Goal: Task Accomplishment & Management: Complete application form

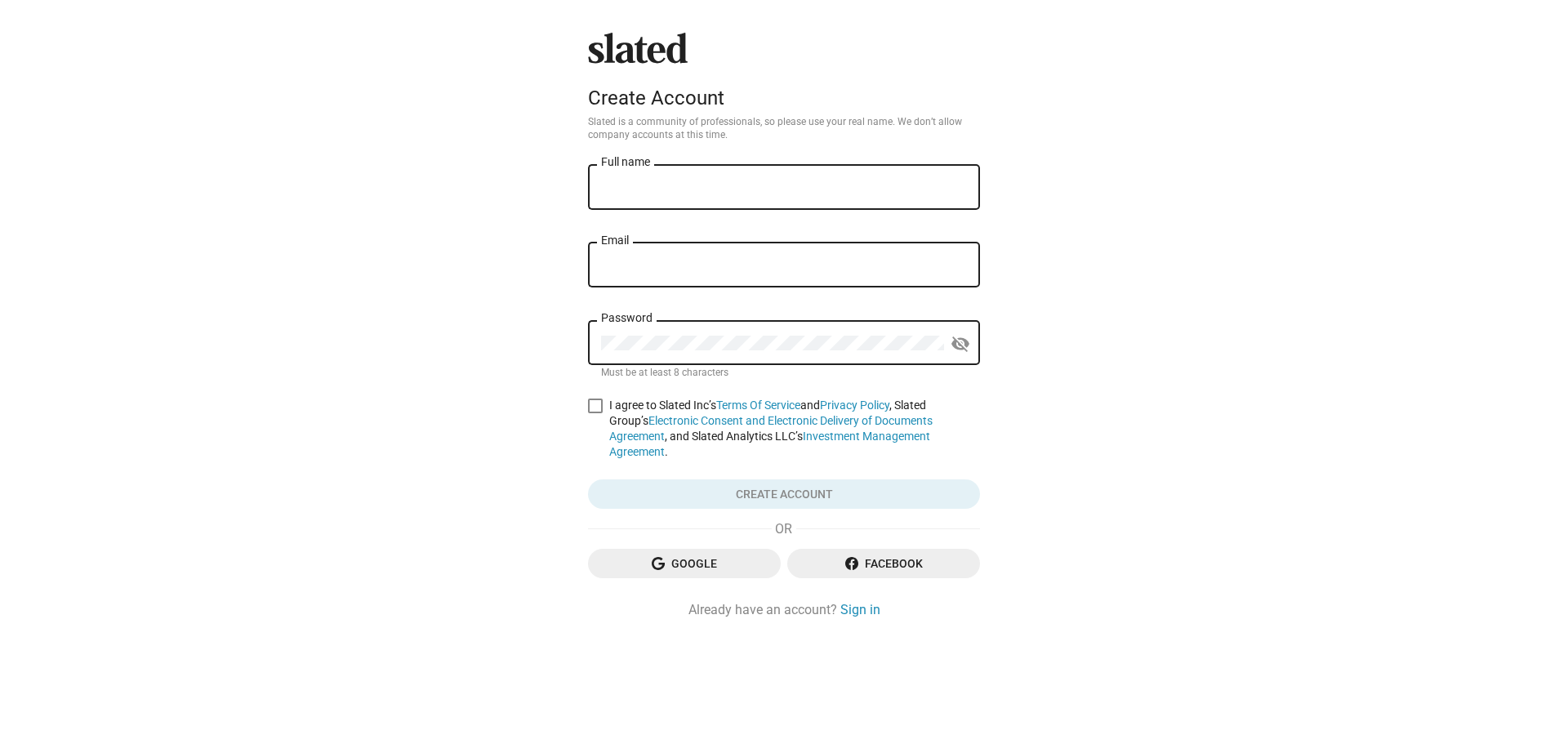
click at [652, 184] on input "Full name" at bounding box center [784, 188] width 366 height 14
type input "[PERSON_NAME]"
click at [686, 268] on input "Email" at bounding box center [784, 265] width 366 height 14
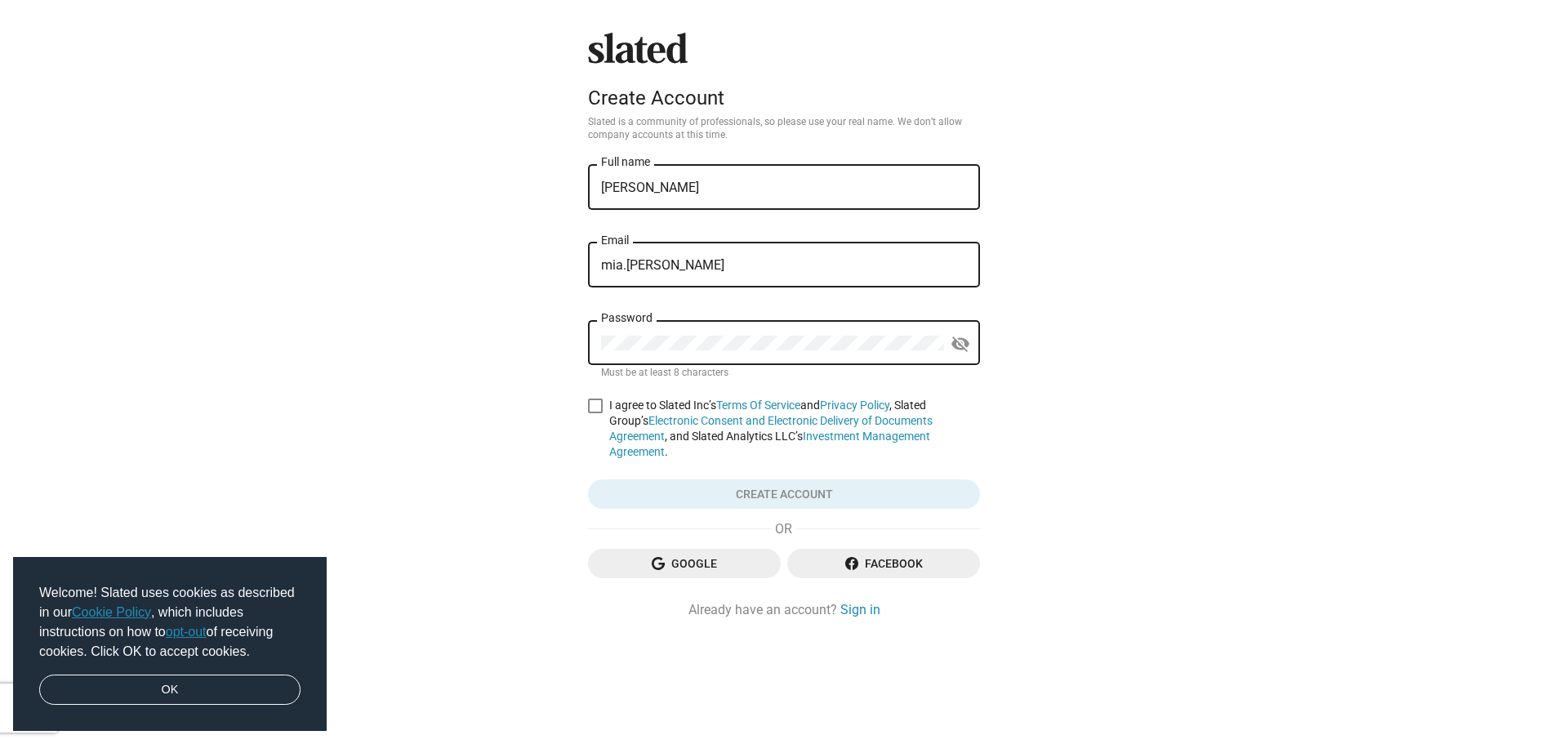
type input "[EMAIL_ADDRESS][PERSON_NAME][DOMAIN_NAME]"
click at [599, 408] on span at bounding box center [595, 406] width 14 height 14
click at [595, 414] on input "I agree to Slated Inc’s Terms Of Service and Privacy Policy , Slated Group’s El…" at bounding box center [594, 414] width 1 height 1
checkbox input "true"
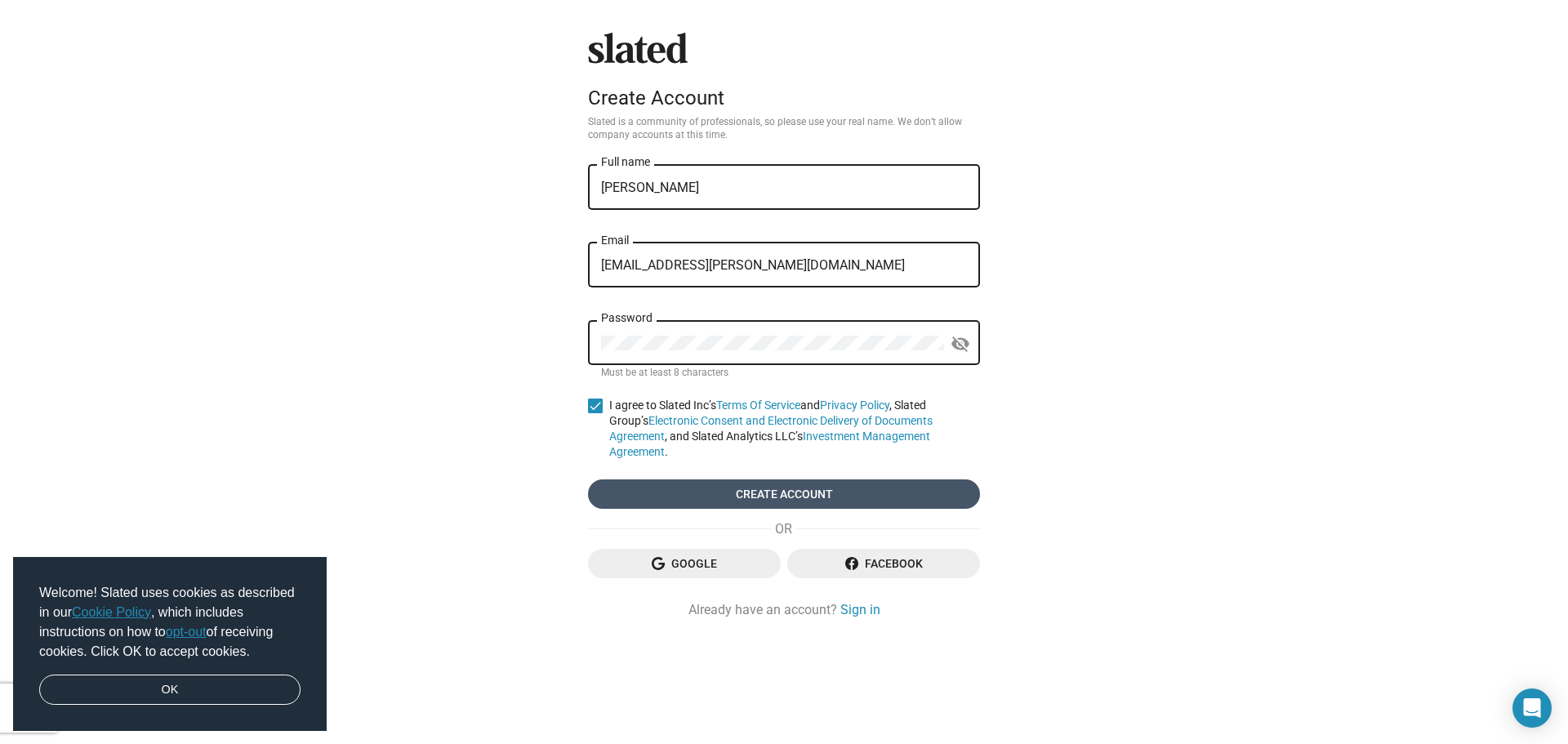
click at [798, 492] on span "Create account" at bounding box center [784, 494] width 366 height 30
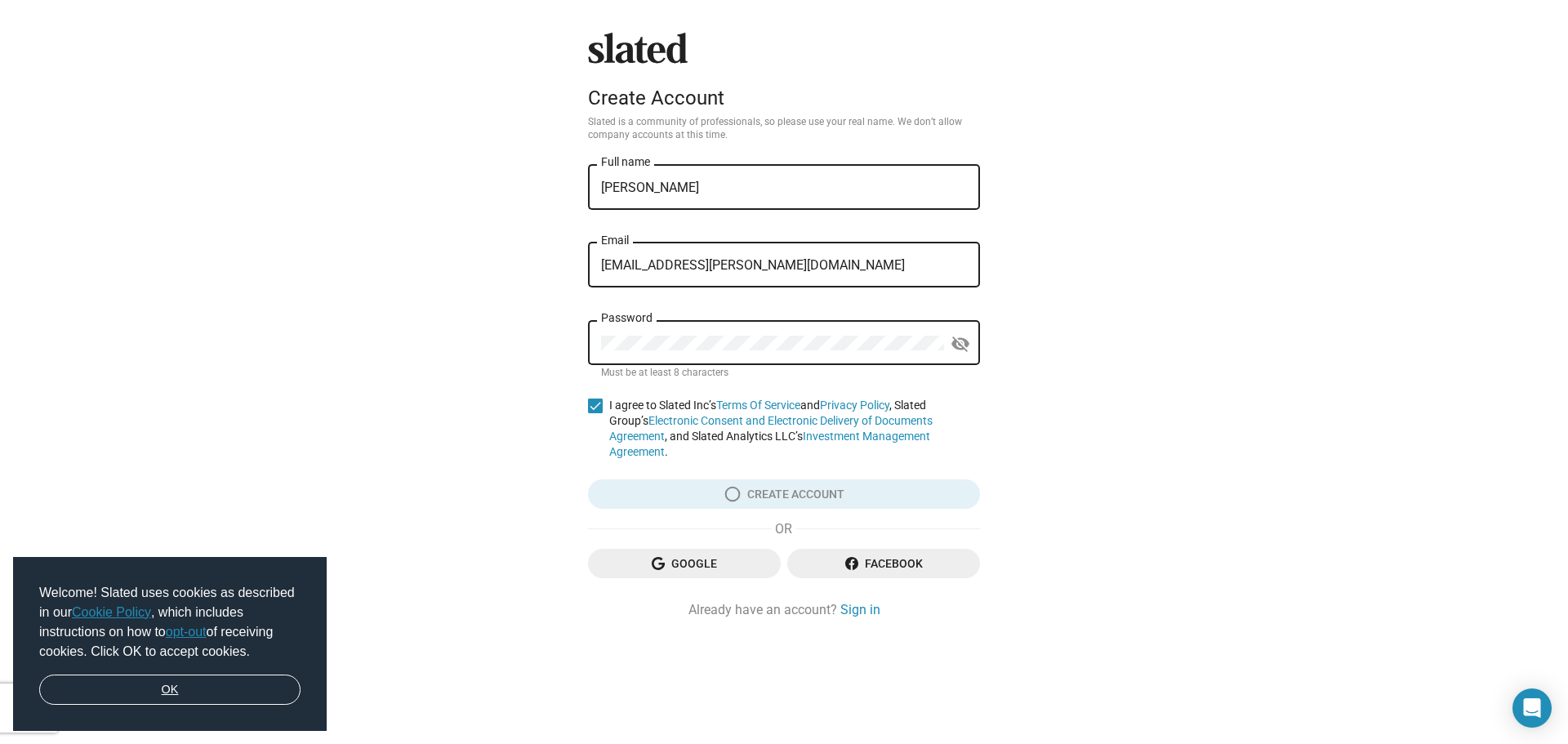
click at [175, 686] on link "OK" at bounding box center [170, 690] width 261 height 31
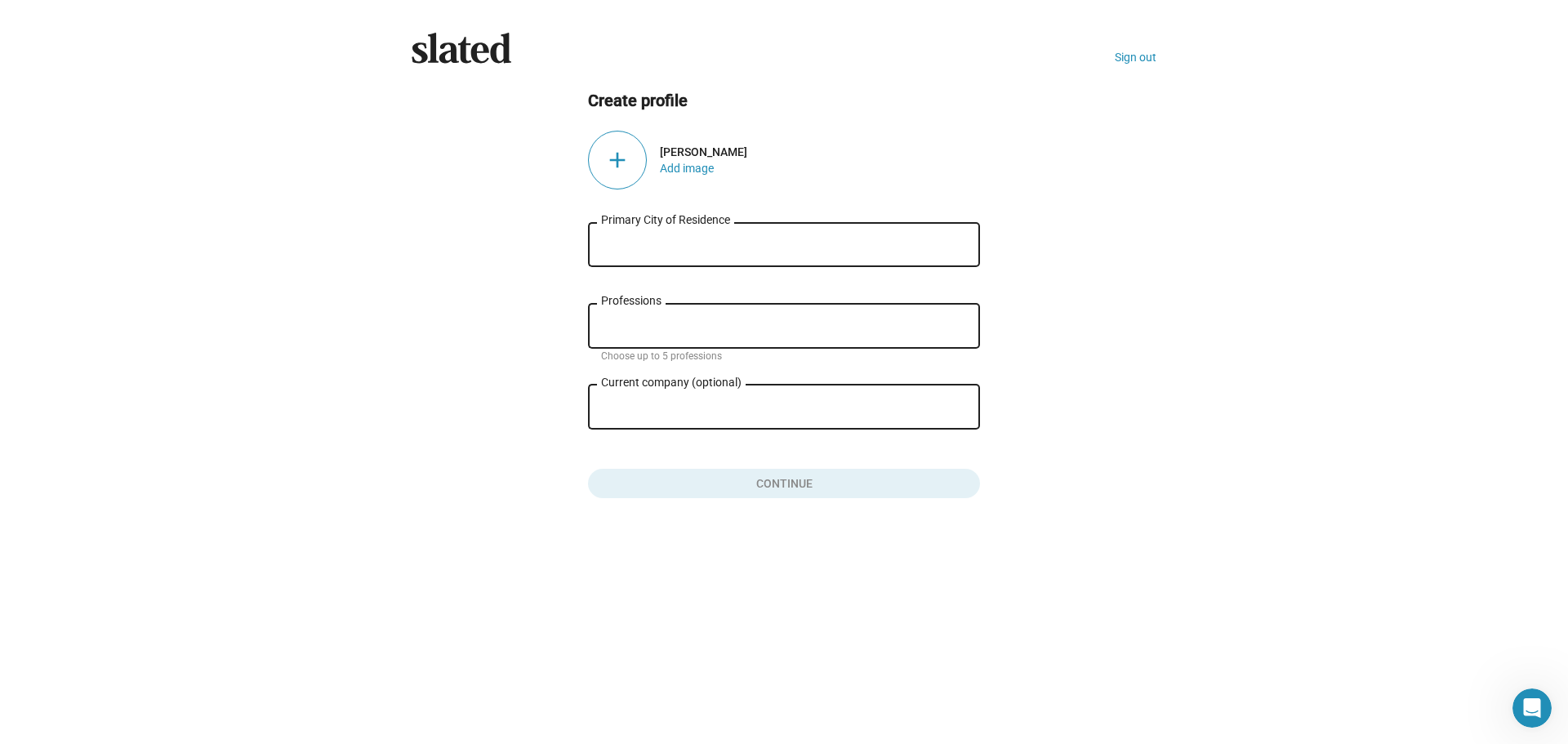
click at [677, 249] on input "Primary City of Residence" at bounding box center [784, 245] width 366 height 14
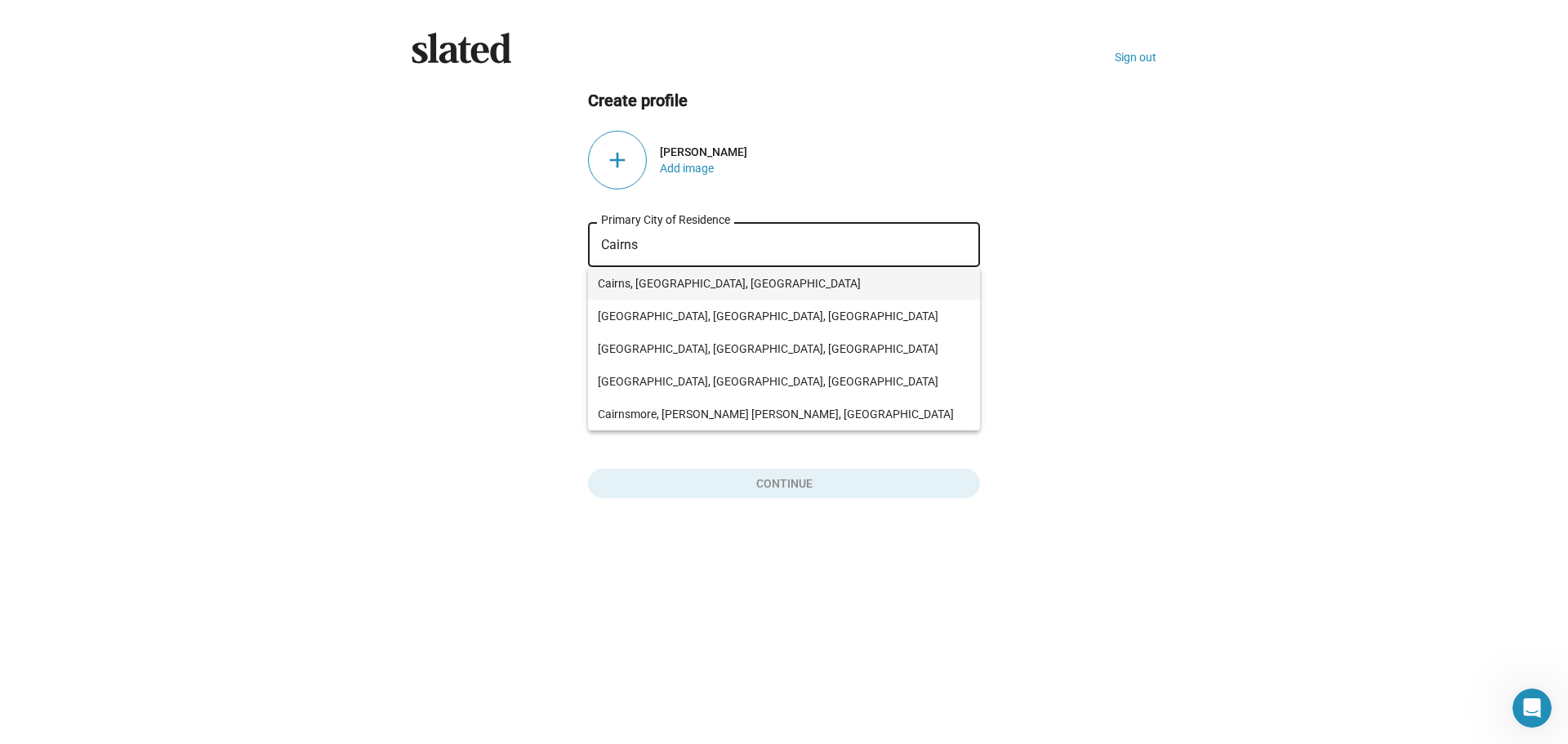
click at [686, 280] on span "Cairns, [GEOGRAPHIC_DATA], [GEOGRAPHIC_DATA]" at bounding box center [784, 283] width 372 height 32
type input "Cairns, [GEOGRAPHIC_DATA], [GEOGRAPHIC_DATA]"
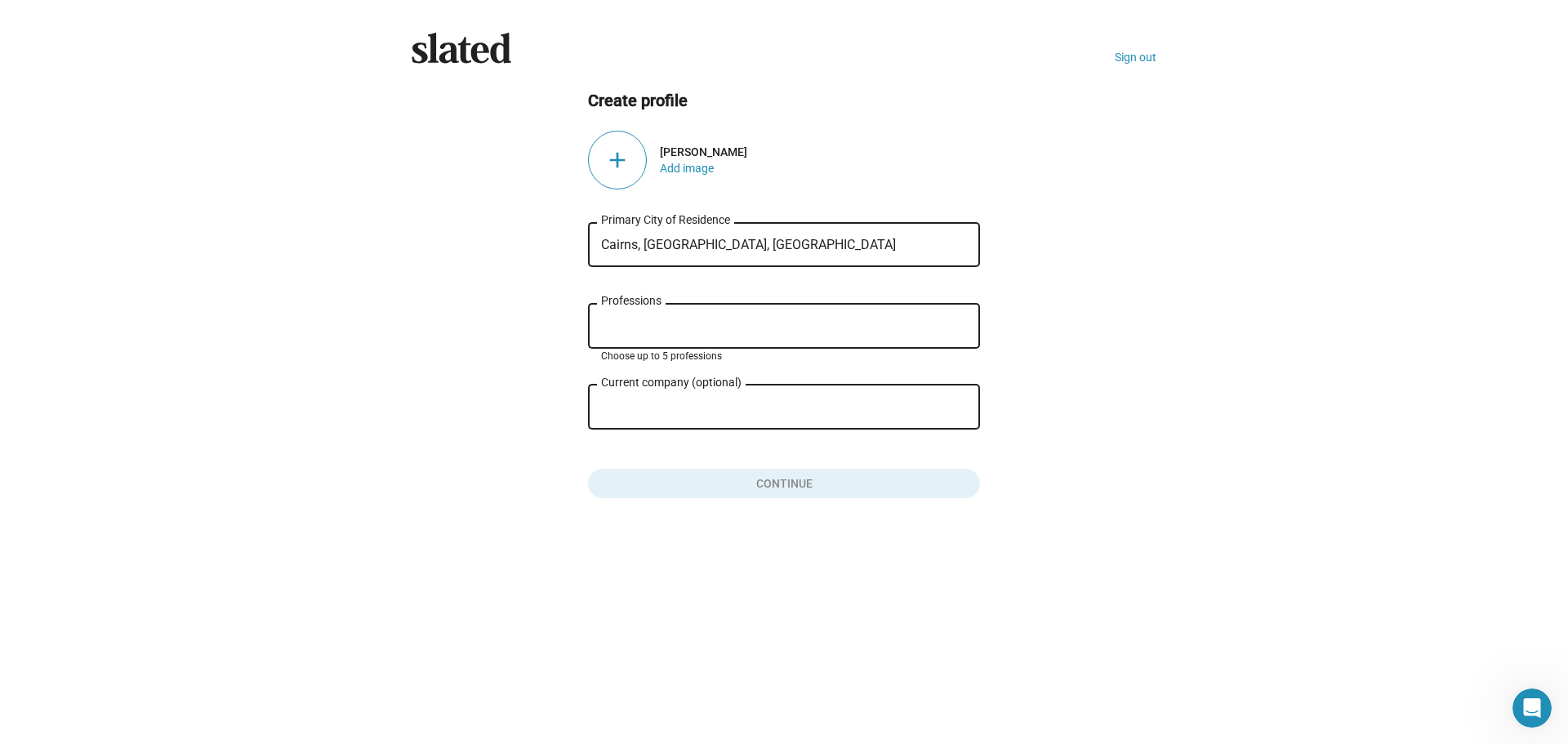
click at [695, 322] on input "Professions" at bounding box center [787, 327] width 366 height 14
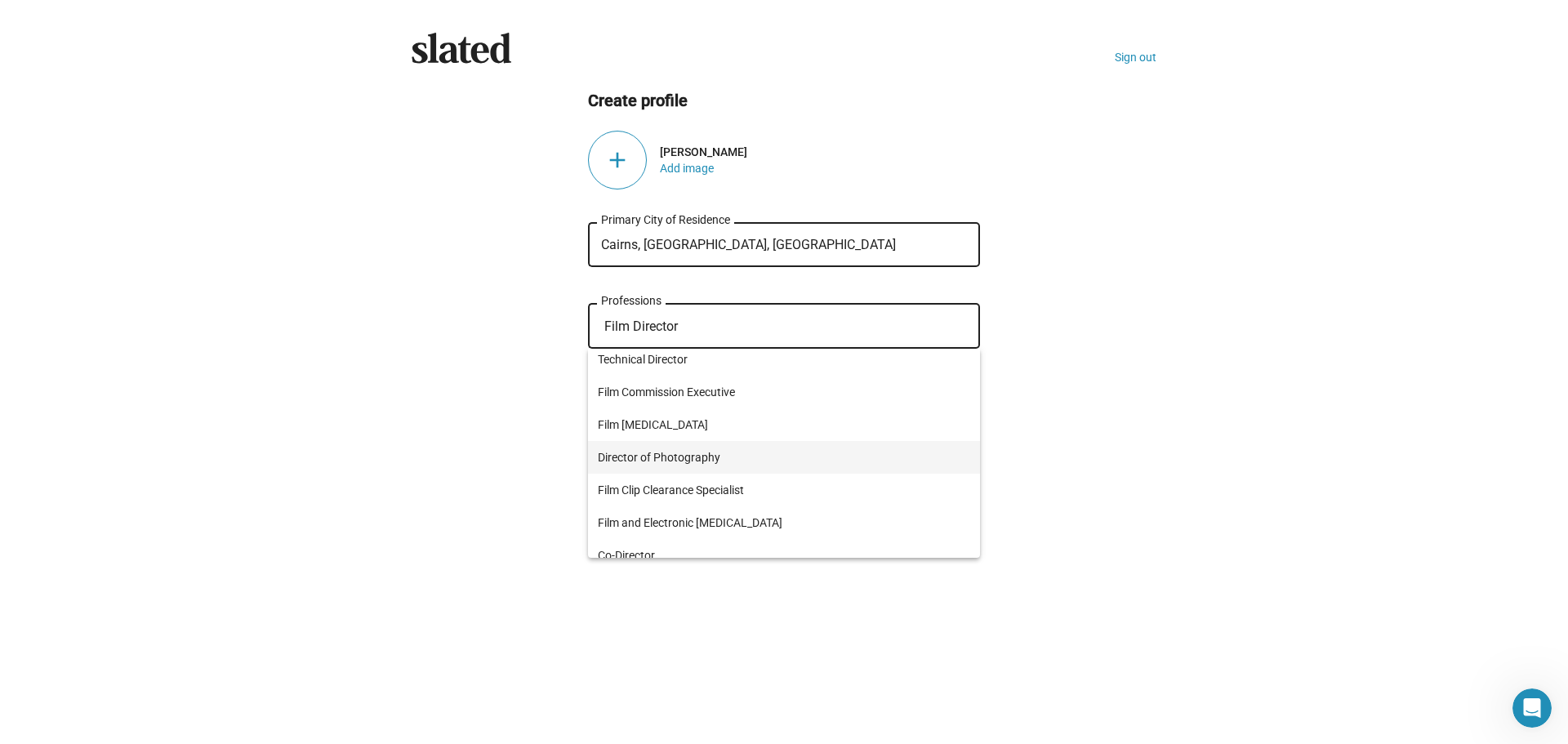
scroll to position [490, 0]
drag, startPoint x: 689, startPoint y: 321, endPoint x: 578, endPoint y: 289, distance: 115.5
click at [571, 305] on ng-component "Create profile add Danial Donai Add image Cairns, QLD, Australia Primary City o…" at bounding box center [784, 294] width 745 height 409
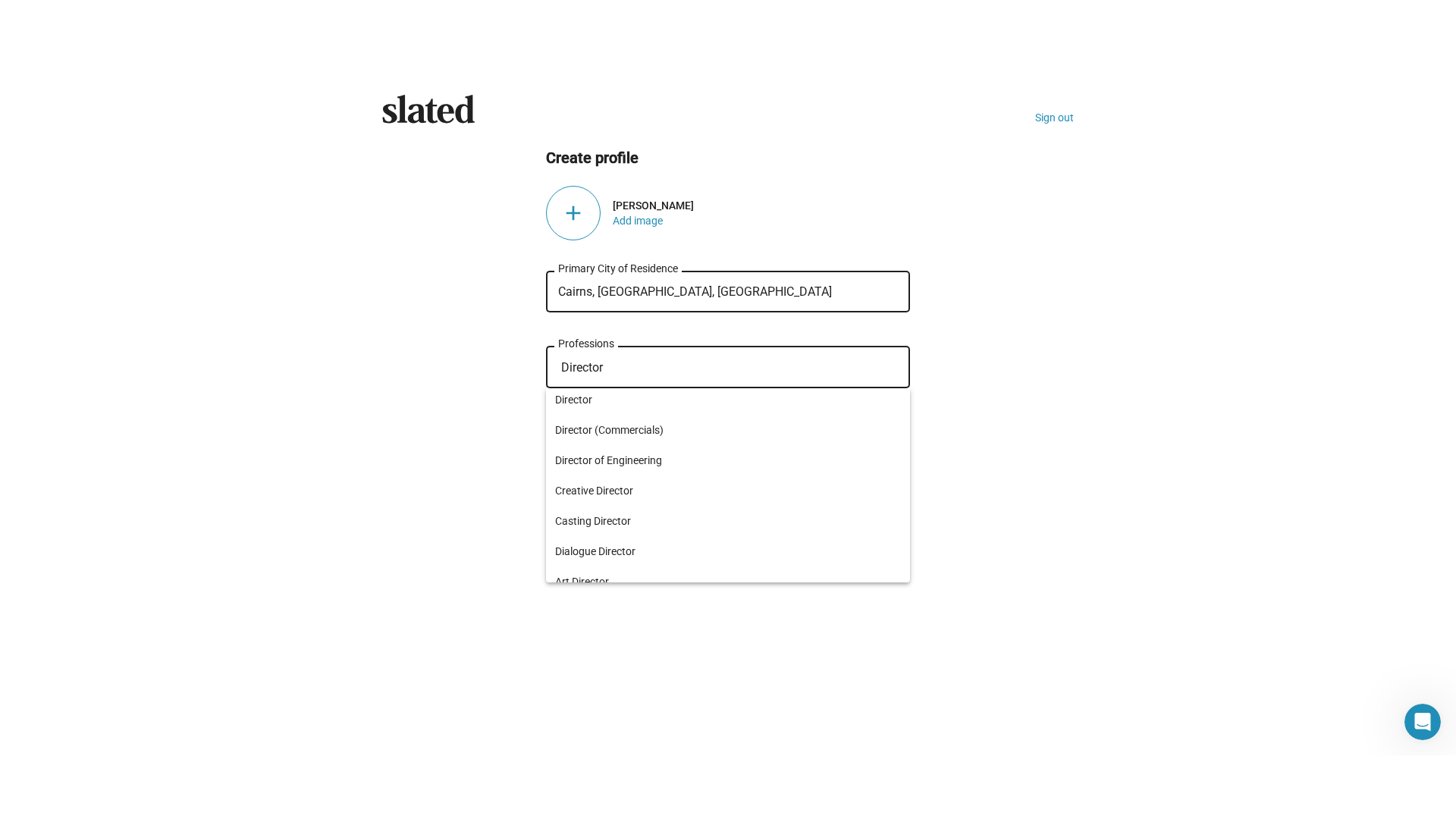
scroll to position [0, 0]
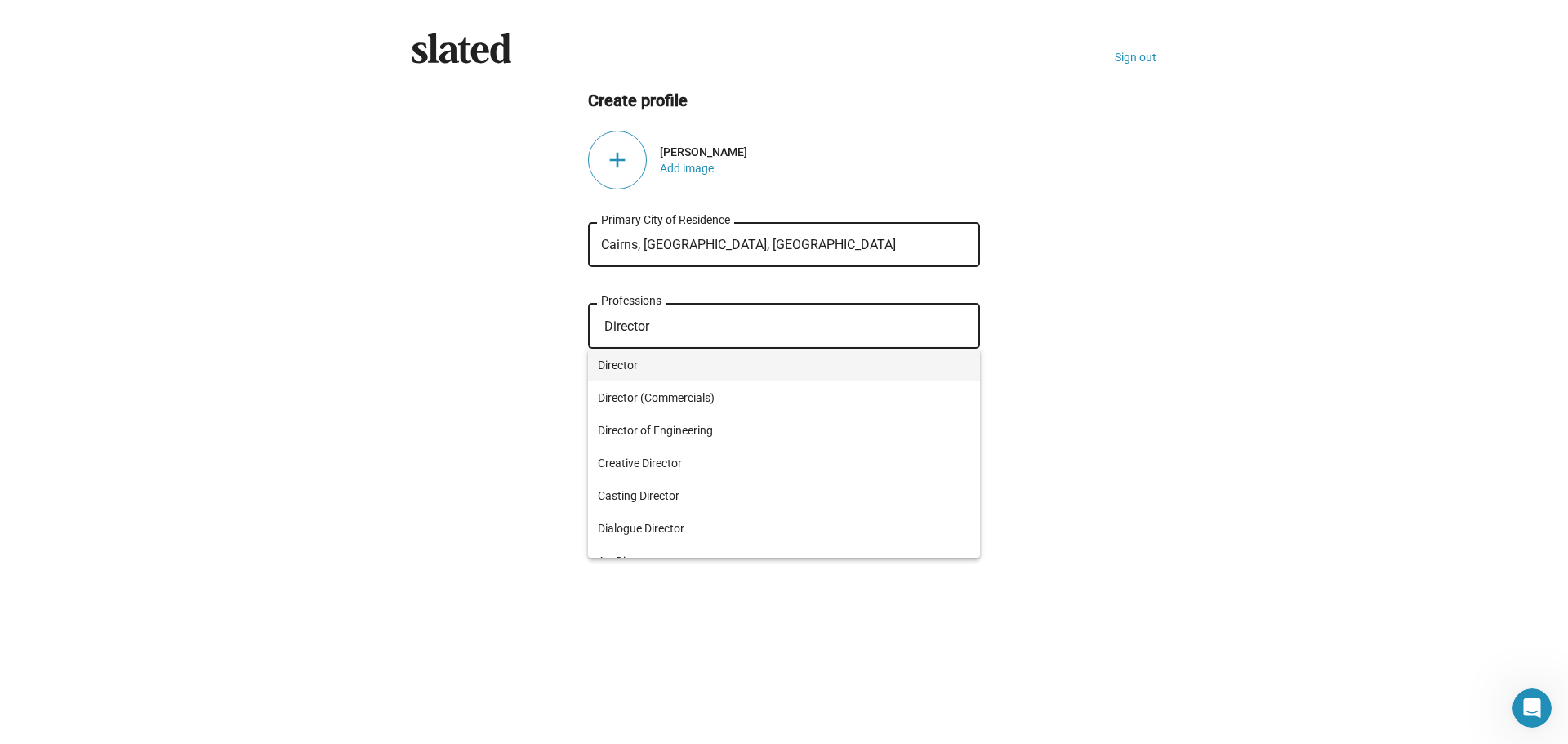
type input "Director"
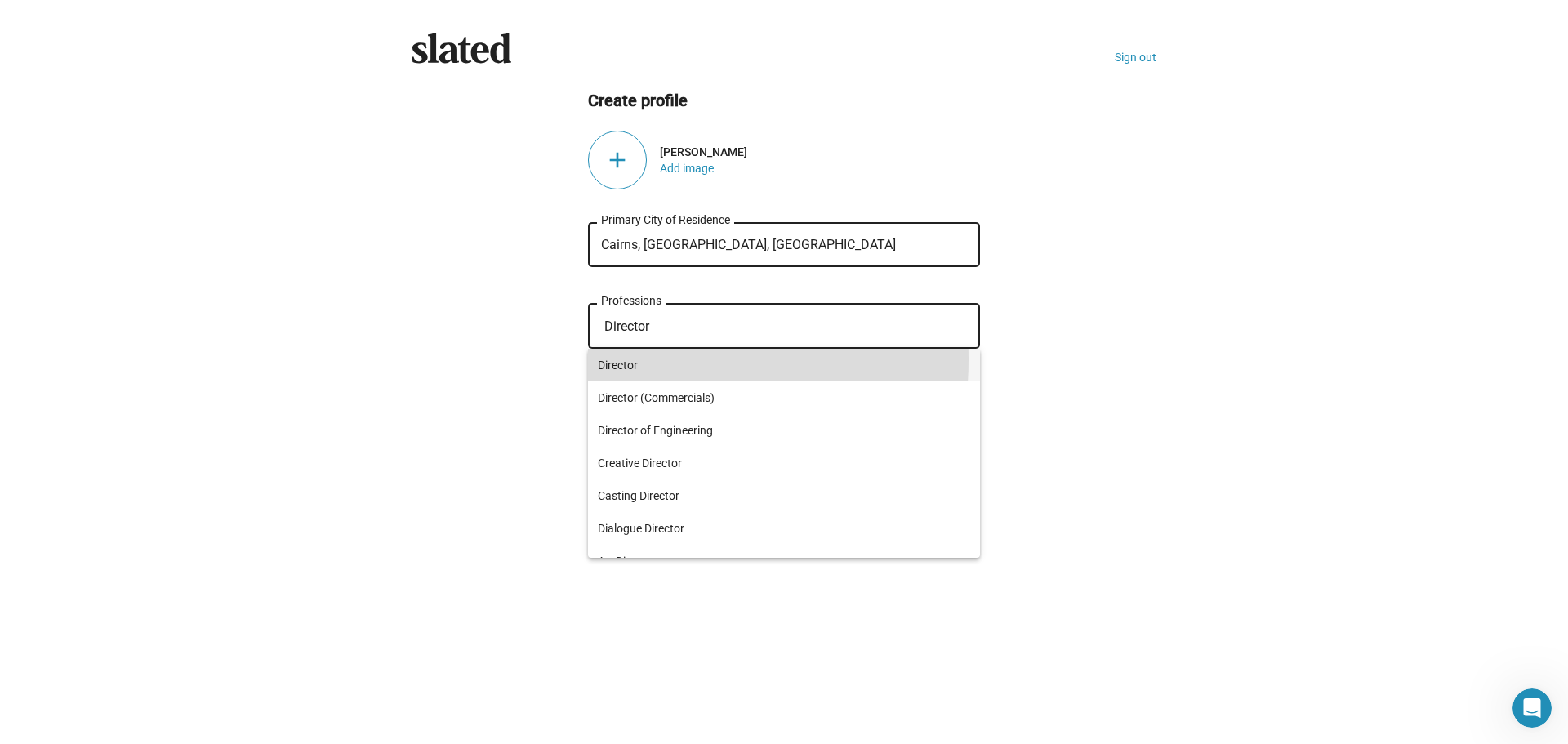
click at [620, 359] on span "Director" at bounding box center [784, 365] width 372 height 32
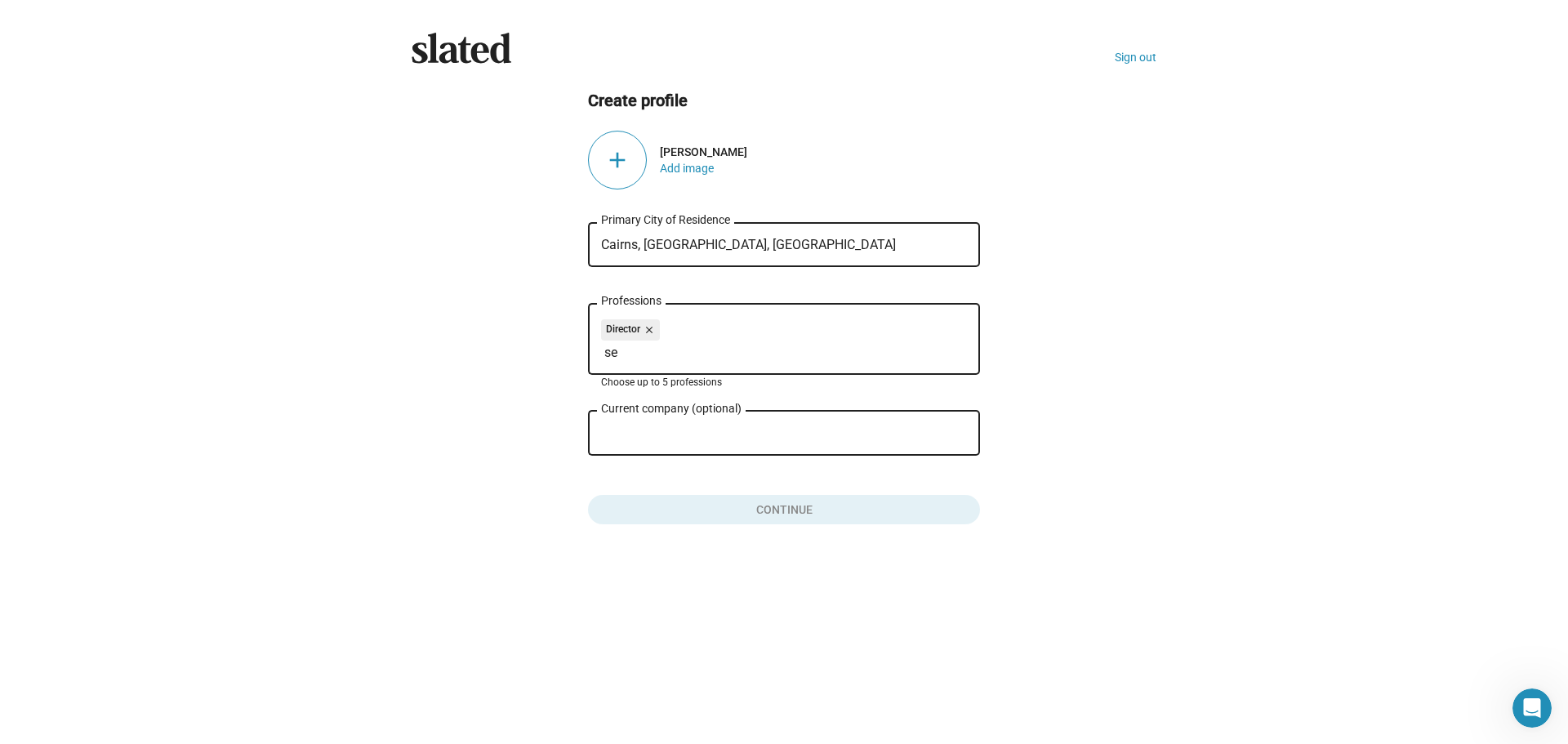
type input "s"
type input "d"
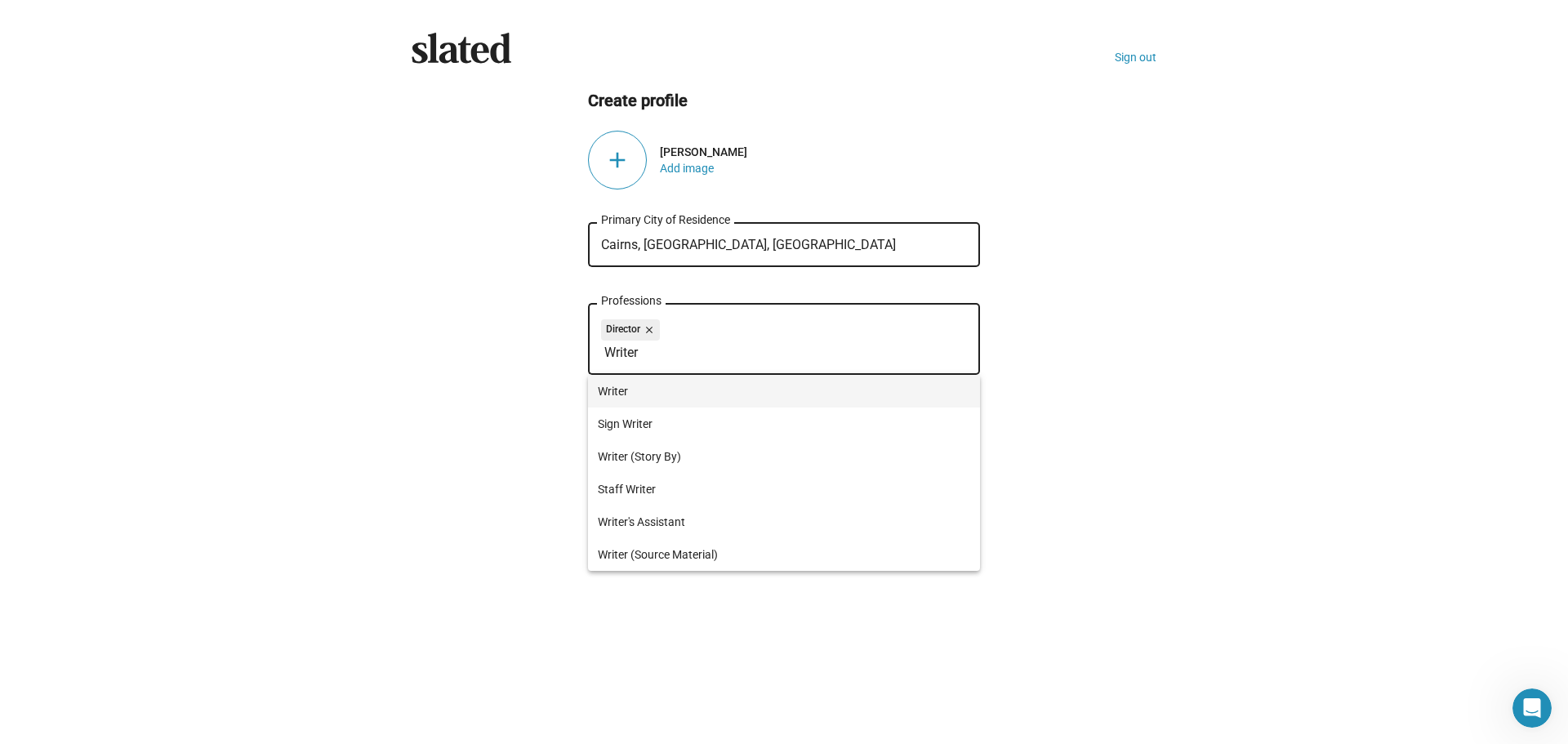
type input "Writer"
click at [624, 389] on span "Writer" at bounding box center [784, 391] width 372 height 32
type input "Producer"
click at [634, 387] on span "Producer" at bounding box center [784, 391] width 372 height 32
type input "2nd unit director"
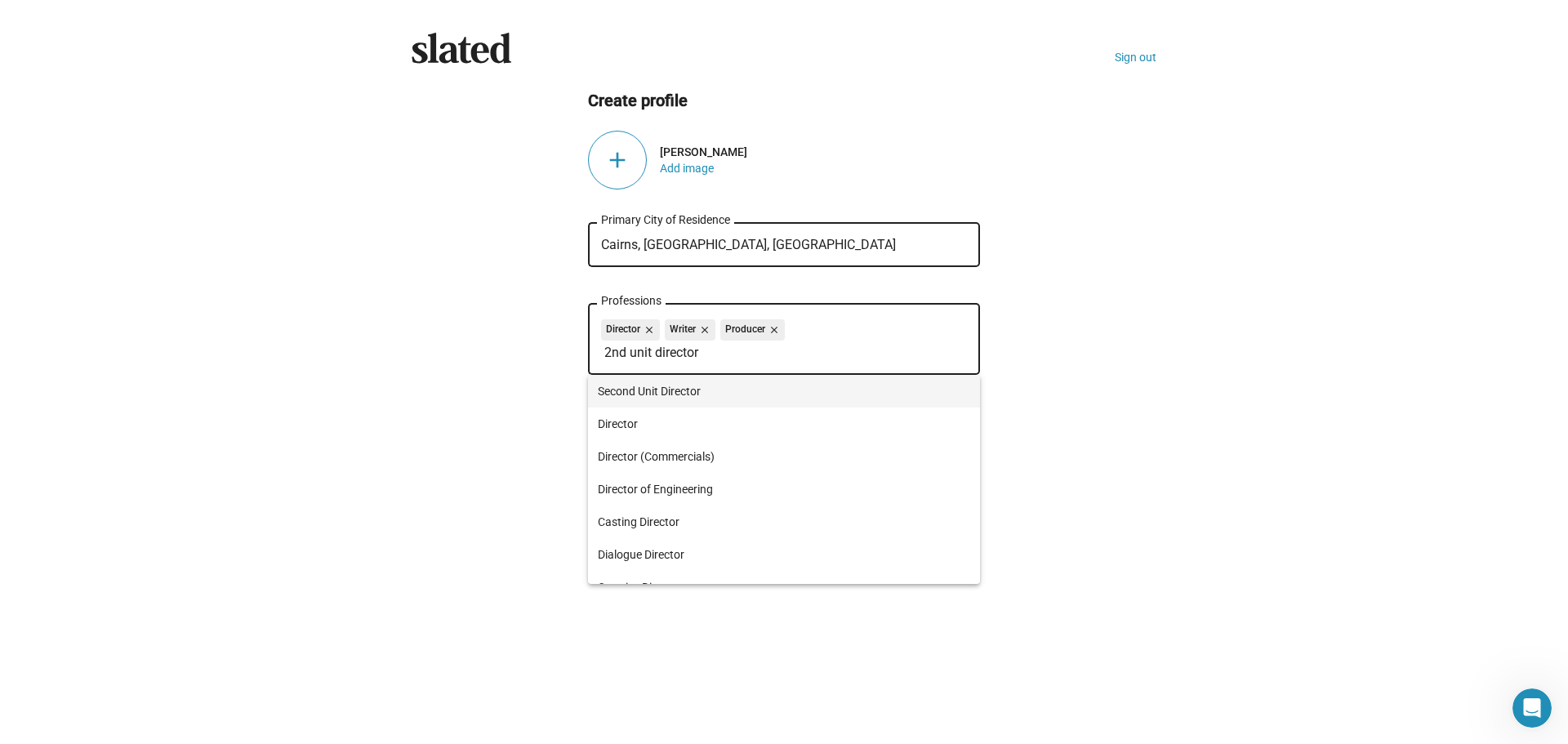
click at [634, 387] on span "Second Unit Director" at bounding box center [784, 391] width 372 height 32
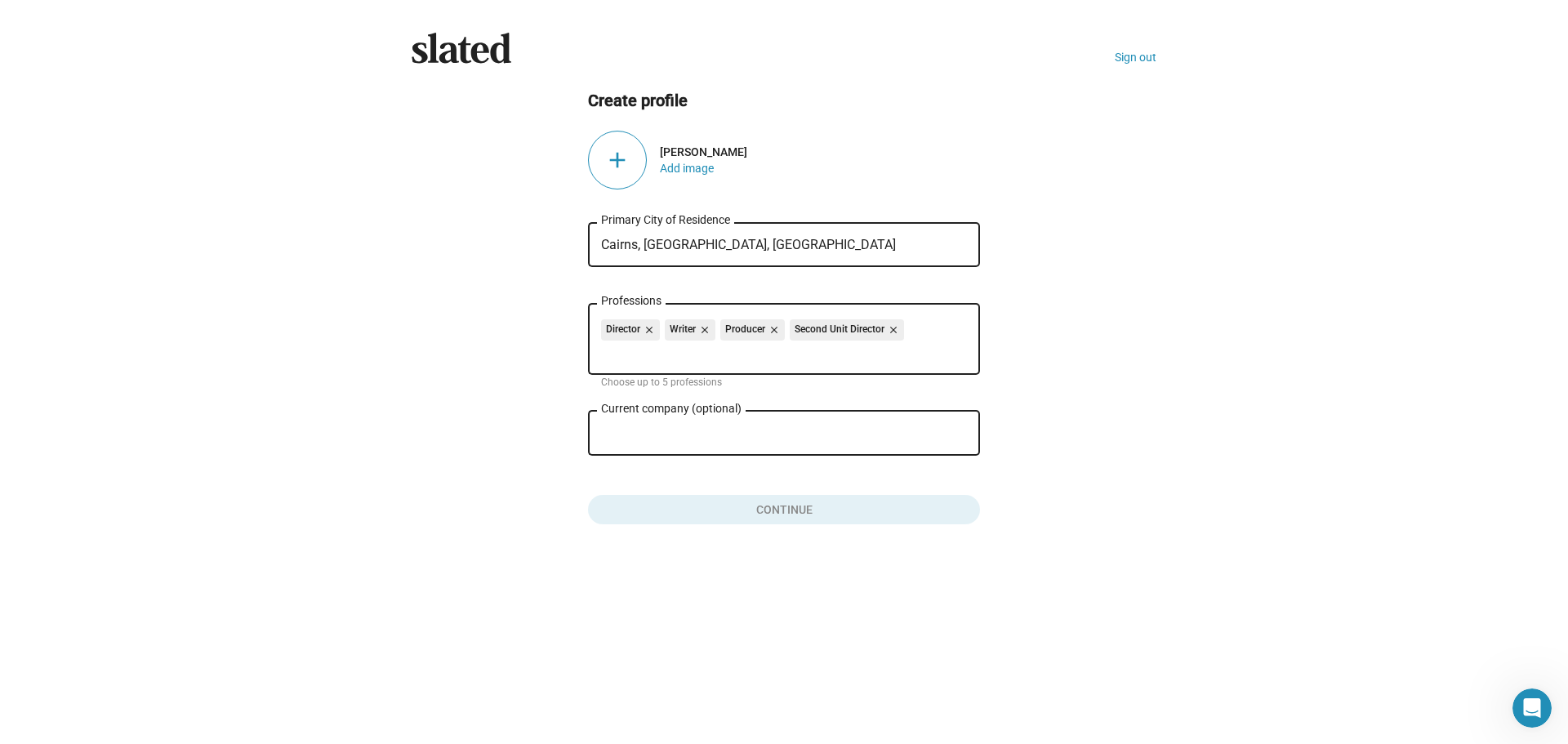
click at [652, 428] on input "Current company (optional)" at bounding box center [772, 433] width 343 height 14
type input "S"
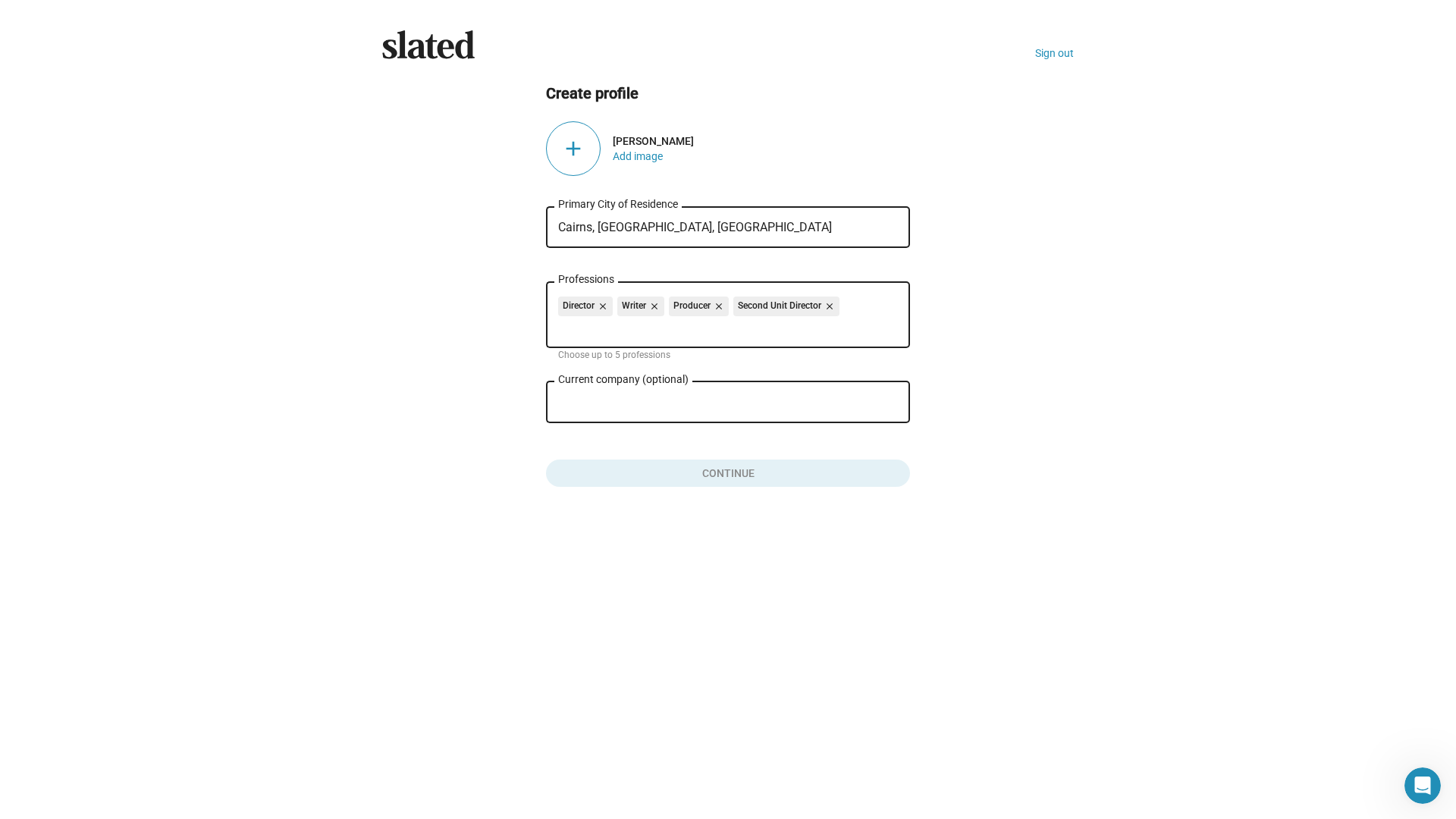
click at [602, 402] on input "Current company (optional)" at bounding box center [717, 402] width 318 height 13
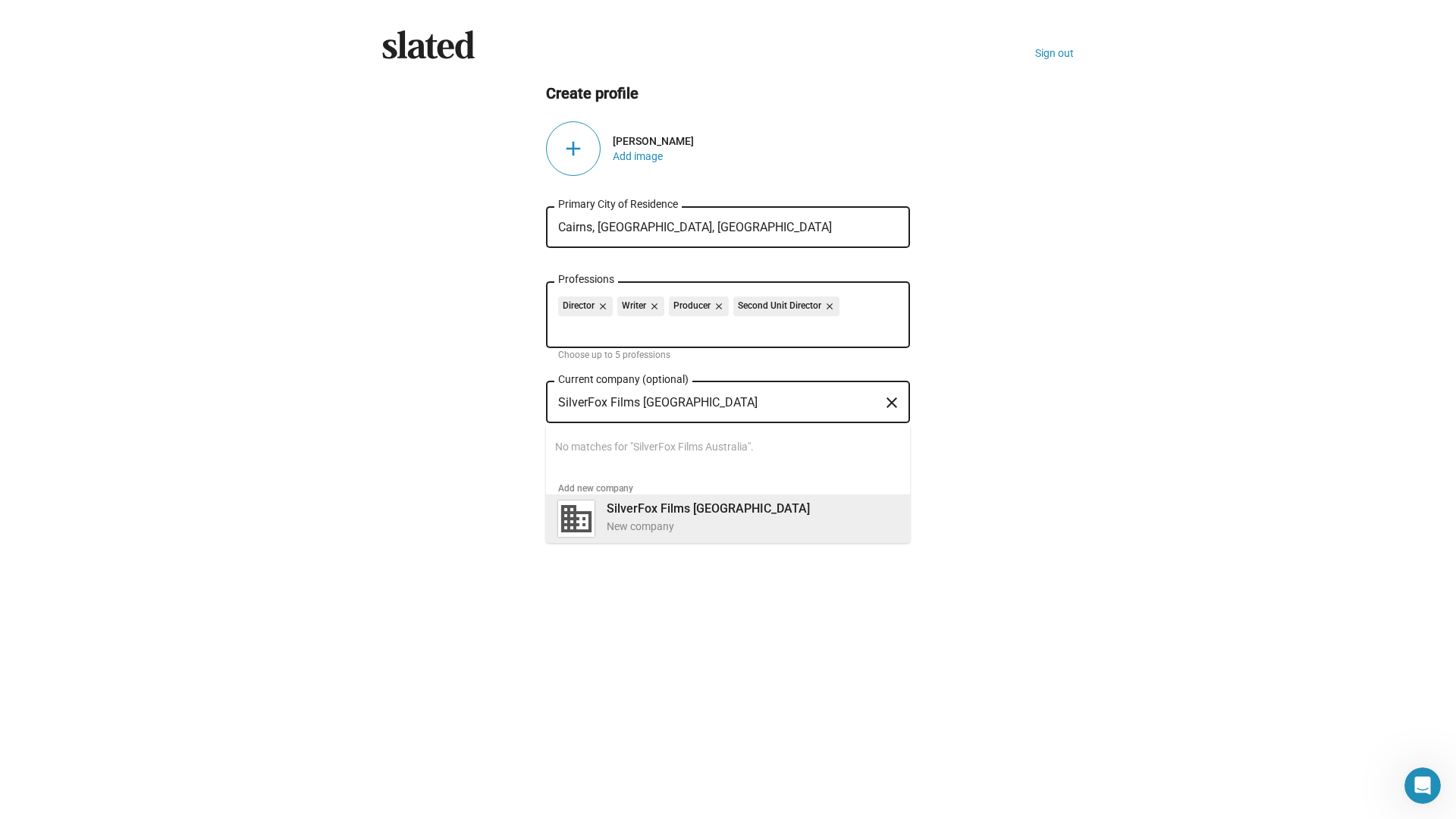
type input "SilverFox Films Australia"
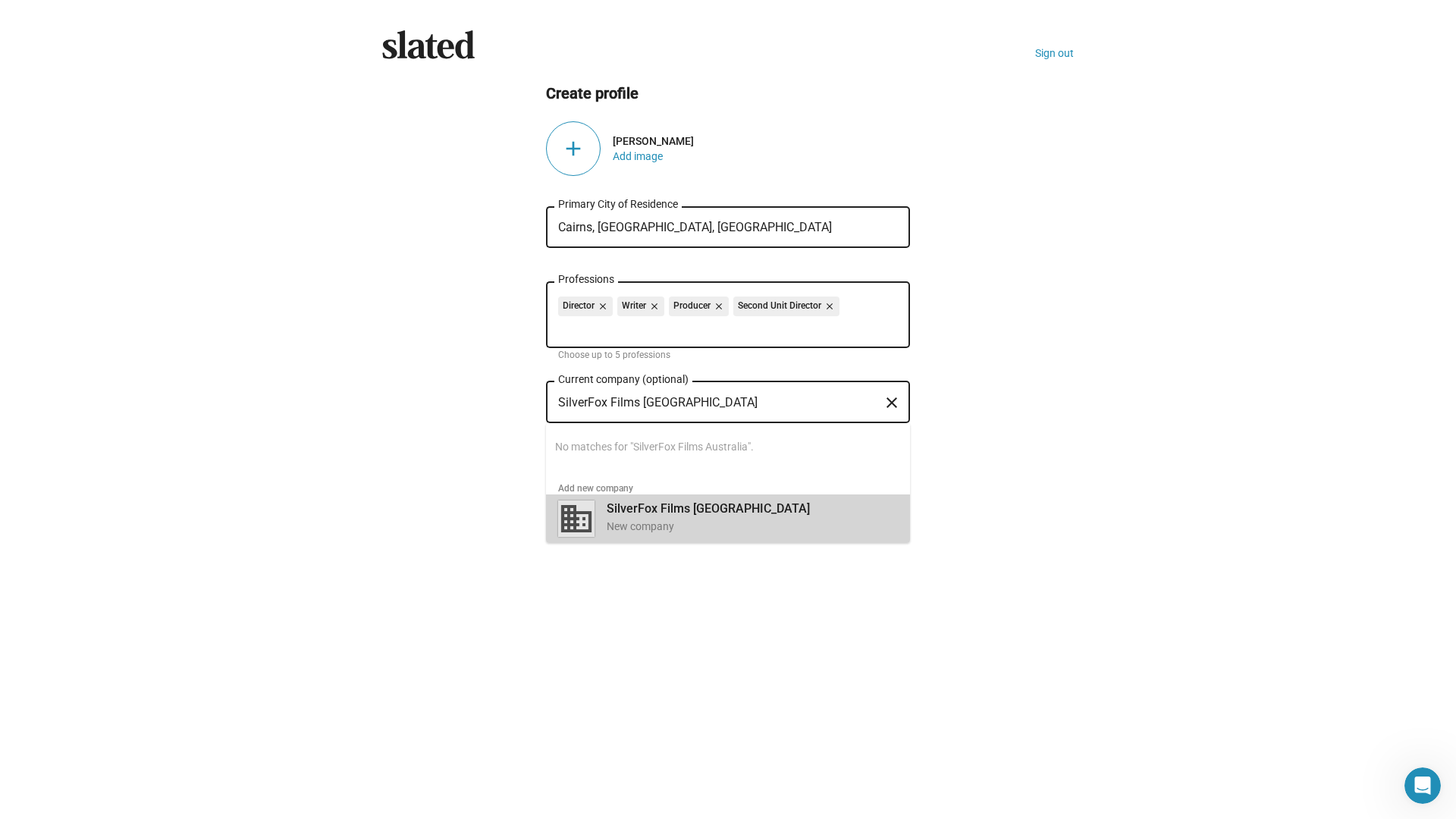
click at [633, 509] on b "SilverFox Films Australia" at bounding box center [708, 508] width 204 height 14
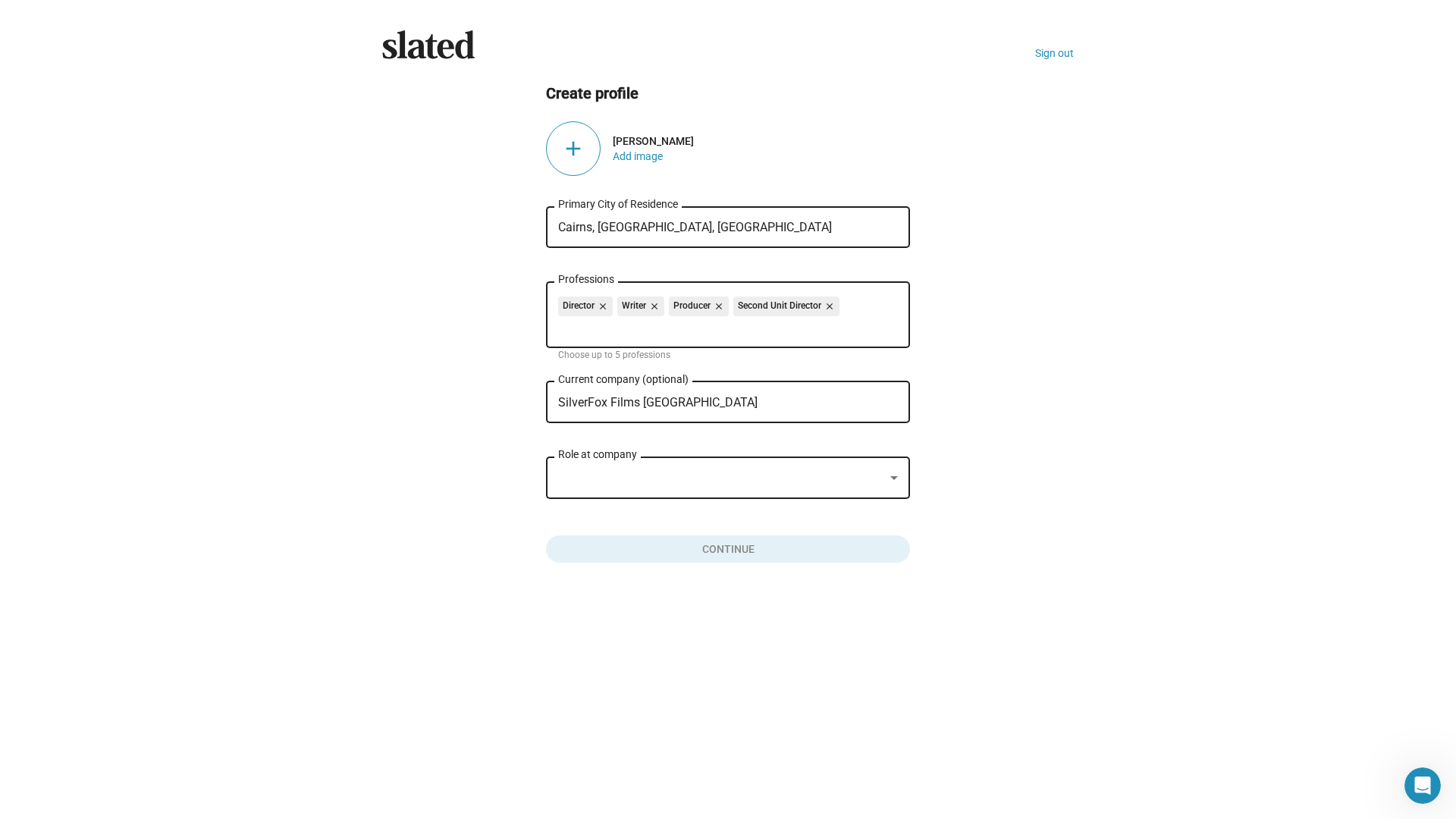
click at [637, 477] on div at bounding box center [721, 478] width 326 height 16
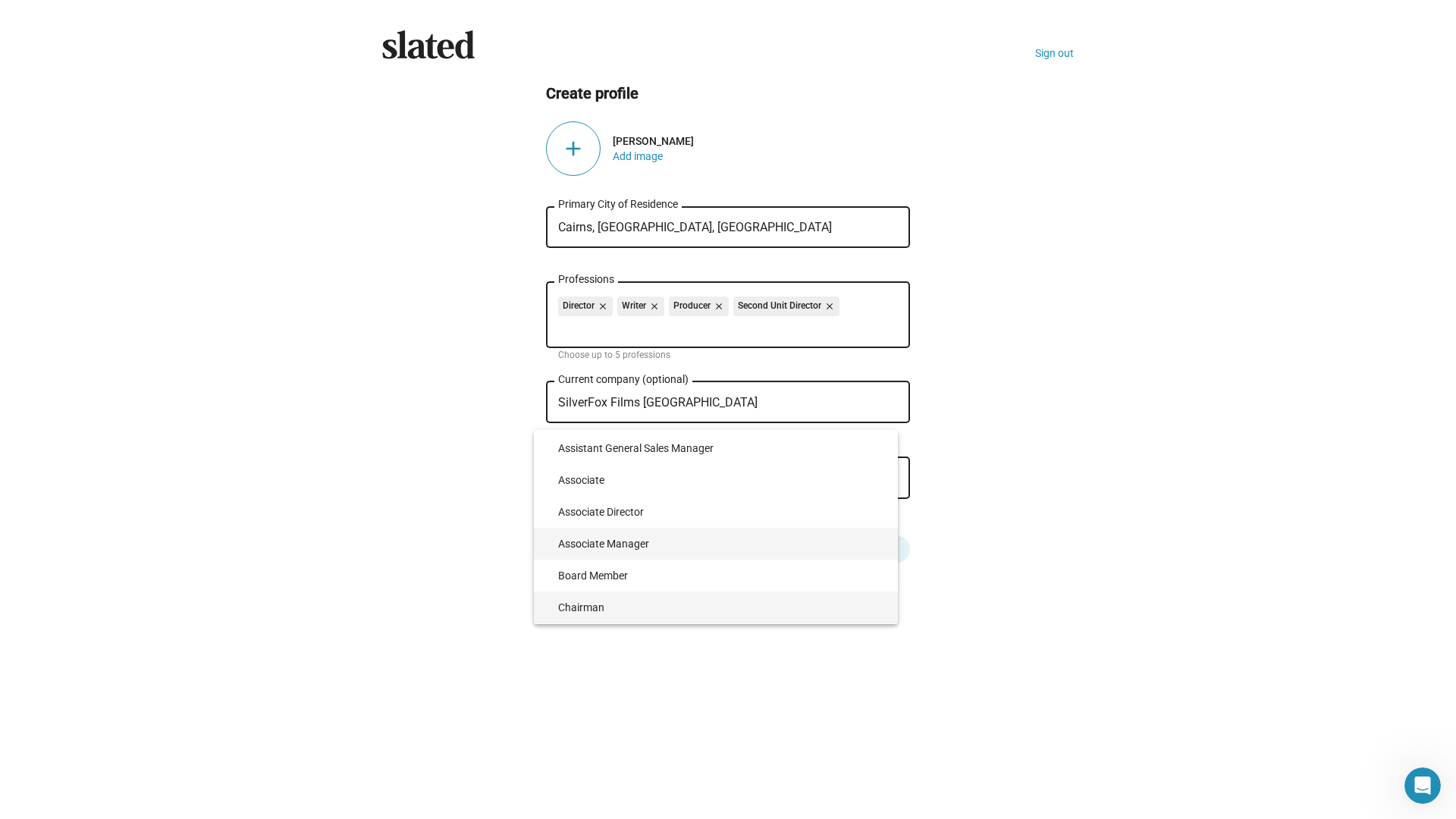
scroll to position [741, 0]
click at [1018, 404] on div at bounding box center [728, 409] width 1456 height 819
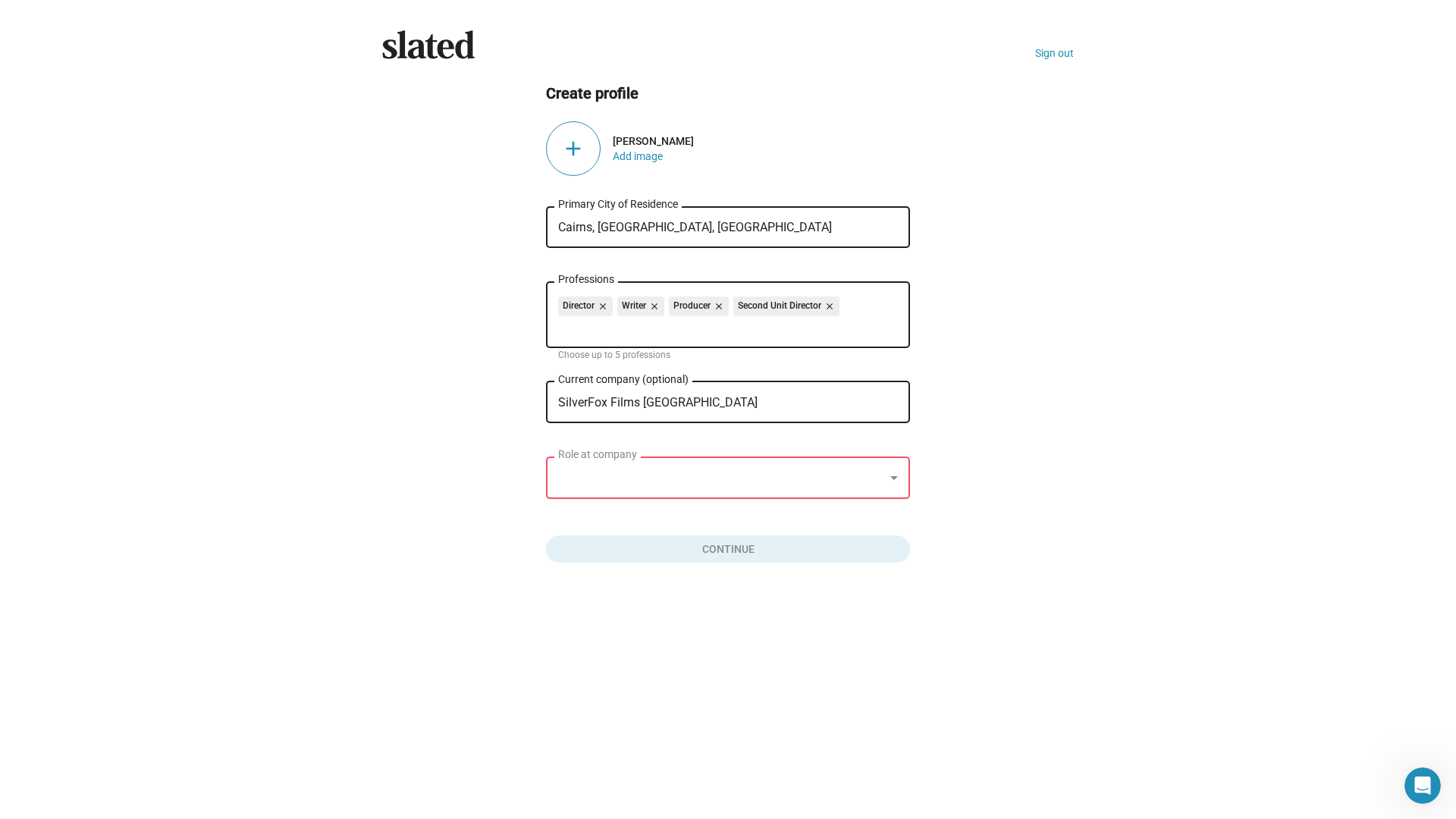
click at [692, 476] on div at bounding box center [721, 478] width 326 height 16
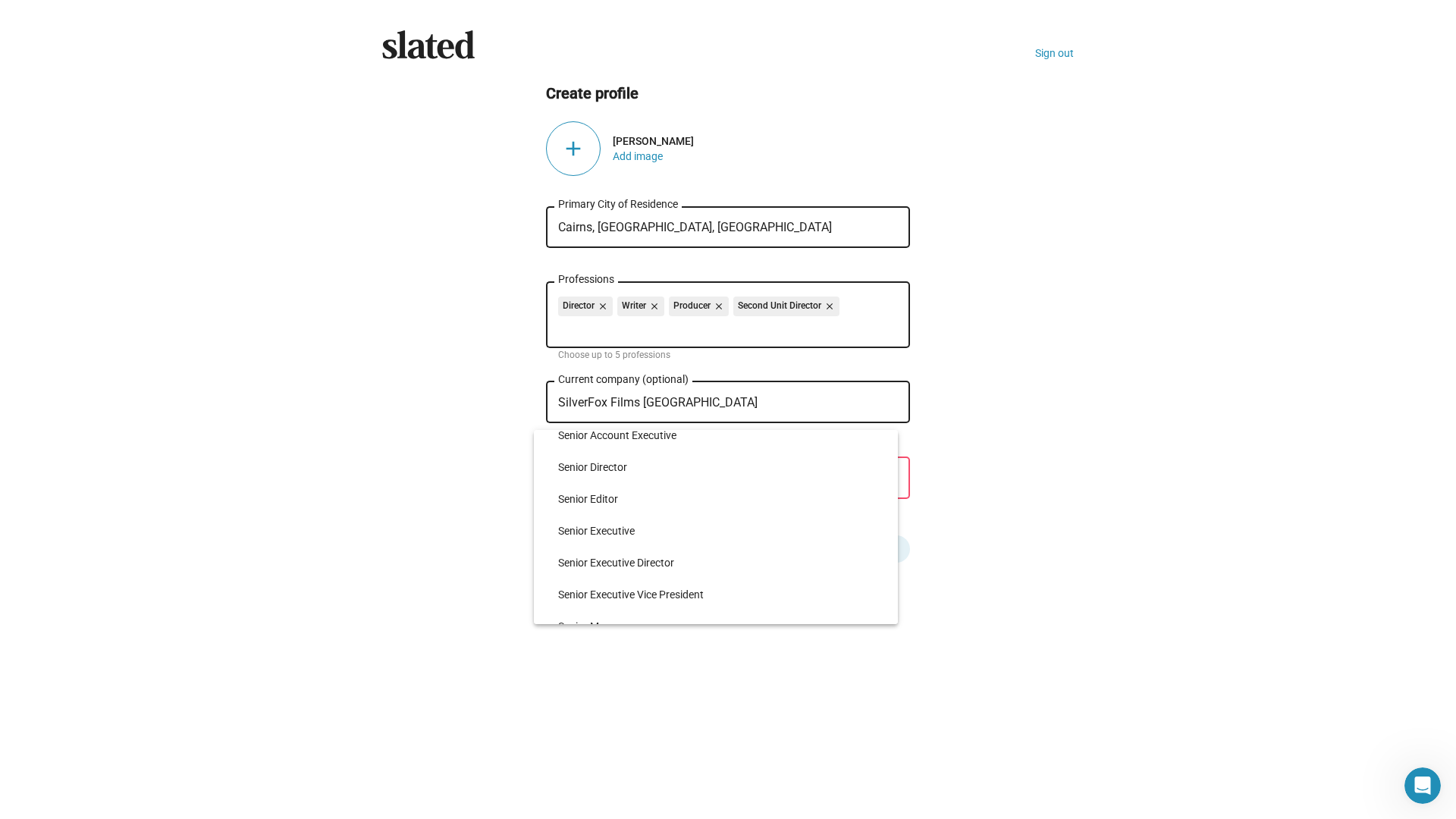
scroll to position [3605, 0]
click at [905, 481] on div at bounding box center [728, 409] width 1456 height 819
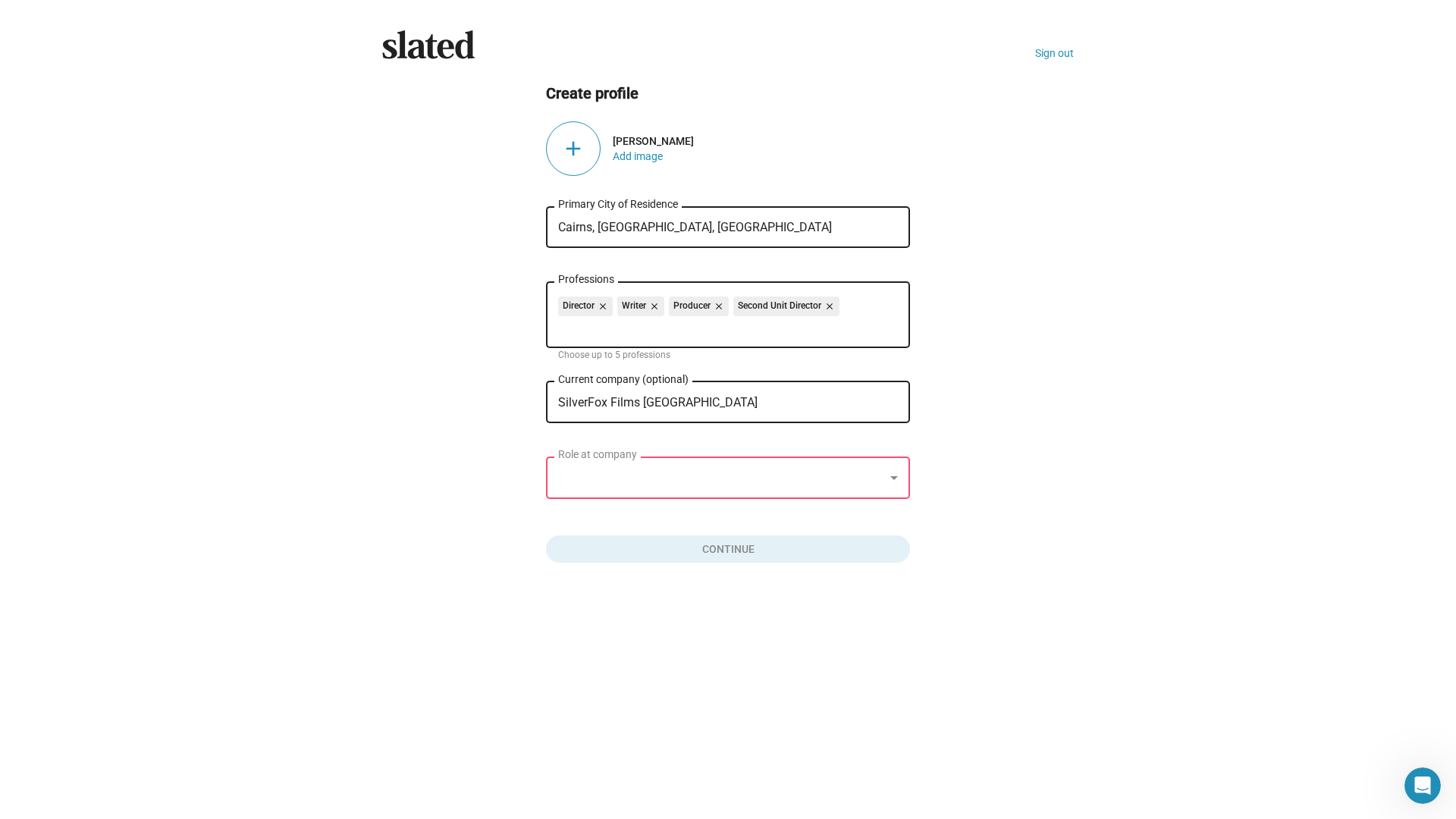
click at [893, 472] on div at bounding box center [894, 478] width 13 height 12
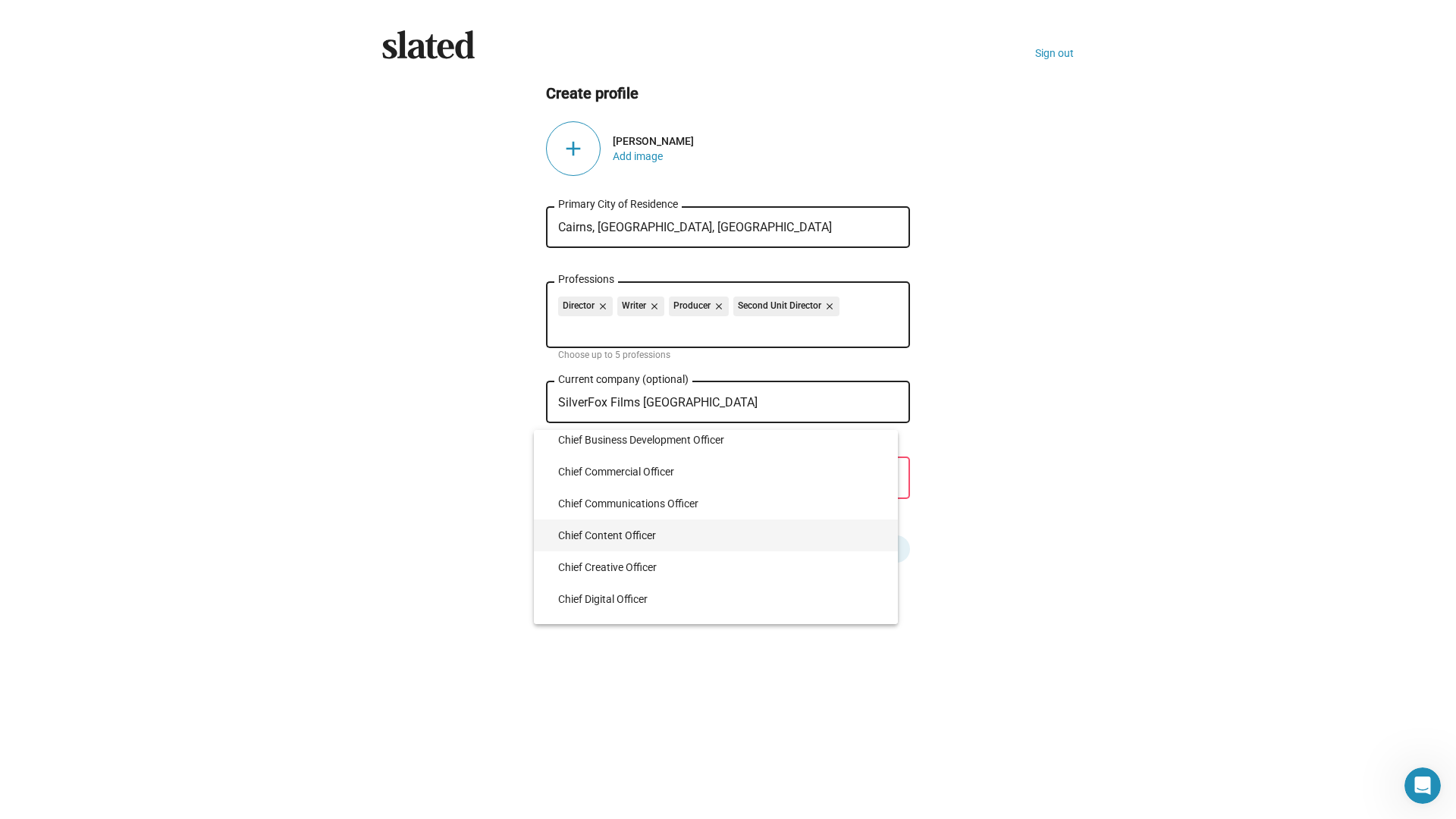
scroll to position [1138, 0]
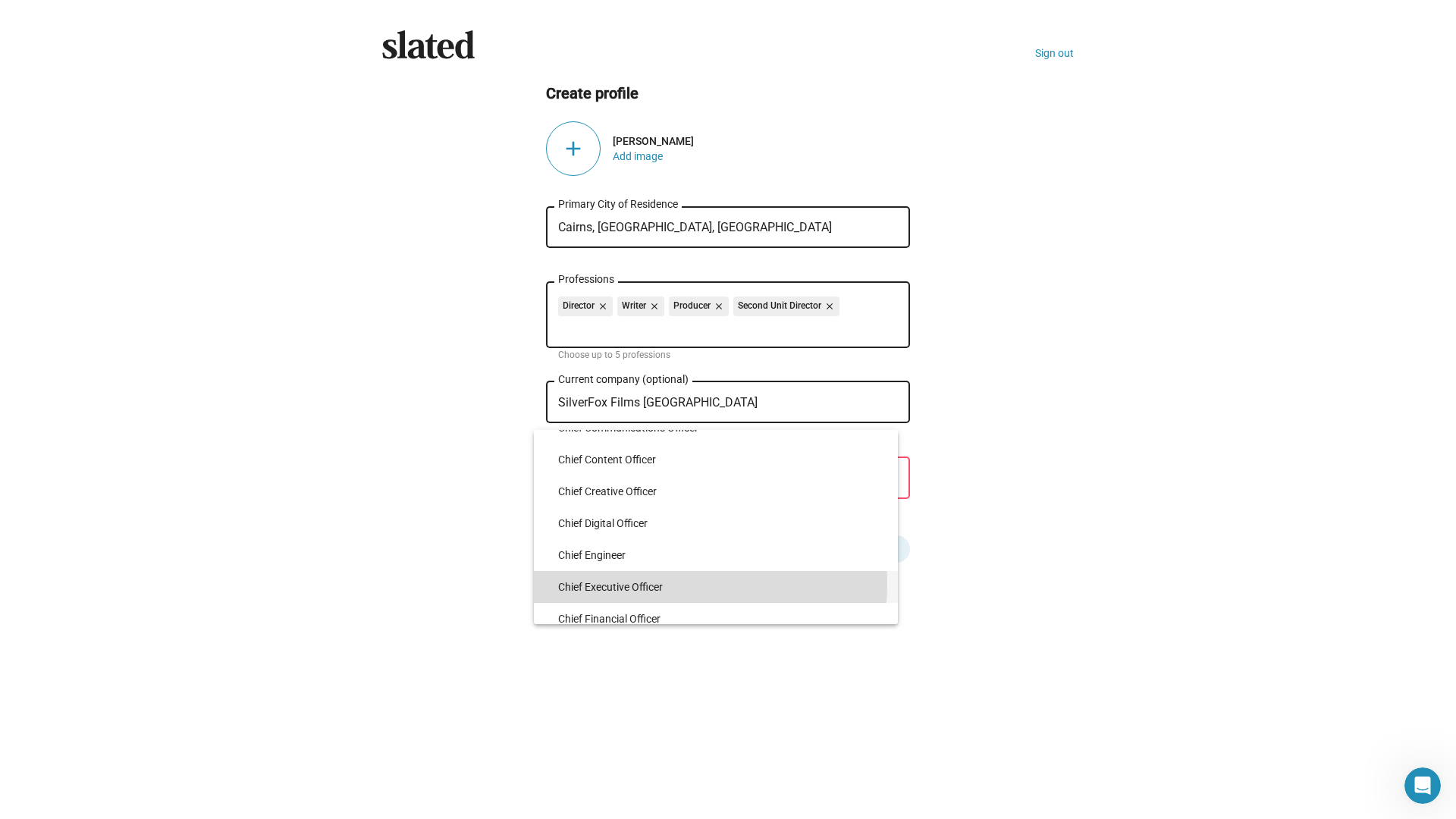
click at [616, 584] on span "Chief Executive Officer" at bounding box center [722, 587] width 327 height 32
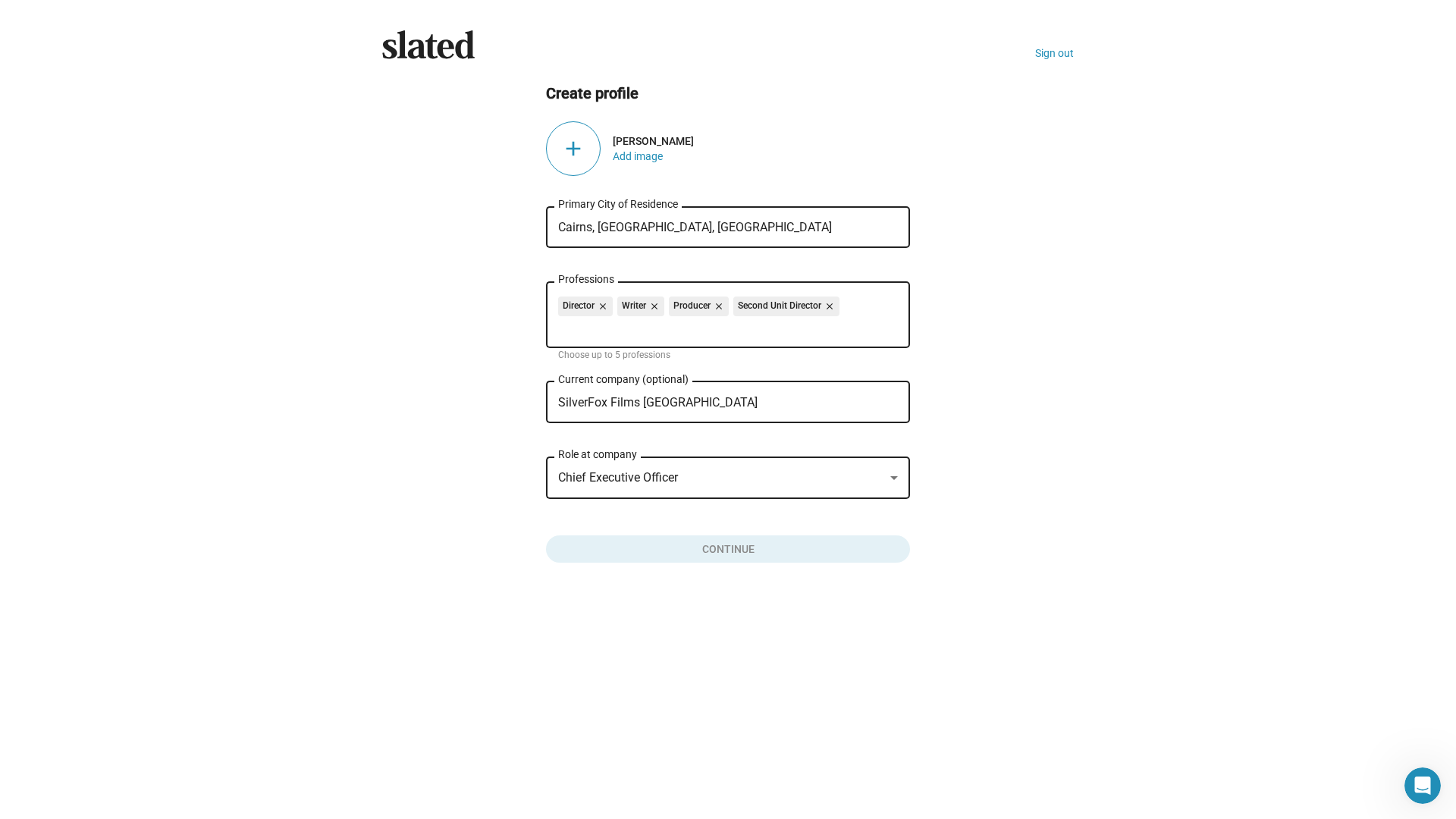
click at [470, 653] on div "Slated Sign out Create profile add Danial Donai Add image Cairns, QLD, Australi…" at bounding box center [728, 409] width 1456 height 819
click at [726, 550] on button "Click here to validate form" at bounding box center [728, 546] width 364 height 33
click at [575, 149] on div "add" at bounding box center [573, 149] width 55 height 55
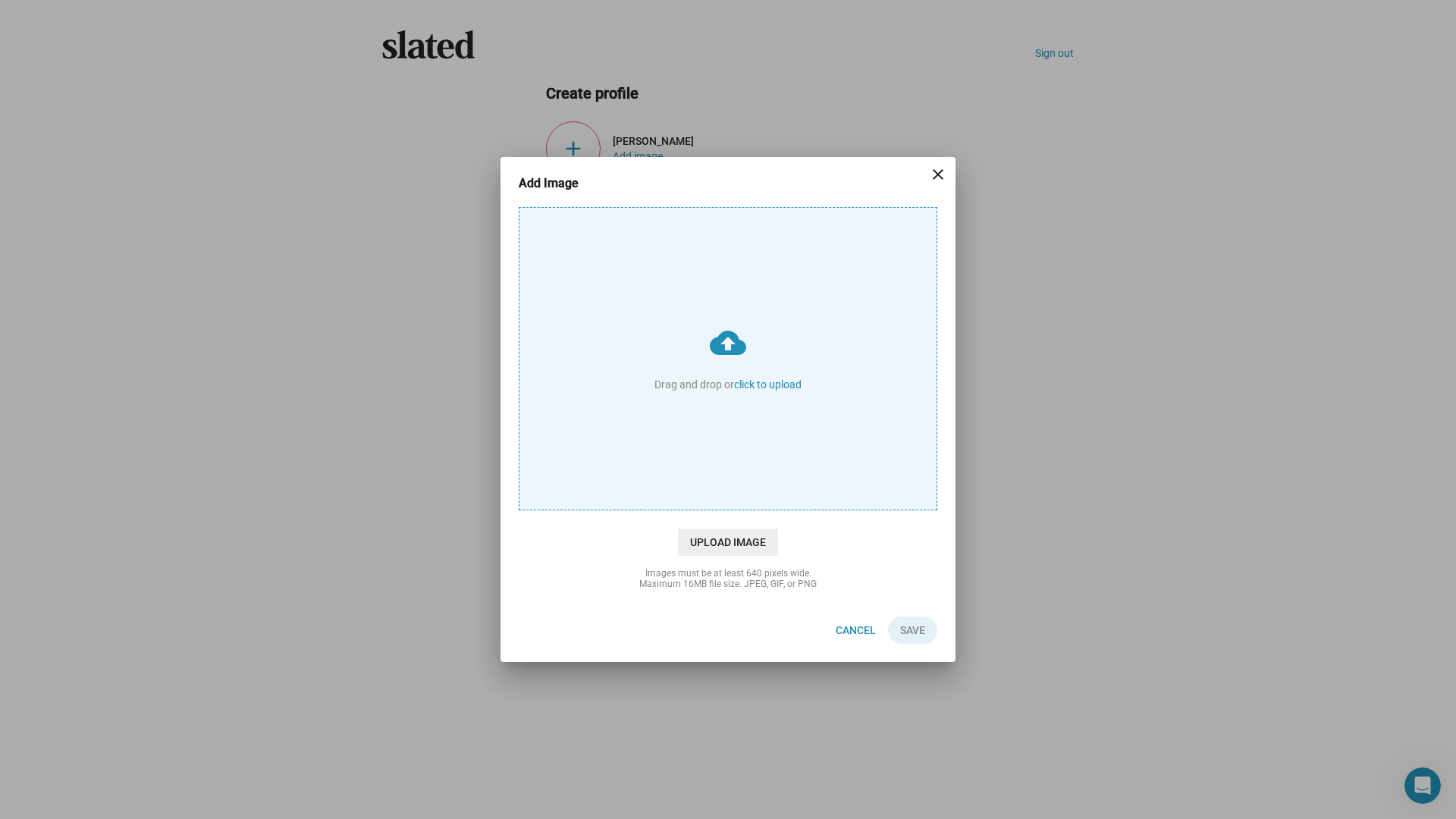
click at [779, 380] on input "cloud_upload Drag and drop or click to upload" at bounding box center [728, 358] width 417 height 302
type input "C:\fakepath\Silver Fox Films Logo.png"
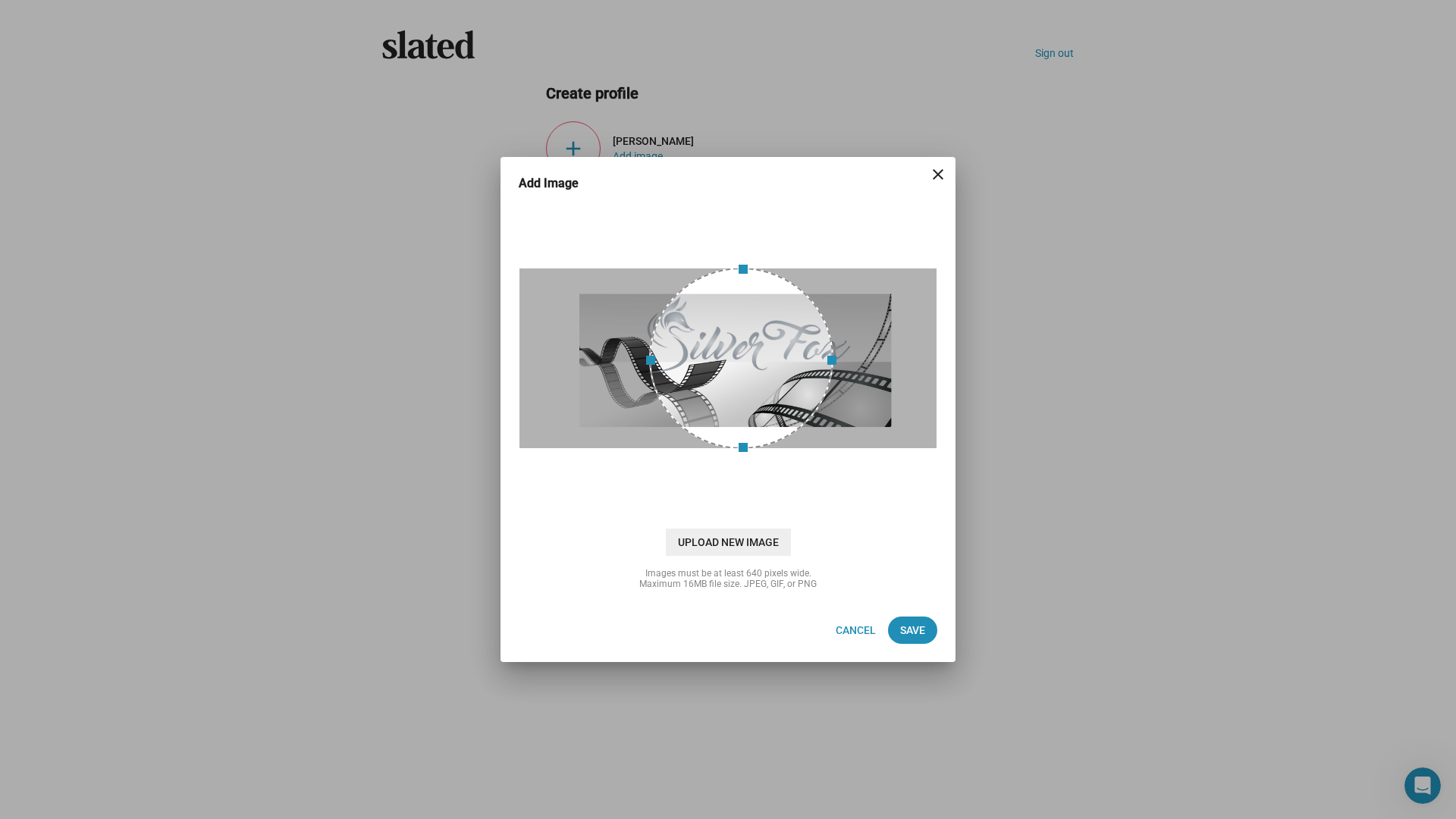
drag, startPoint x: 757, startPoint y: 361, endPoint x: 768, endPoint y: 360, distance: 11.0
click at [768, 360] on div at bounding box center [741, 358] width 184 height 181
click at [853, 631] on span "Cancel" at bounding box center [856, 630] width 40 height 27
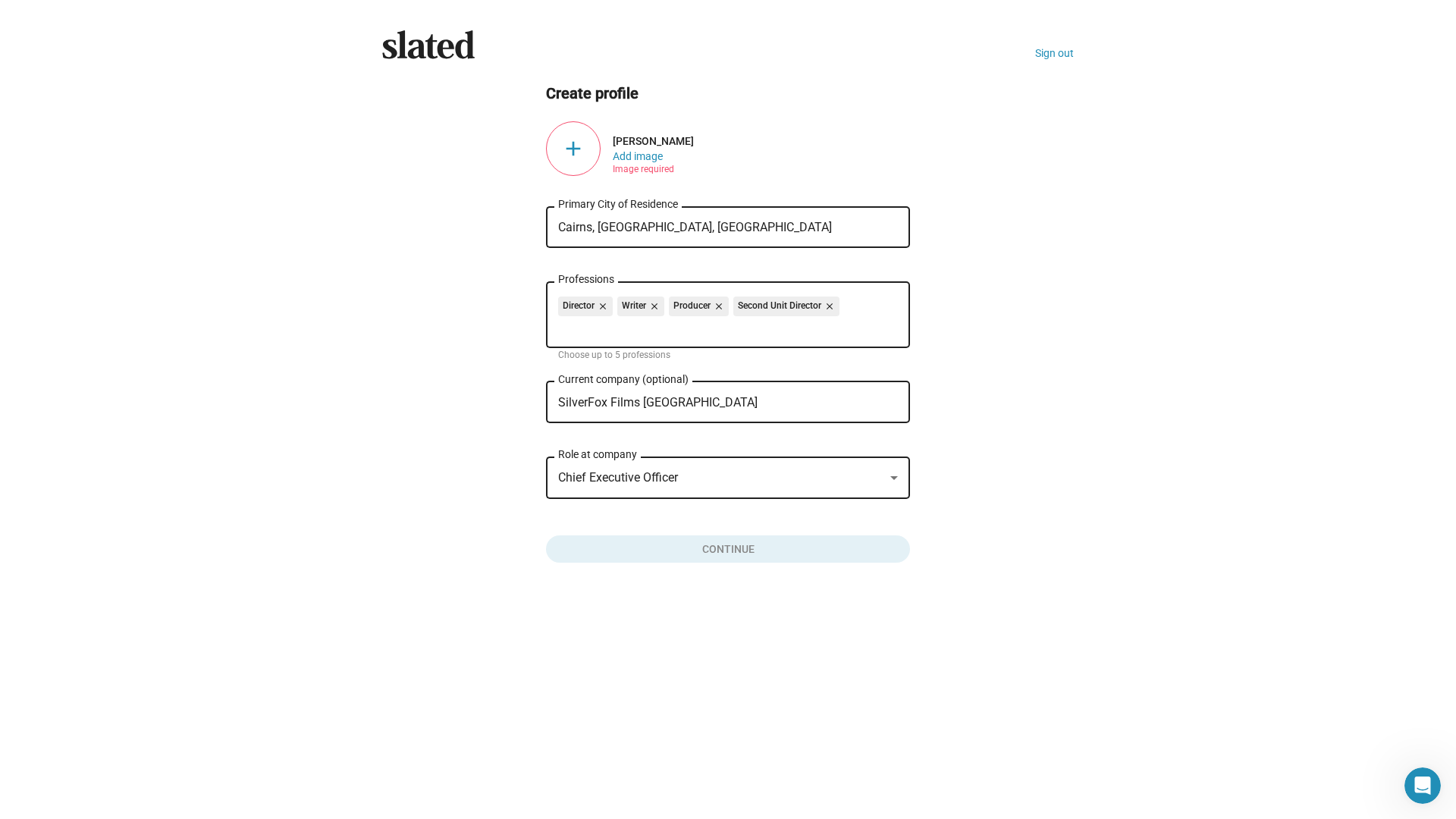
click at [570, 144] on div "add" at bounding box center [573, 149] width 55 height 55
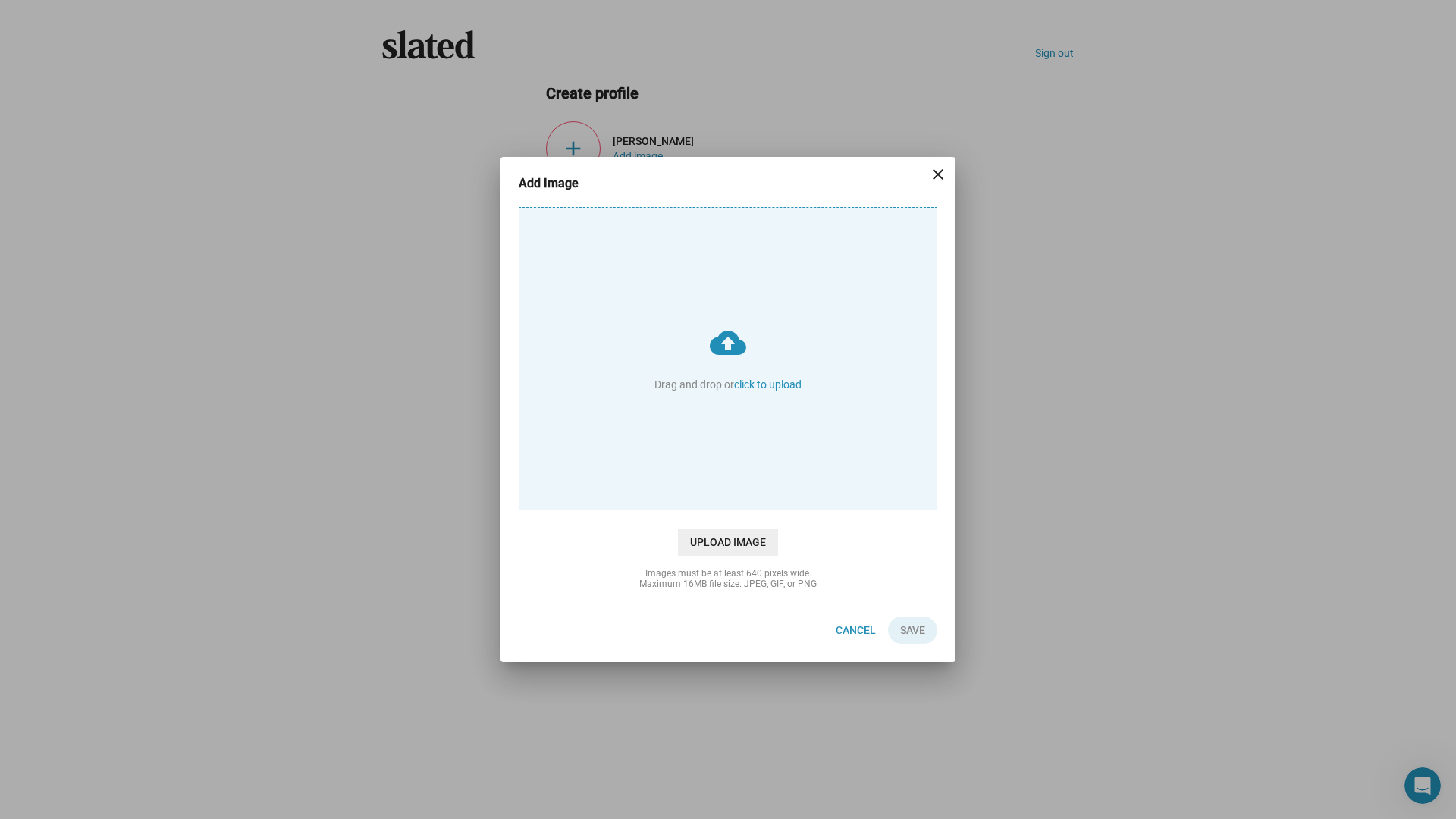
click at [760, 380] on input "cloud_upload Drag and drop or click to upload" at bounding box center [728, 358] width 417 height 302
type input "C:\fakepath\Danial Filming.jpg"
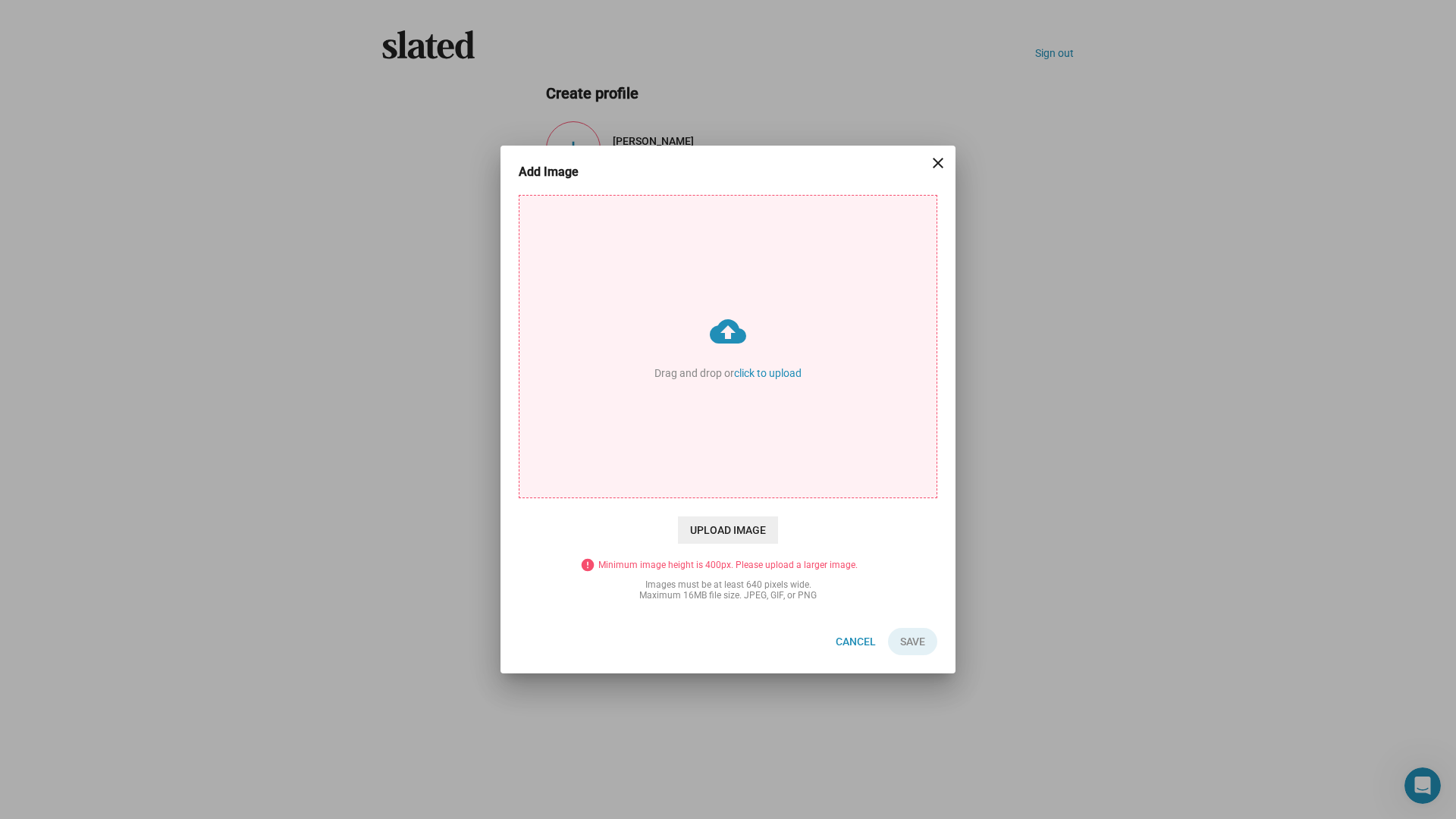
click at [749, 354] on input "cloud_upload Drag and drop or click to upload" at bounding box center [728, 346] width 417 height 302
type input "C:\fakepath\SF Logo - Tshirt back.jpg"
click at [858, 649] on span "Cancel" at bounding box center [856, 642] width 40 height 27
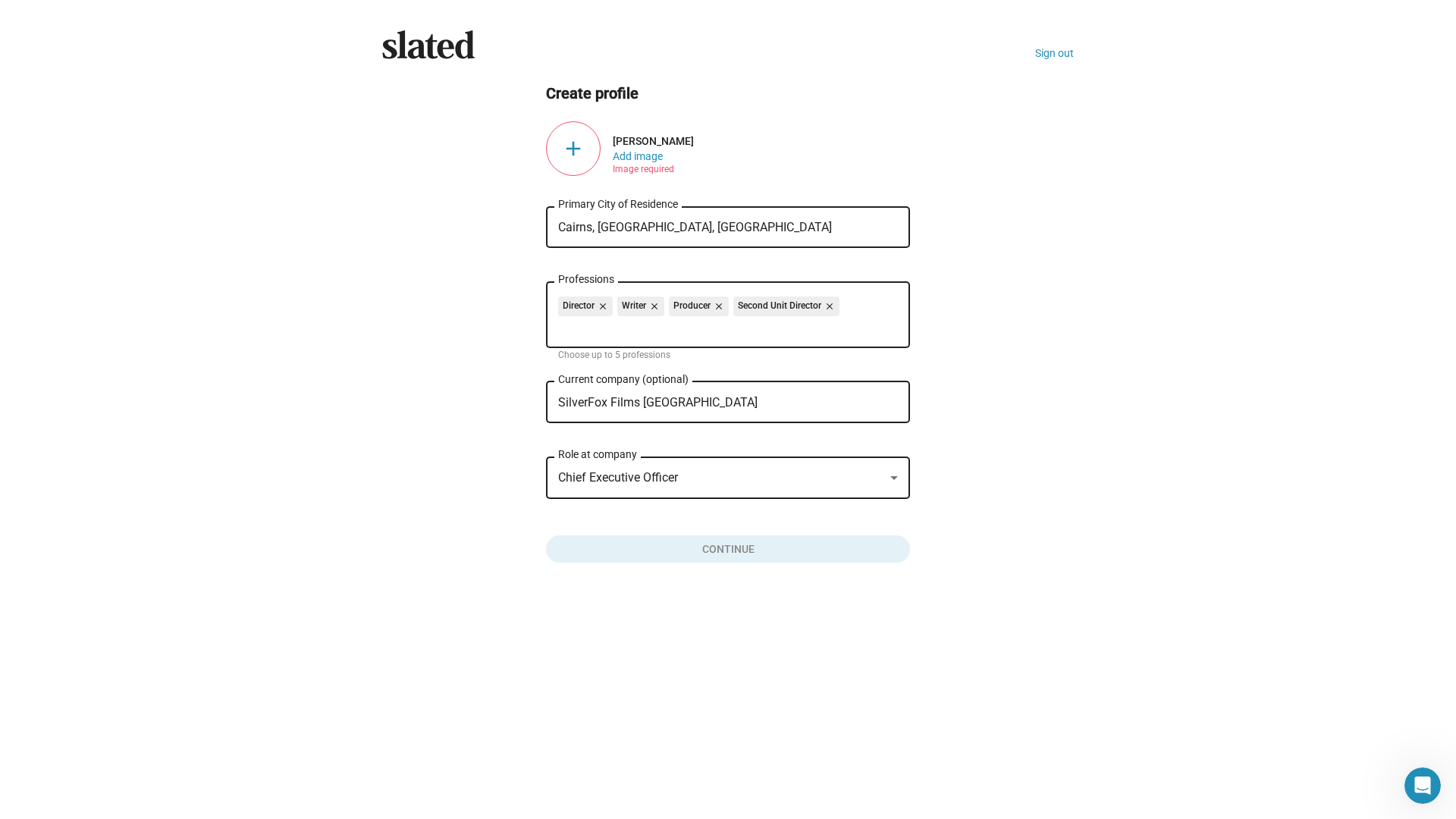
click at [573, 141] on div "add" at bounding box center [573, 149] width 55 height 55
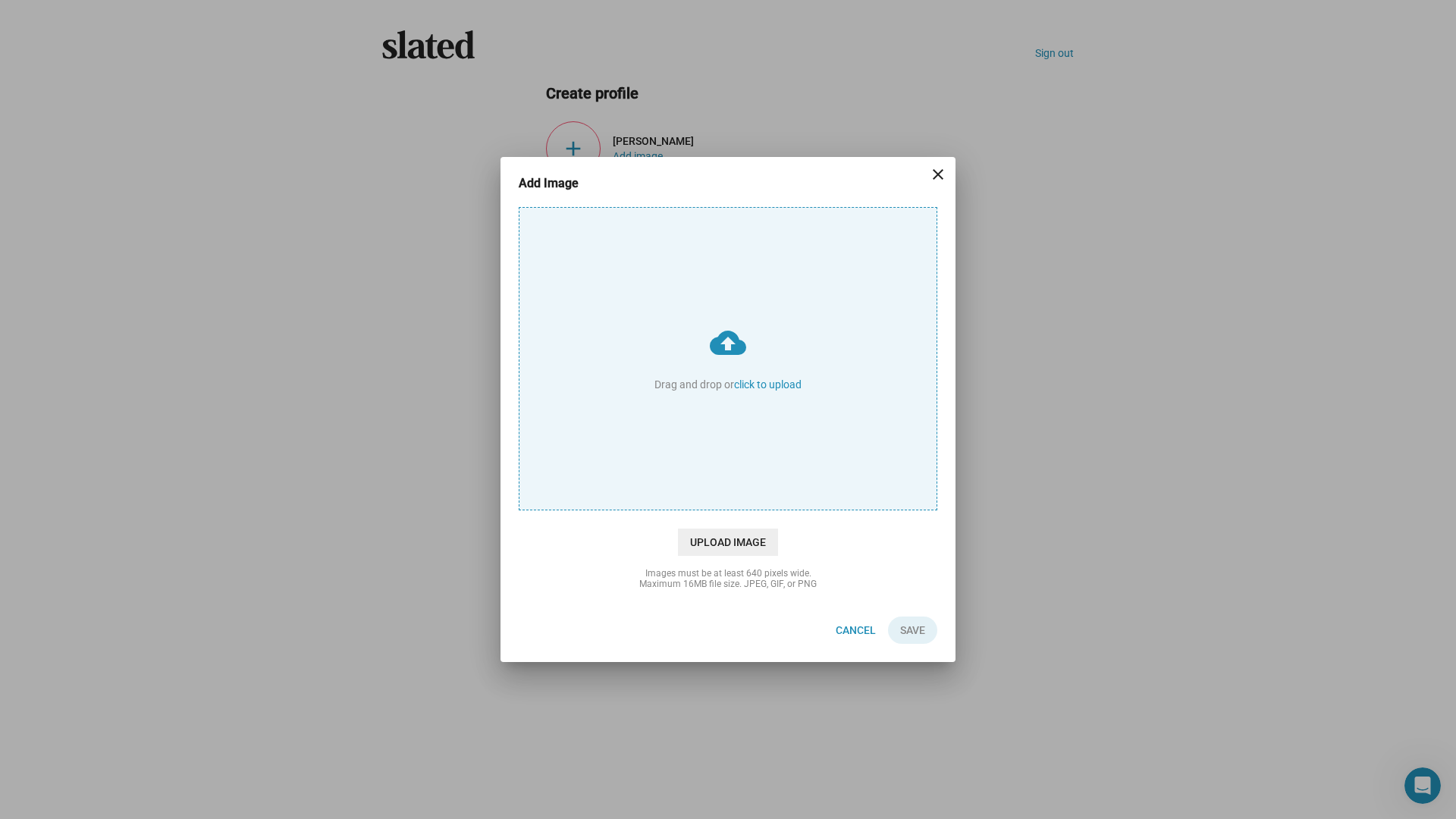
click at [730, 343] on input "cloud_upload Drag and drop or click to upload" at bounding box center [728, 358] width 417 height 302
type input "C:\fakepath\Silver Fox LOGO 22_8_25.jpg"
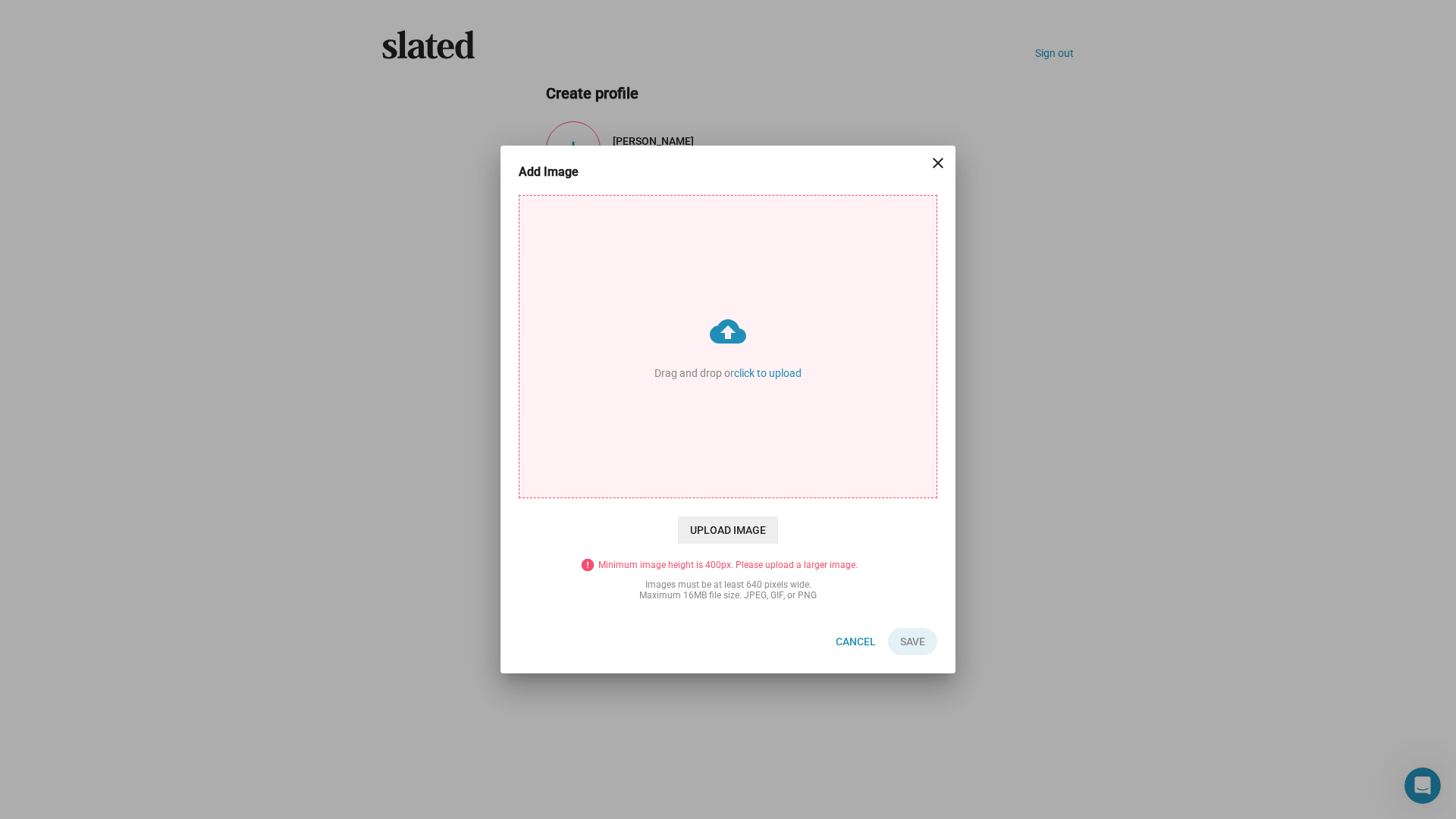
click at [717, 318] on input "cloud_upload Drag and drop or click to upload" at bounding box center [728, 346] width 417 height 302
type input "C:\fakepath\Silver Fox Films Logo.png"
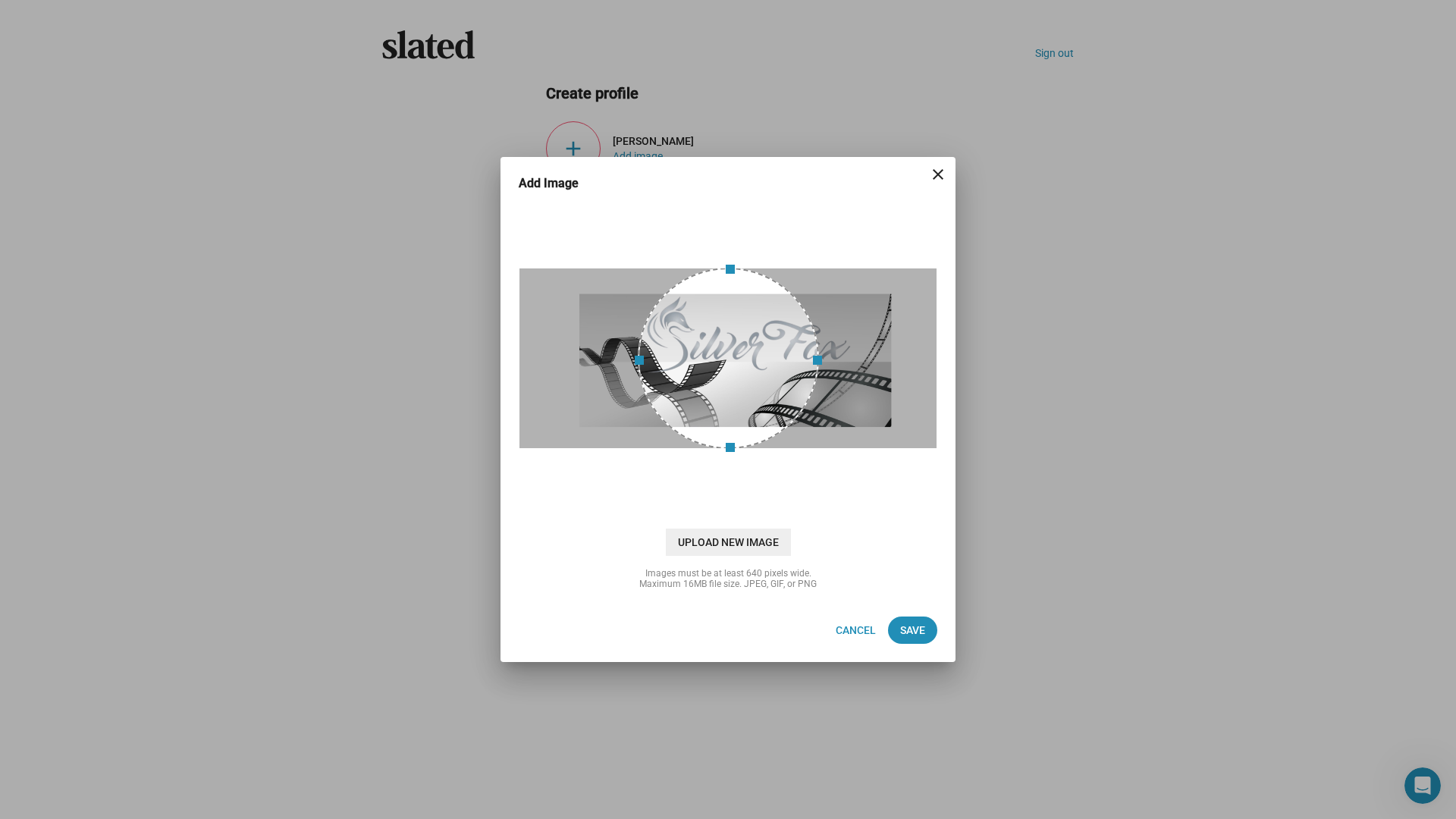
drag, startPoint x: 824, startPoint y: 358, endPoint x: 1012, endPoint y: 374, distance: 188.7
click at [1004, 361] on div "Add Image close cloud_upload Drag and drop or click to upload Upload New Image …" at bounding box center [728, 409] width 1456 height 819
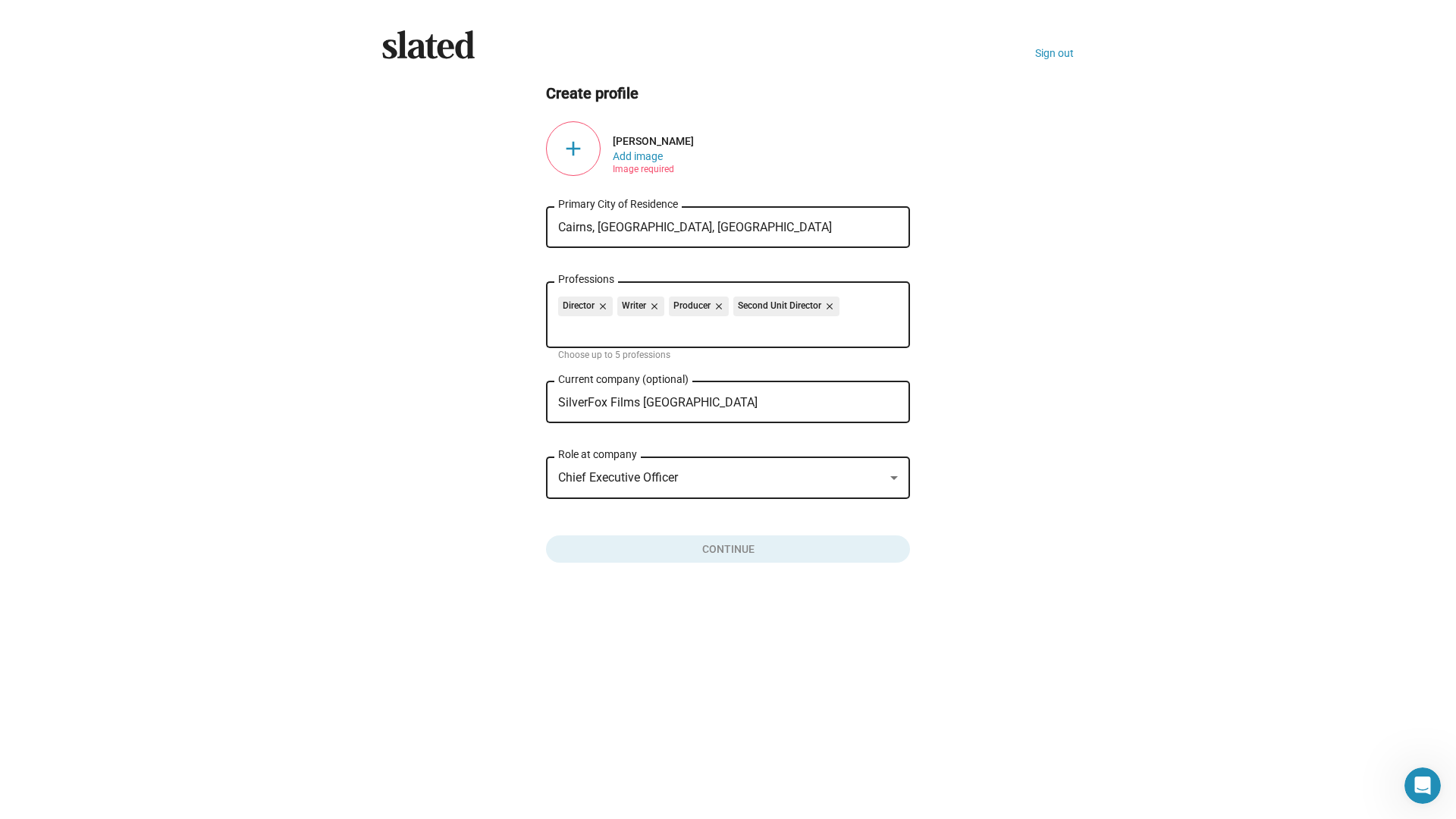
click at [576, 143] on div "add" at bounding box center [573, 149] width 55 height 55
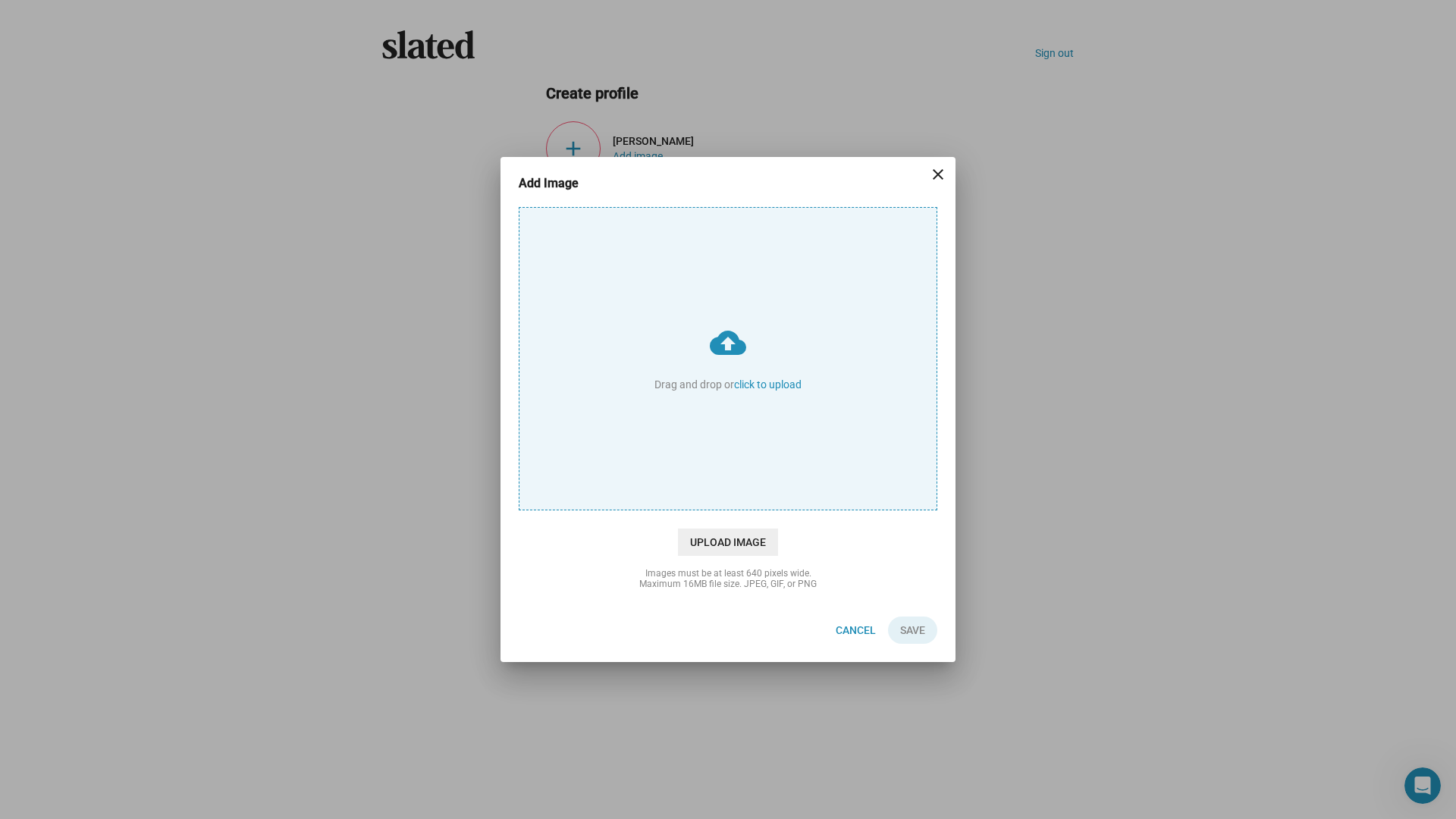
click at [726, 377] on input "cloud_upload Drag and drop or click to upload" at bounding box center [728, 358] width 417 height 302
type input "C:\fakepath\SF Logo - Tshirt back.jpg"
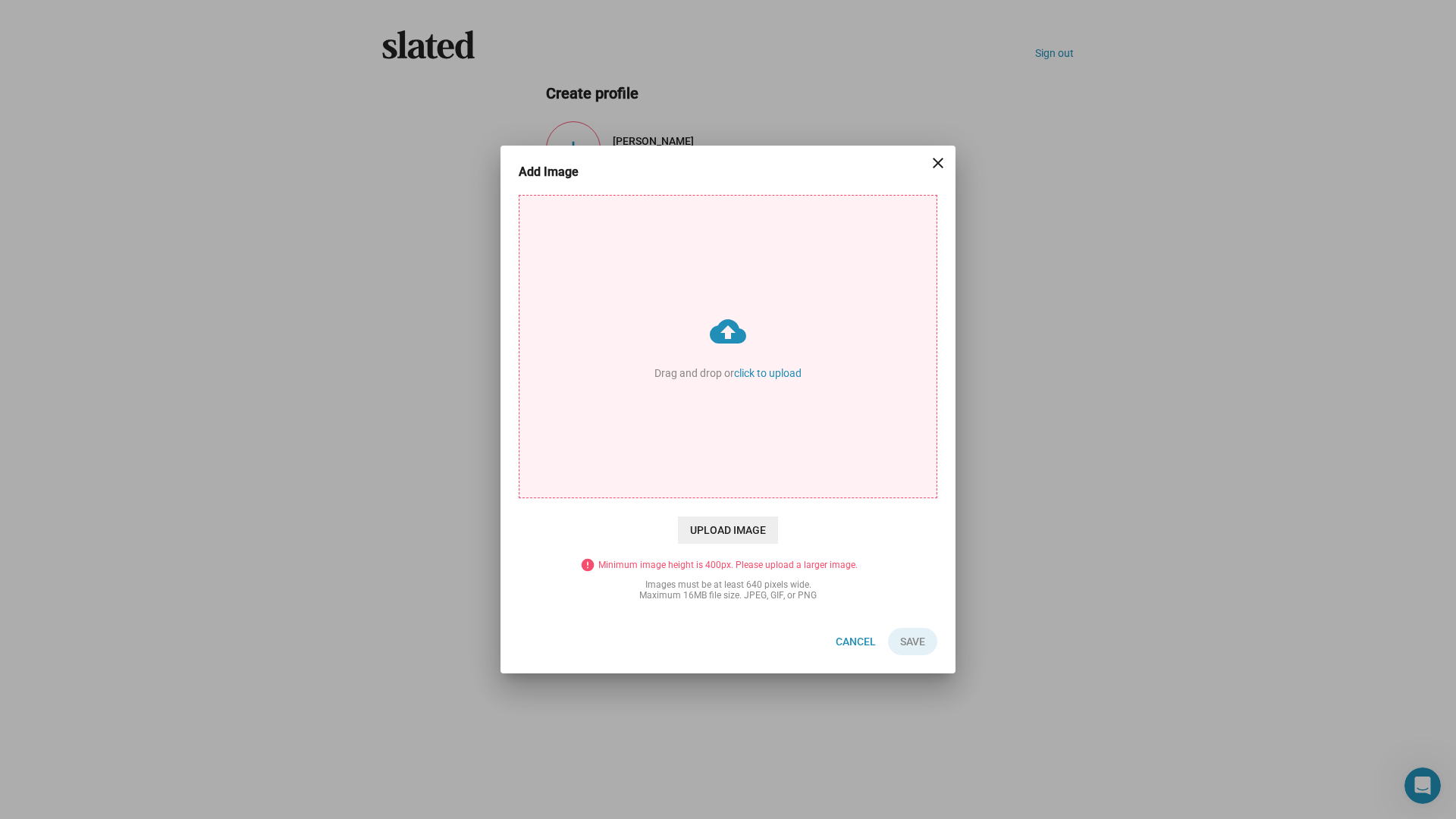
click at [760, 358] on input "cloud_upload Drag and drop or click to upload" at bounding box center [728, 346] width 417 height 302
type input "C:\fakepath\JTR Poster Image.jpg"
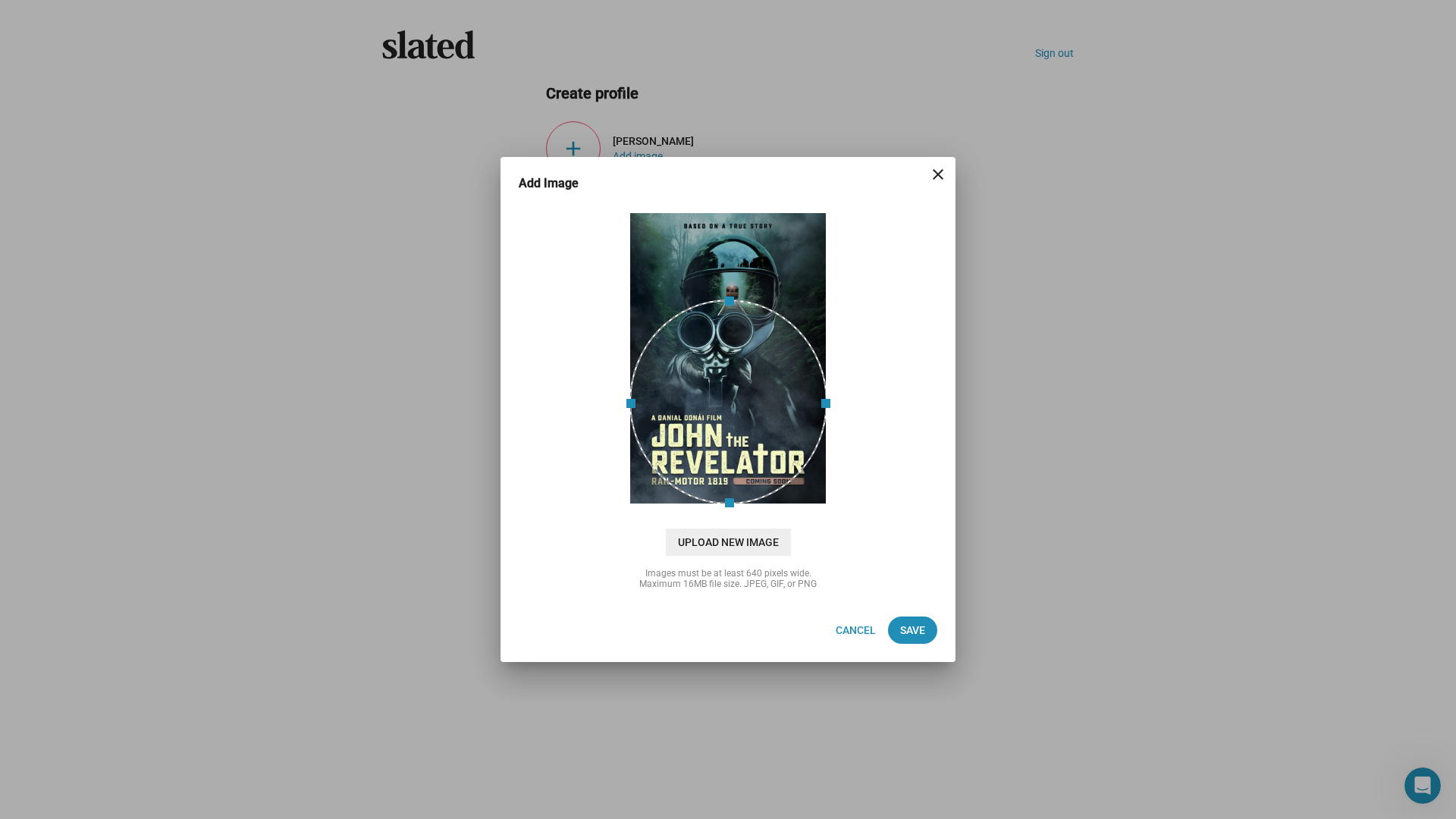
drag, startPoint x: 755, startPoint y: 392, endPoint x: 765, endPoint y: 471, distance: 79.6
click at [765, 471] on div at bounding box center [728, 402] width 198 height 205
drag, startPoint x: 767, startPoint y: 471, endPoint x: 761, endPoint y: 493, distance: 22.8
click at [761, 493] on div at bounding box center [728, 402] width 198 height 205
click at [863, 628] on span "Cancel" at bounding box center [856, 630] width 40 height 27
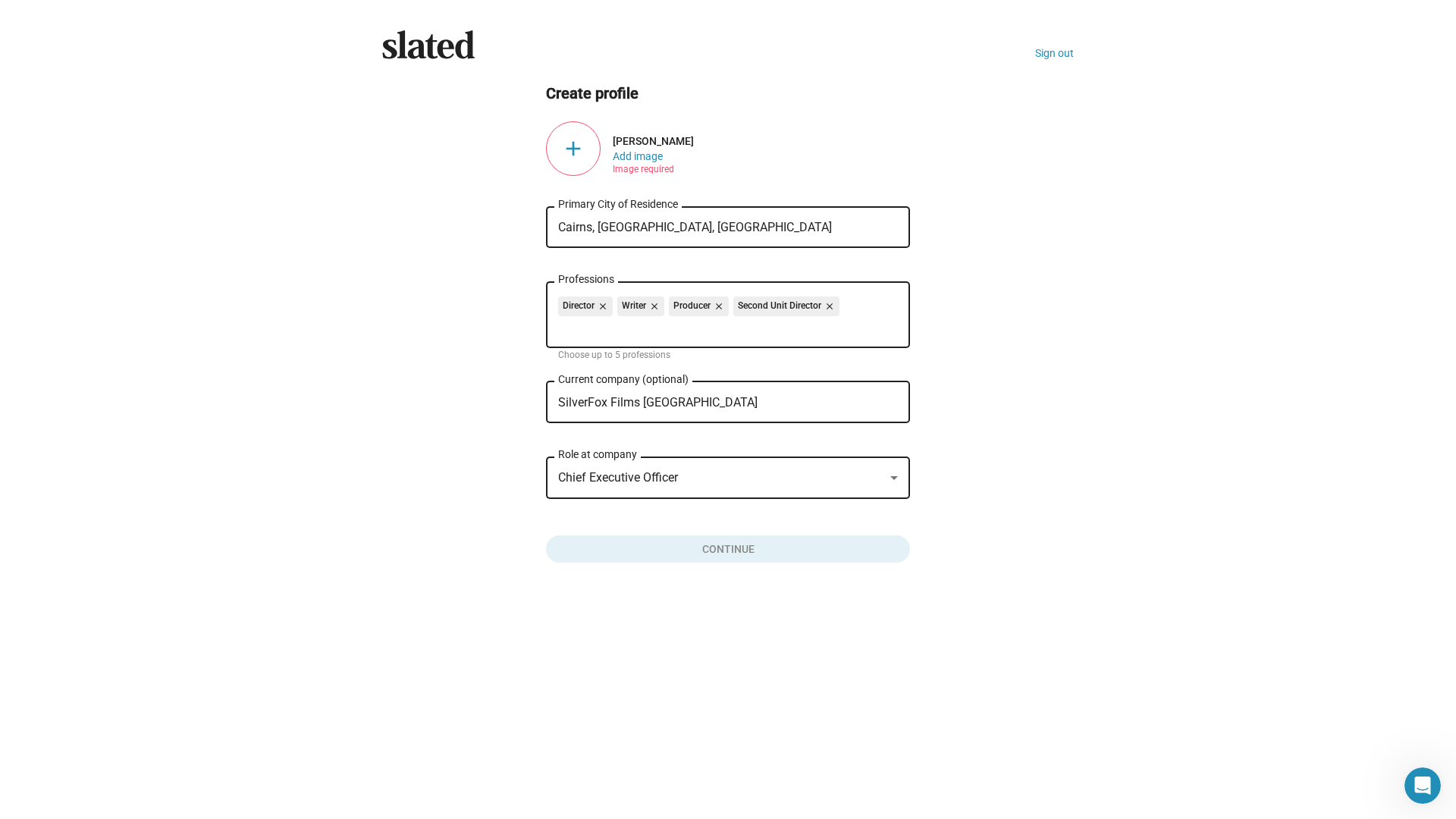
click at [585, 150] on div "add" at bounding box center [573, 149] width 55 height 55
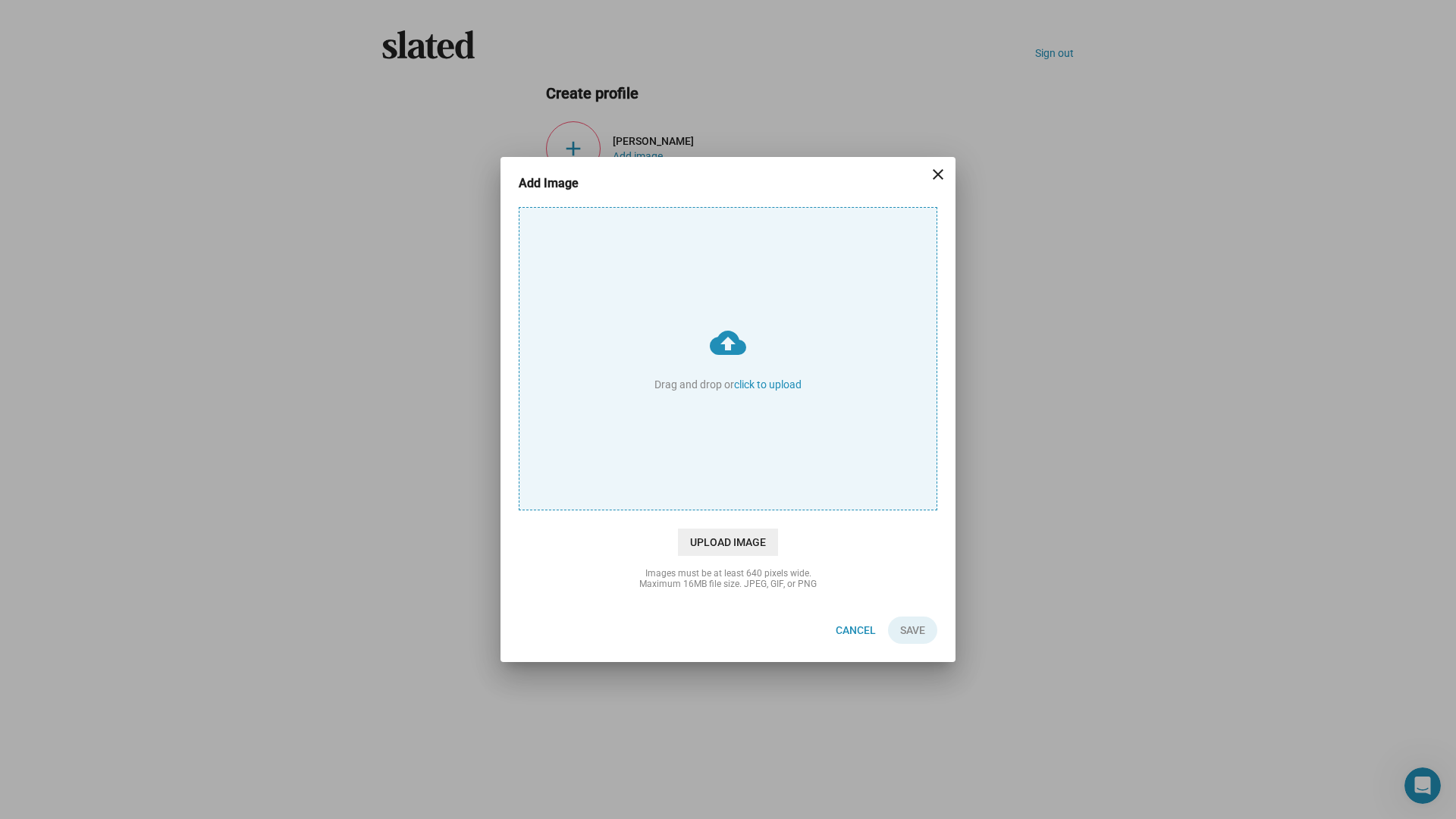
click at [750, 377] on input "cloud_upload Drag and drop or click to upload" at bounding box center [728, 358] width 417 height 302
type input "C:\fakepath\Picture1.jpg"
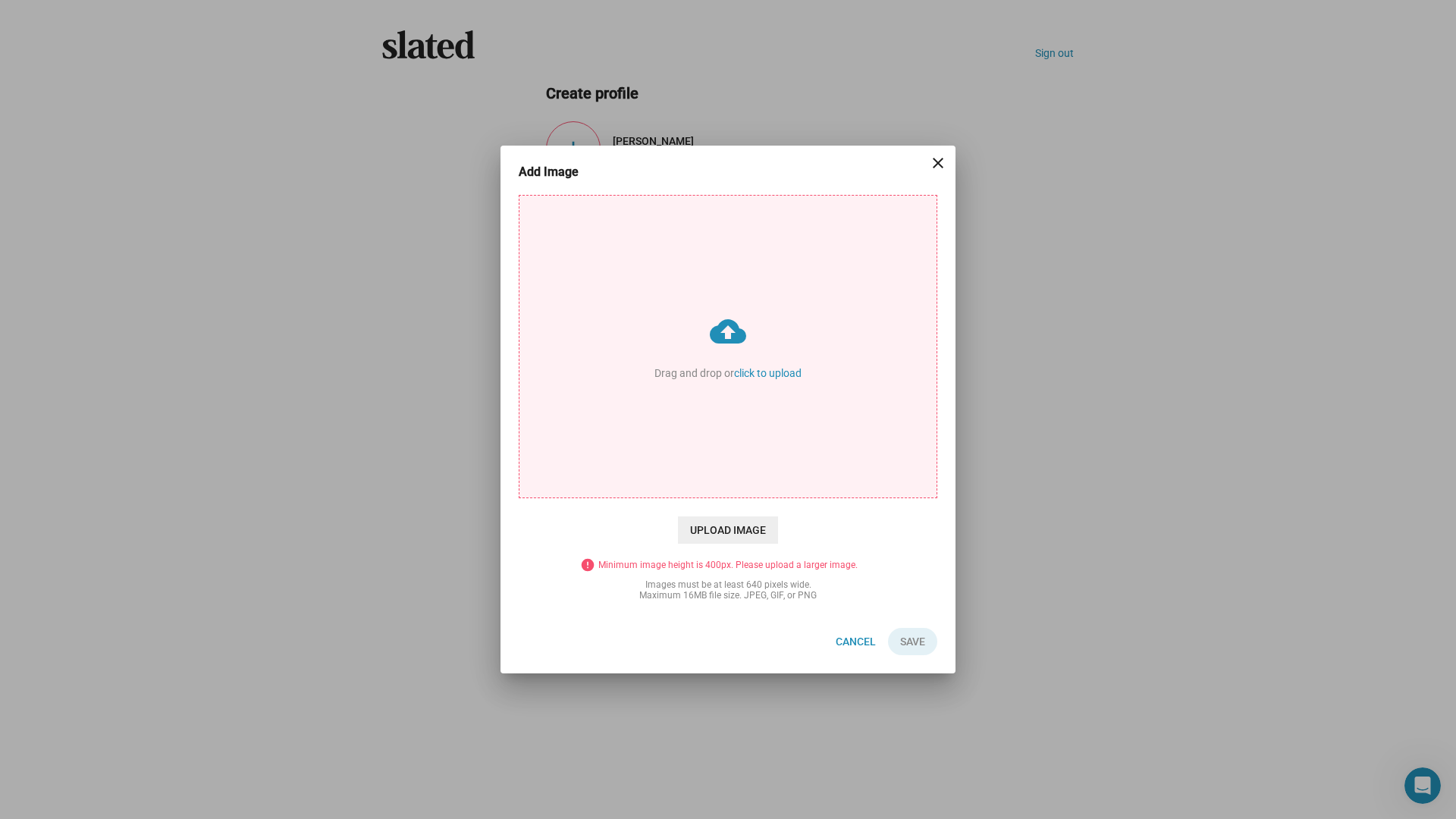
click at [751, 359] on input "cloud_upload Drag and drop or click to upload" at bounding box center [728, 346] width 417 height 302
type input "C:\fakepath\SF Tshirt Logo.png"
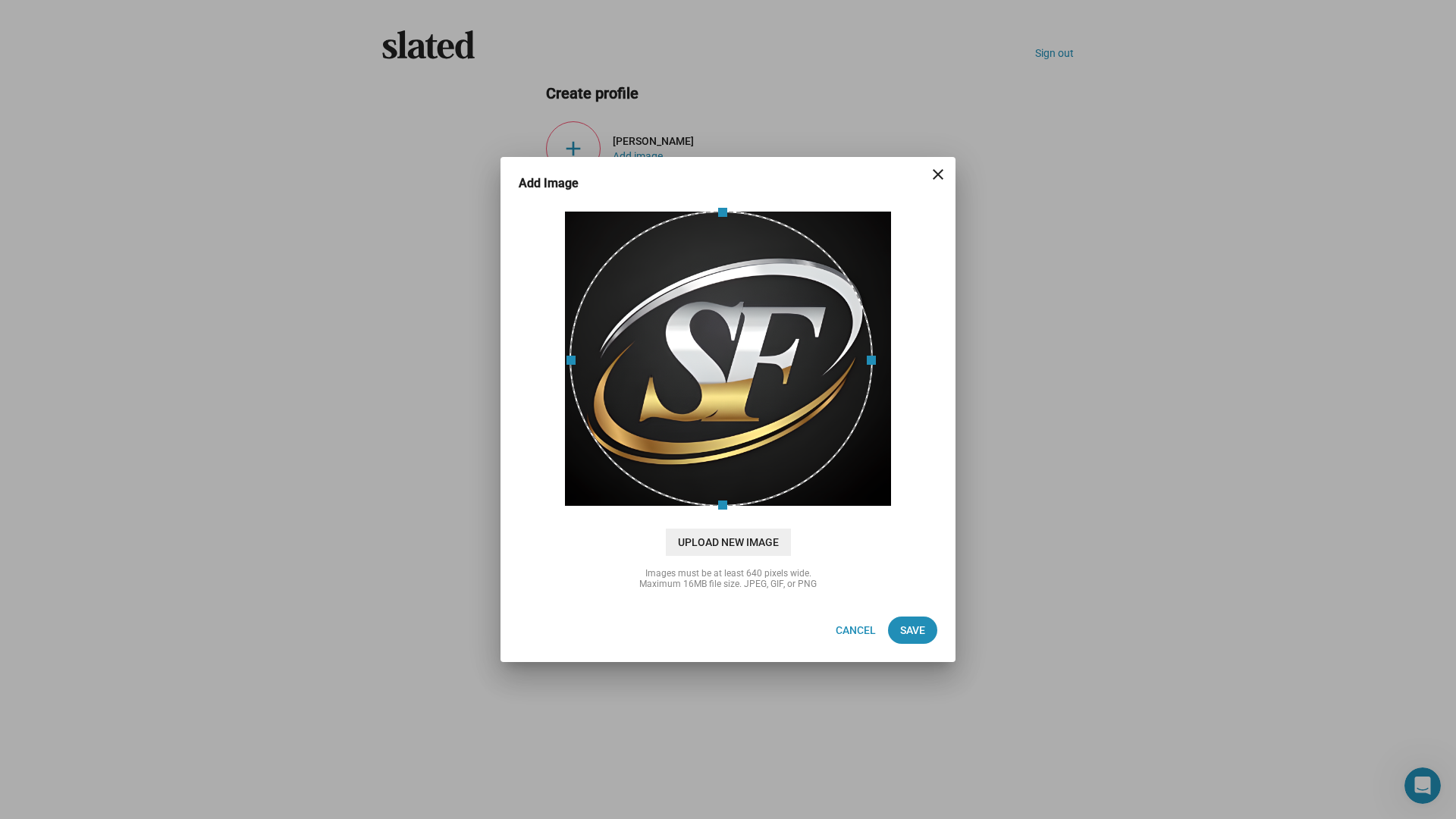
drag, startPoint x: 760, startPoint y: 377, endPoint x: 754, endPoint y: 388, distance: 12.5
click at [754, 388] on div at bounding box center [721, 359] width 303 height 296
click at [914, 637] on span "Save" at bounding box center [912, 630] width 25 height 27
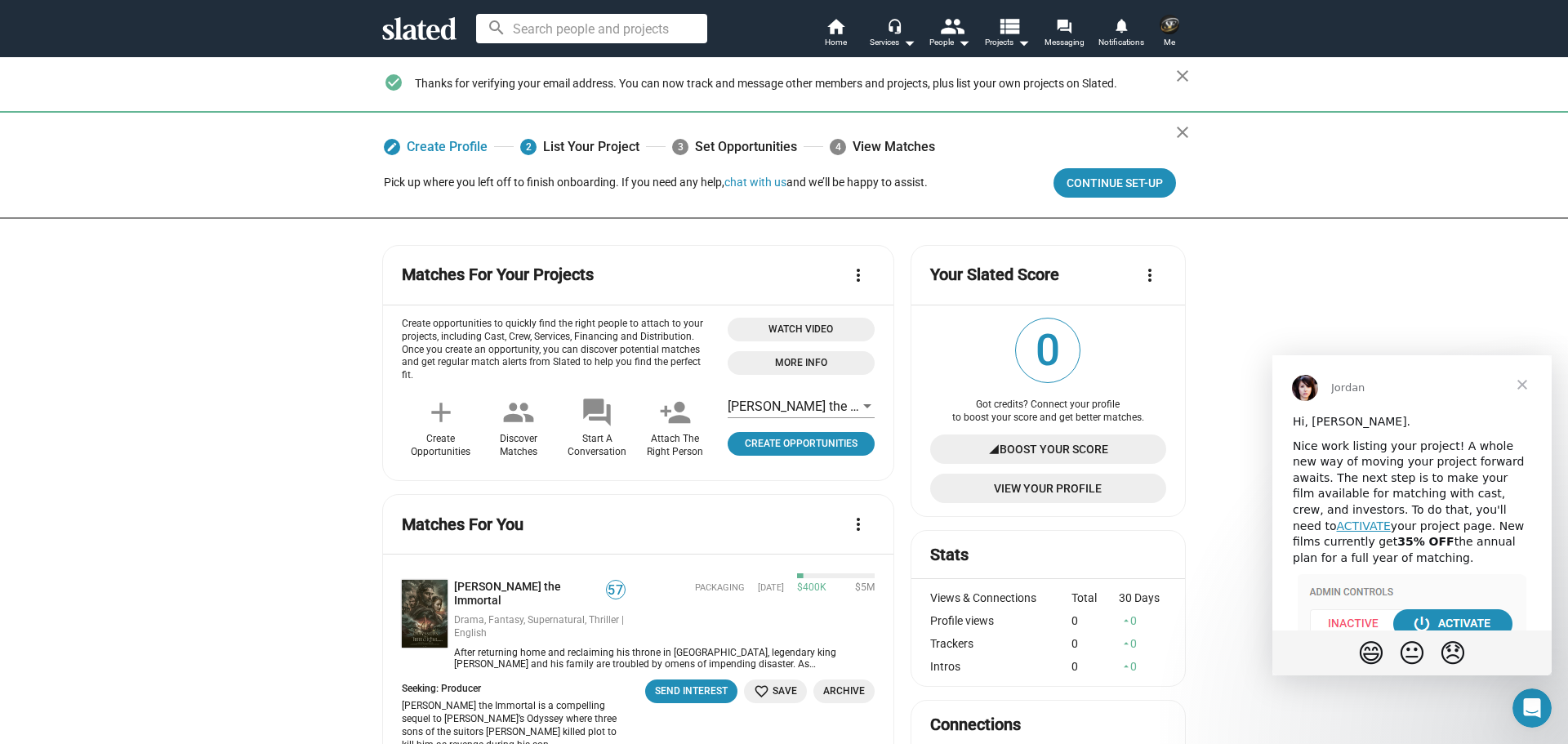
click at [1516, 381] on span "Close" at bounding box center [1522, 385] width 59 height 59
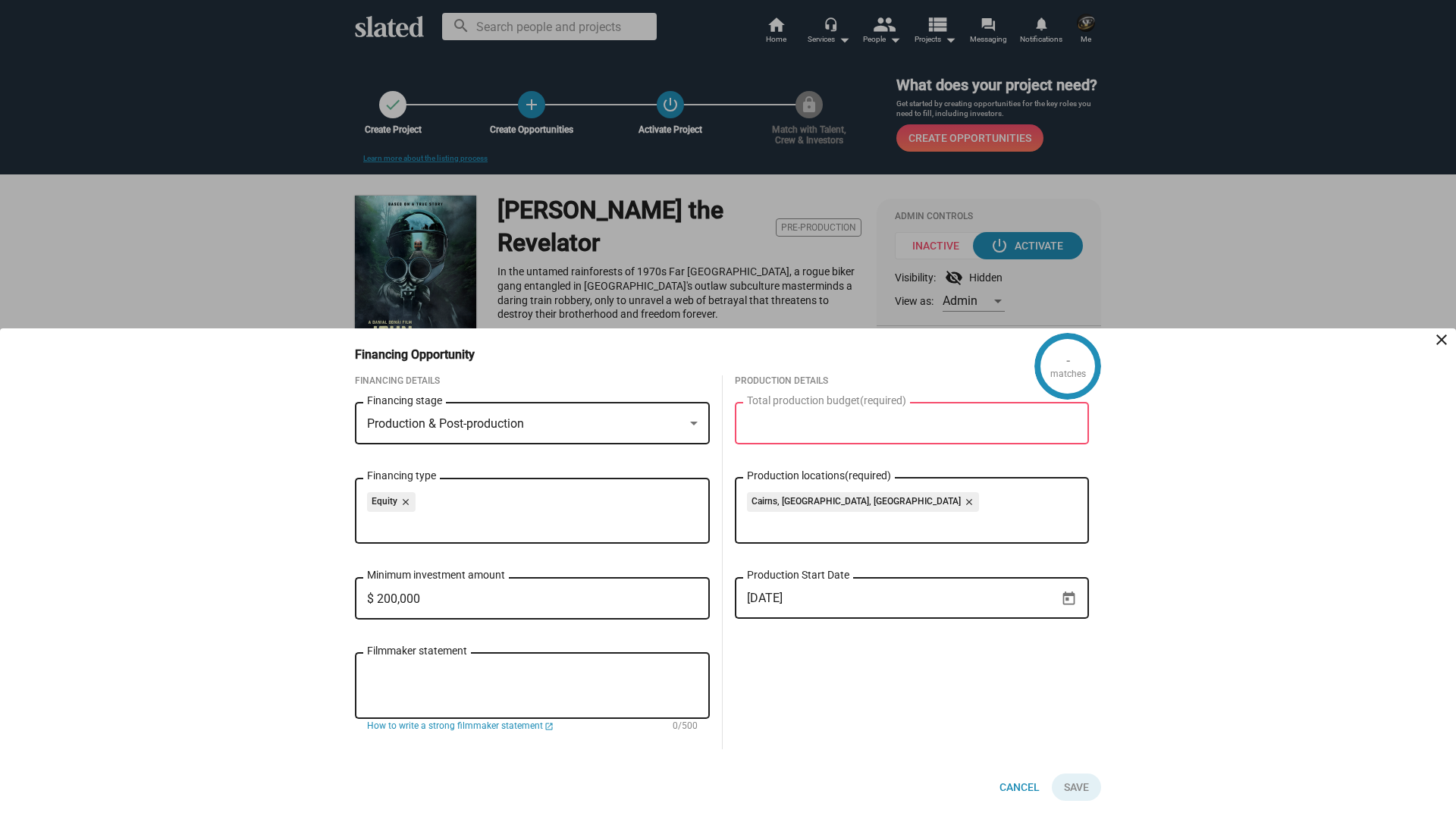
scroll to position [151, 0]
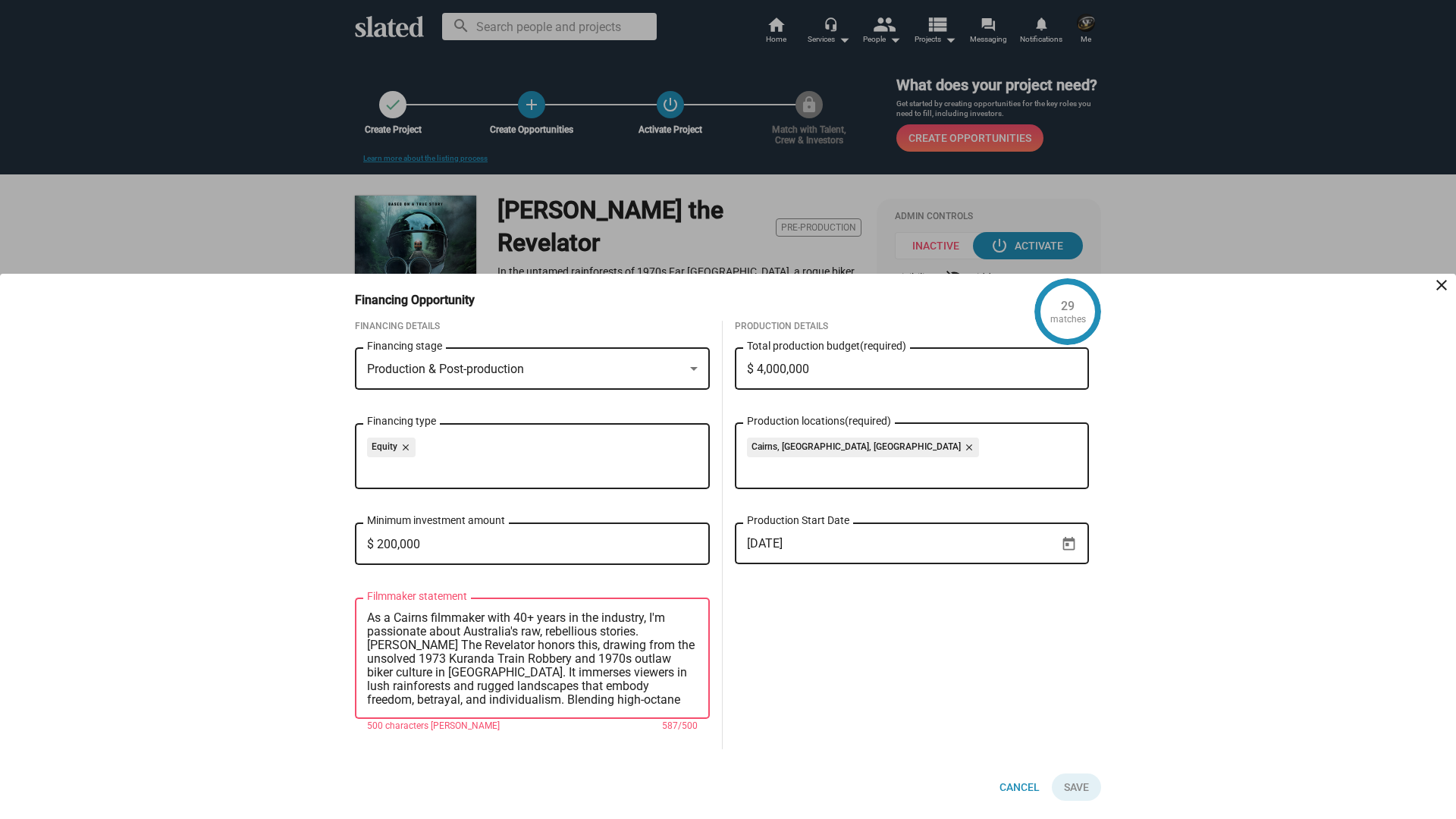
scroll to position [55, 0]
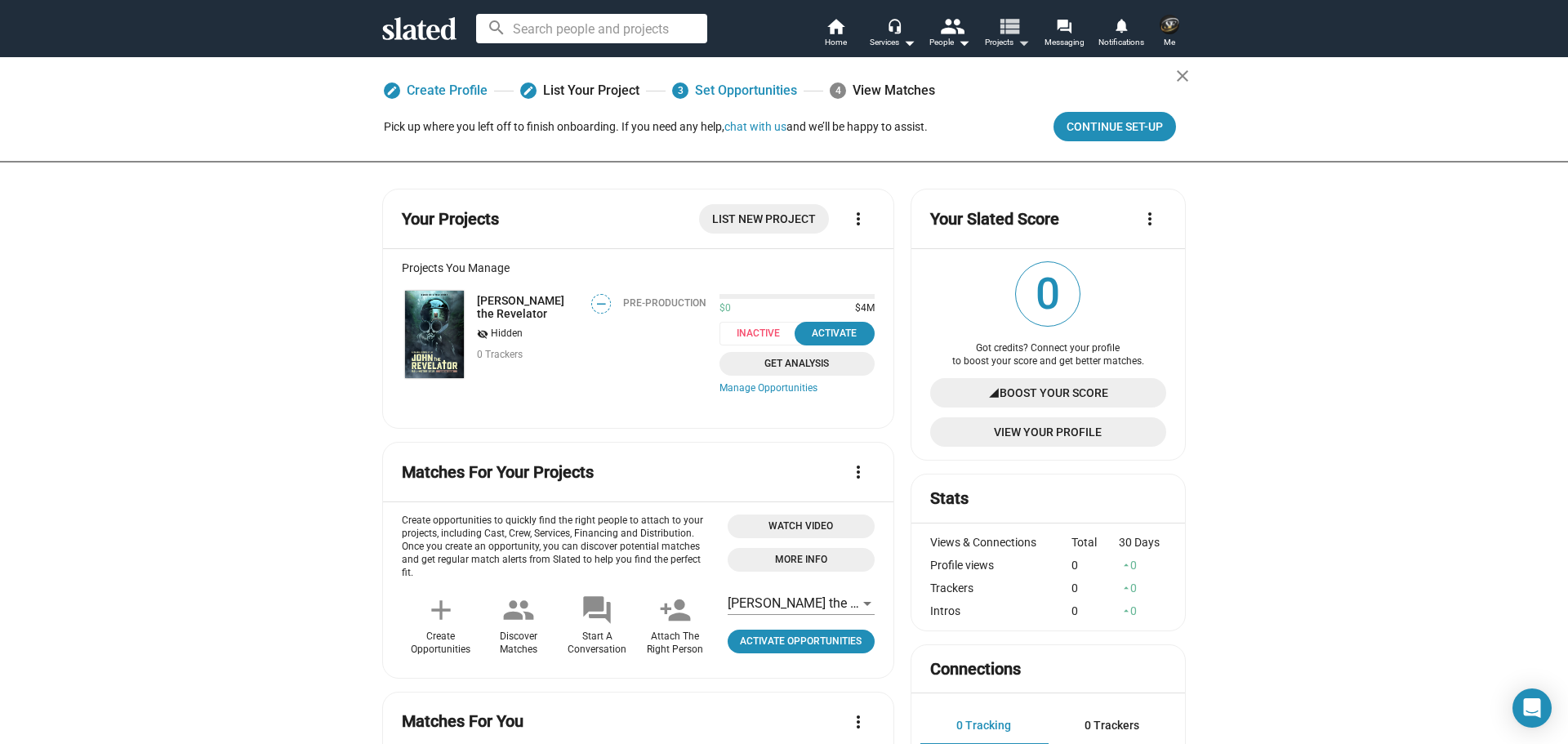
click at [1005, 40] on span "Projects arrow_drop_down" at bounding box center [1007, 42] width 45 height 20
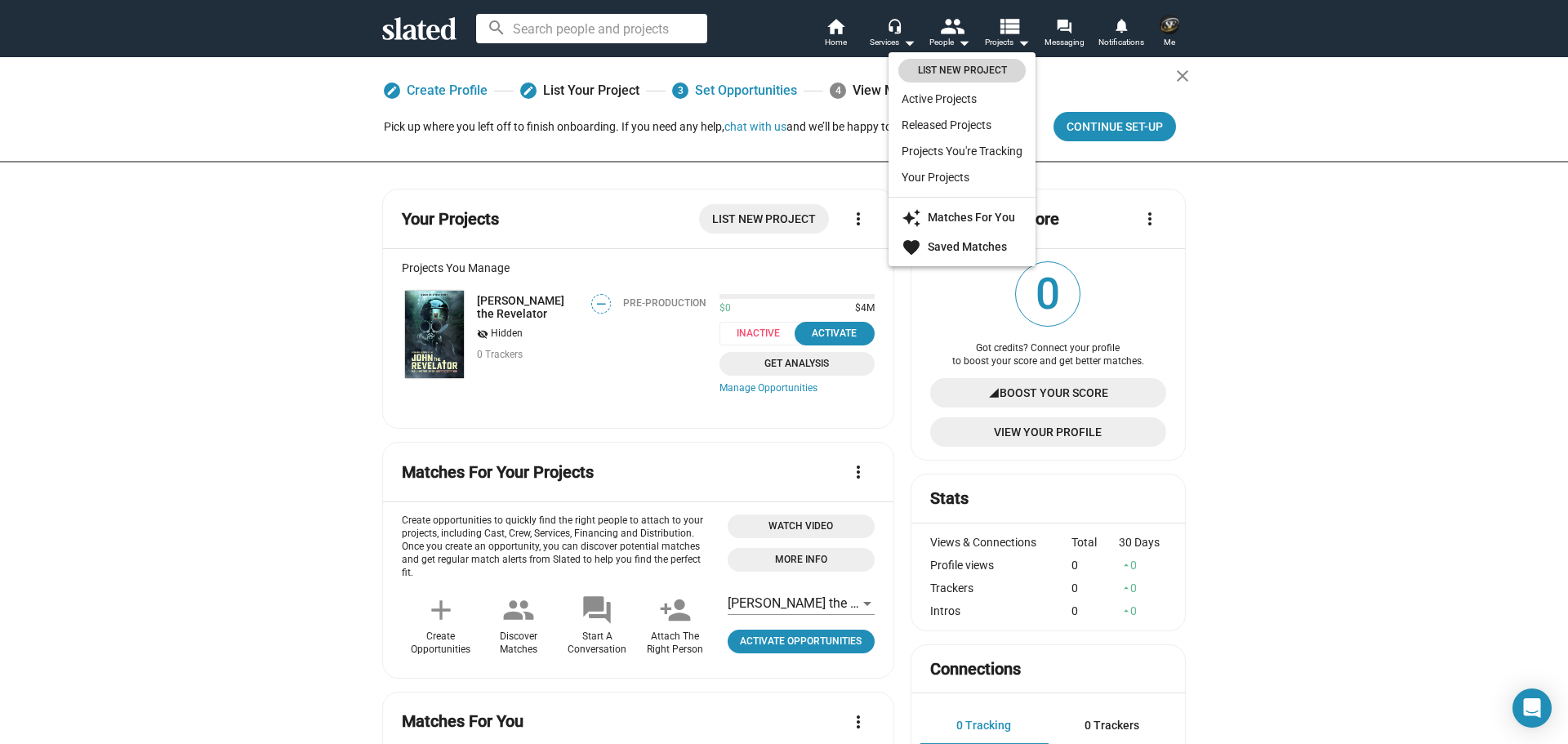
click at [970, 65] on span "List New Project" at bounding box center [962, 70] width 107 height 17
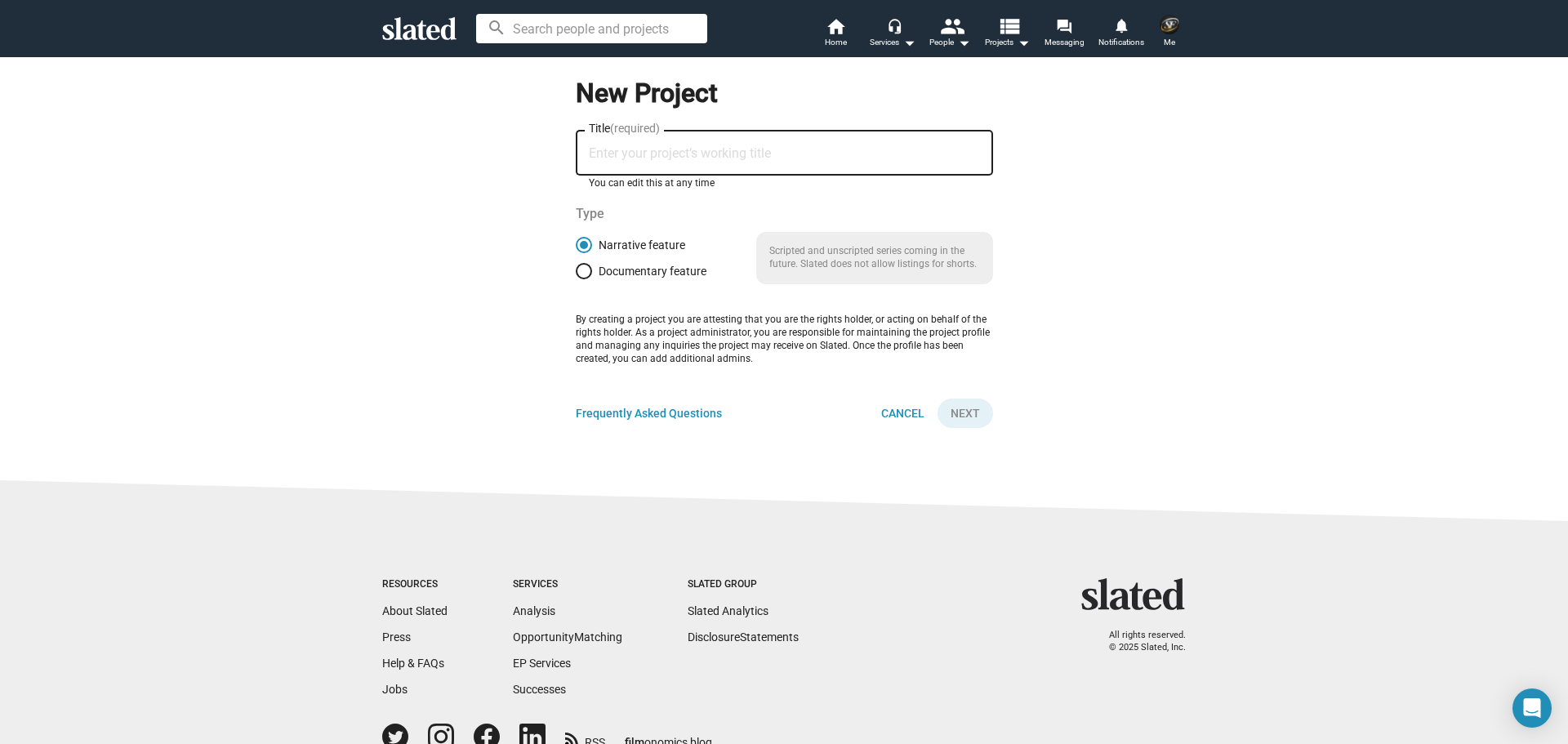
click at [650, 155] on input "Title (required)" at bounding box center [784, 153] width 391 height 14
click at [658, 148] on input "Title (required)" at bounding box center [784, 153] width 391 height 14
type input "The Night Flyers"
click at [950, 416] on span "Next" at bounding box center [965, 413] width 30 height 30
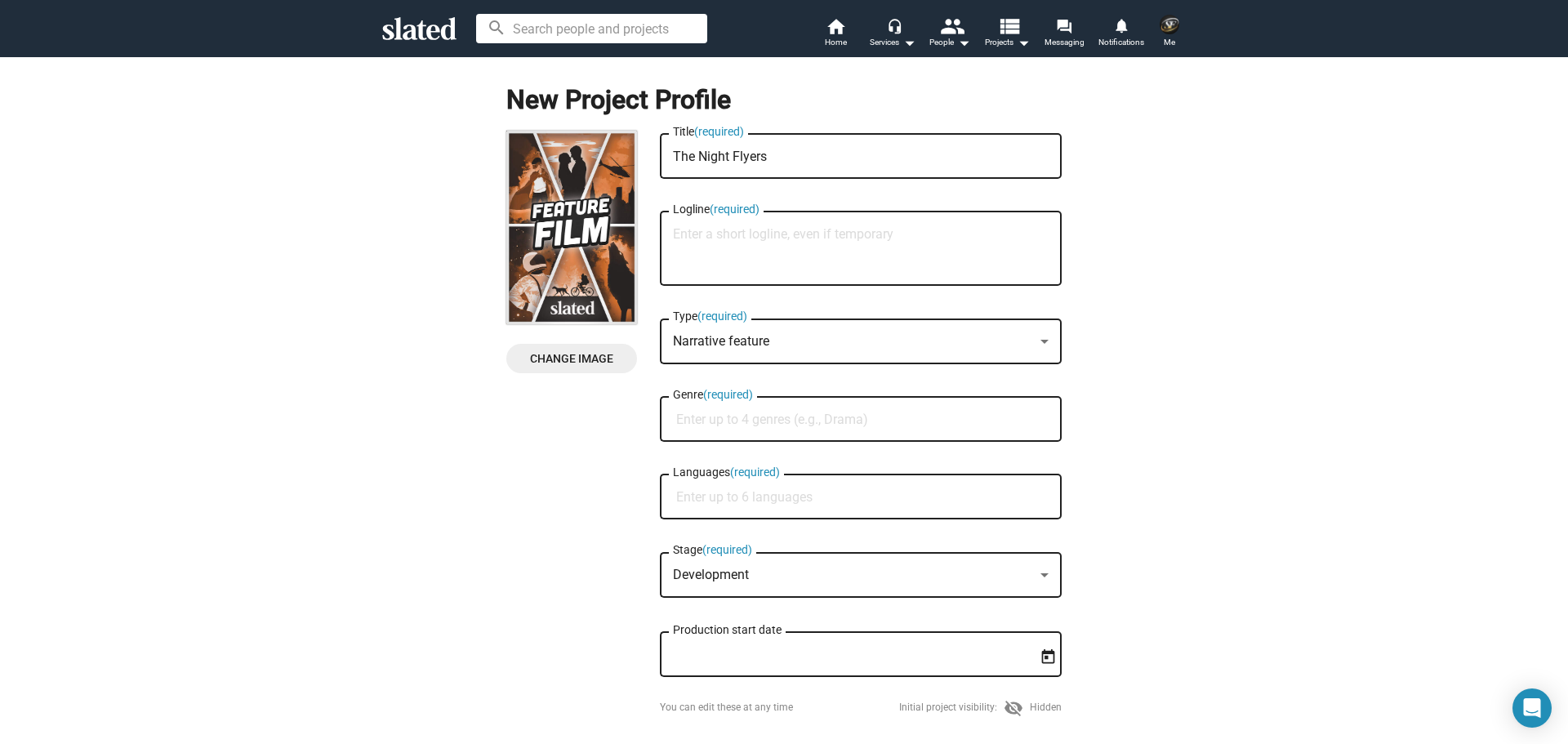
click at [706, 236] on textarea "Logline (required)" at bounding box center [861, 249] width 376 height 44
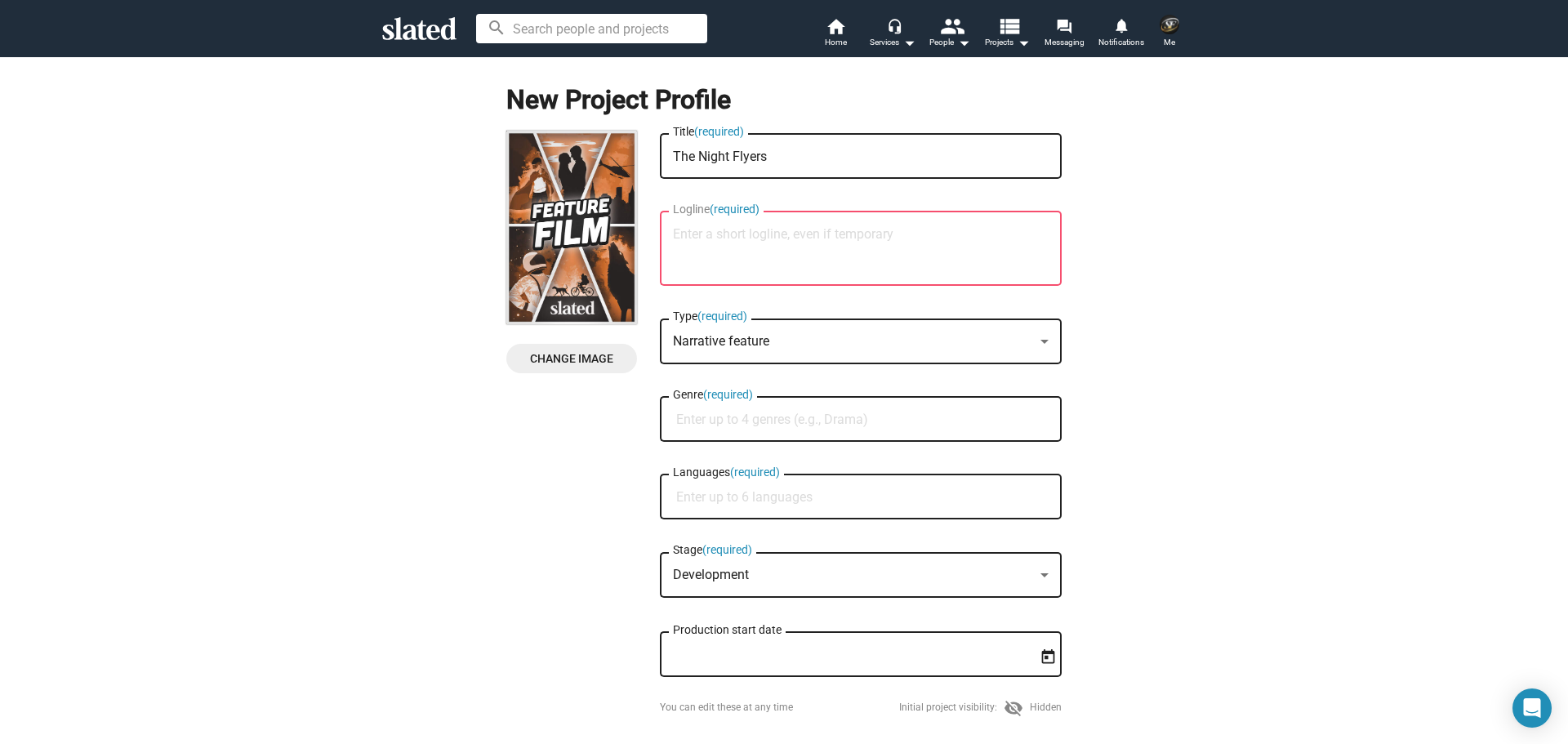
click at [715, 227] on textarea "Logline (required)" at bounding box center [861, 249] width 376 height 44
paste textarea "In the unforgiving expanse of [GEOGRAPHIC_DATA]’s outback, The Night Flyers del…"
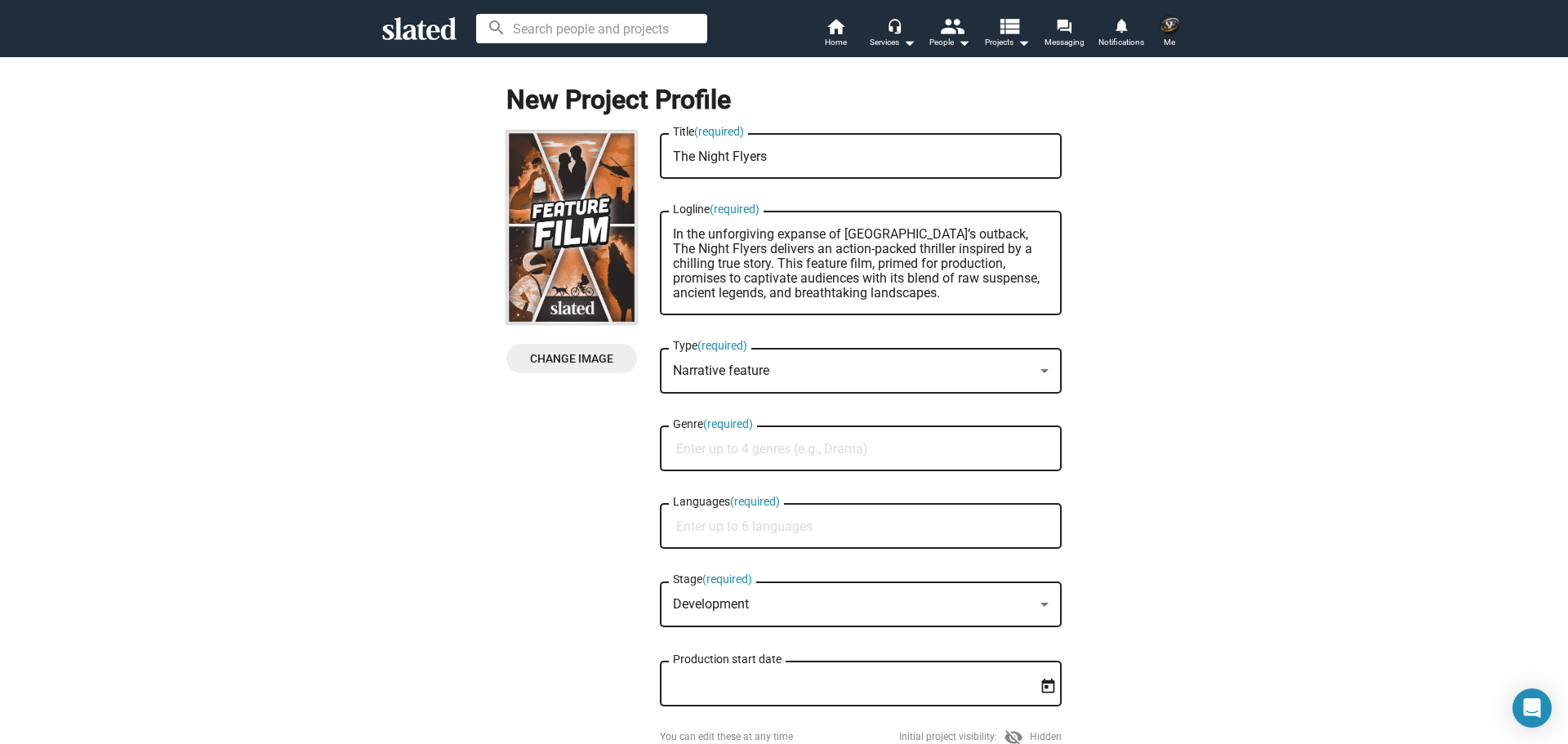
type textarea "In the unforgiving expanse of [GEOGRAPHIC_DATA]’s outback, The Night Flyers del…"
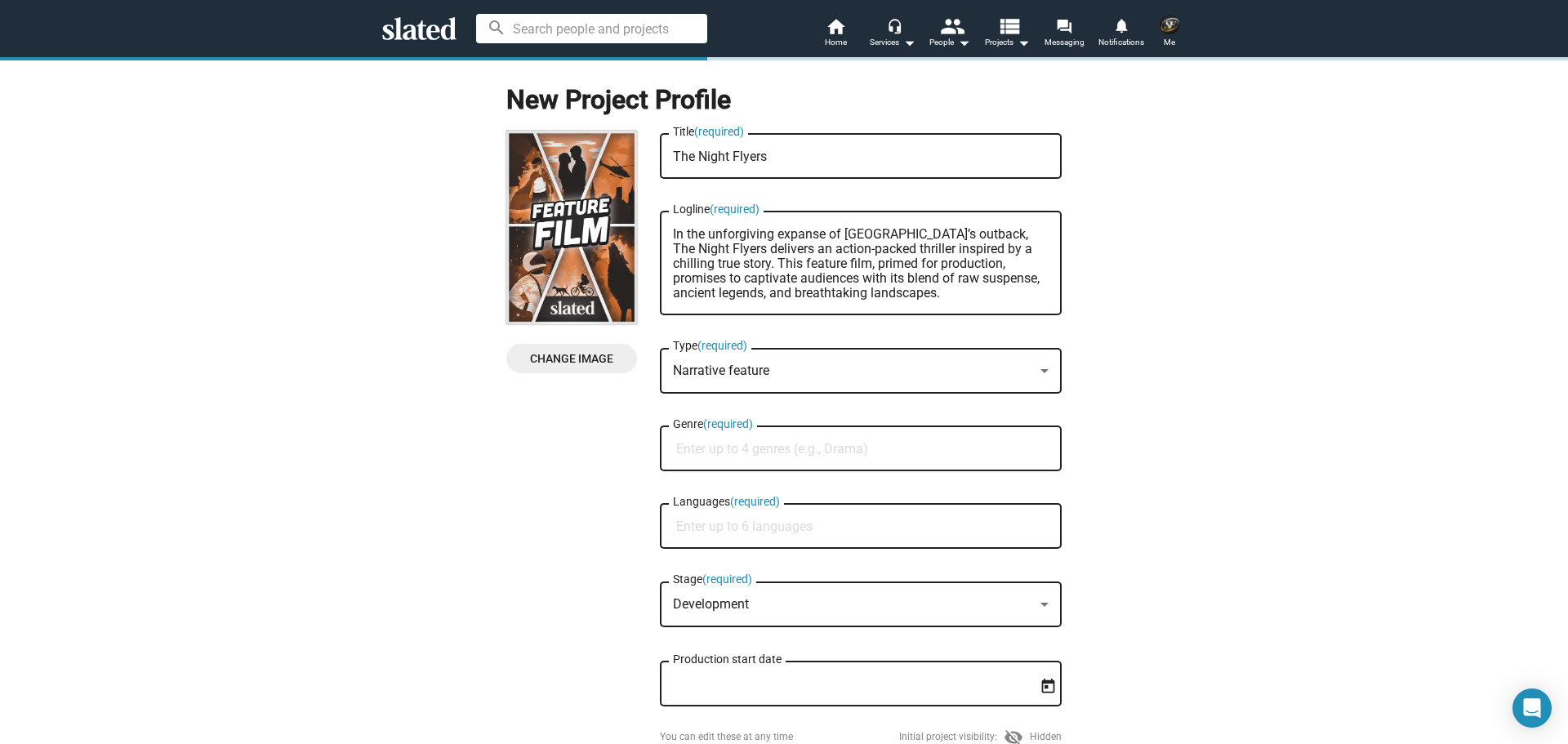
click at [766, 449] on input "Genre (required)" at bounding box center [865, 449] width 376 height 14
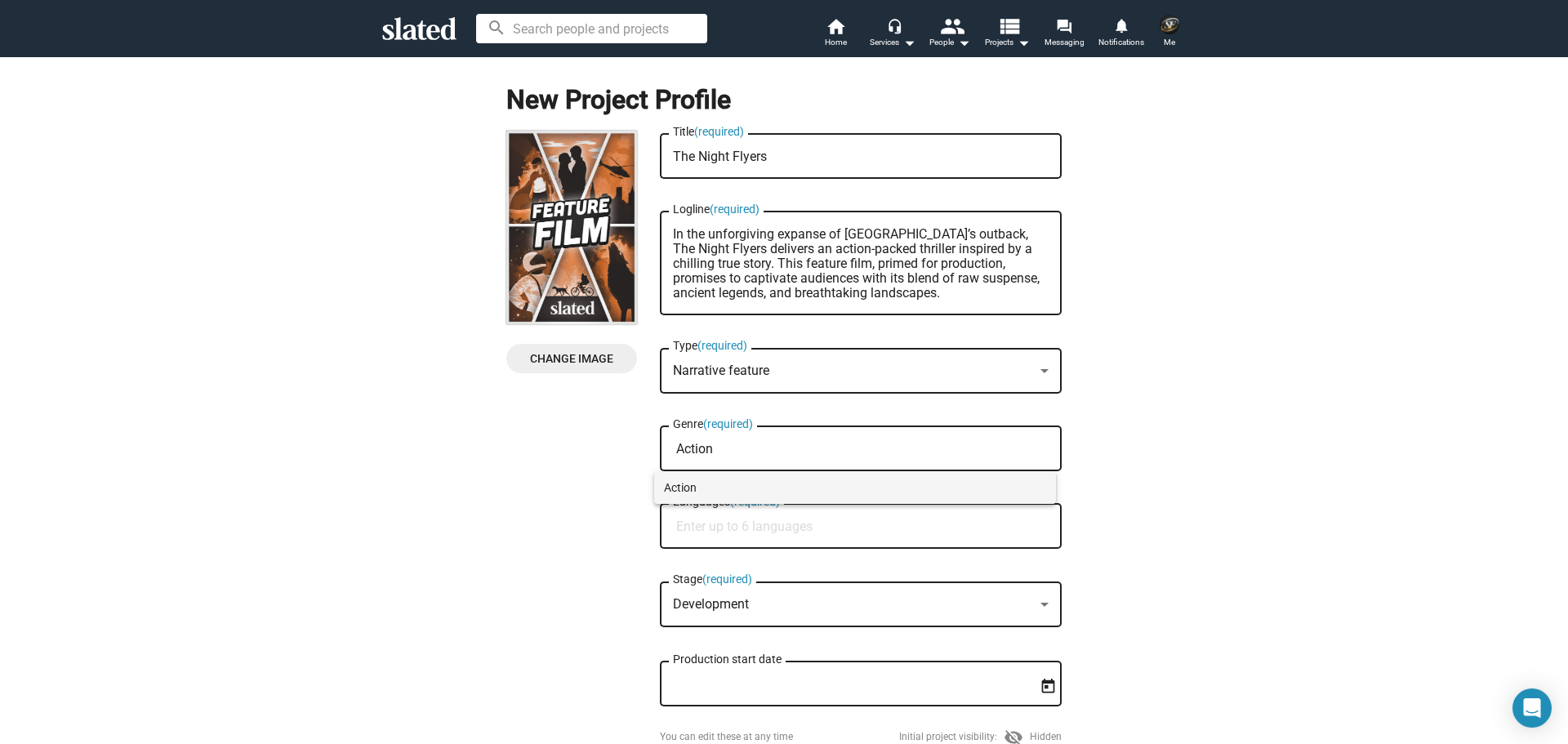
type input "Action"
click at [695, 488] on span "Action" at bounding box center [855, 487] width 382 height 32
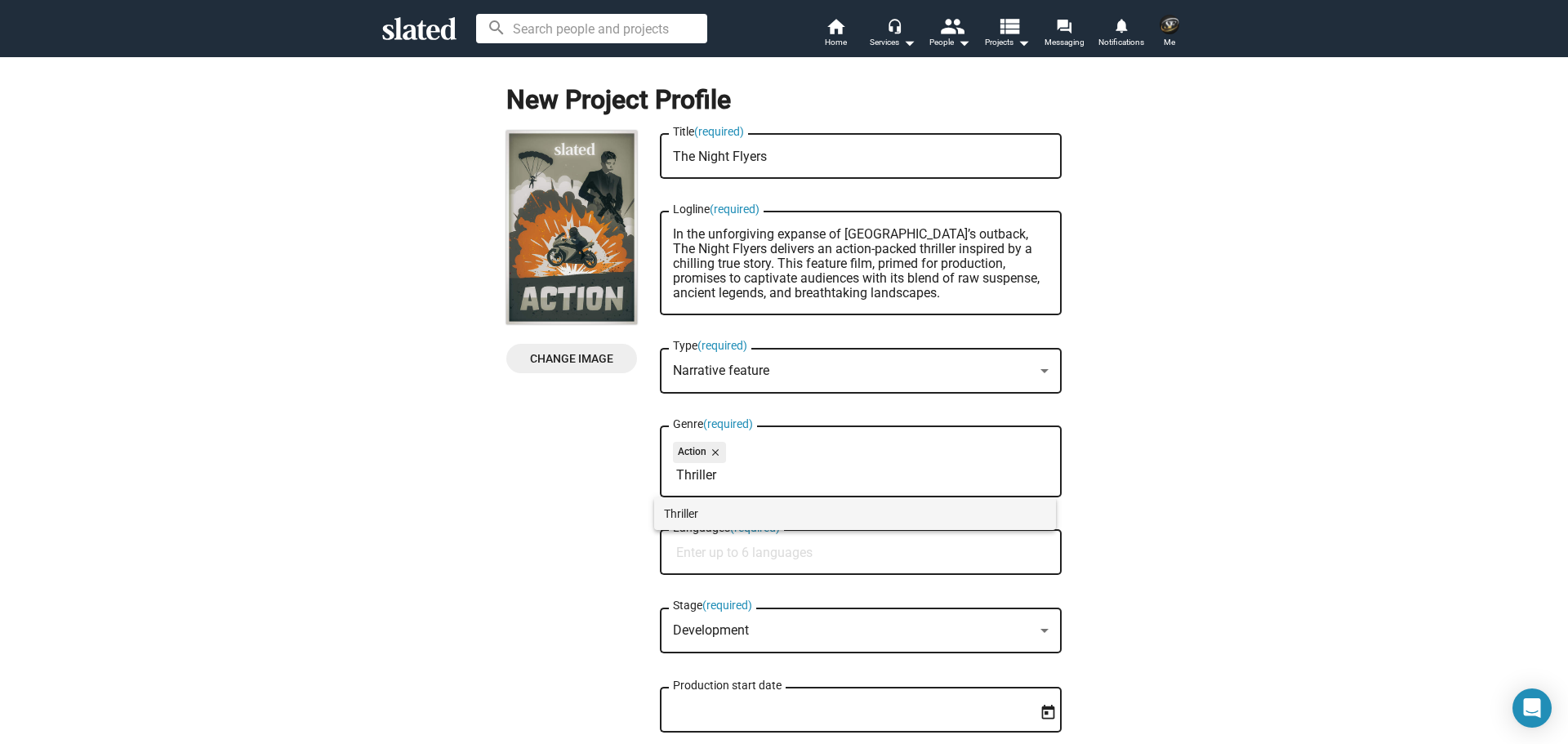
type input "Thriller"
click at [682, 506] on span "Thriller" at bounding box center [855, 514] width 382 height 32
type input "t"
type input "drama"
click at [685, 506] on span "Drama" at bounding box center [855, 514] width 382 height 32
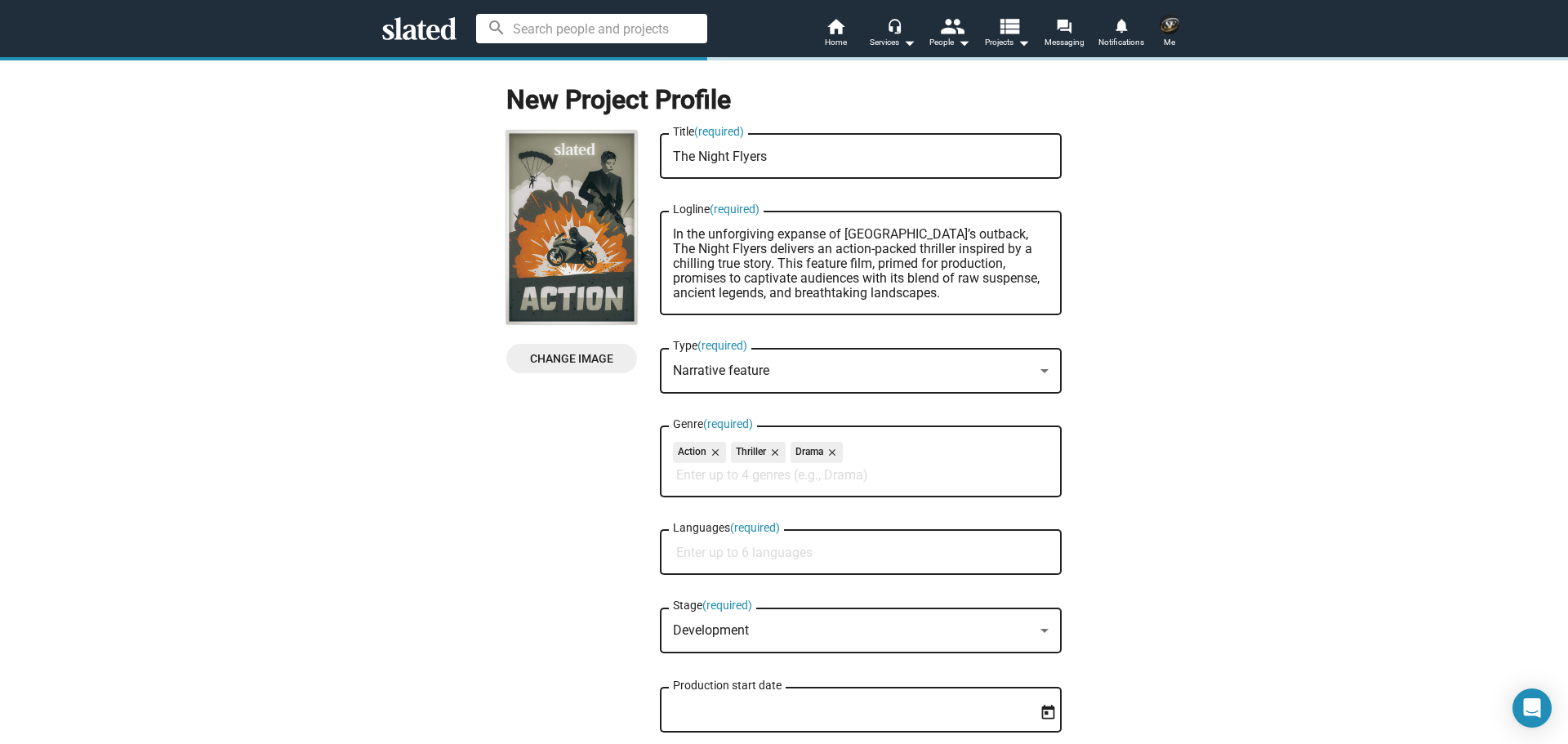
click at [767, 546] on input "Languages (required)" at bounding box center [865, 553] width 376 height 14
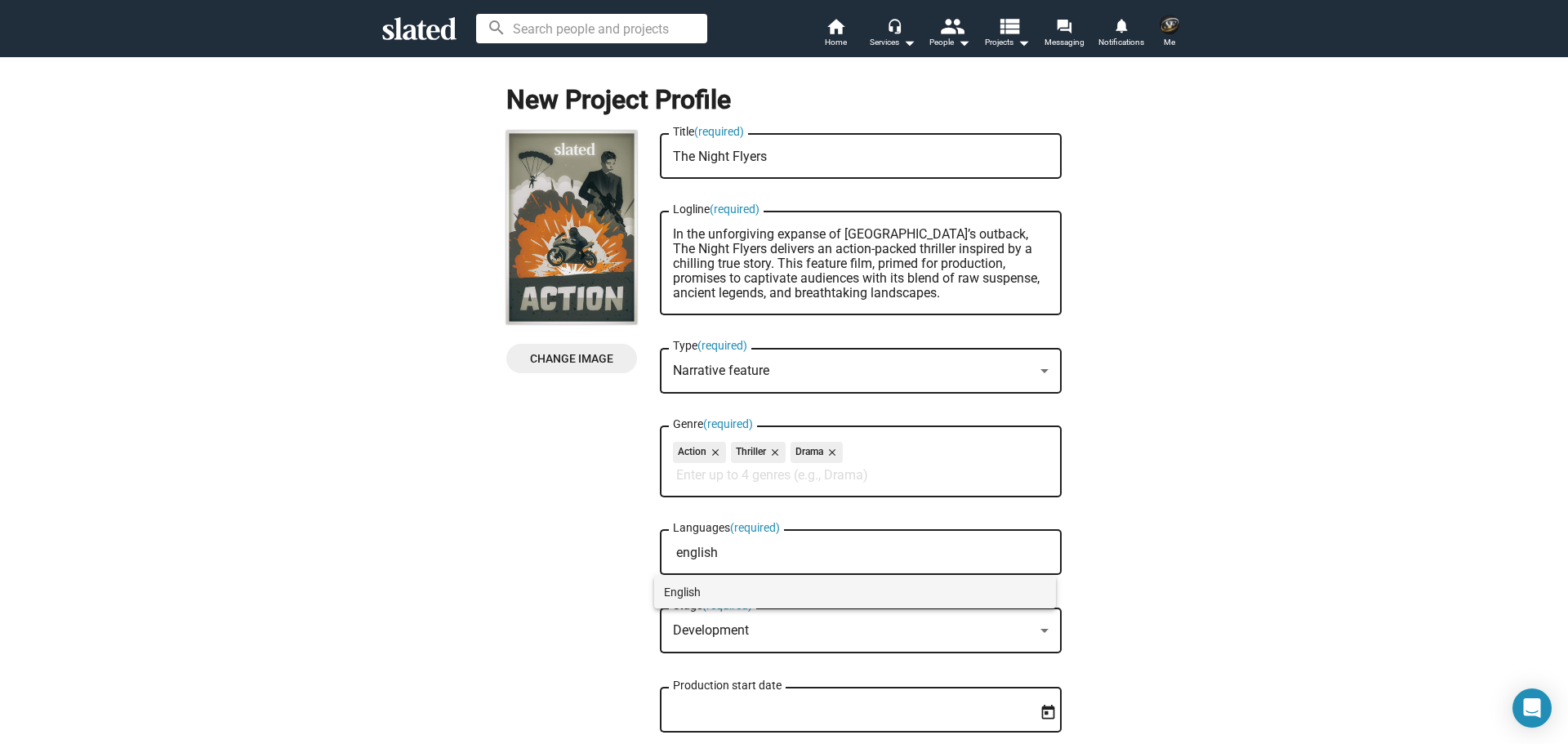
type input "english"
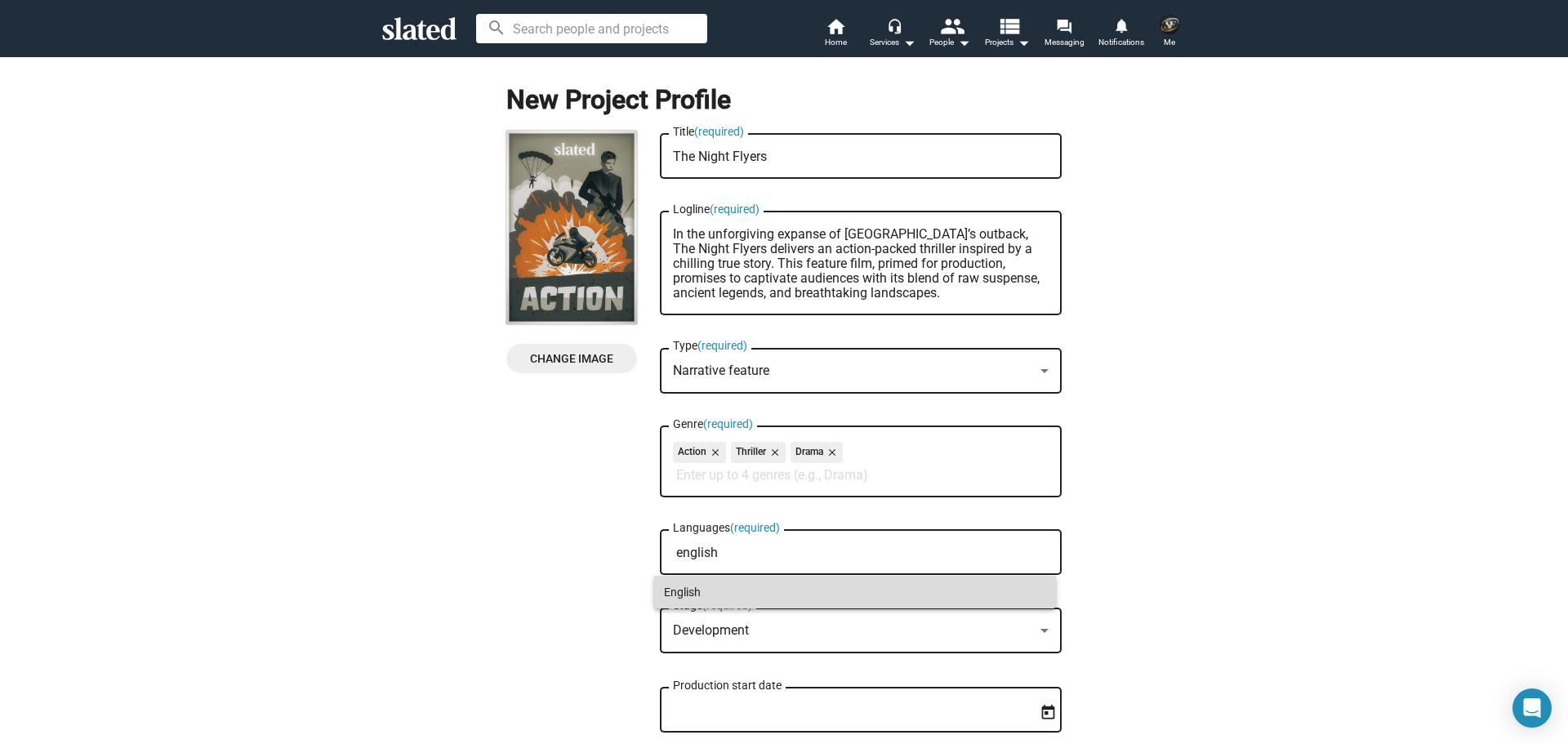
click at [684, 583] on span "English" at bounding box center [855, 592] width 382 height 32
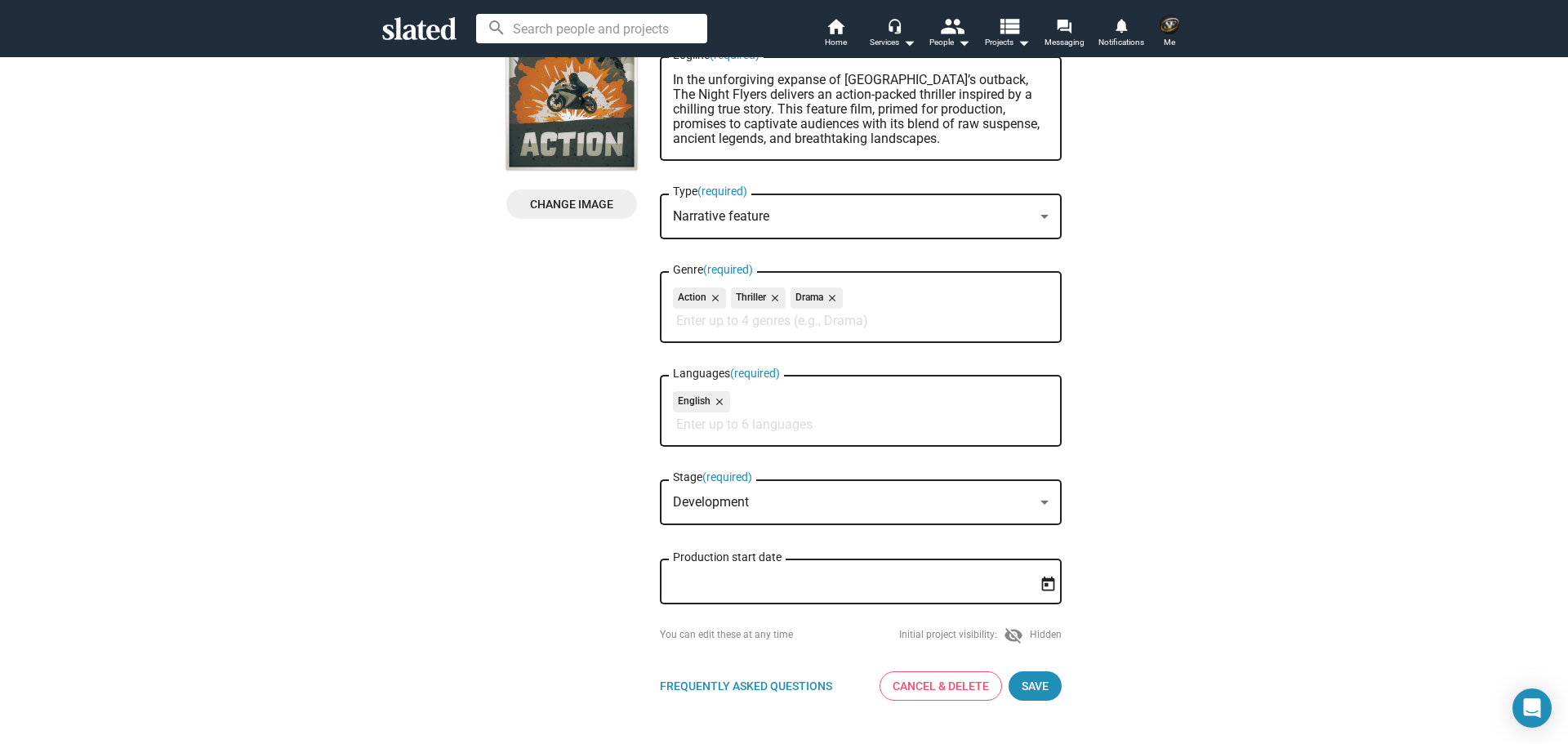
scroll to position [163, 0]
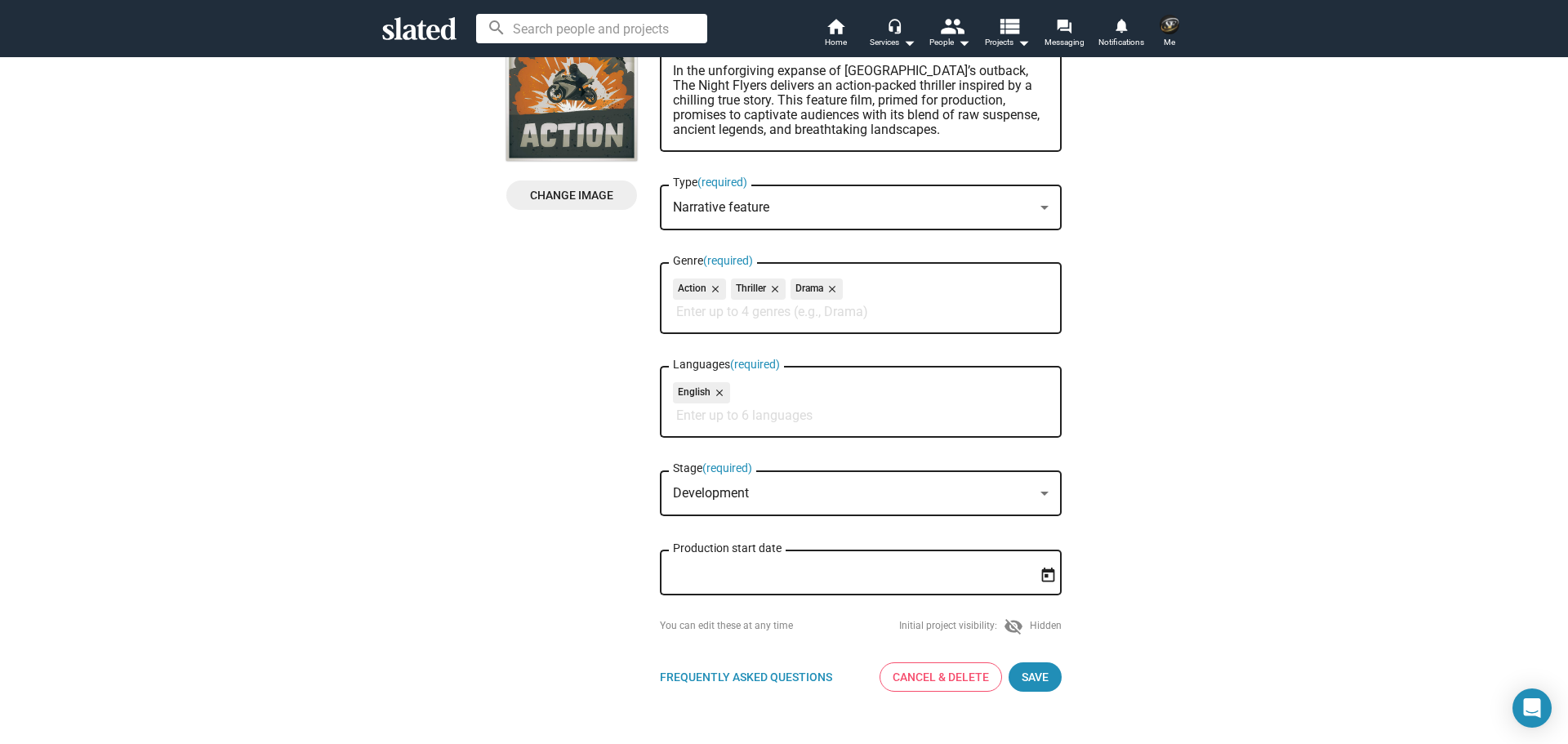
click at [854, 486] on div "Development" at bounding box center [853, 493] width 361 height 17
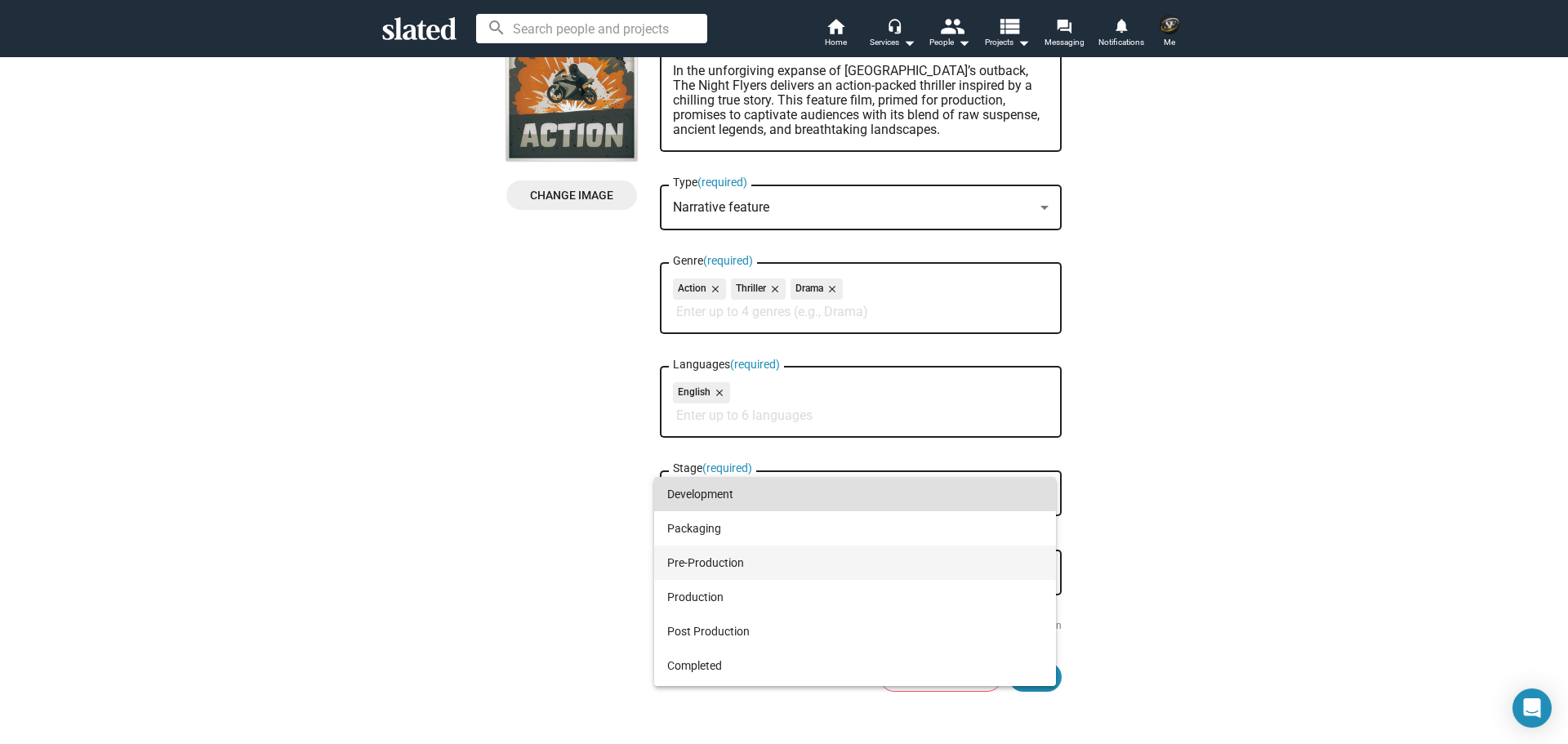
click at [721, 557] on span "Pre-Production" at bounding box center [855, 563] width 376 height 34
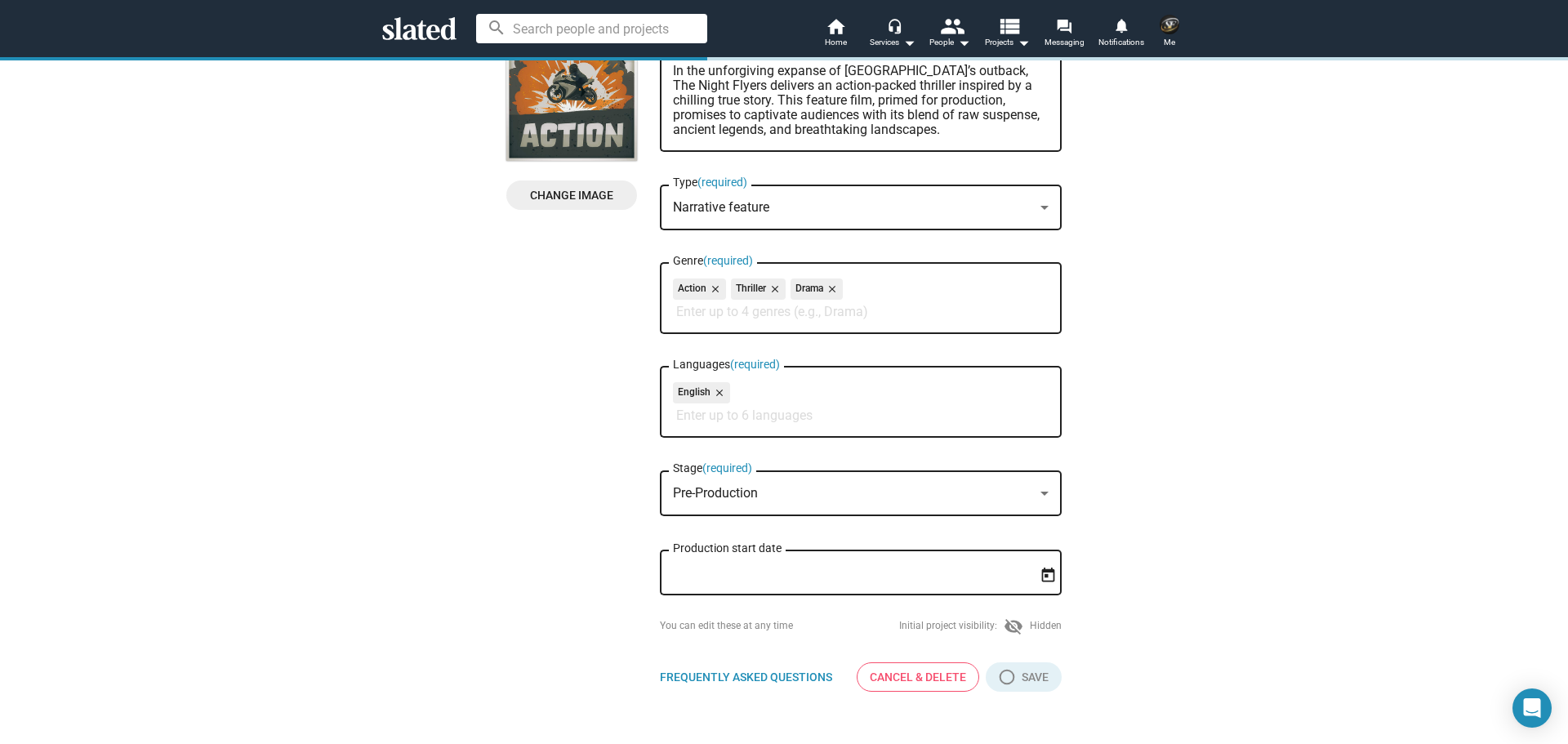
click at [732, 571] on input "Production start date" at bounding box center [849, 573] width 353 height 14
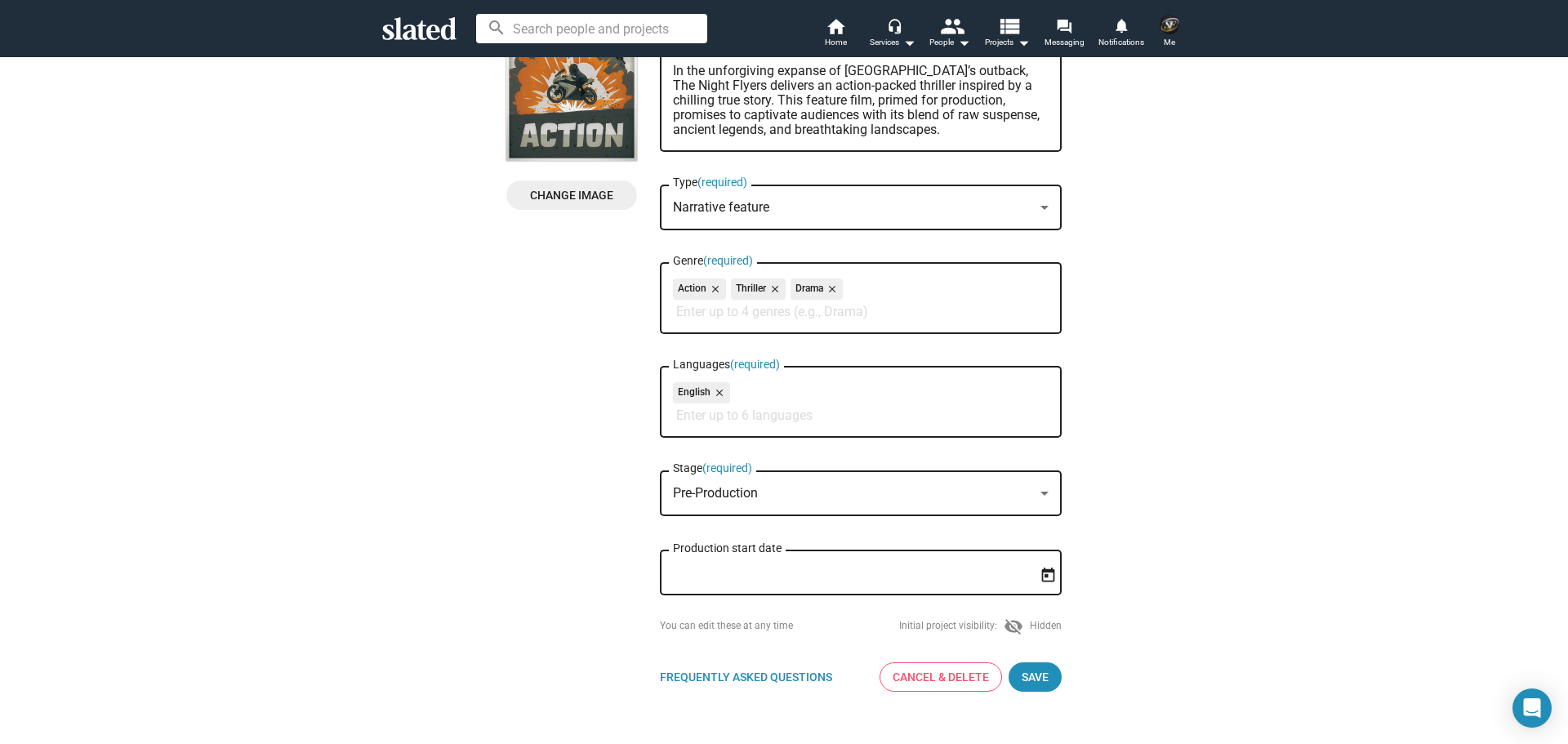
click at [1042, 572] on icon "Open calendar" at bounding box center [1048, 574] width 13 height 14
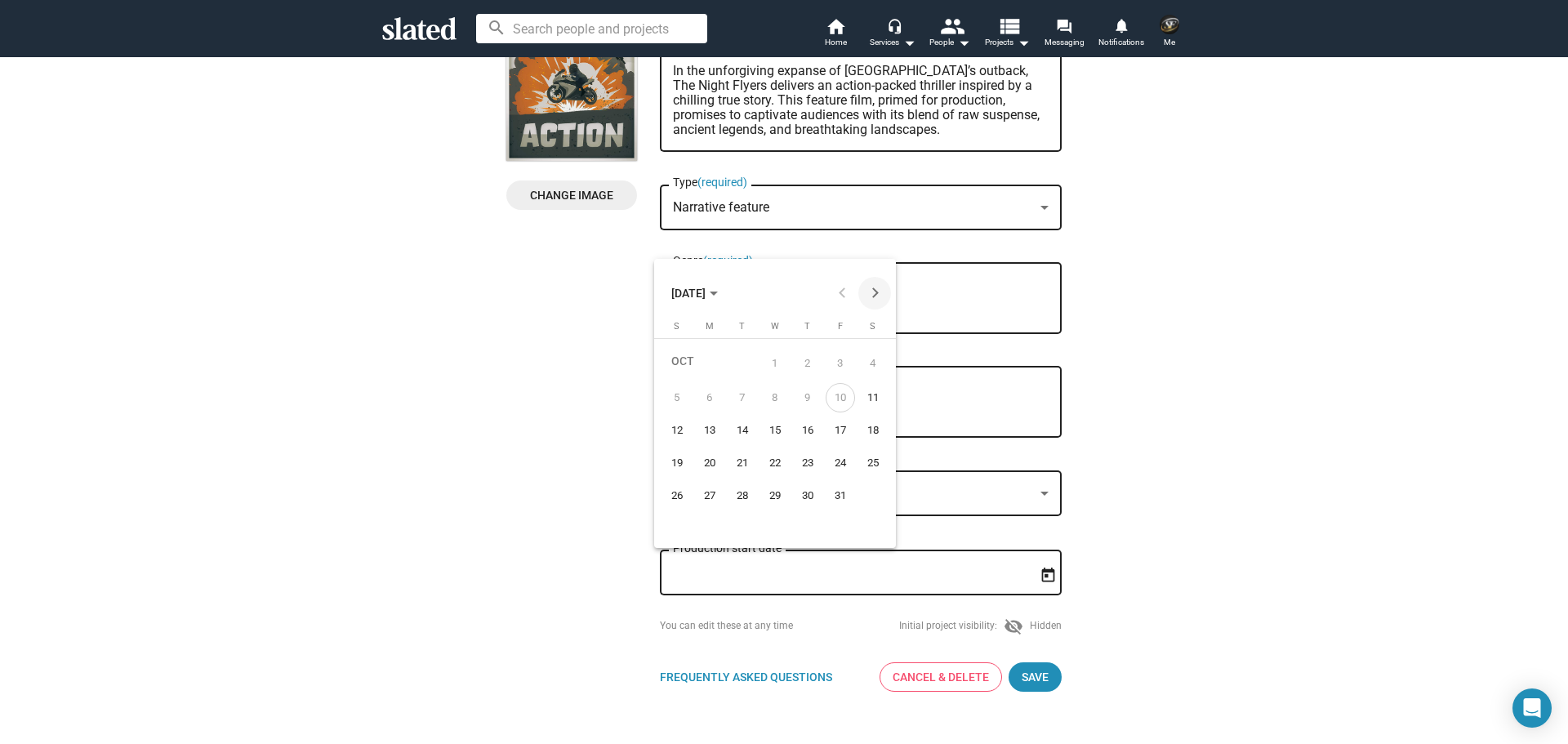
click at [867, 294] on button "Next month" at bounding box center [874, 293] width 32 height 32
click at [866, 294] on button "Next month" at bounding box center [874, 293] width 32 height 32
click at [863, 294] on button "Next month" at bounding box center [874, 293] width 32 height 32
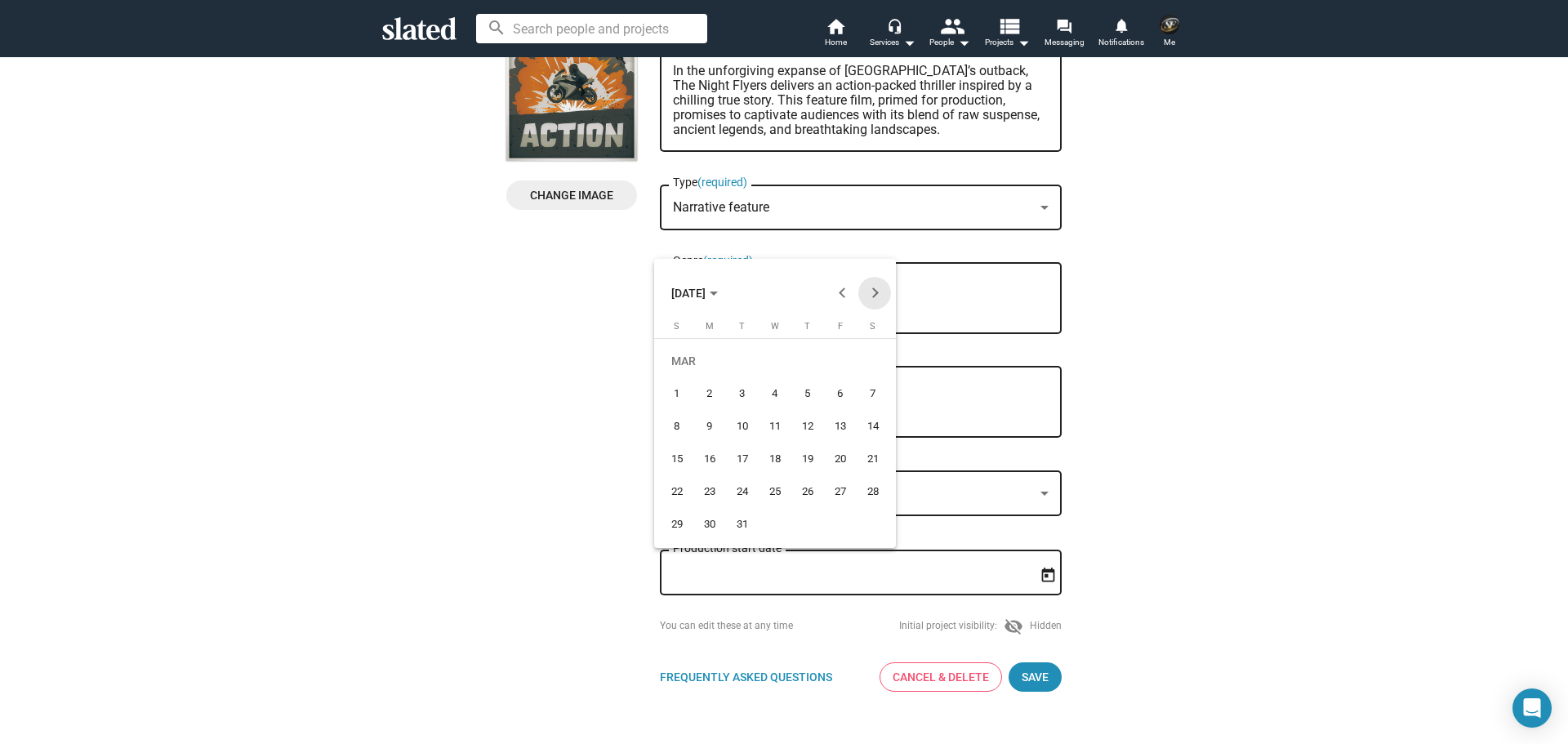
click at [863, 294] on button "Next month" at bounding box center [874, 293] width 32 height 32
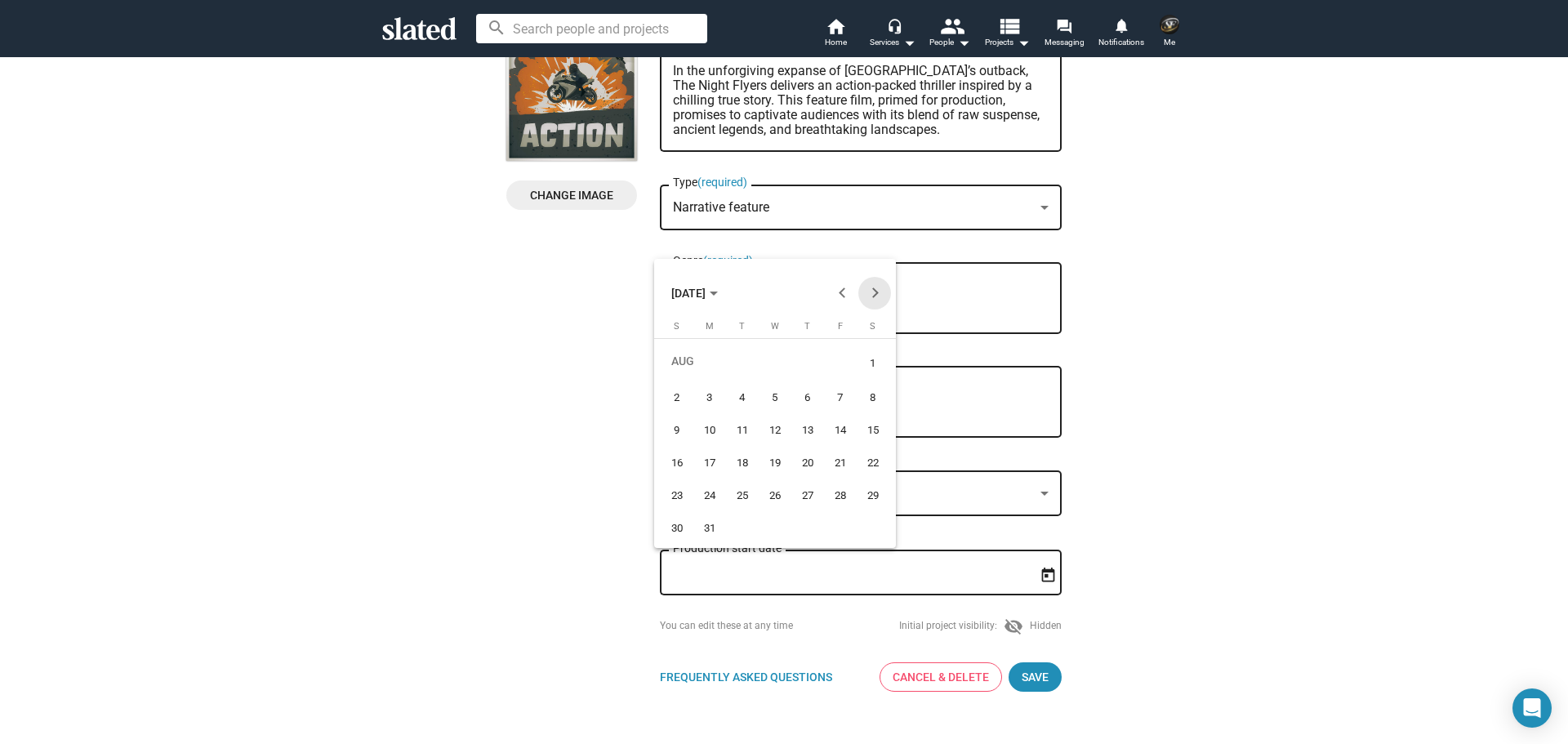
click at [863, 294] on button "Next month" at bounding box center [874, 293] width 32 height 32
click at [805, 361] on div "1" at bounding box center [807, 363] width 30 height 33
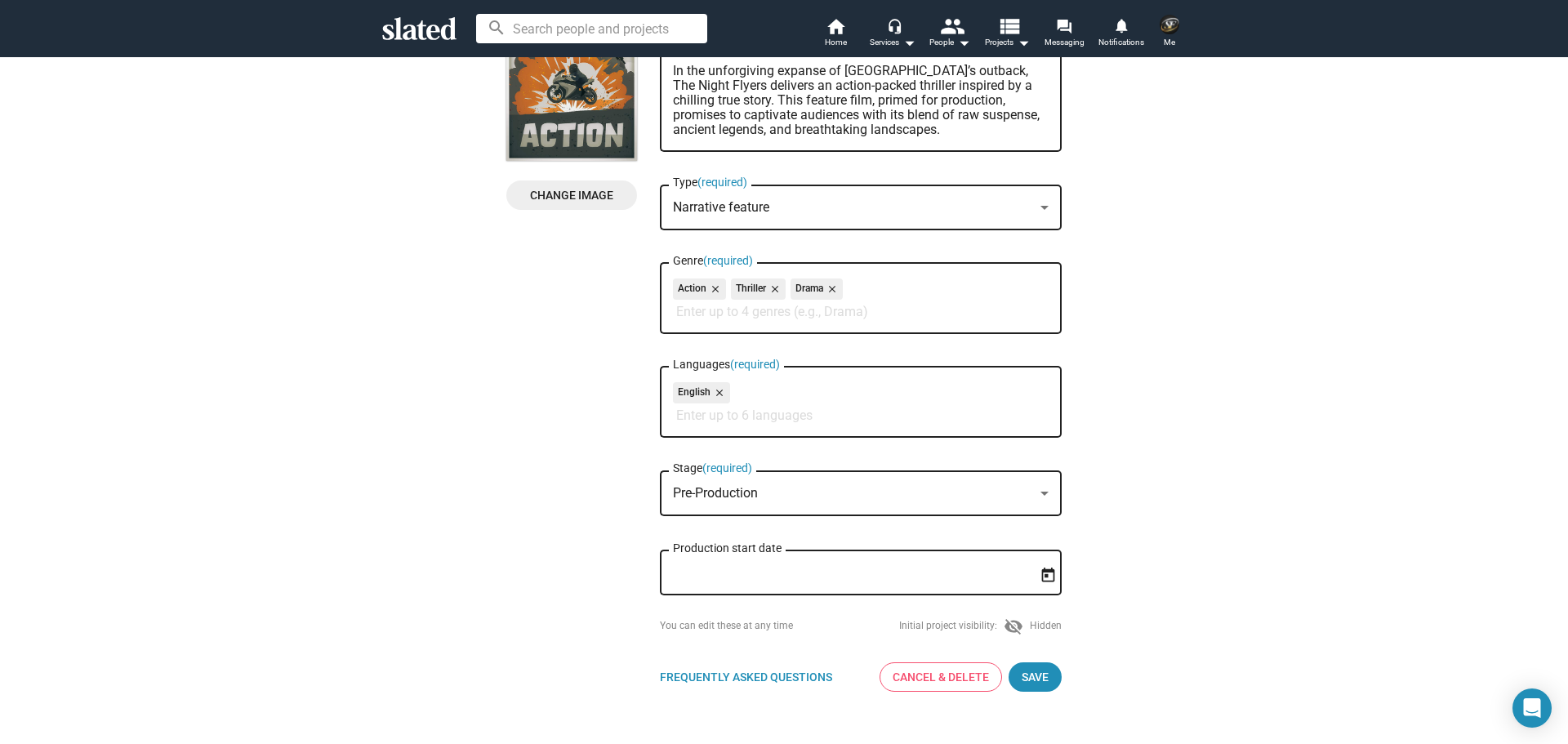
type input "[DATE]"
click at [1025, 673] on span "Save" at bounding box center [1035, 677] width 27 height 30
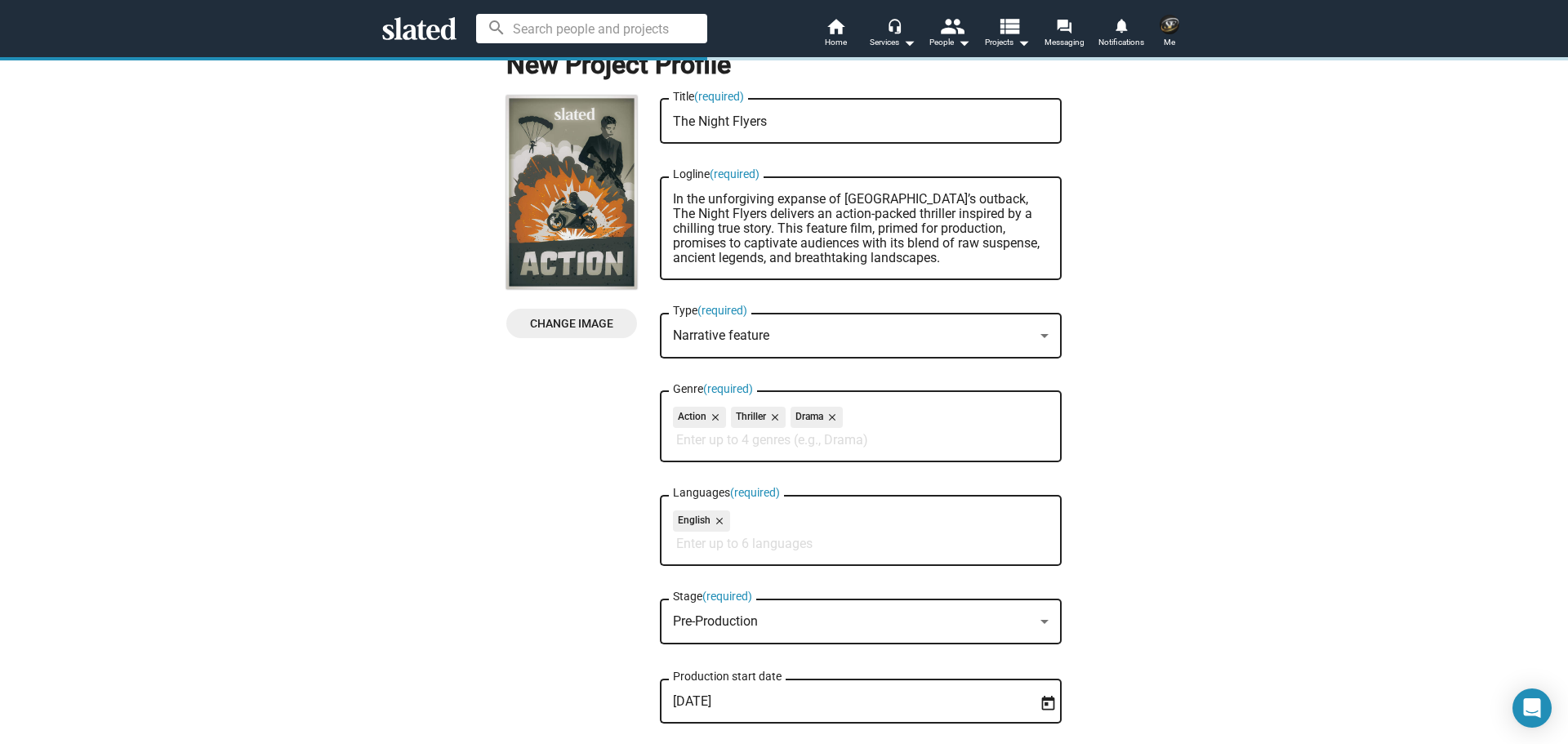
scroll to position [295, 0]
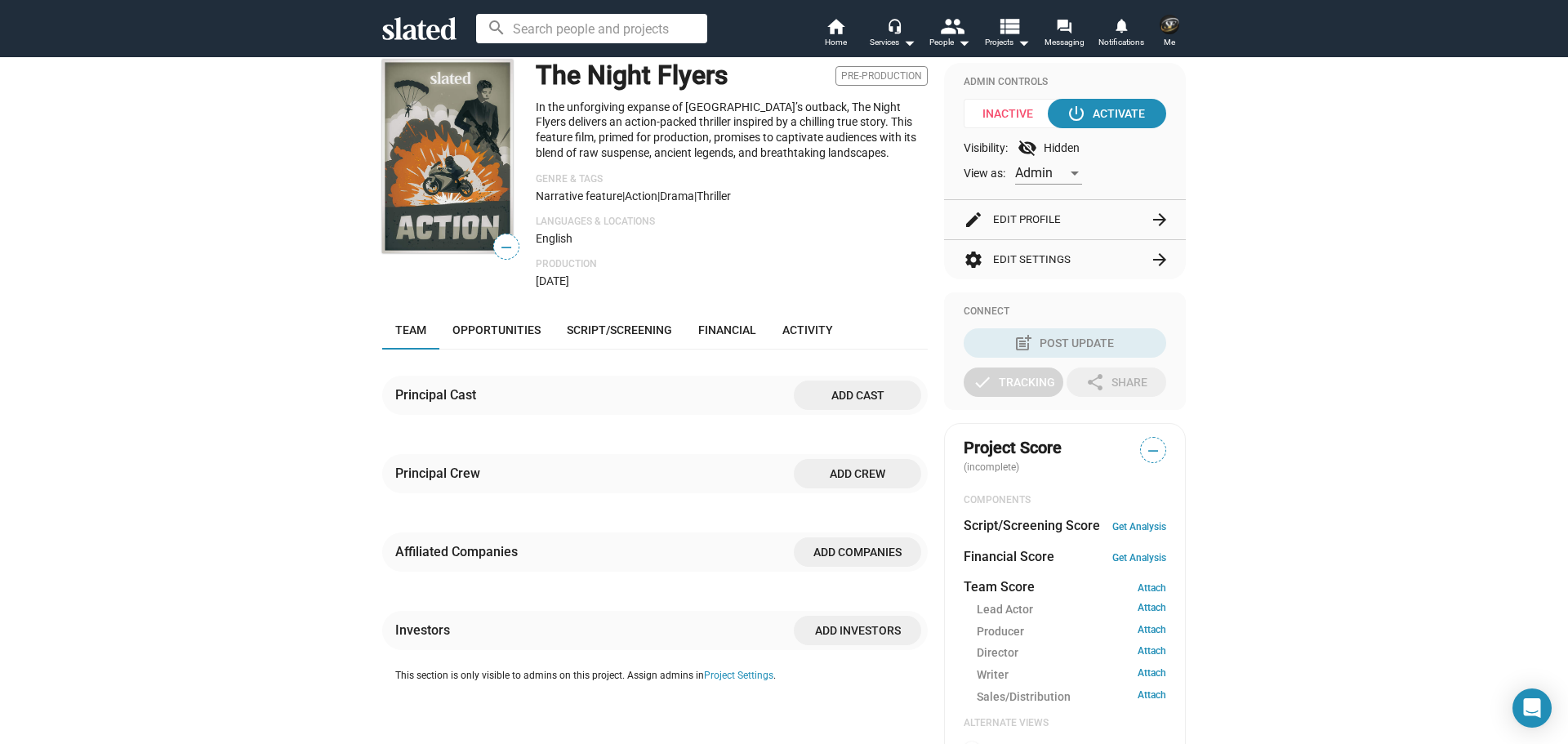
scroll to position [163, 0]
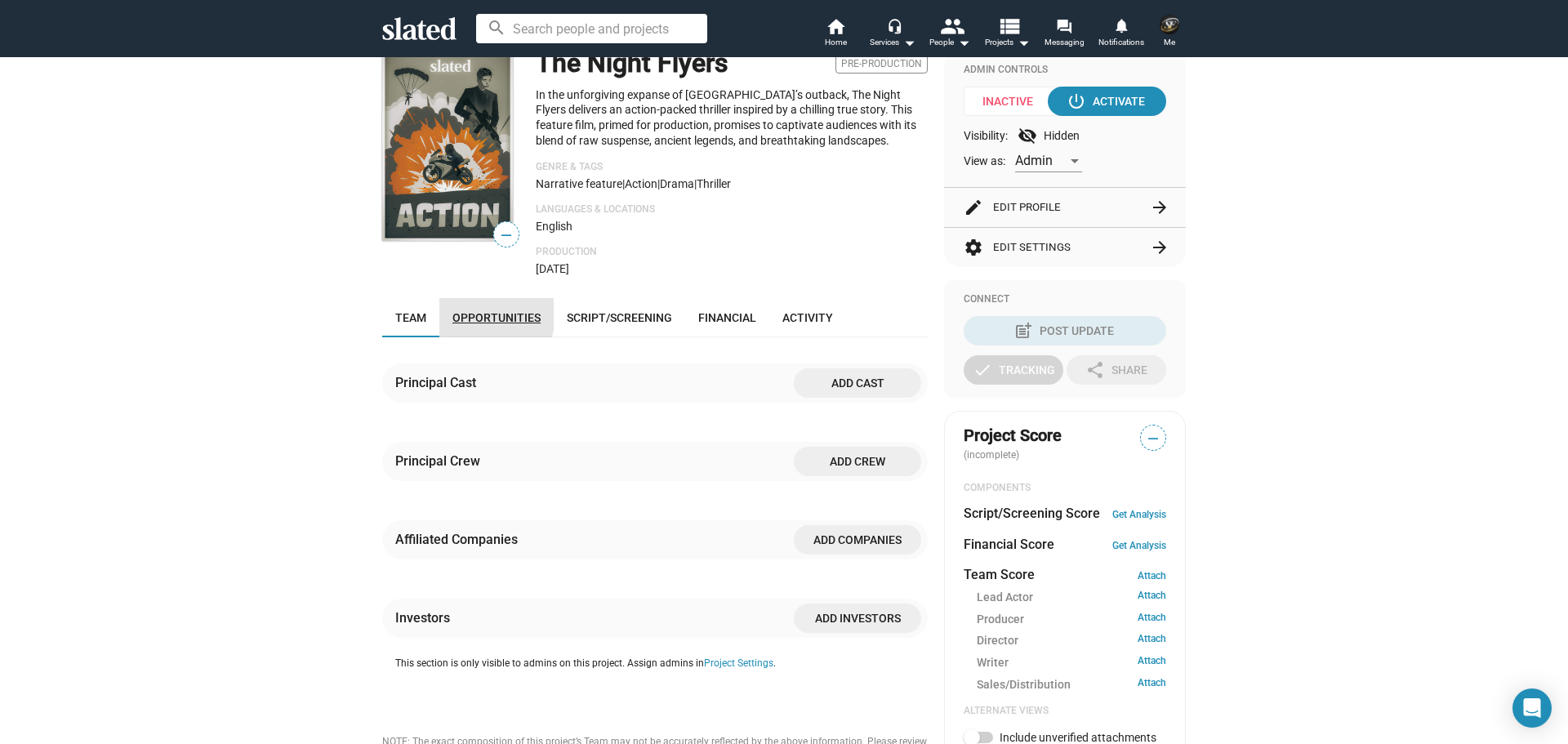
click at [476, 317] on span "Opportunities" at bounding box center [497, 318] width 89 height 13
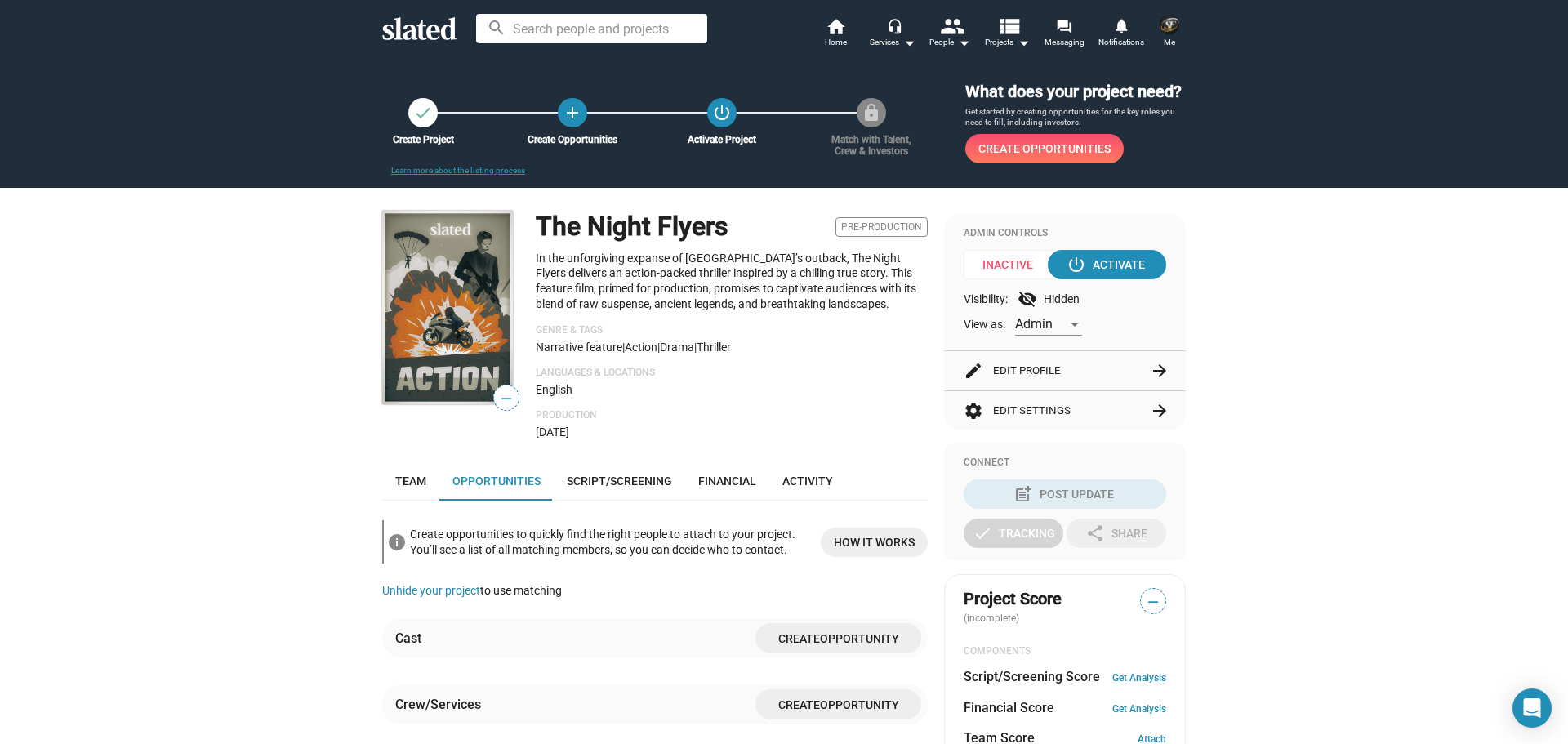
click at [441, 304] on img at bounding box center [447, 307] width 131 height 193
click at [565, 109] on mat-icon "add" at bounding box center [573, 112] width 22 height 22
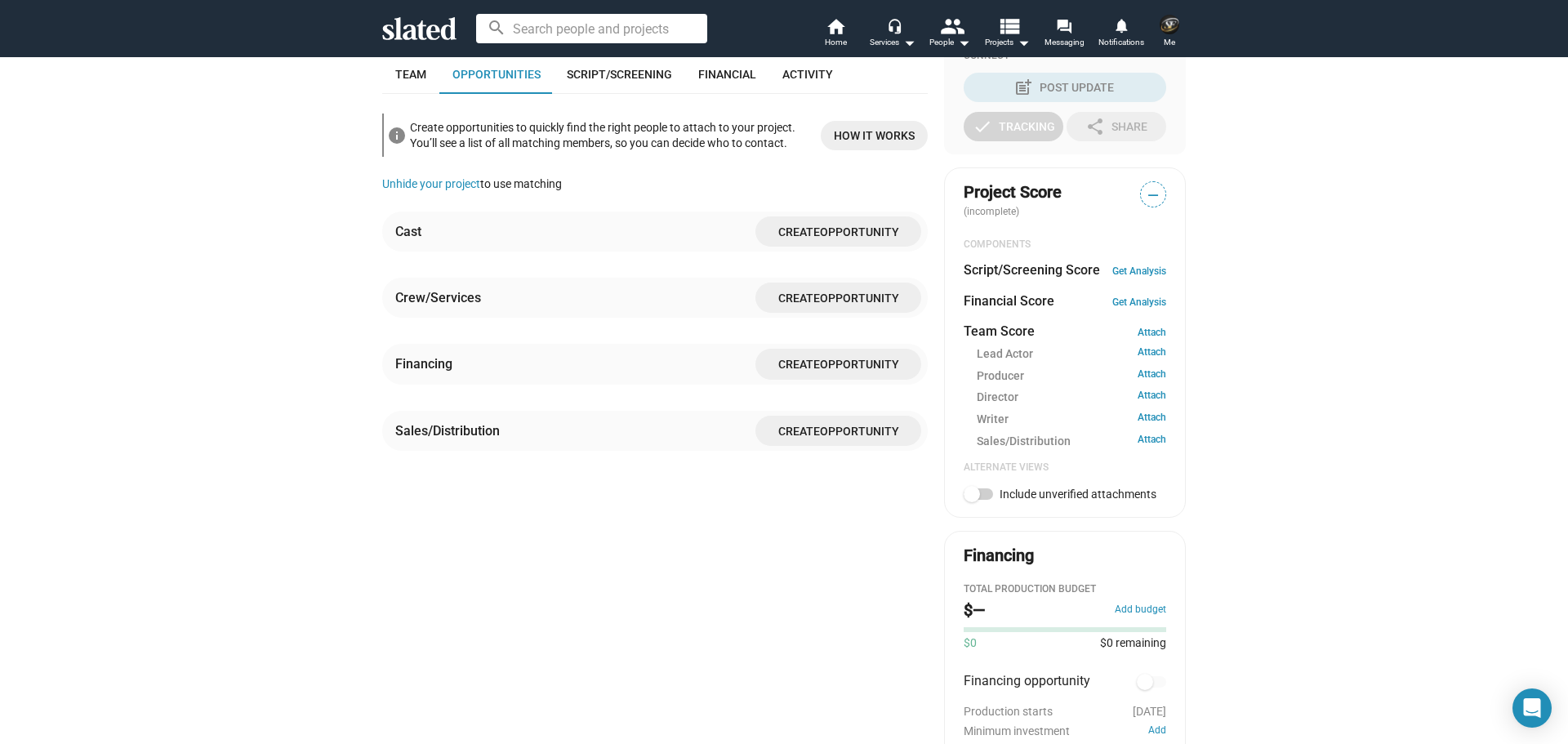
scroll to position [407, 0]
click at [854, 355] on span "Create Opportunity" at bounding box center [839, 363] width 140 height 30
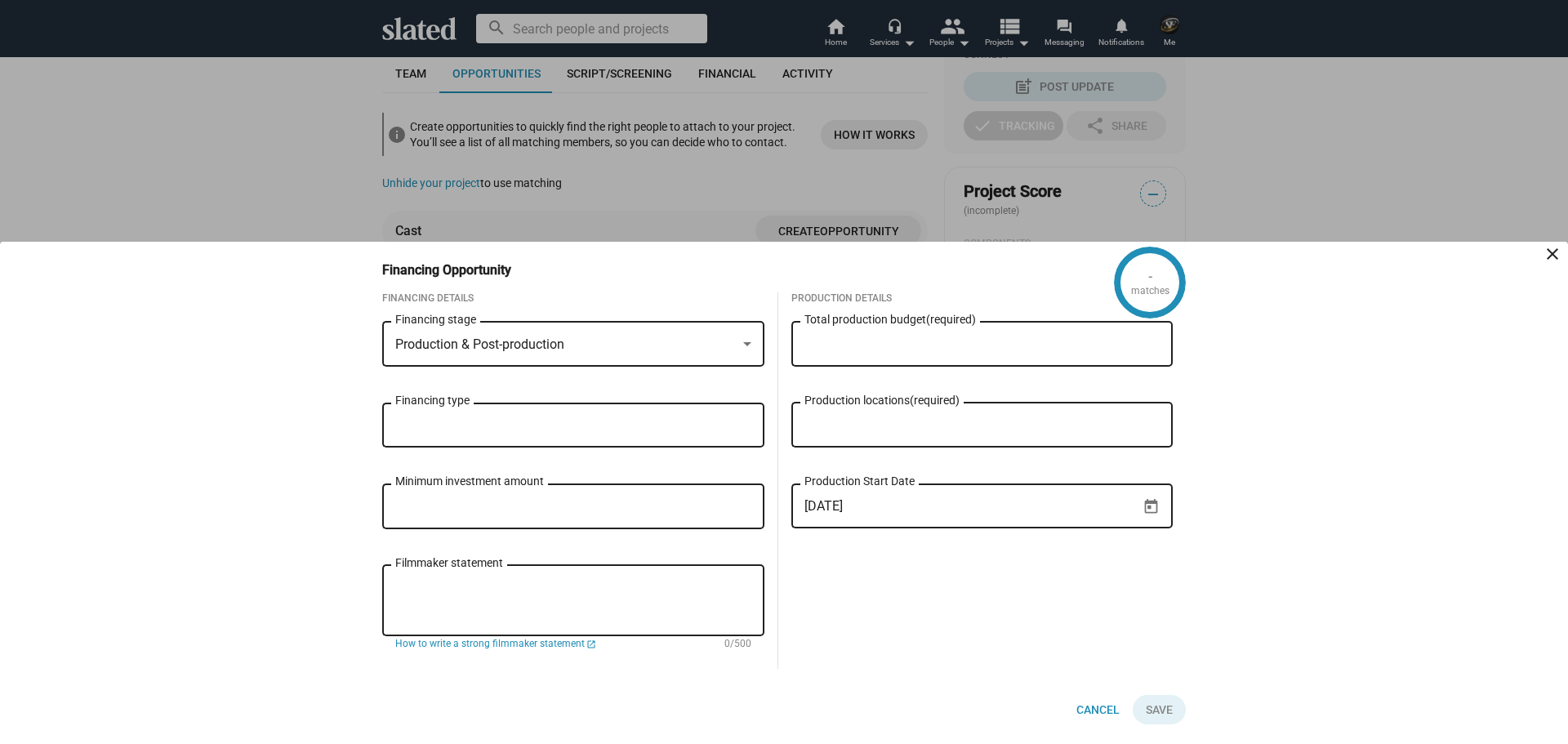
click at [468, 419] on input "Financing type" at bounding box center [576, 425] width 356 height 14
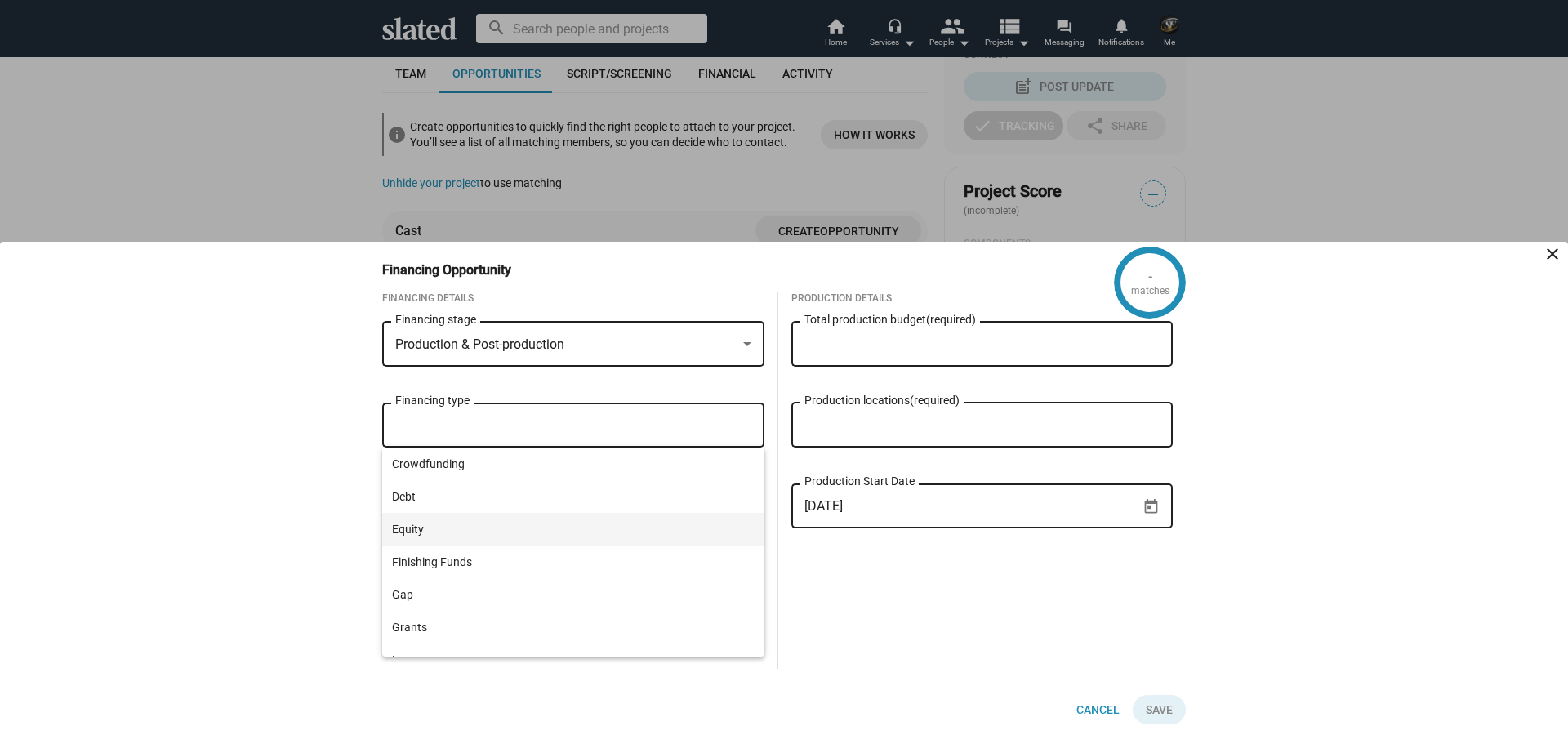
click at [413, 527] on span "Equity" at bounding box center [573, 529] width 362 height 32
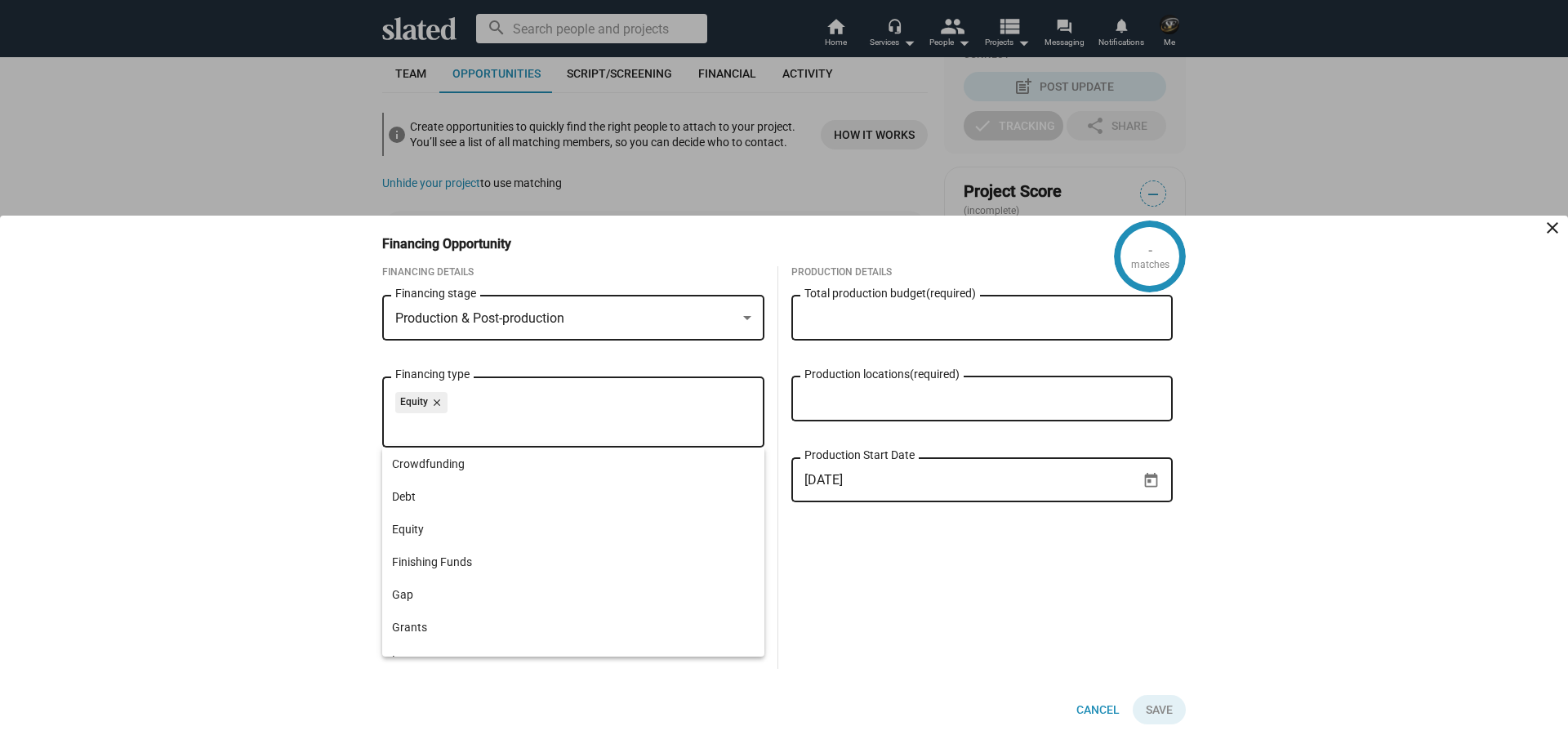
click at [882, 574] on div "Production Details Total production budget (required) Production locations (req…" at bounding box center [983, 467] width 408 height 403
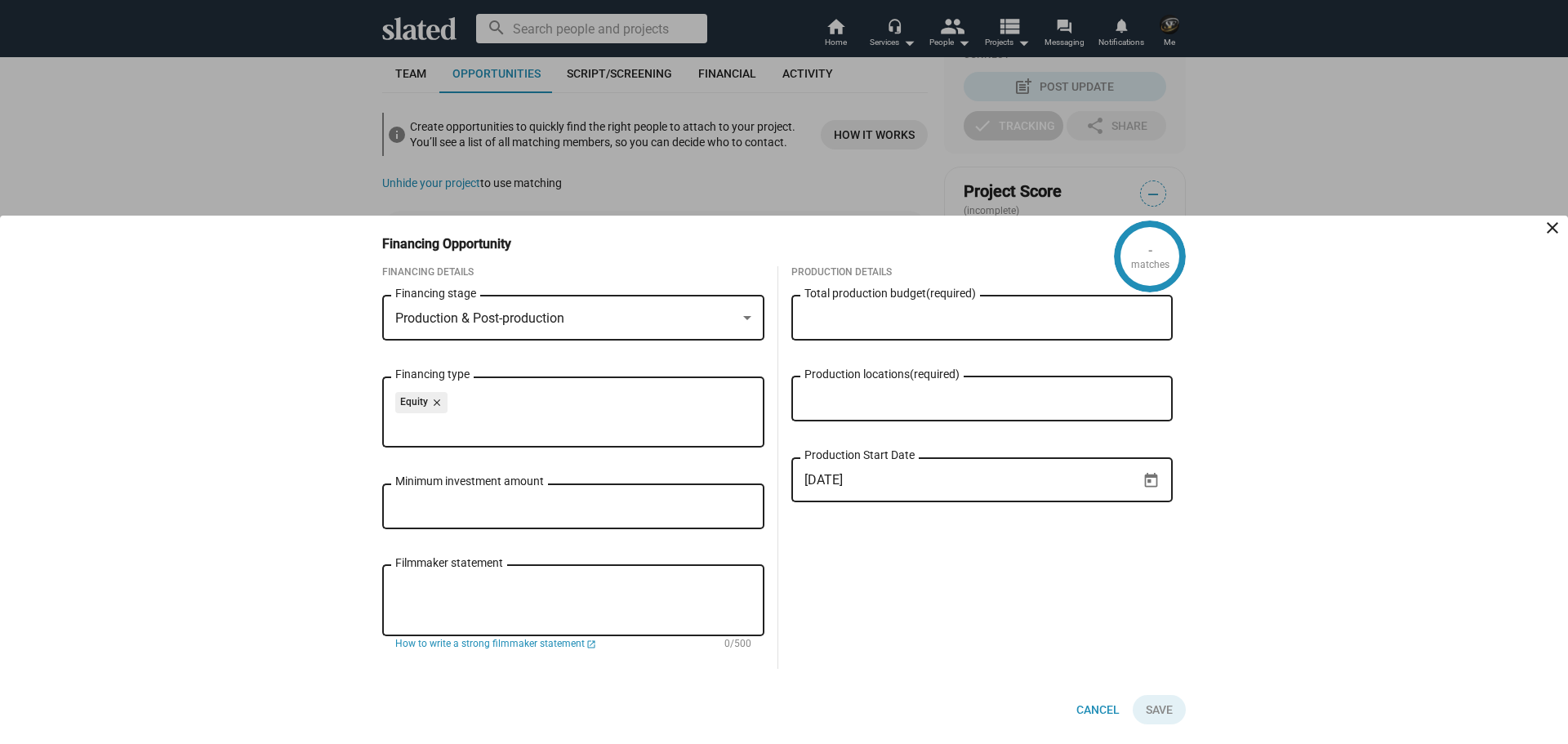
click at [505, 500] on input "Minimum investment amount" at bounding box center [574, 507] width 356 height 14
type input "$ 300,000"
click at [472, 591] on textarea "Filmmaker statement" at bounding box center [574, 601] width 356 height 44
click at [445, 583] on textarea "Filmmaker statement" at bounding box center [574, 601] width 356 height 44
paste textarea "As a Cairns filmmaker with 30+ years in the industry, I'm passionate about Aust…"
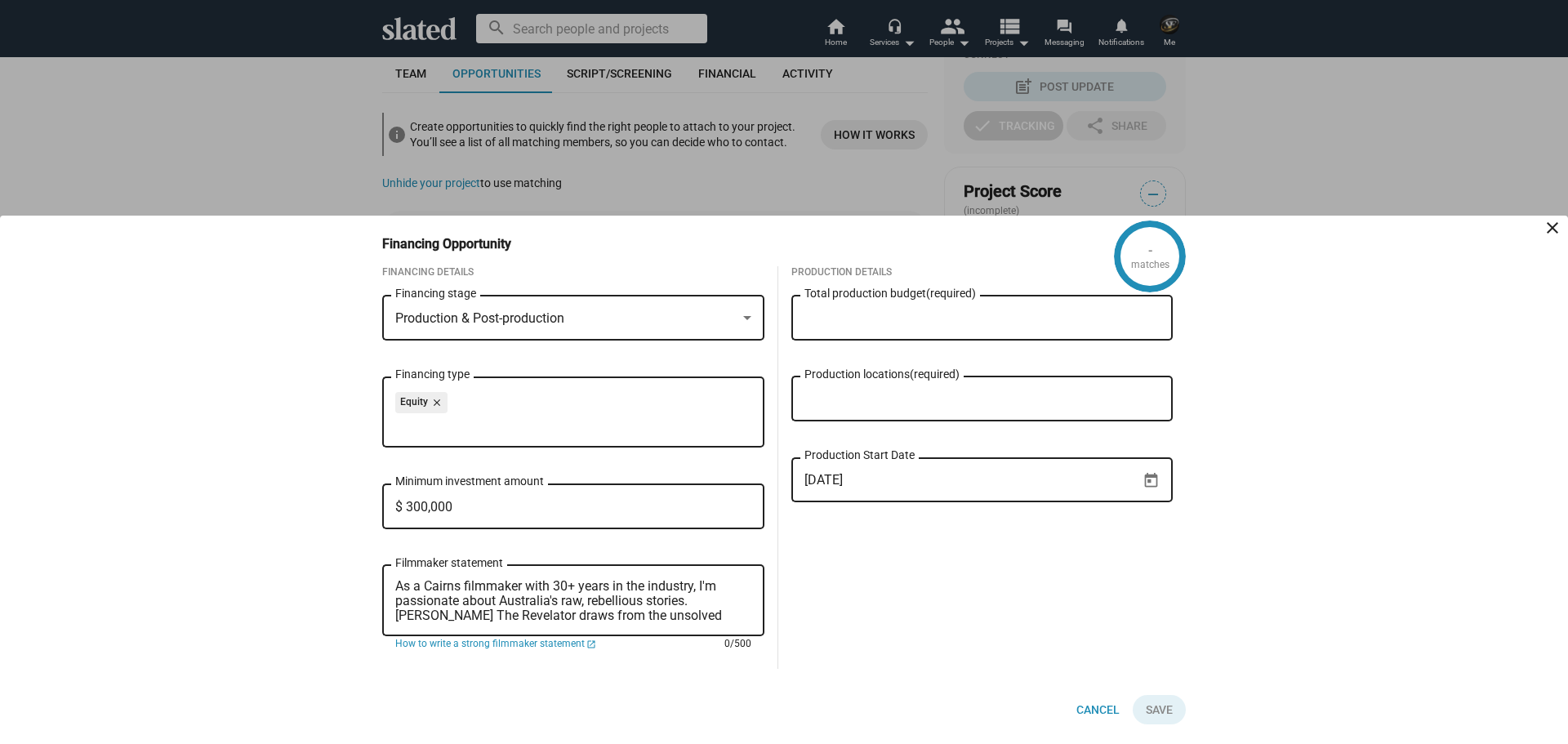
scroll to position [73, 0]
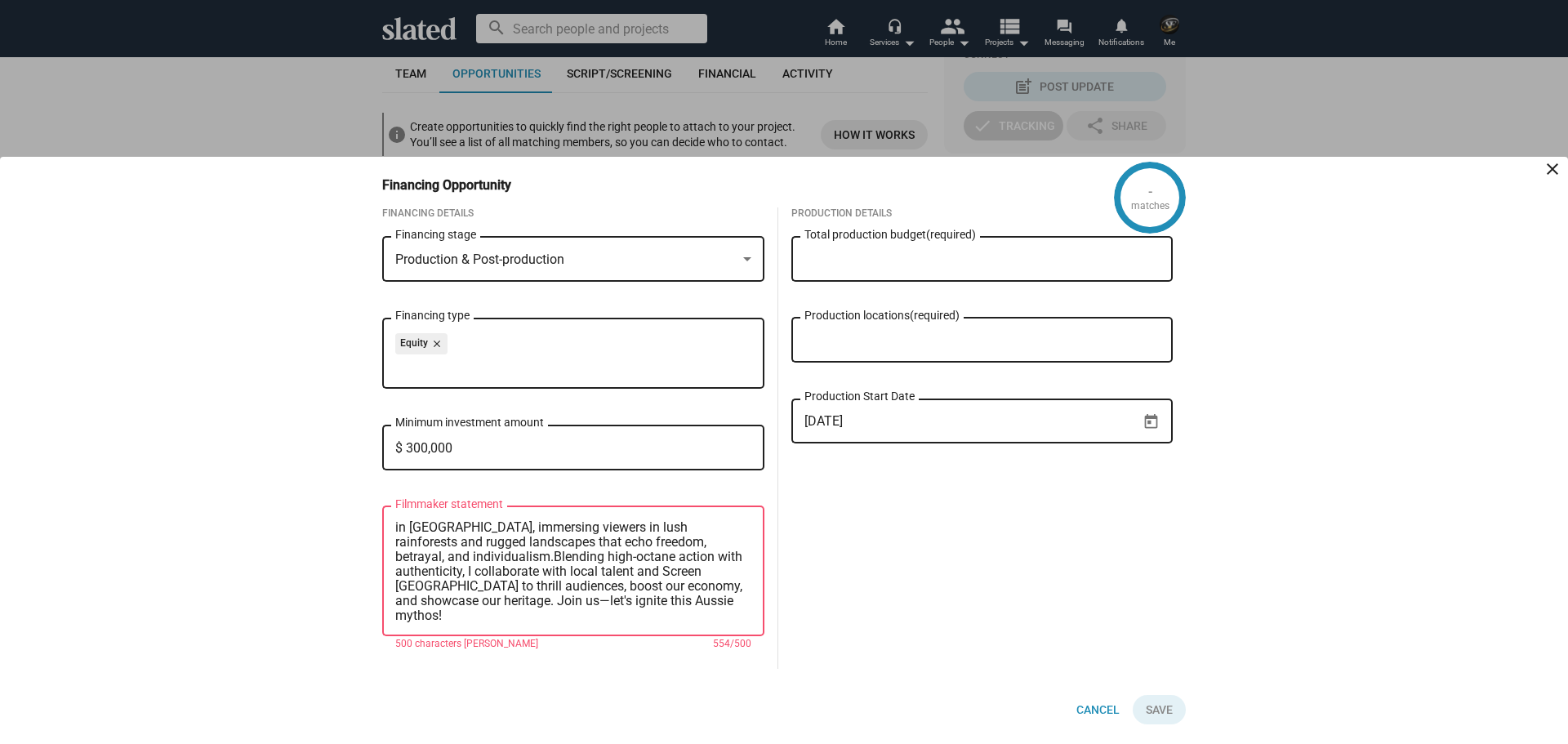
type textarea "As a Cairns filmmaker with 30+ years in the industry, I'm passionate about Aust…"
drag, startPoint x: 695, startPoint y: 612, endPoint x: 366, endPoint y: 512, distance: 343.9
click at [367, 512] on div "- matches Financing Opportunity close Financing Details Production & Post-produ…" at bounding box center [784, 450] width 836 height 587
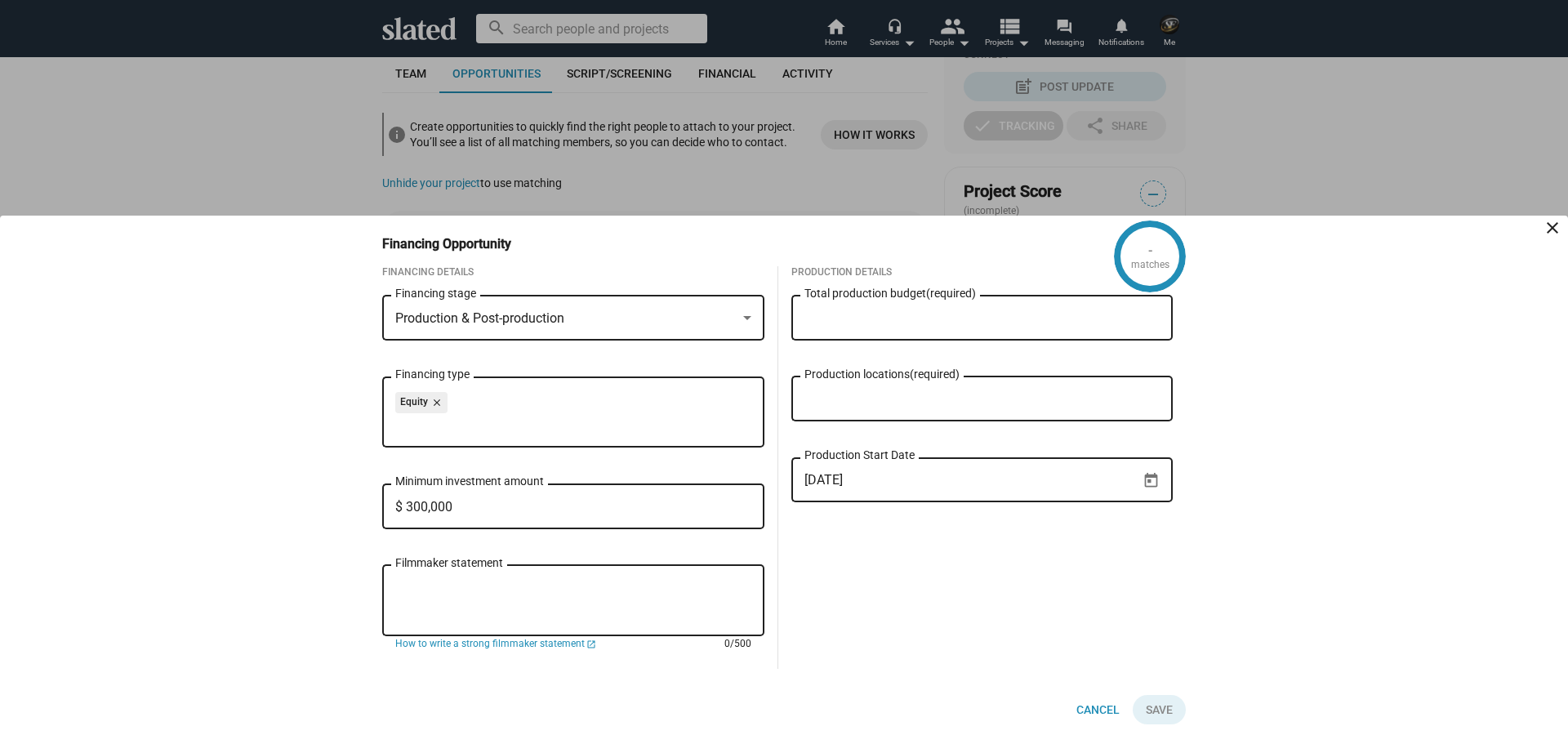
click at [939, 306] on div "Total production budget (required)" at bounding box center [983, 317] width 356 height 48
type input "$ 6,000,000"
click at [1031, 393] on input "Production locations (required)" at bounding box center [985, 399] width 356 height 14
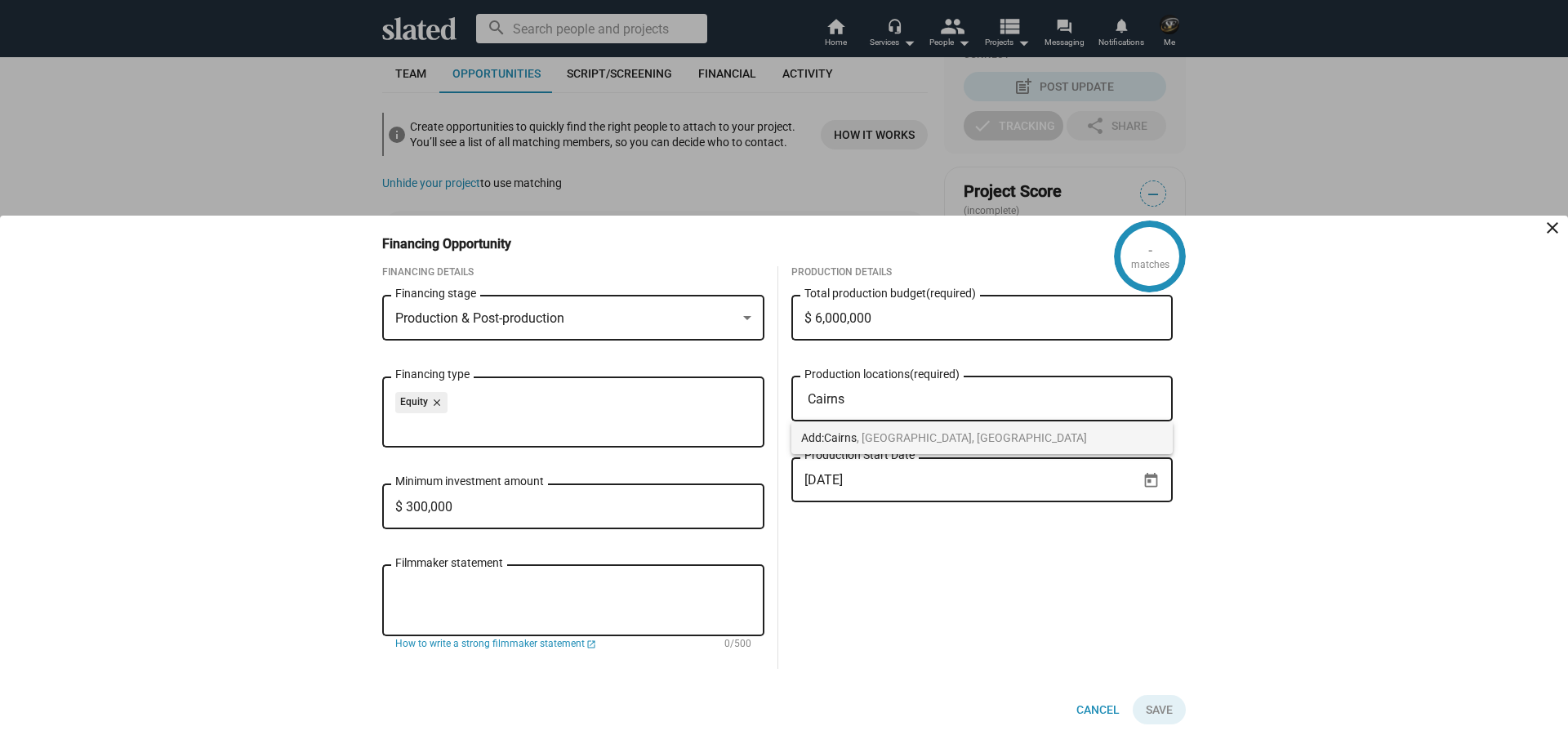
type input "Cairns"
click at [919, 438] on span "Cairns , [GEOGRAPHIC_DATA], [GEOGRAPHIC_DATA]" at bounding box center [956, 438] width 263 height 13
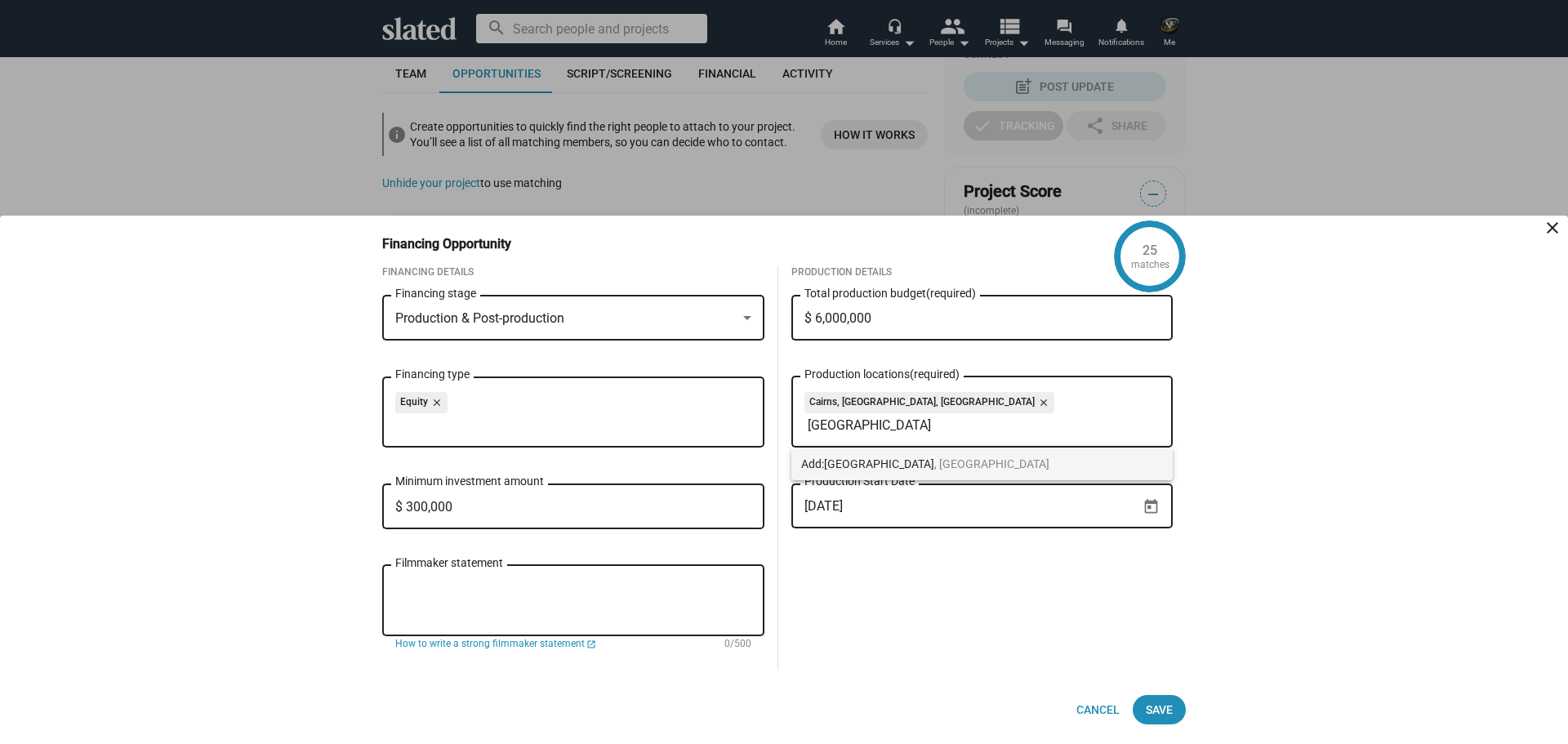
type input "[GEOGRAPHIC_DATA]"
click at [922, 463] on span "[GEOGRAPHIC_DATA] , [GEOGRAPHIC_DATA]" at bounding box center [937, 464] width 226 height 13
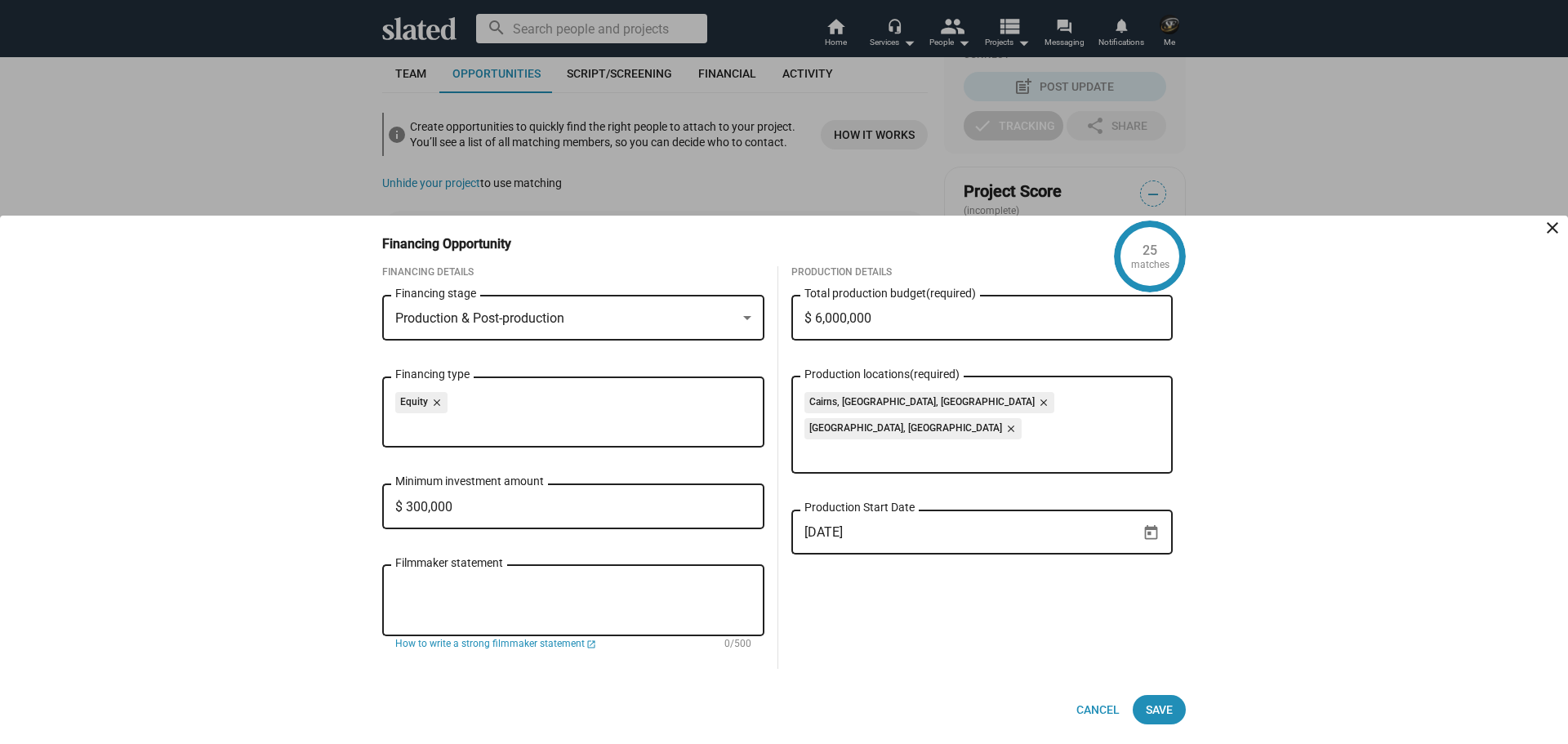
click at [446, 593] on textarea "Filmmaker statement" at bounding box center [574, 601] width 356 height 44
click at [486, 583] on textarea "Filmmaker statement" at bounding box center [574, 601] width 356 height 44
paste textarea "As a Cairns-based filmmaker with 30+ years in the industry, I'm captivated by A…"
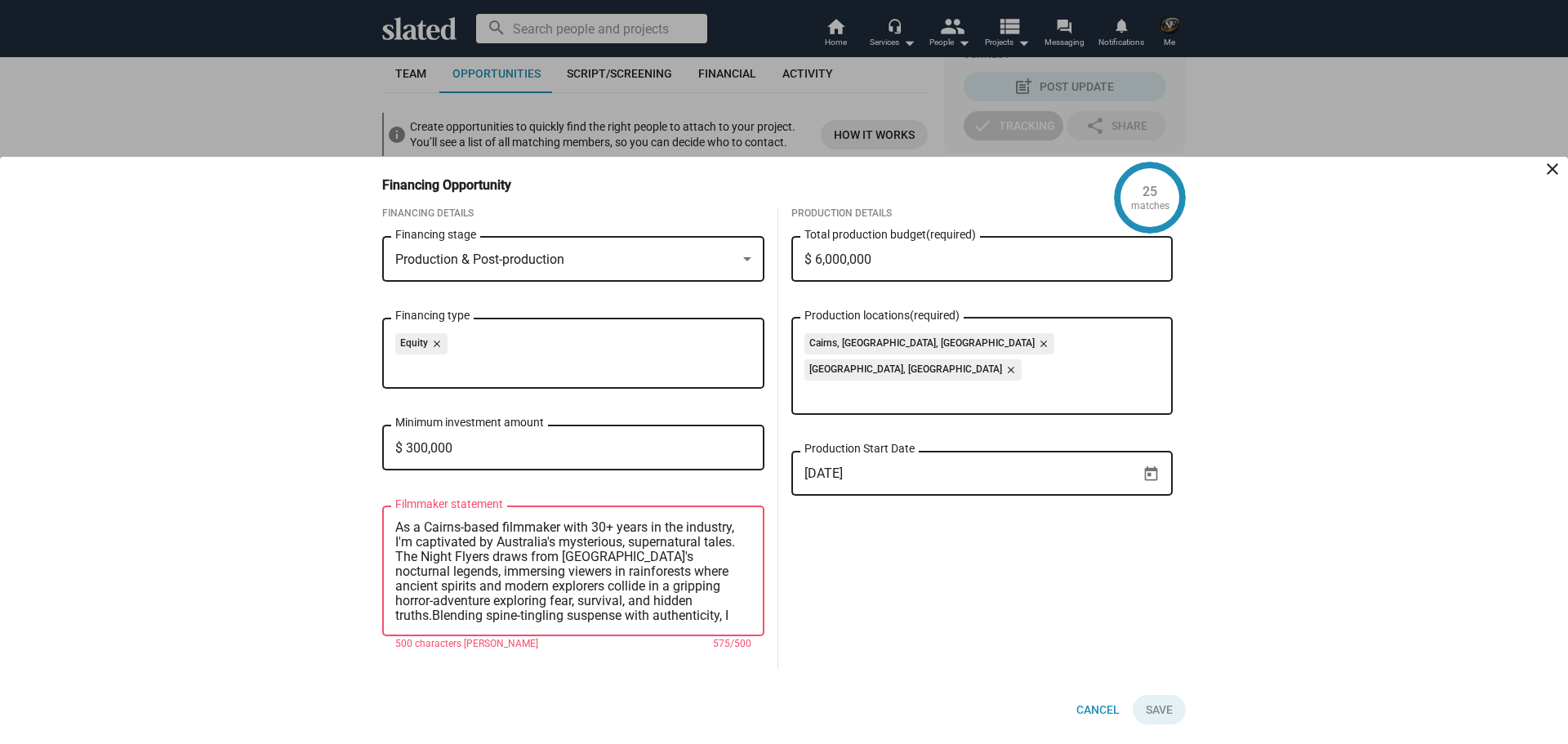
click at [434, 615] on textarea "As a Cairns-based filmmaker with 30+ years in the industry, I'm captivated by A…" at bounding box center [574, 571] width 356 height 103
drag, startPoint x: 571, startPoint y: 526, endPoint x: 380, endPoint y: 527, distance: 191.0
click at [380, 527] on div "Financing Details Production & Post-production Financing stage Equity close Fin…" at bounding box center [573, 439] width 408 height 462
click at [433, 526] on textarea "With 30+ years in the industry, I'm captivated by Australia's mysterious, super…" at bounding box center [574, 571] width 356 height 103
click at [560, 557] on textarea "With 40+ years in the industry, I'm captivated by Australia's mysterious, super…" at bounding box center [574, 571] width 356 height 103
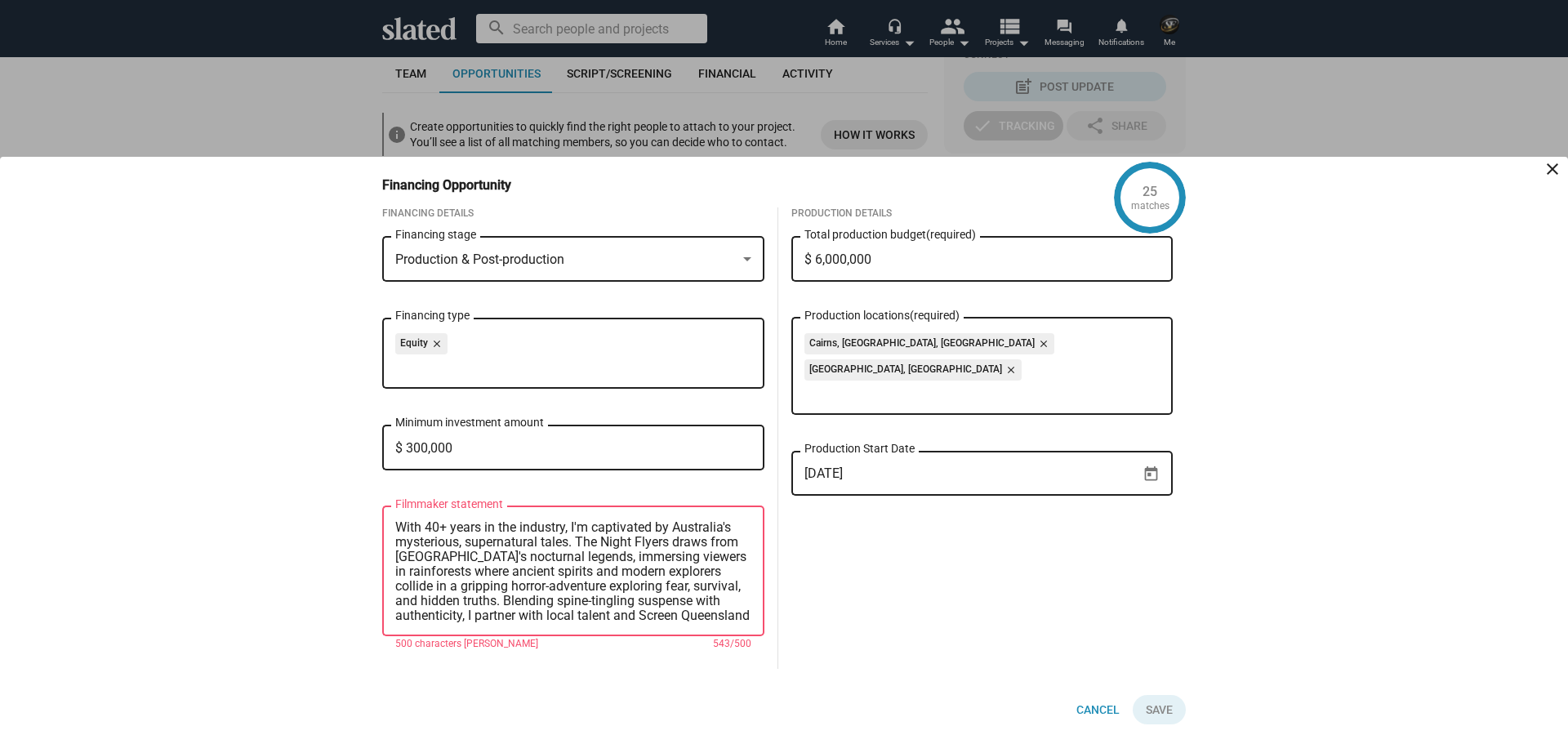
click at [455, 569] on textarea "With 40+ years in the industry, I'm captivated by Australia's mysterious, super…" at bounding box center [574, 571] width 356 height 103
click at [620, 612] on textarea "With 40+ years in the industry, I'm captivated by Australia's mysterious, super…" at bounding box center [574, 571] width 356 height 103
click at [565, 584] on textarea "With 40+ years in the industry, I'm captivated by Australia's mysterious, super…" at bounding box center [574, 571] width 356 height 103
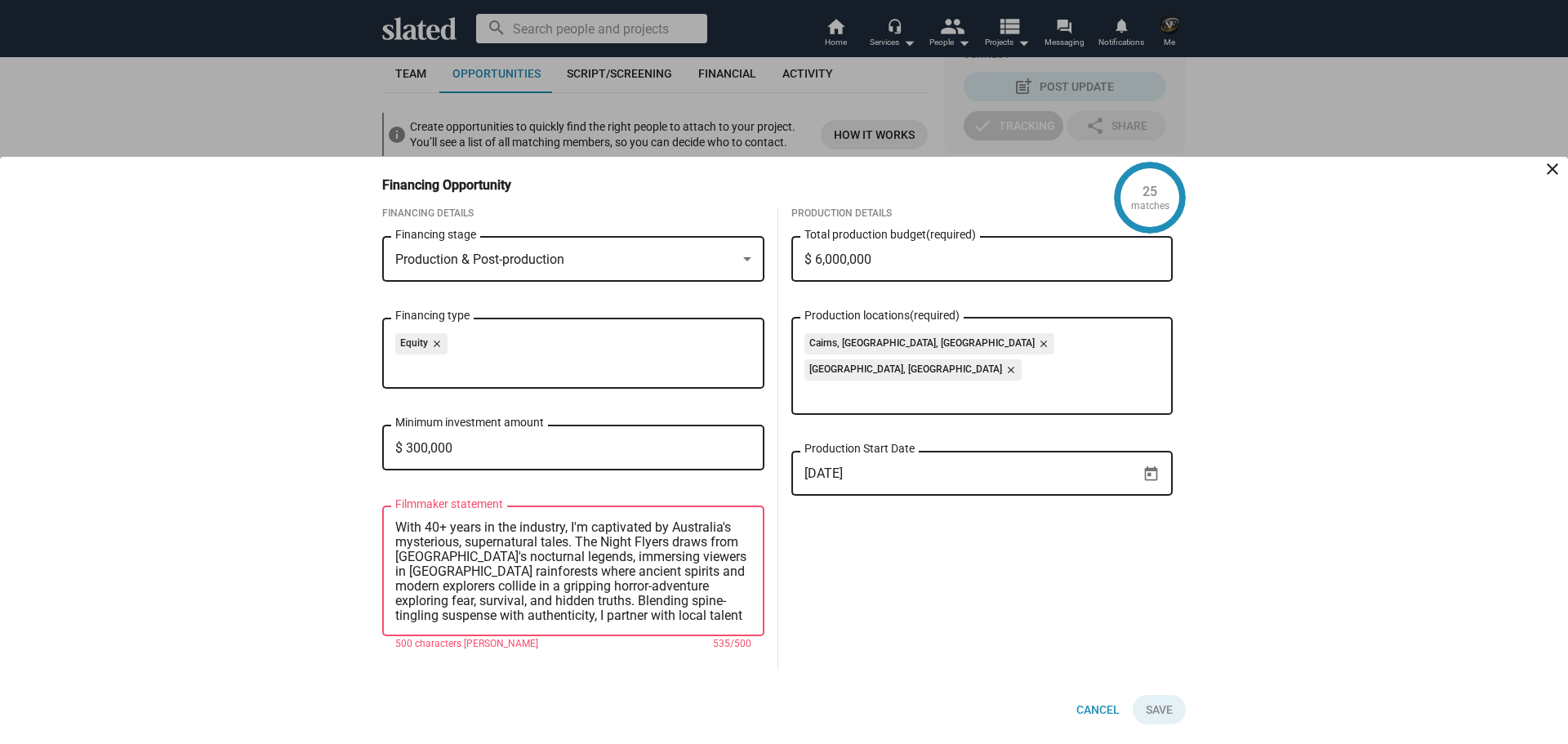
click at [603, 570] on textarea "With 40+ years in the industry, I'm captivated by Australia's mysterious, super…" at bounding box center [574, 571] width 356 height 103
click at [575, 574] on textarea "With 40+ years in the industry, I'm captivated by Australia's mysterious, super…" at bounding box center [574, 571] width 356 height 103
click at [704, 586] on textarea "With 40+ years in the industry, I'm captivated by Australia's mysterious, super…" at bounding box center [574, 571] width 356 height 103
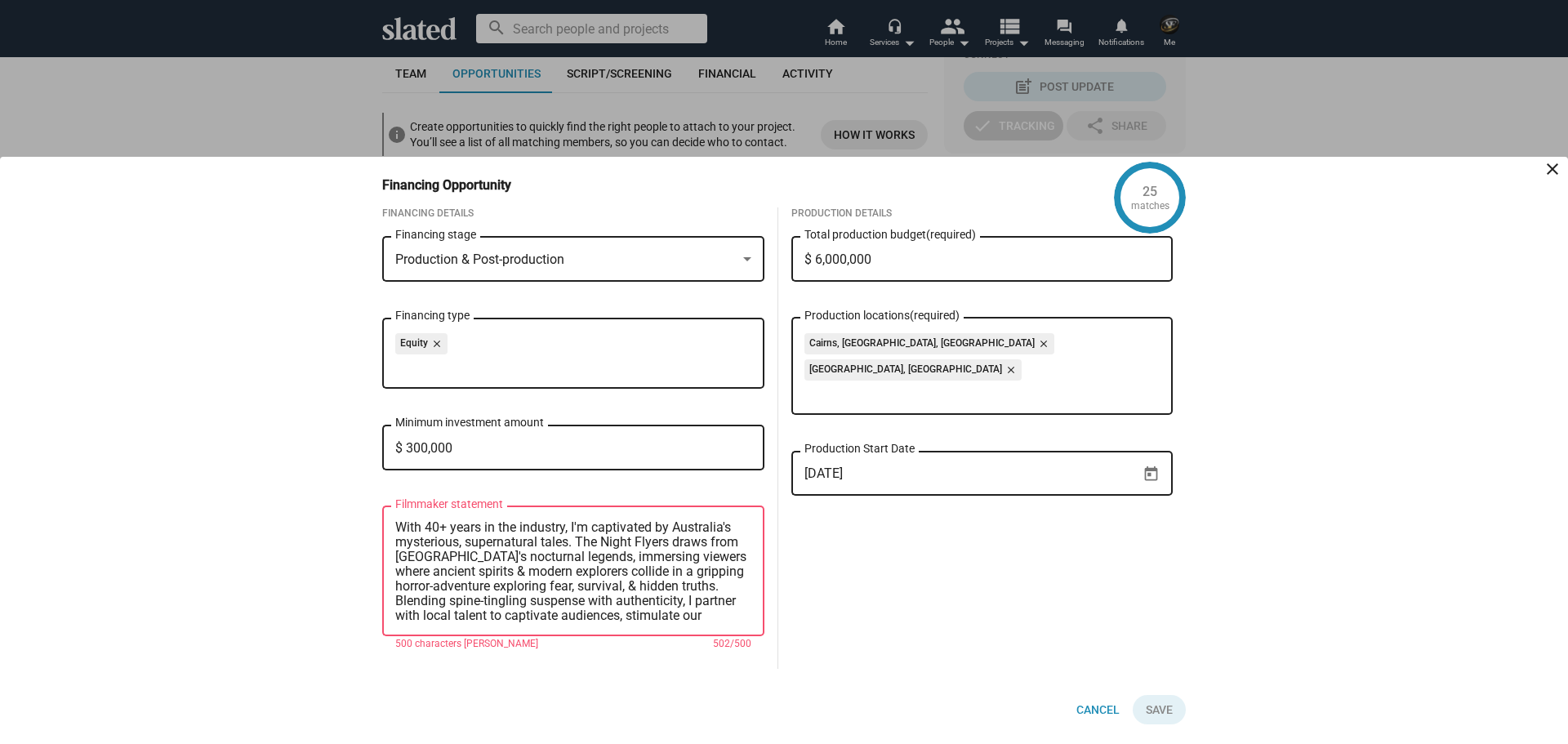
click at [686, 586] on textarea "With 40+ years in the industry, I'm captivated by Australia's mysterious, super…" at bounding box center [574, 571] width 356 height 103
click at [611, 598] on textarea "With 40+ years in the industry, I'm captivated by Australia's mysterious, super…" at bounding box center [574, 571] width 356 height 103
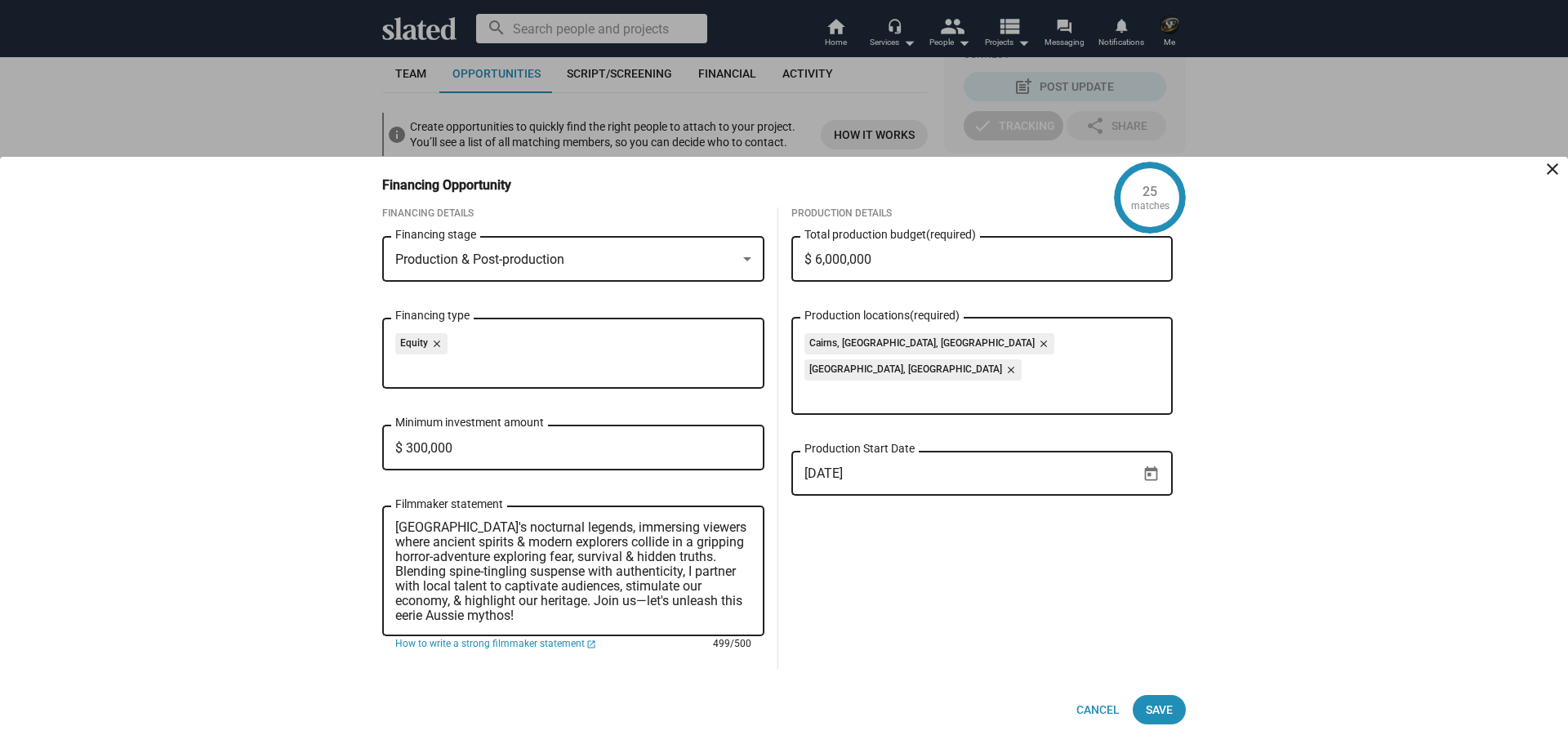
click at [597, 603] on textarea "With 40+ years in the industry, I'm captivated by Australia's mysterious, super…" at bounding box center [574, 571] width 356 height 103
type textarea "With 40+ years in the industry, I'm captivated by Australia's mysterious, super…"
click at [951, 553] on div "Production Details $ 6,000,000 Total production budget (required) [GEOGRAPHIC_D…" at bounding box center [983, 439] width 408 height 462
click at [1162, 711] on span "Save" at bounding box center [1159, 710] width 27 height 30
checkbox input "true"
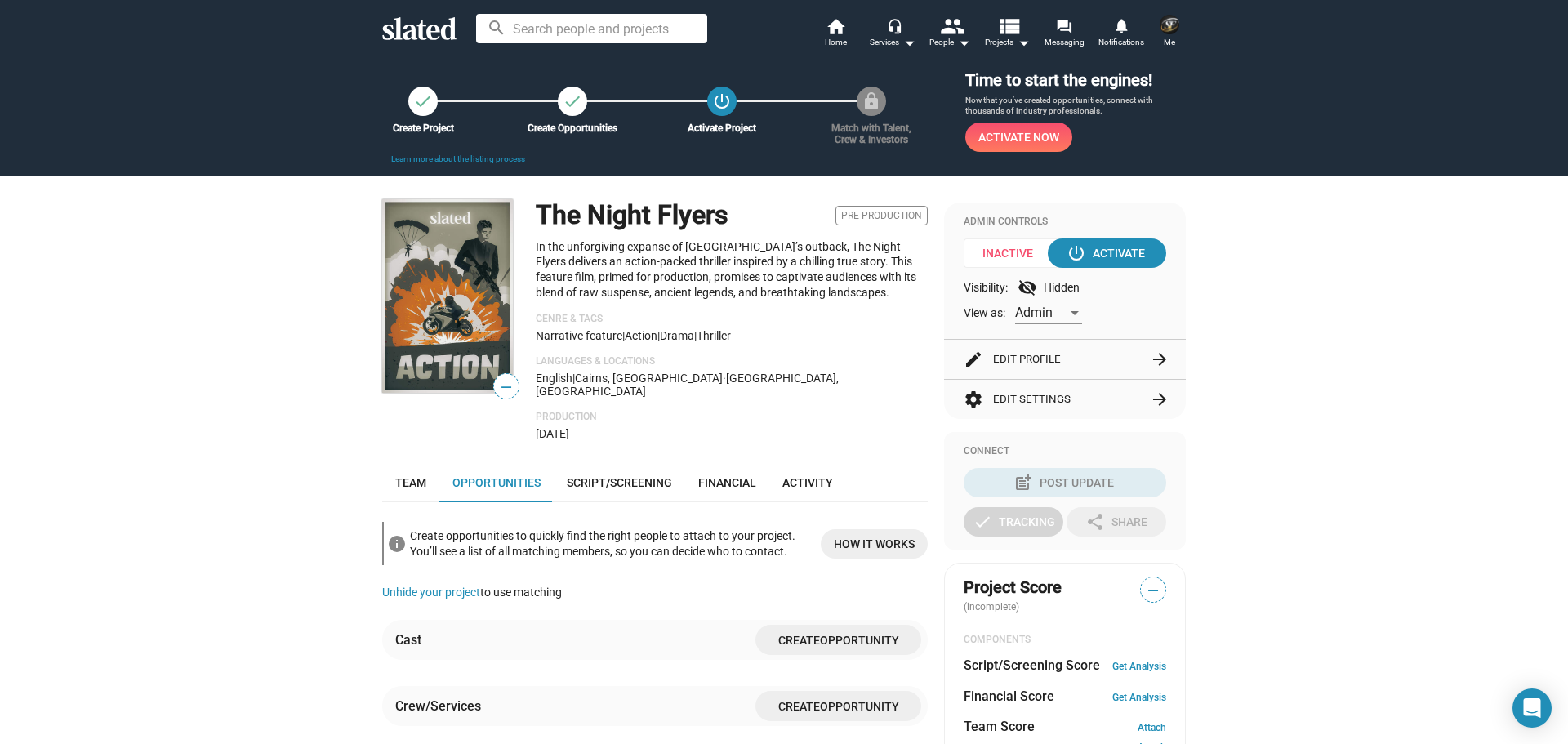
scroll to position [0, 0]
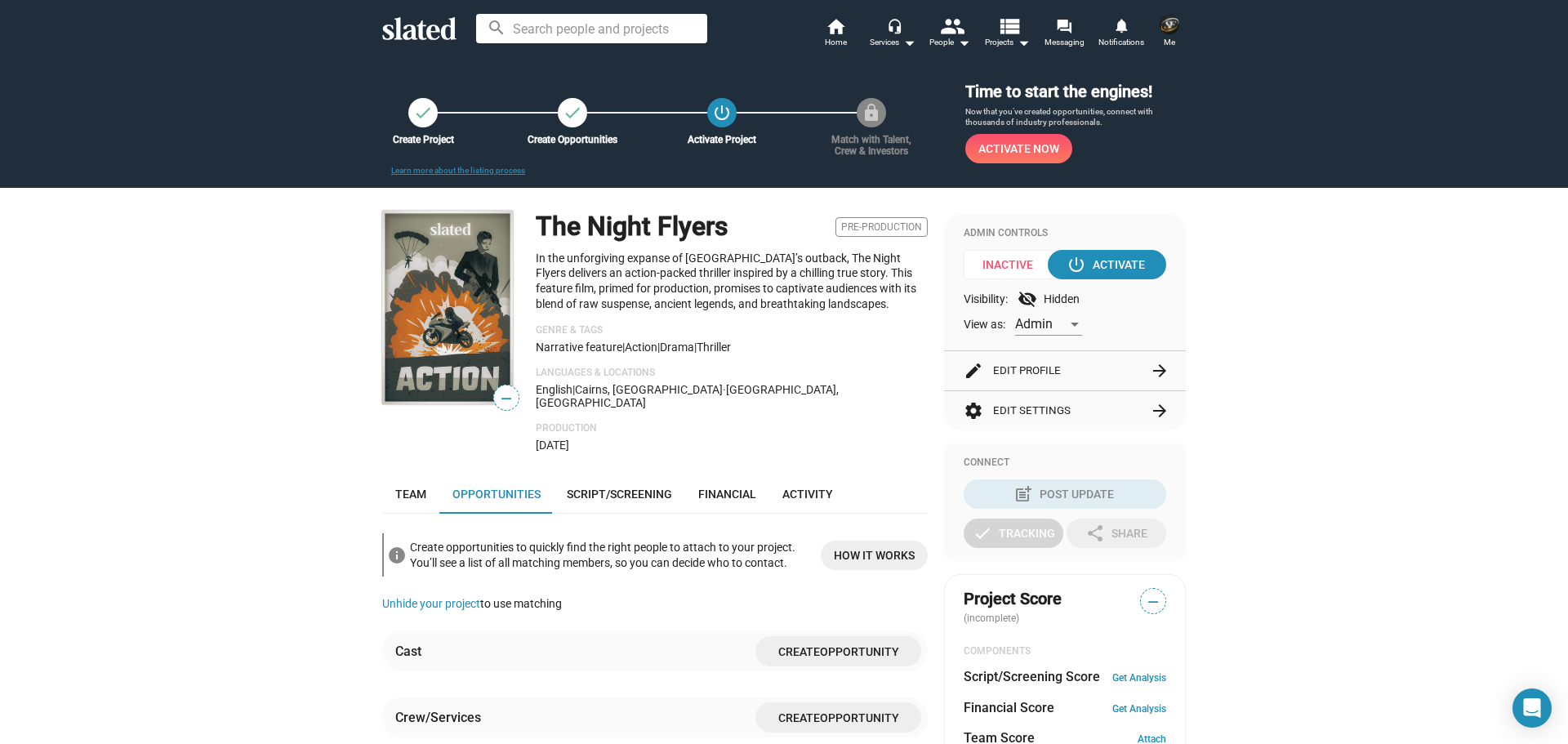
click at [499, 398] on span "—" at bounding box center [506, 398] width 24 height 21
click at [1039, 364] on button "edit Edit Profile arrow_forward" at bounding box center [1065, 371] width 202 height 39
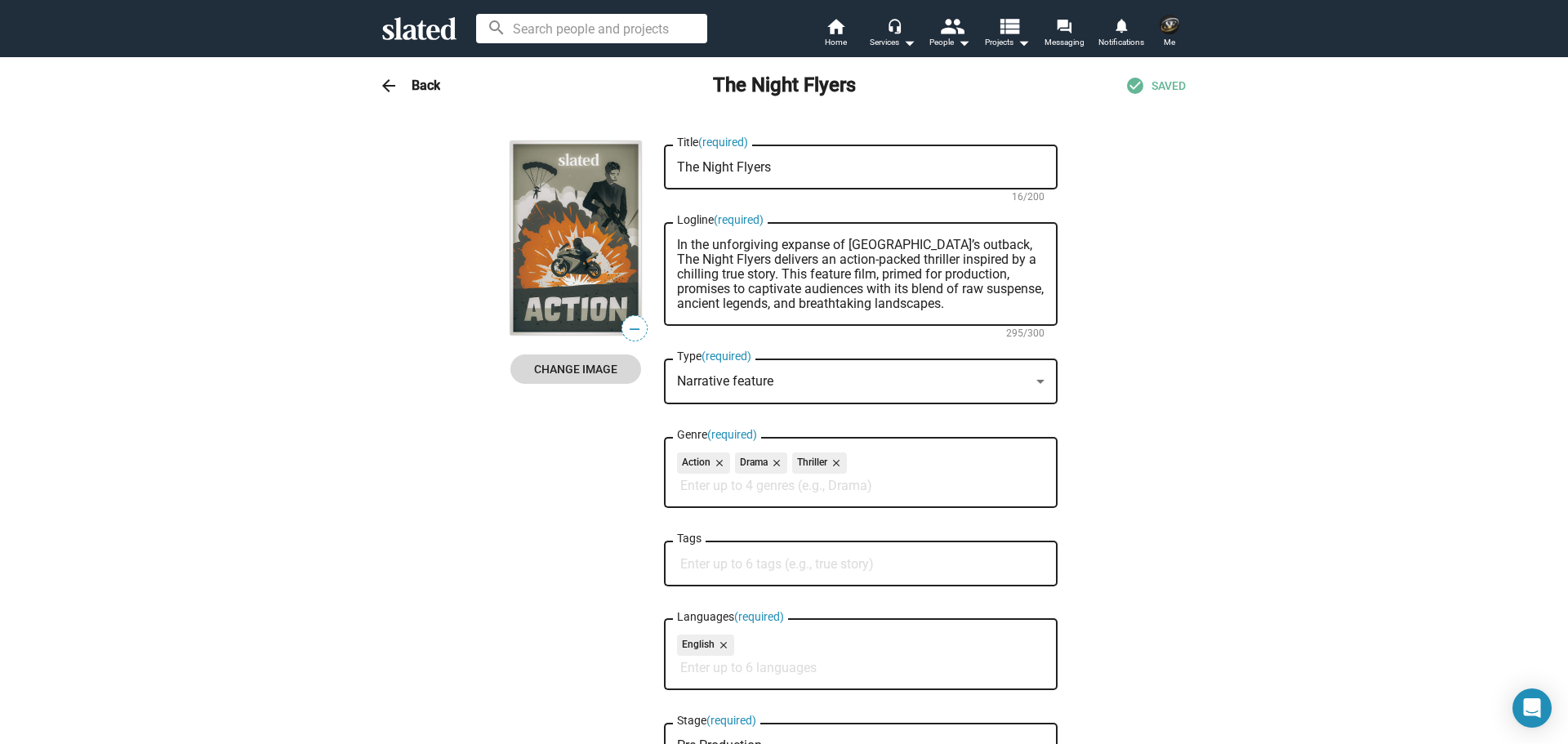
click at [566, 366] on span "Change Image" at bounding box center [575, 369] width 105 height 30
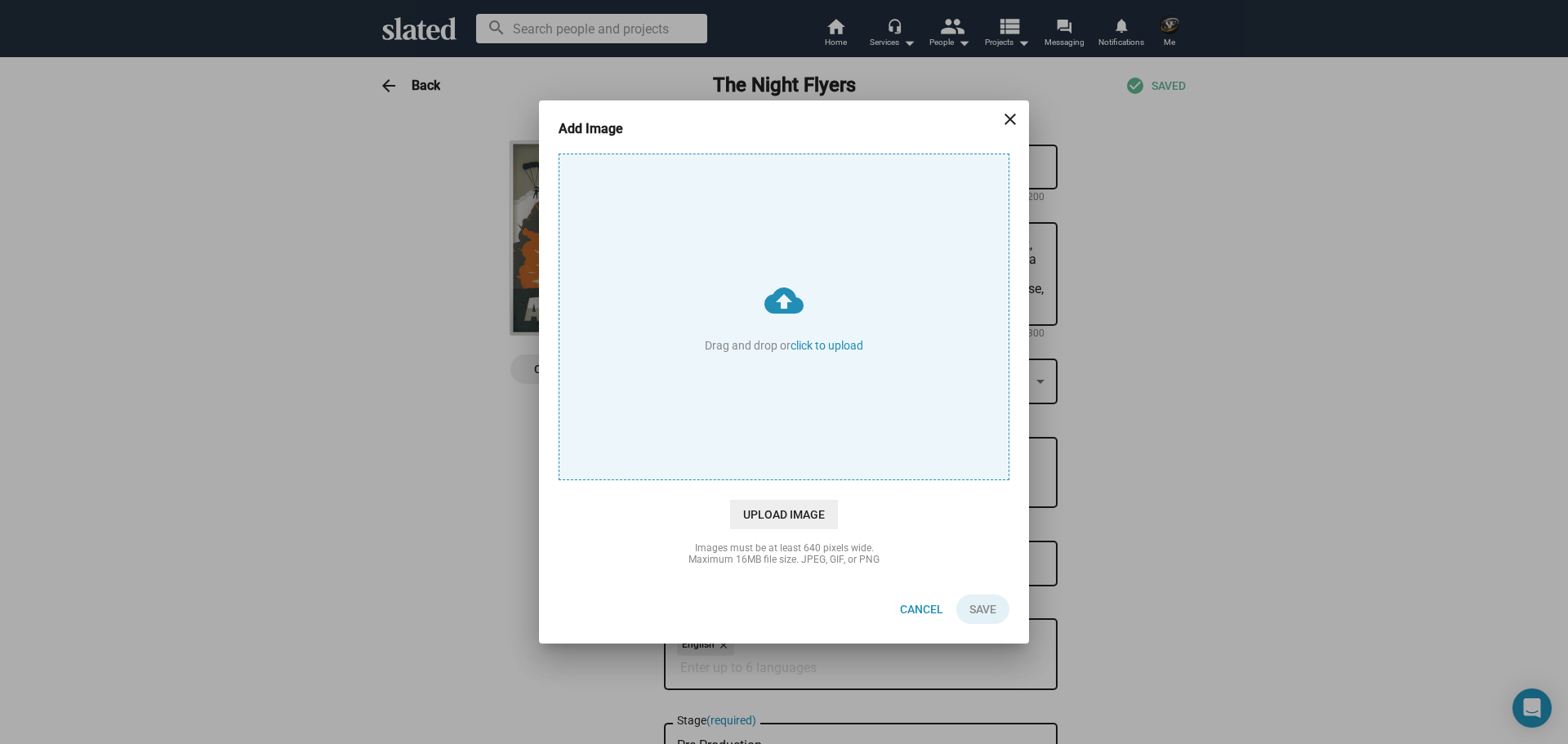
click at [817, 346] on input "cloud_upload Drag and drop or click to upload" at bounding box center [784, 316] width 449 height 325
type input "C:\fakepath\IMG_0457.PNG"
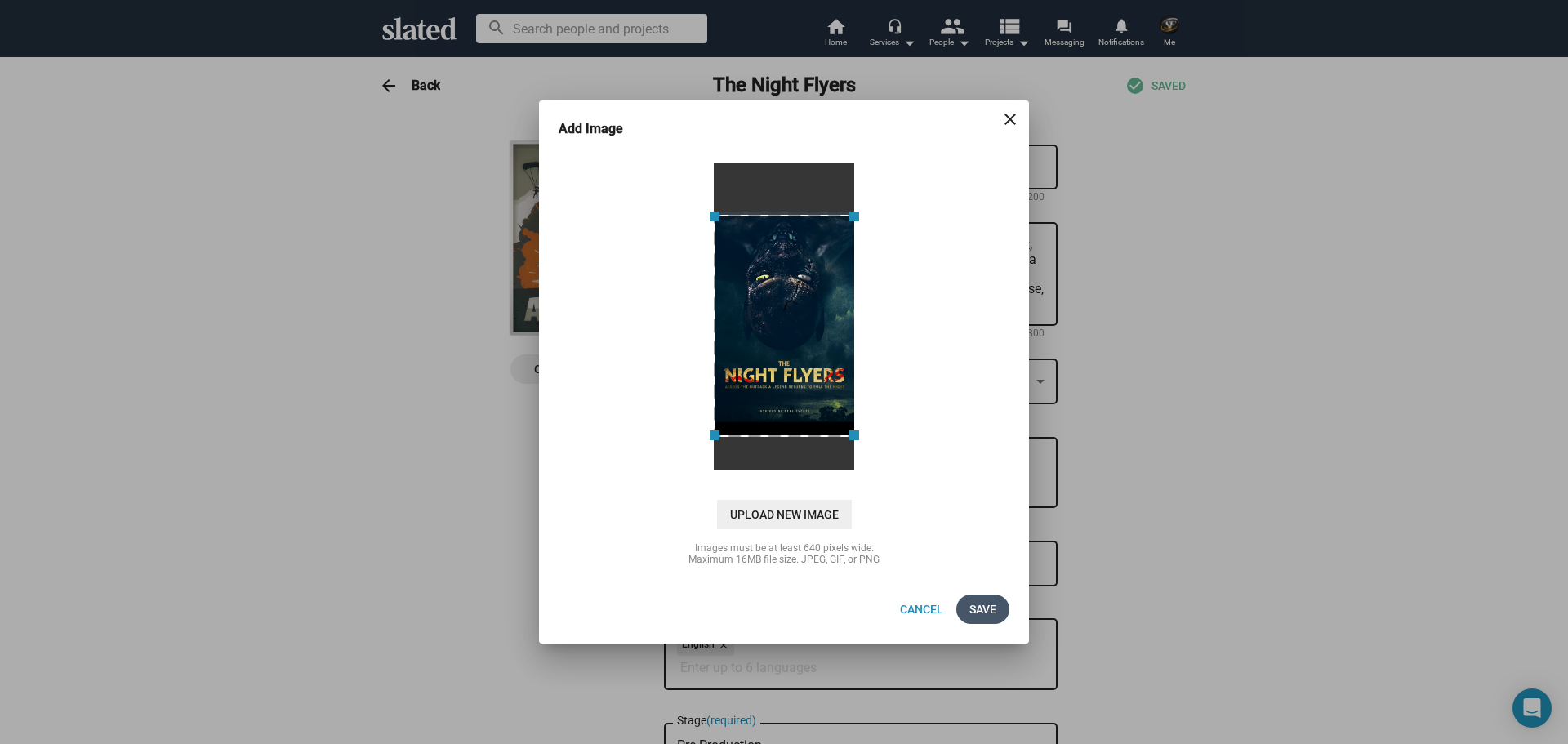
click at [985, 608] on span "Save" at bounding box center [983, 609] width 27 height 30
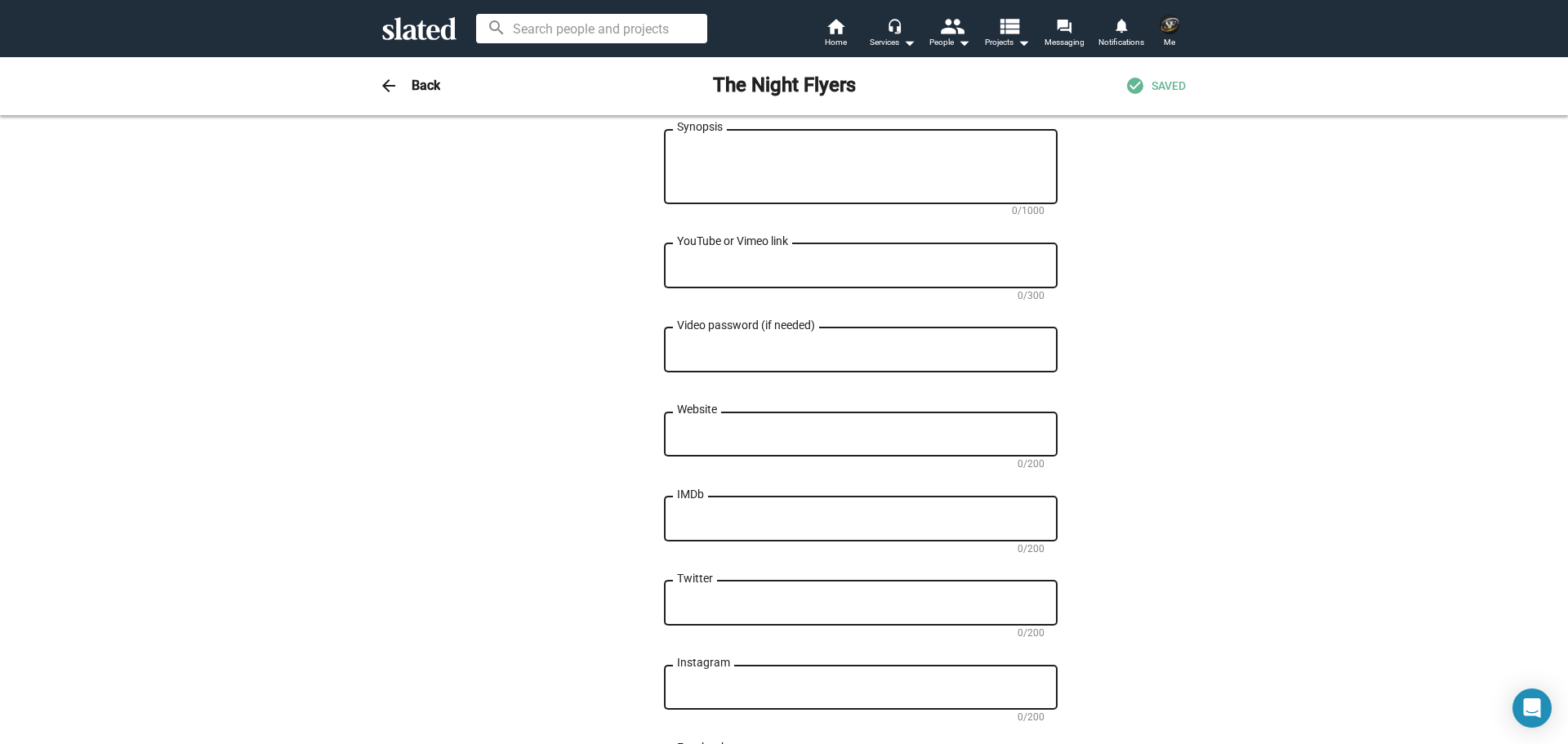
scroll to position [654, 0]
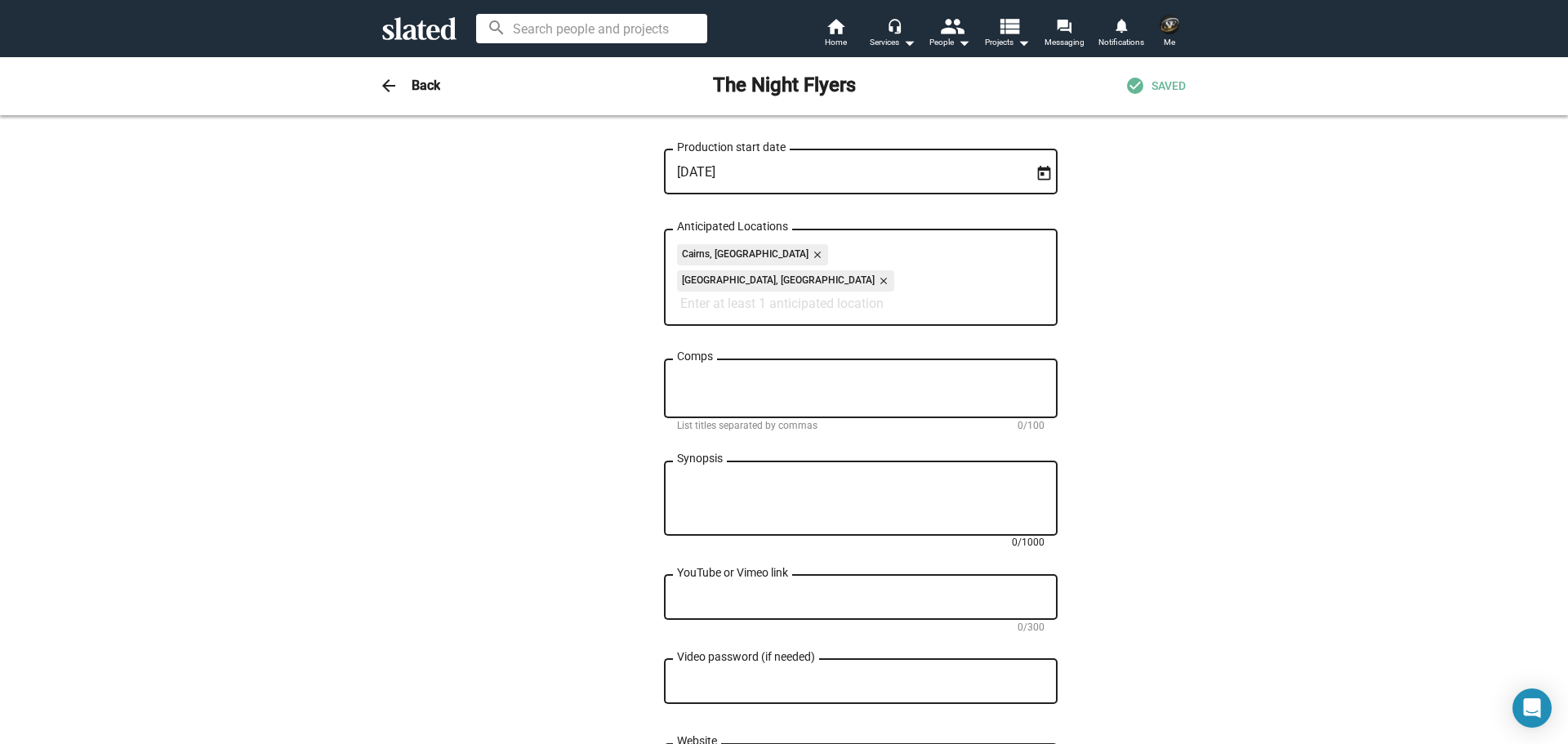
click at [767, 477] on textarea "Synopsis" at bounding box center [860, 499] width 368 height 44
click at [745, 477] on textarea "Synopsis" at bounding box center [860, 499] width 368 height 44
paste textarea "A grieving man, haunted by his wife’s death, crosses paths with a lost young st…"
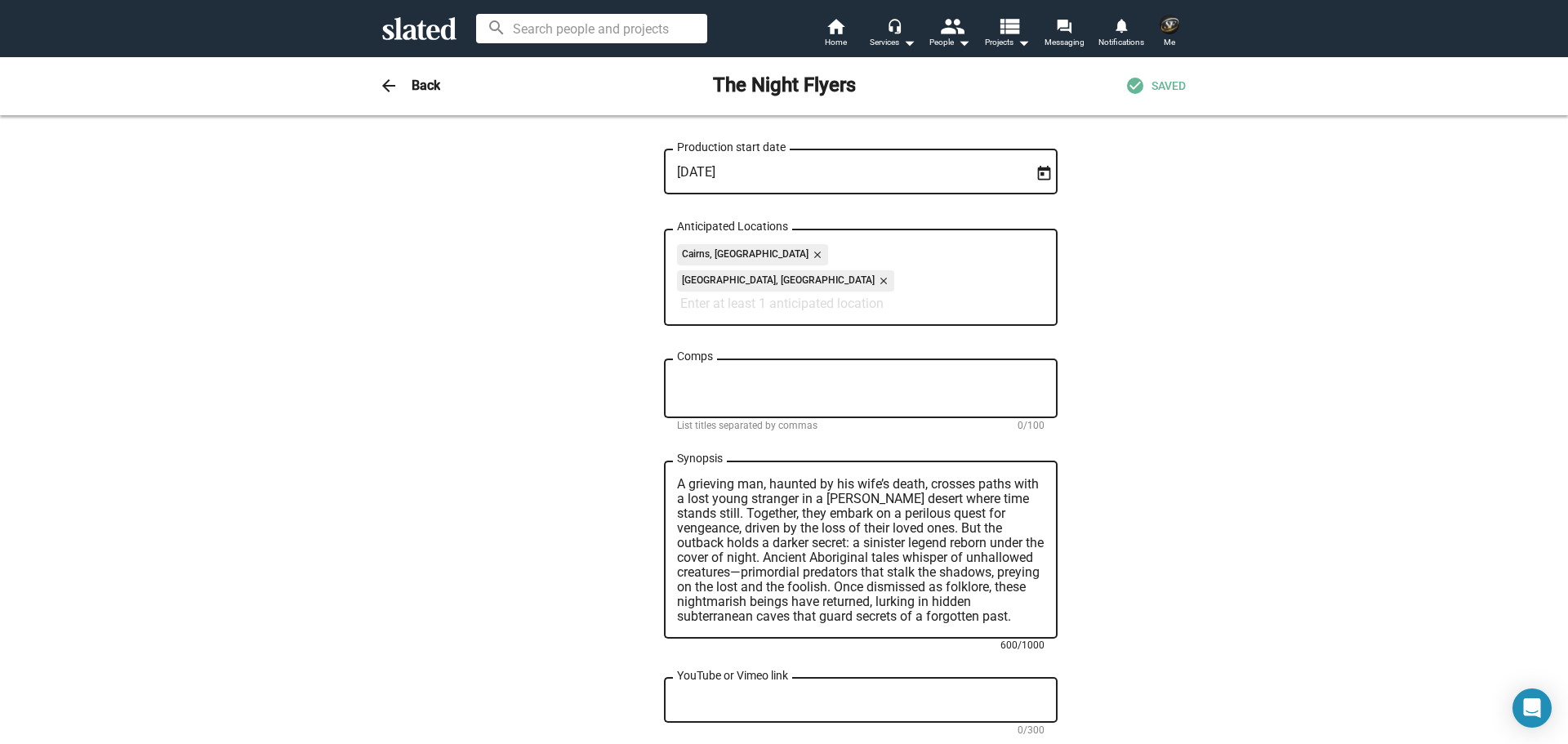
click at [842, 477] on textarea "A grieving man, haunted by his wife’s death, crosses paths with a lost young st…" at bounding box center [860, 551] width 368 height 147
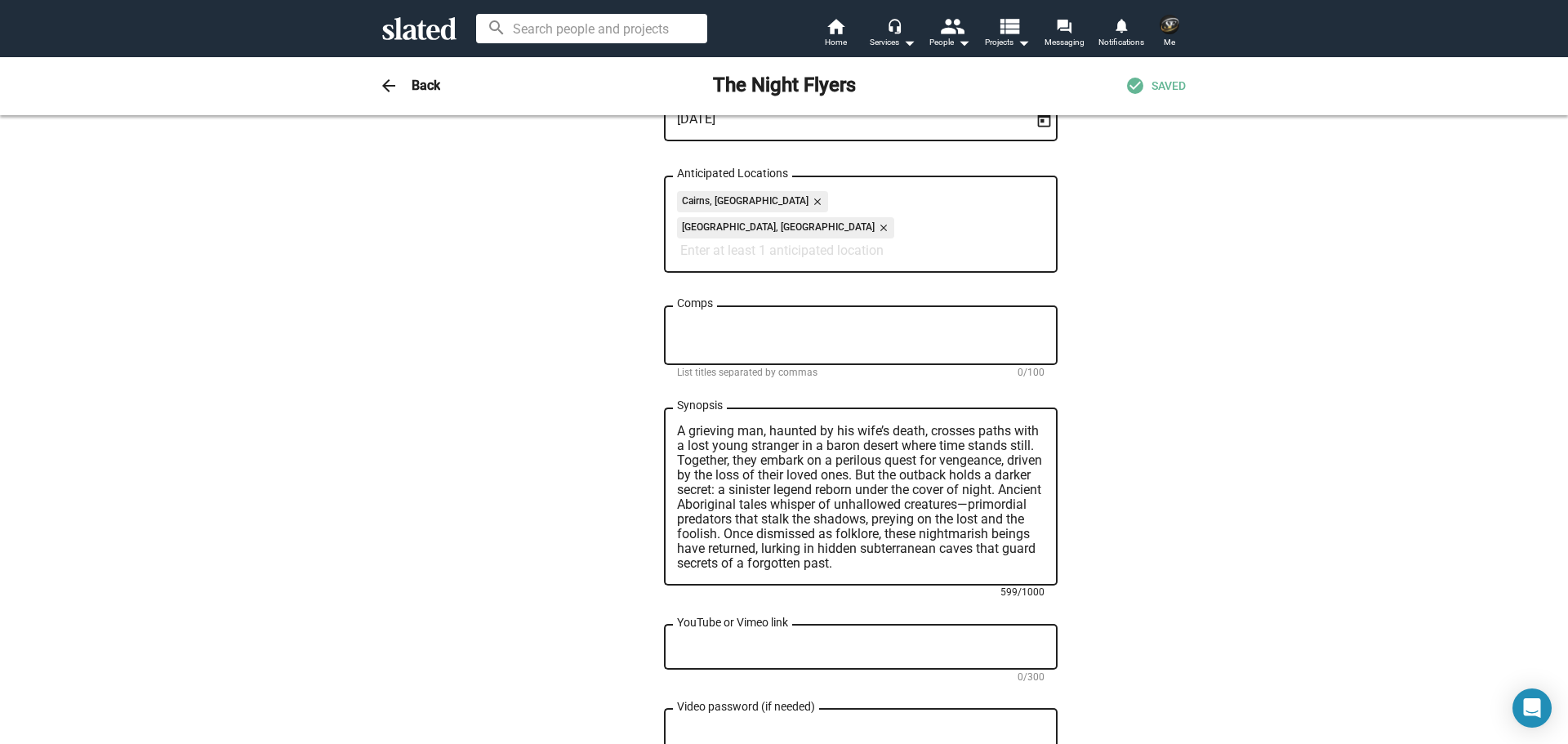
scroll to position [735, 0]
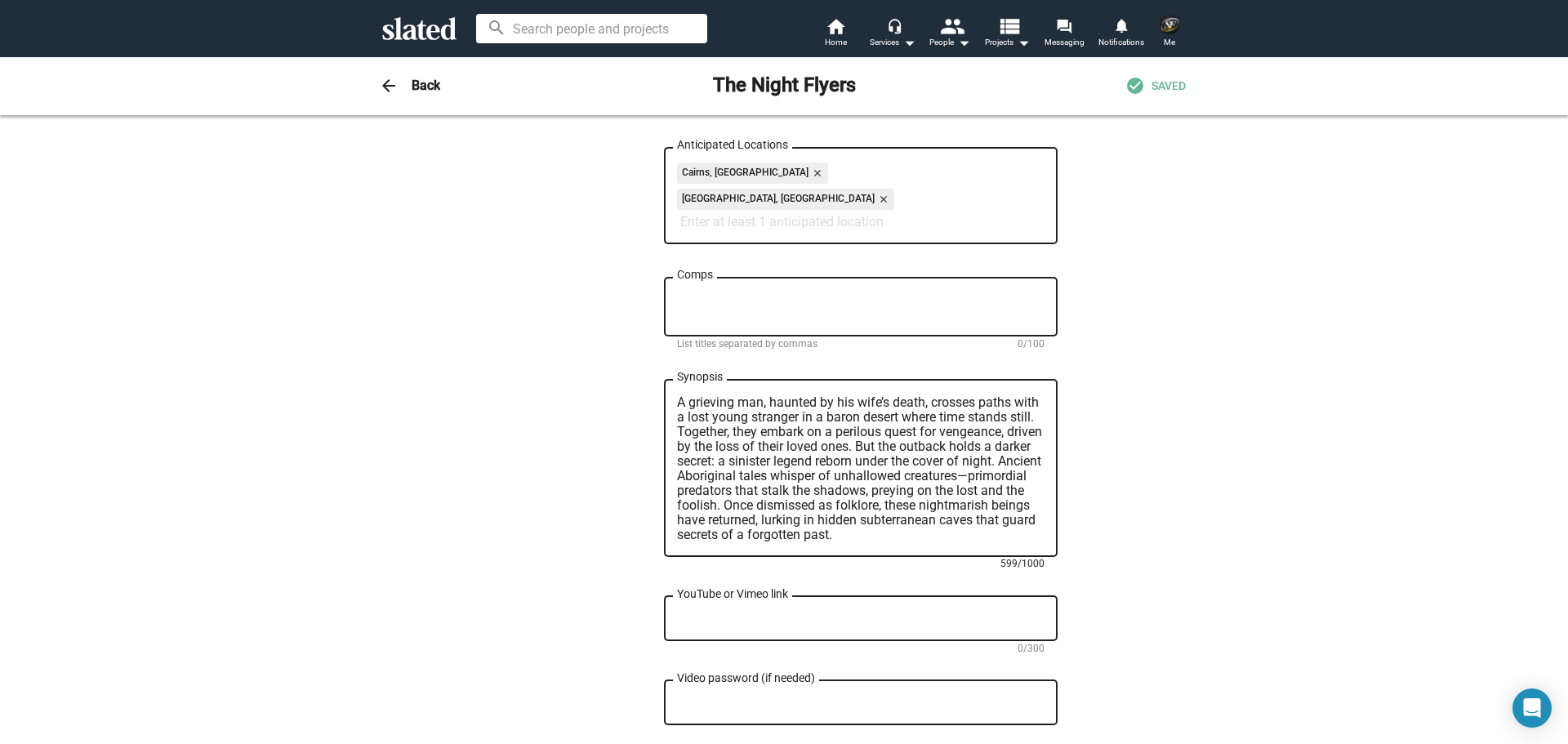
type textarea "A grieving man, haunted by his wife’s death, crosses paths with a lost young st…"
click at [720, 611] on textarea "YouTube or Vimeo link" at bounding box center [860, 619] width 368 height 14
paste textarea "[URL][DOMAIN_NAME]"
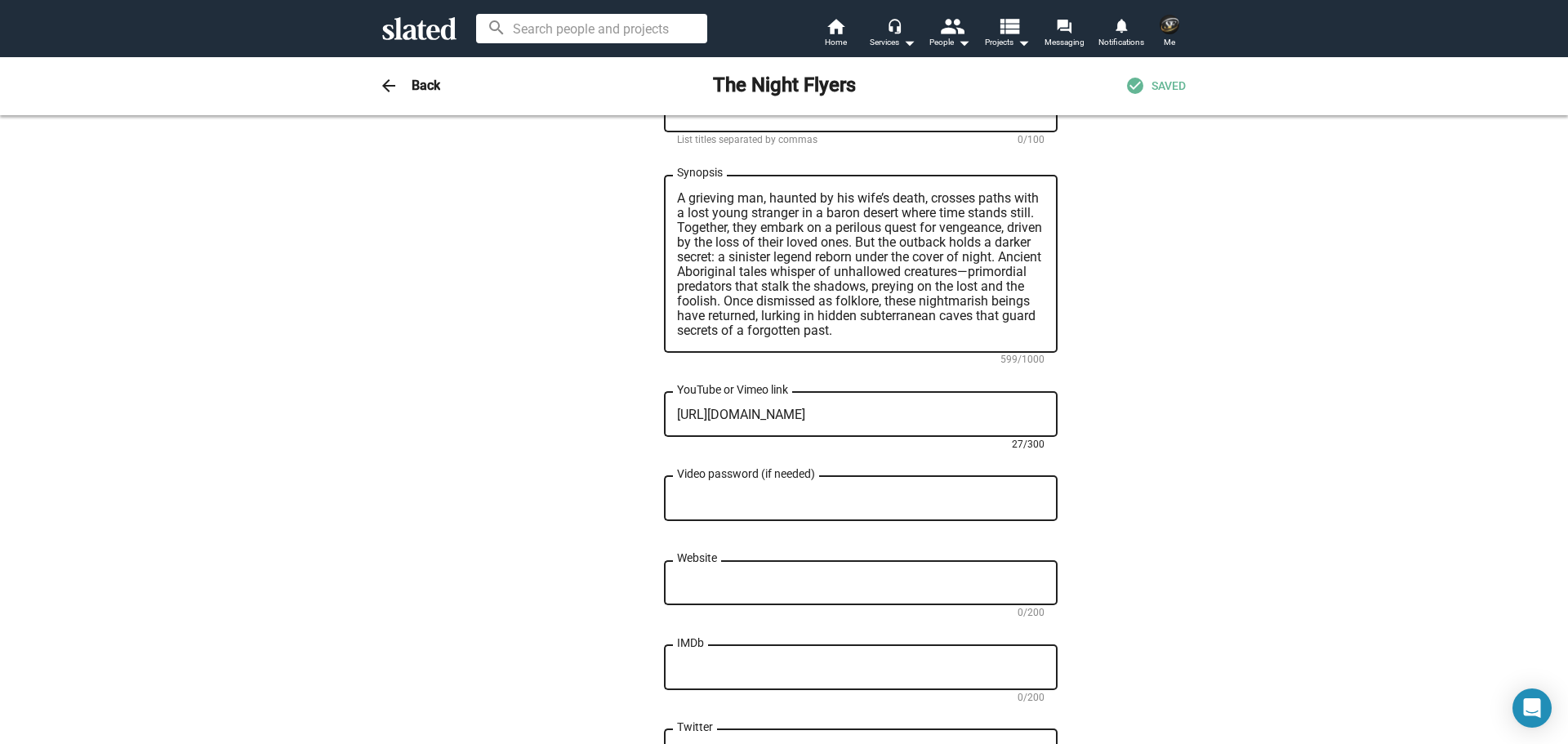
scroll to position [980, 0]
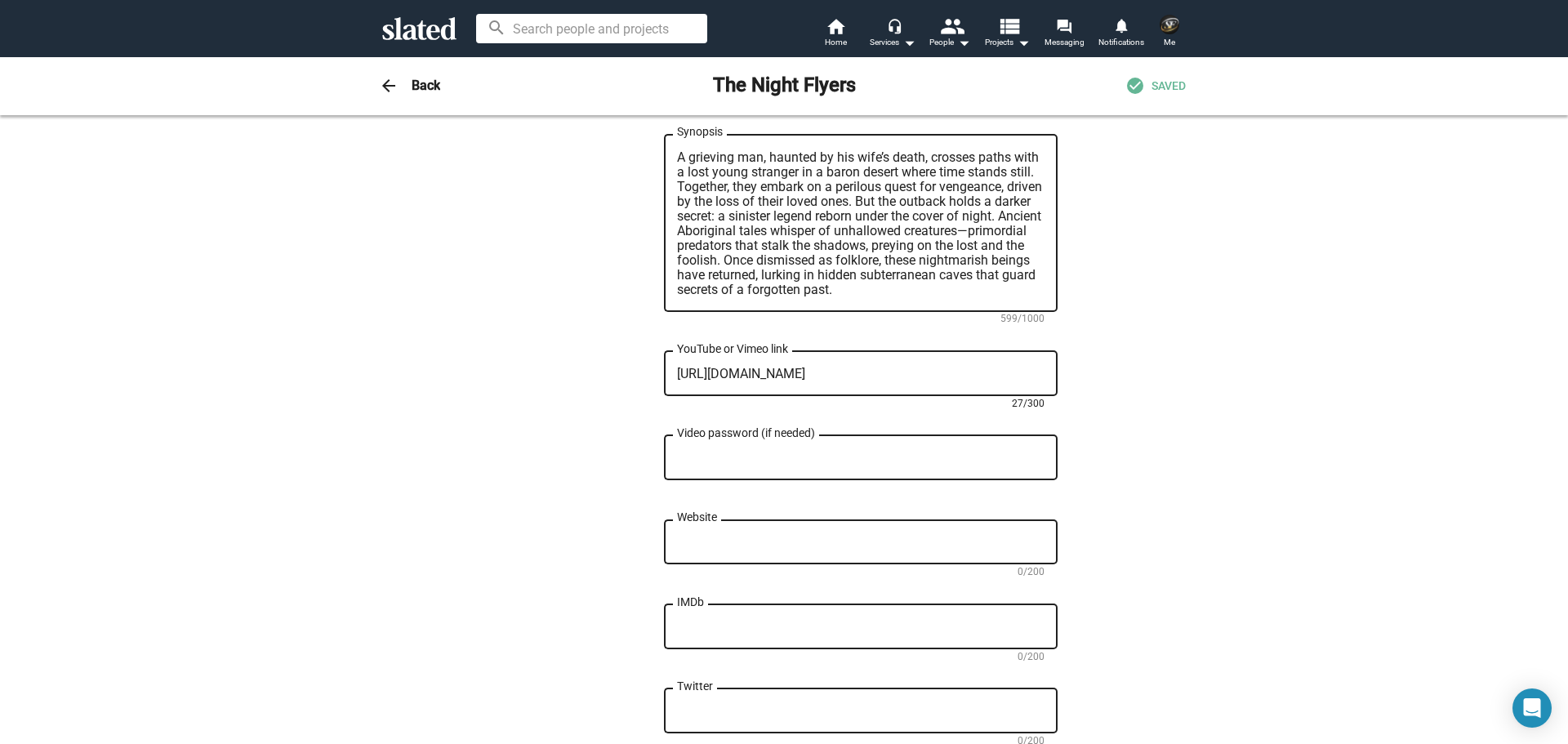
type textarea "[URL][DOMAIN_NAME]"
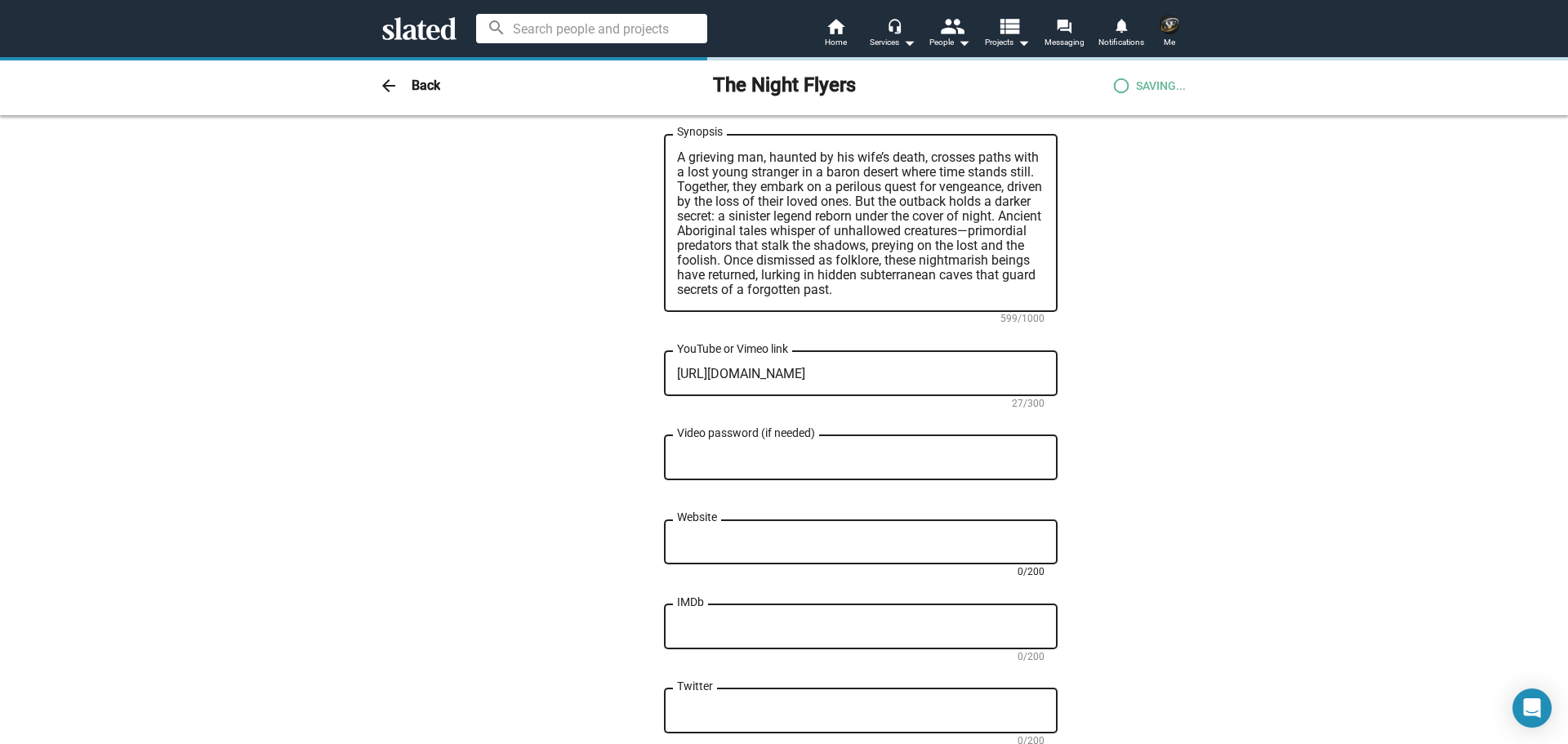
click at [780, 535] on textarea "Website" at bounding box center [860, 543] width 368 height 14
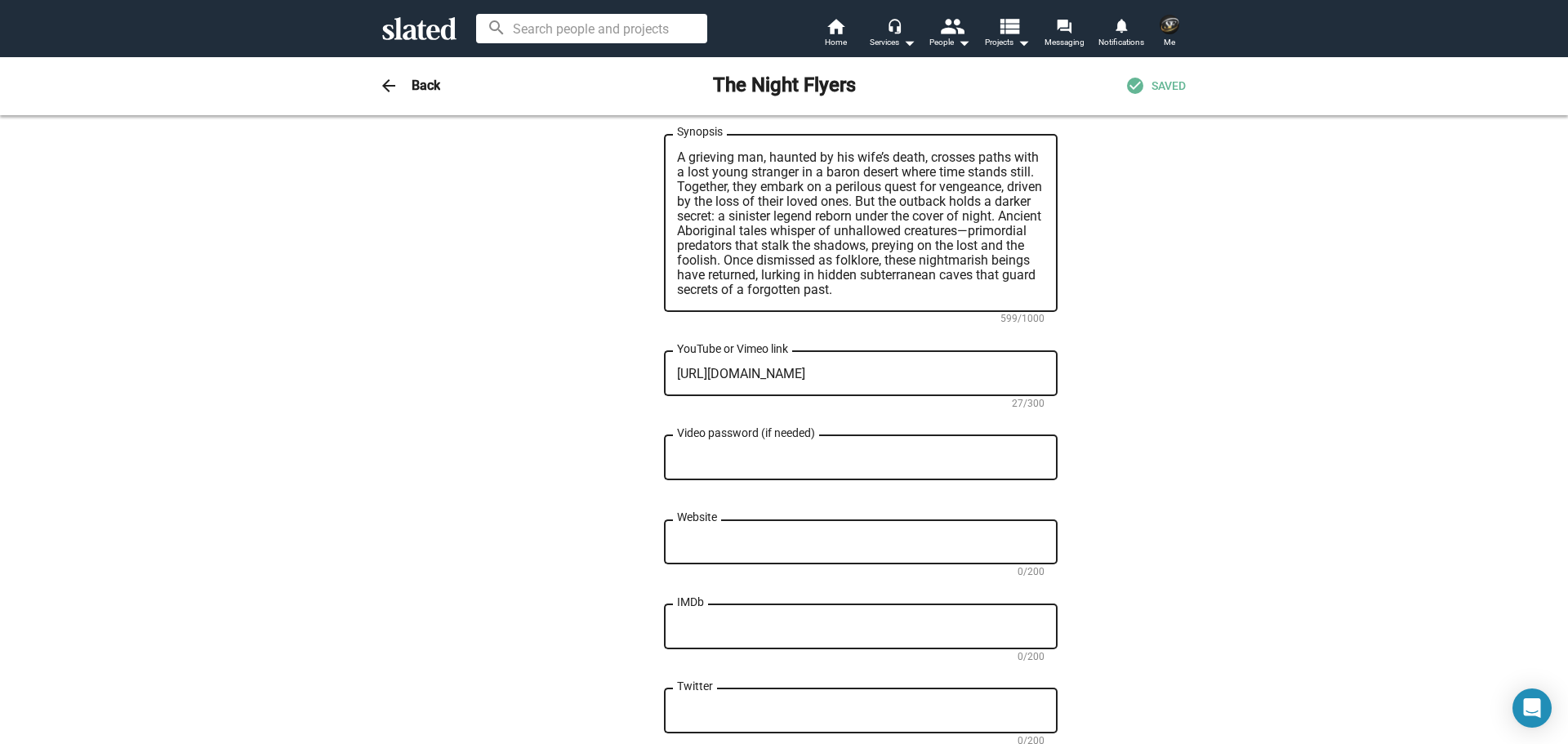
click at [701, 535] on textarea "Website" at bounding box center [860, 543] width 368 height 14
paste textarea "[URL][DOMAIN_NAME]"
type textarea "[URL][DOMAIN_NAME]"
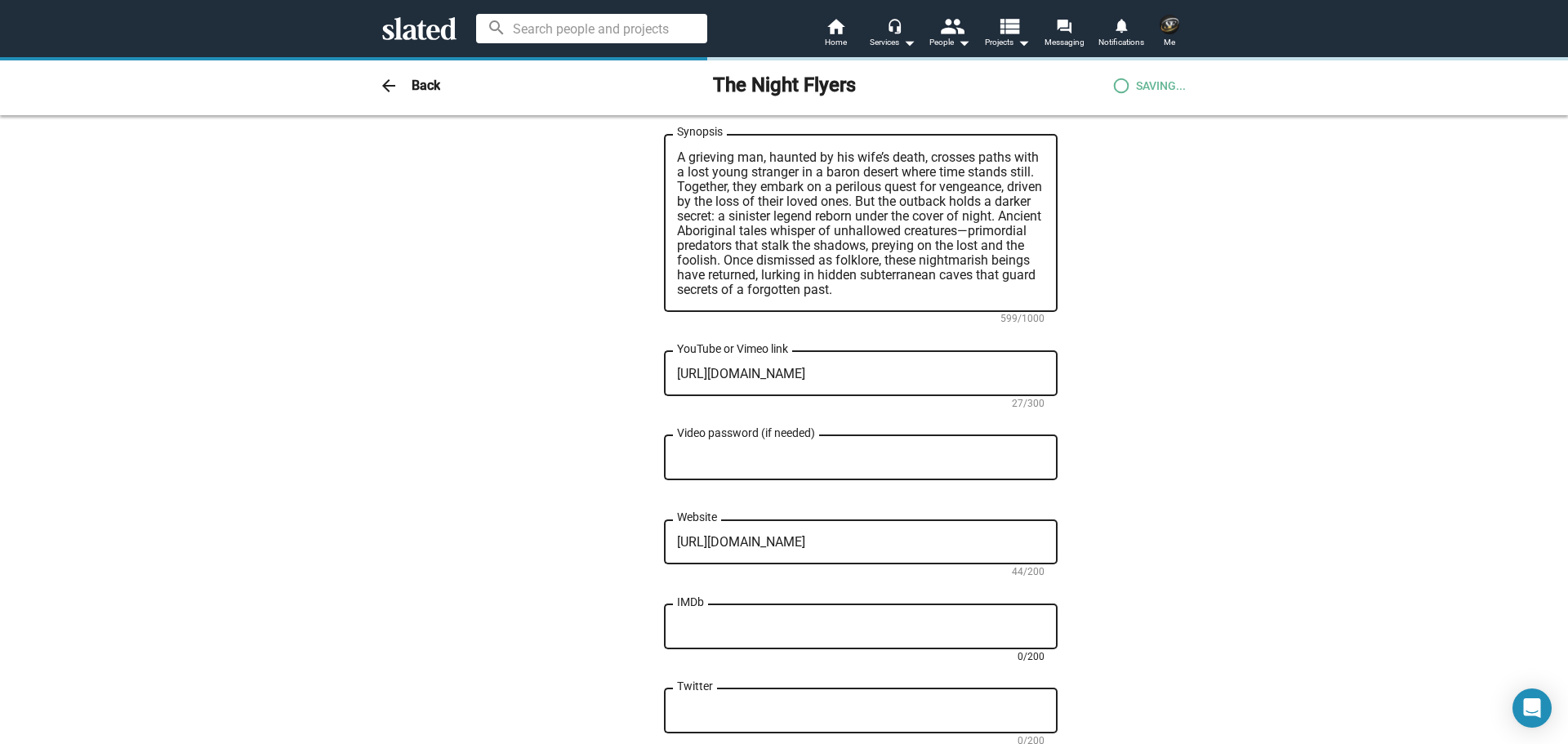
click at [729, 620] on textarea "IMDb" at bounding box center [860, 628] width 368 height 14
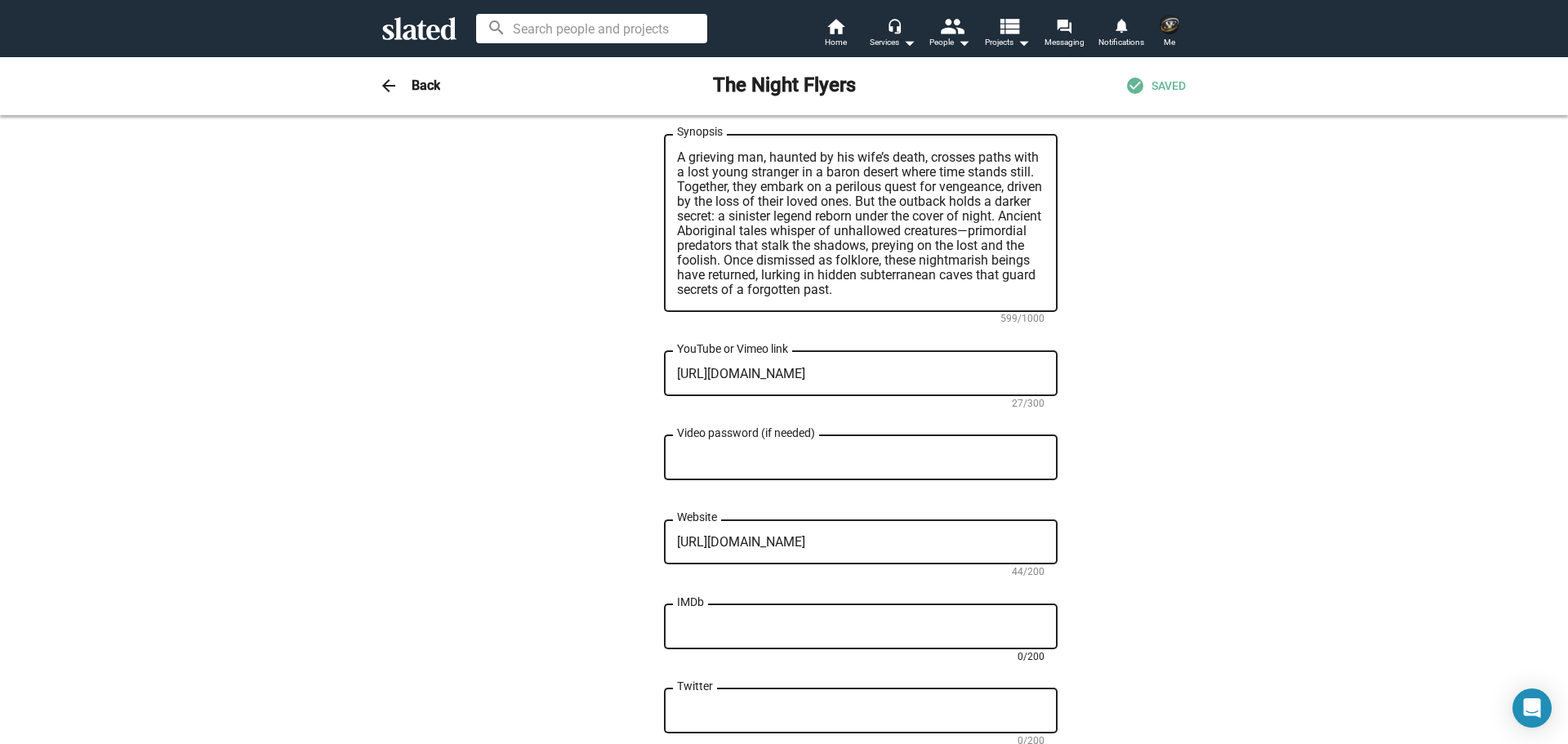
click at [712, 620] on textarea "IMDb" at bounding box center [860, 628] width 368 height 14
paste textarea "[URL][DOMAIN_NAME]"
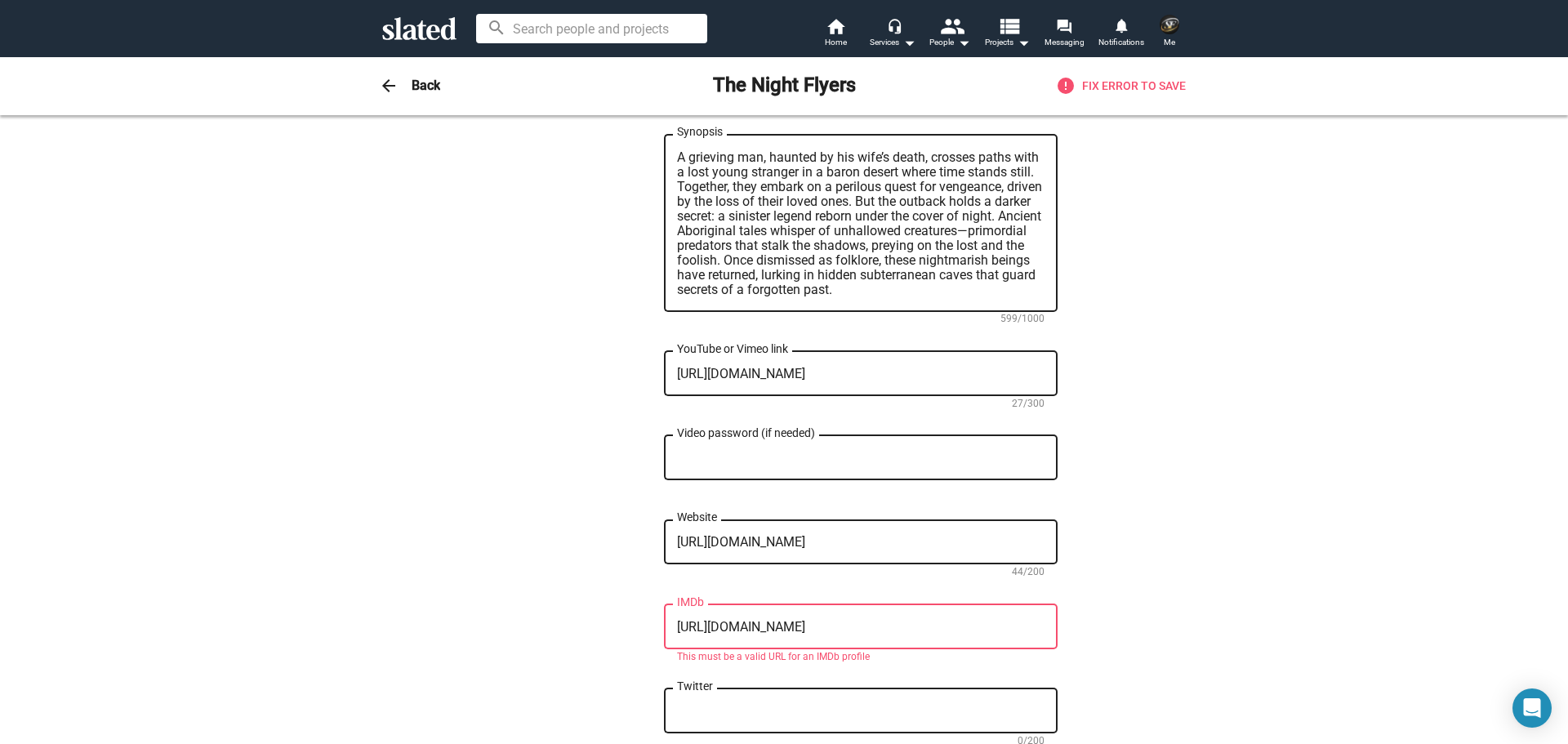
drag, startPoint x: 953, startPoint y: 612, endPoint x: 947, endPoint y: 599, distance: 14.3
click at [952, 612] on div "[URL][DOMAIN_NAME] IMDb" at bounding box center [860, 626] width 368 height 48
drag, startPoint x: 946, startPoint y: 597, endPoint x: 634, endPoint y: 622, distance: 313.0
click at [634, 621] on div "— Change Image — Change Image The Night Flyers Title (required) 16/200 In the u…" at bounding box center [783, 47] width 547 height 1771
paste textarea "bio/?ref_=nm_ov_bio_sm"
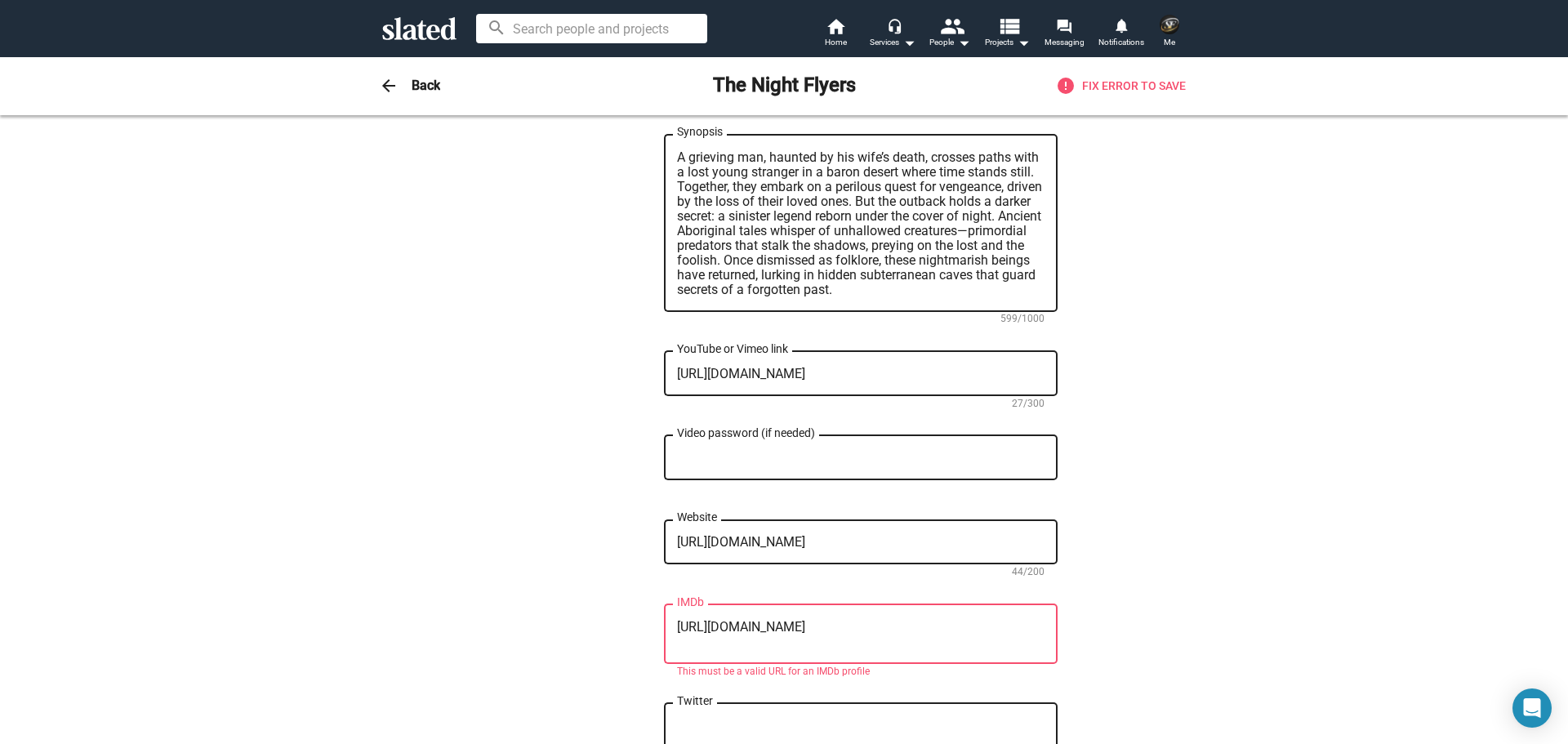
click at [1281, 596] on div "— Change Image — Change Image The Night Flyers Title (required) 16/200 In the u…" at bounding box center [784, 61] width 1568 height 1851
drag, startPoint x: 805, startPoint y: 617, endPoint x: 811, endPoint y: 600, distance: 18.0
click at [811, 620] on textarea "[URL][DOMAIN_NAME]" at bounding box center [860, 635] width 368 height 30
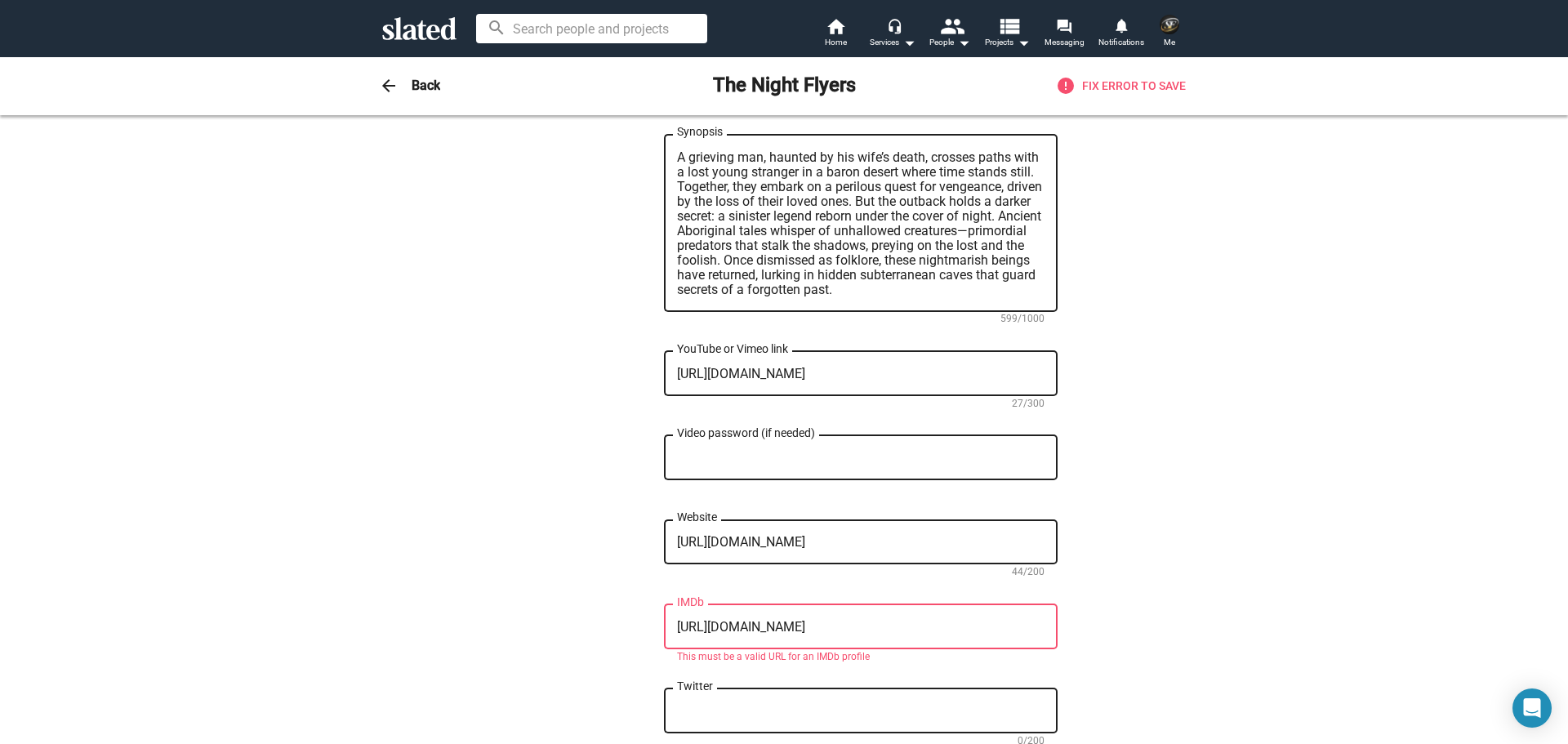
click at [1274, 406] on div "— Change Image — Change Image The Night Flyers Title (required) 16/200 In the u…" at bounding box center [784, 53] width 1568 height 1836
drag, startPoint x: 903, startPoint y: 596, endPoint x: 608, endPoint y: 622, distance: 296.1
click at [609, 622] on div "— Change Image — Change Image The Night Flyers Title (required) 16/200 In the u…" at bounding box center [783, 47] width 547 height 1771
paste textarea "name/nm0232003/?ref_=nmbio_ov_bk"
type textarea "[URL][DOMAIN_NAME]"
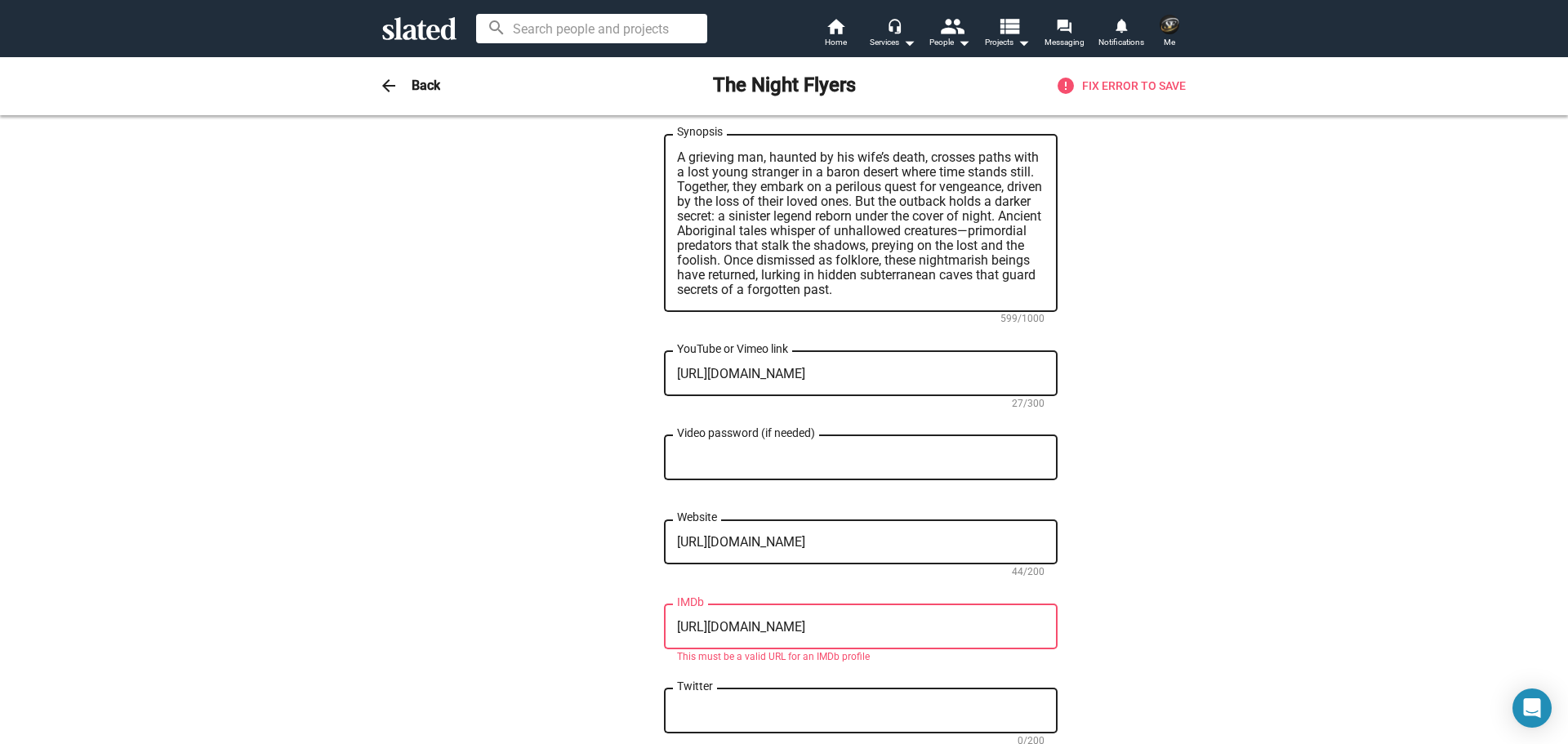
drag, startPoint x: 1036, startPoint y: 603, endPoint x: 566, endPoint y: 611, distance: 470.1
click at [568, 611] on div "— Change Image — Change Image The Night Flyers Title (required) 16/200 In the u…" at bounding box center [783, 47] width 547 height 1771
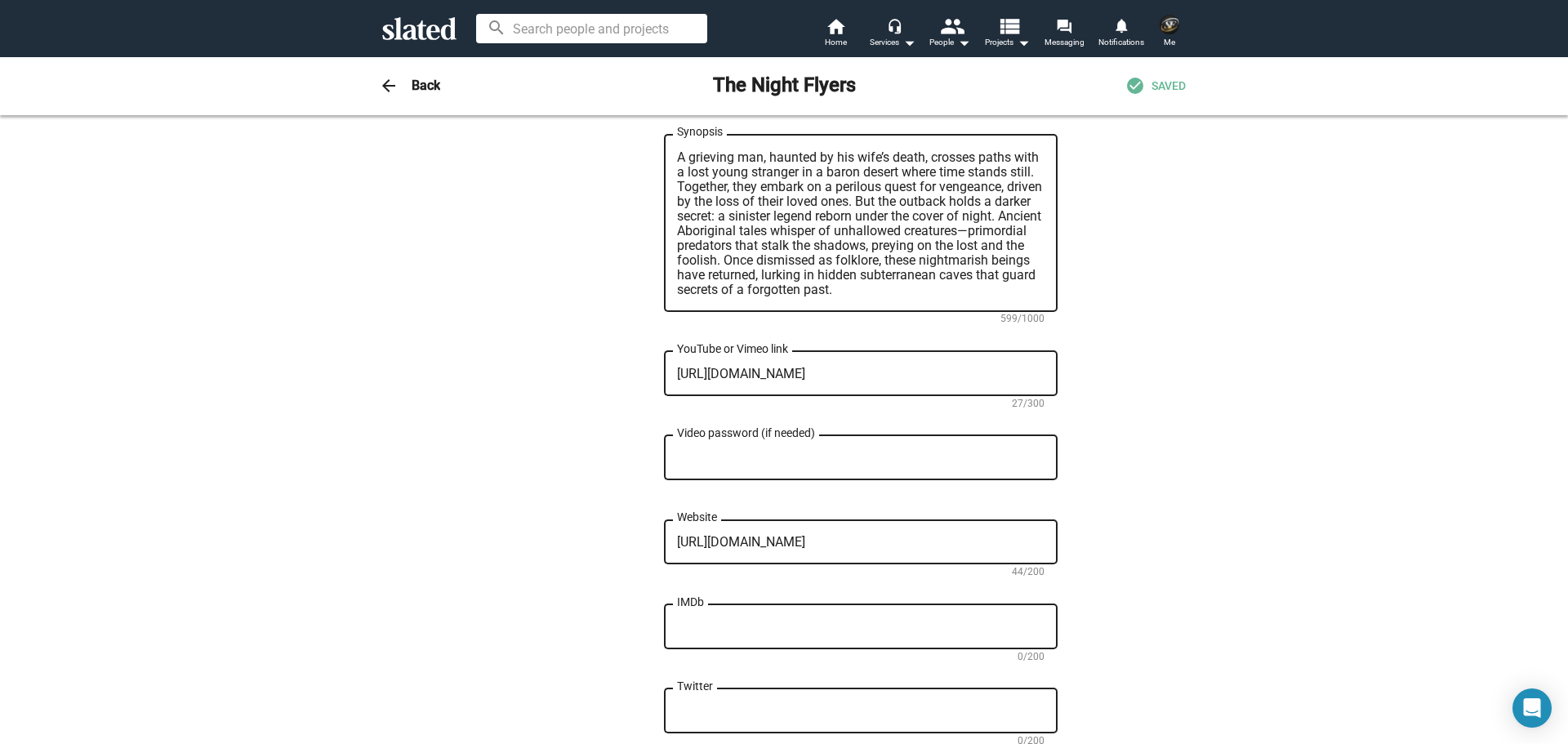
click at [1320, 583] on div "— Change Image — Change Image The Night Flyers Title (required) 16/200 In the u…" at bounding box center [784, 53] width 1568 height 1836
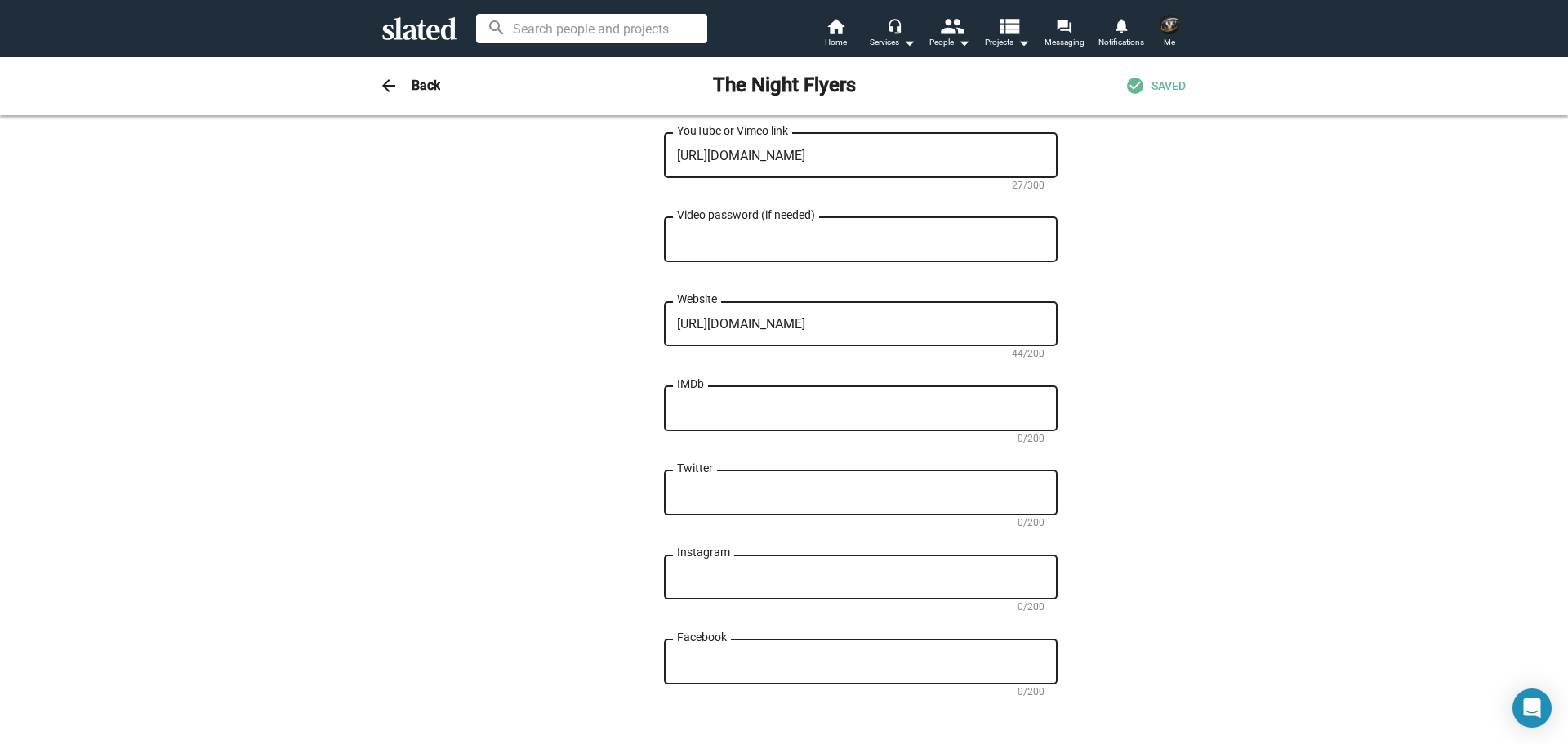
scroll to position [1226, 0]
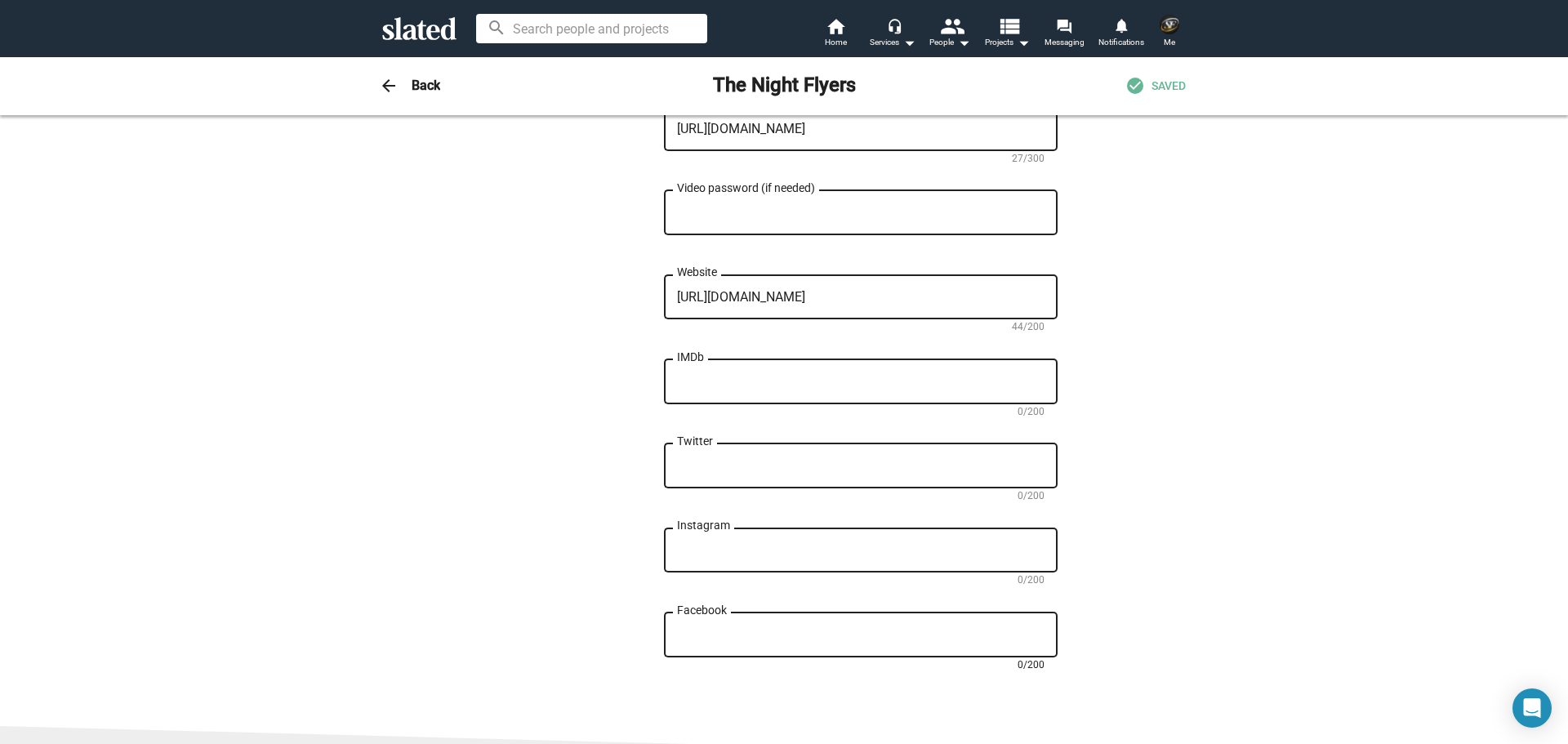
click at [751, 629] on textarea "Facebook" at bounding box center [860, 636] width 368 height 14
click at [724, 375] on textarea "IMDb" at bounding box center [860, 382] width 368 height 14
paste textarea "[DOMAIN_NAME][URL]"
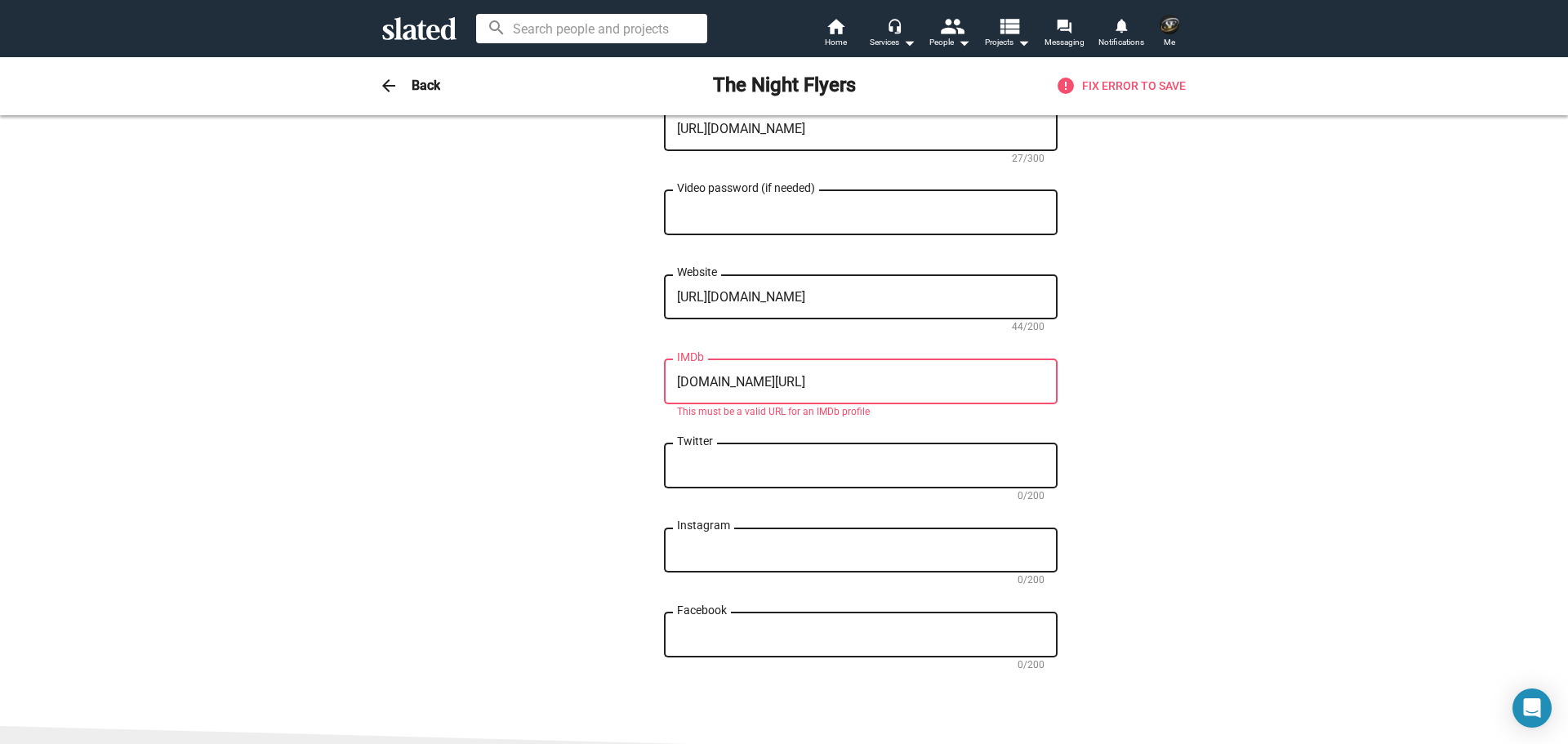
click at [677, 375] on textarea "[DOMAIN_NAME][URL]" at bounding box center [860, 382] width 368 height 14
click at [899, 375] on textarea "[DOMAIN_NAME][URL]" at bounding box center [860, 382] width 368 height 14
drag, startPoint x: 899, startPoint y: 355, endPoint x: 600, endPoint y: 355, distance: 299.0
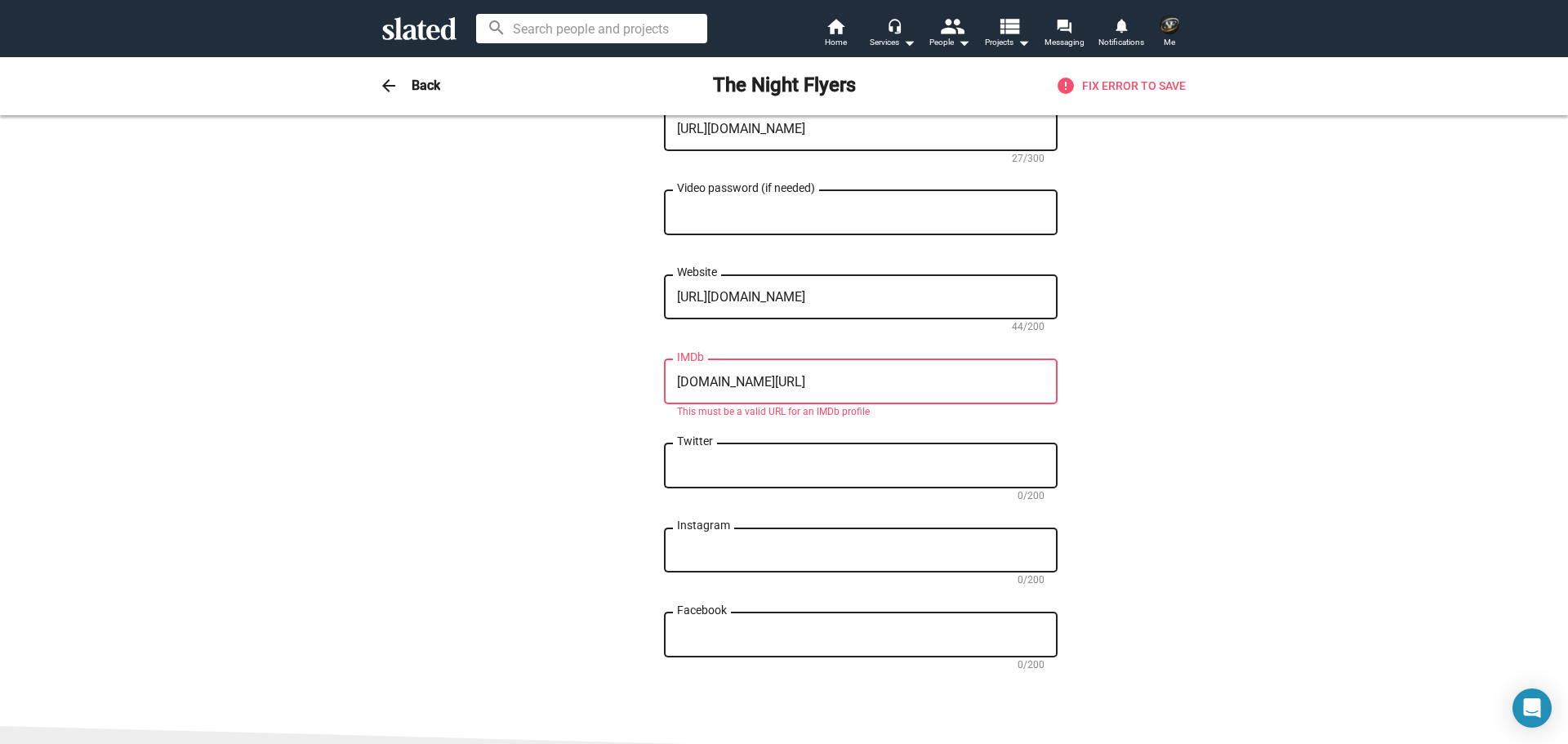
paste textarea "[URL][DOMAIN_NAME]"
click at [751, 543] on textarea "Instagram" at bounding box center [860, 551] width 368 height 14
click at [744, 610] on div "Facebook" at bounding box center [860, 634] width 368 height 48
click at [933, 375] on textarea "[URL][DOMAIN_NAME]" at bounding box center [860, 382] width 368 height 14
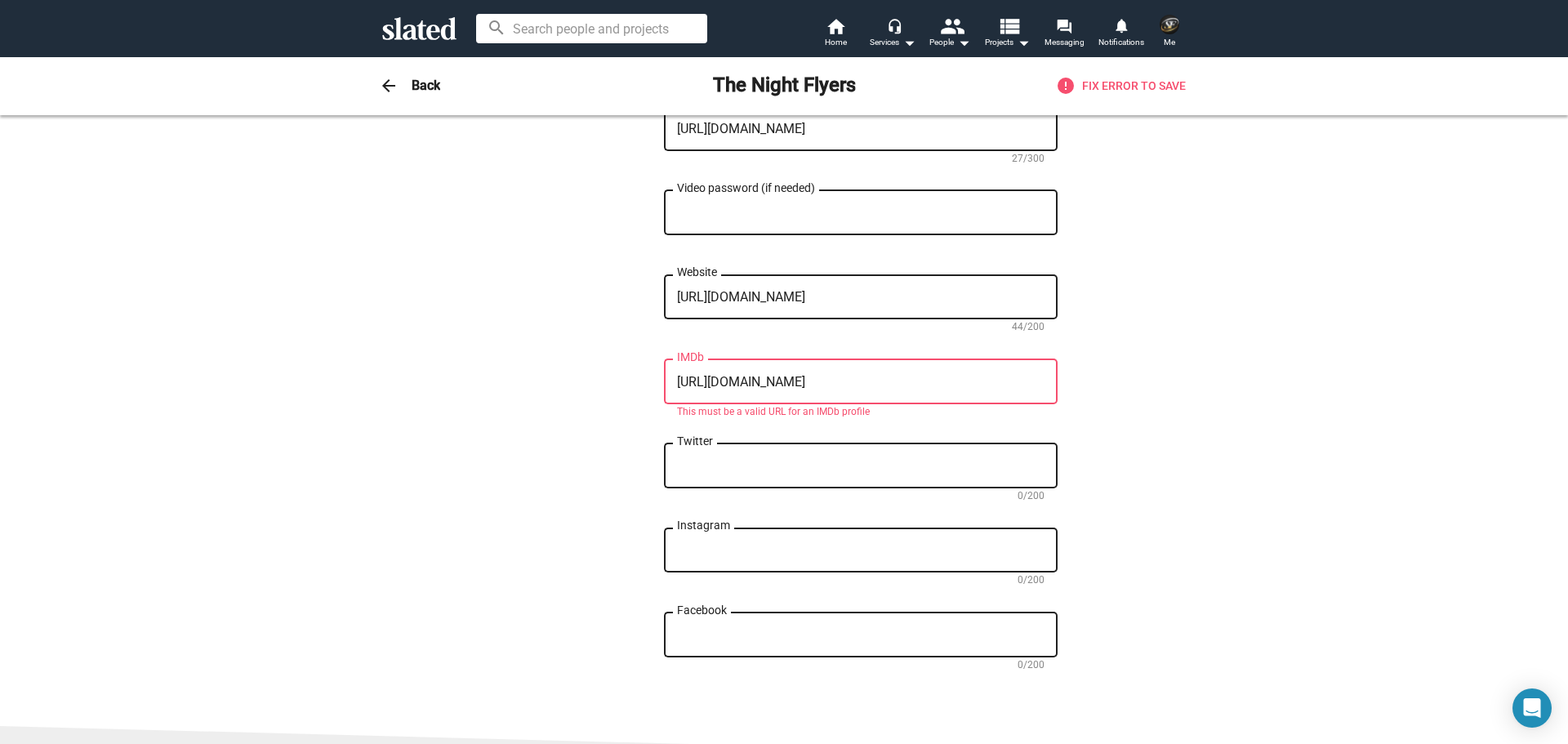
drag, startPoint x: 925, startPoint y: 351, endPoint x: 949, endPoint y: 349, distance: 24.1
click at [938, 375] on textarea "[URL][DOMAIN_NAME]" at bounding box center [860, 382] width 368 height 14
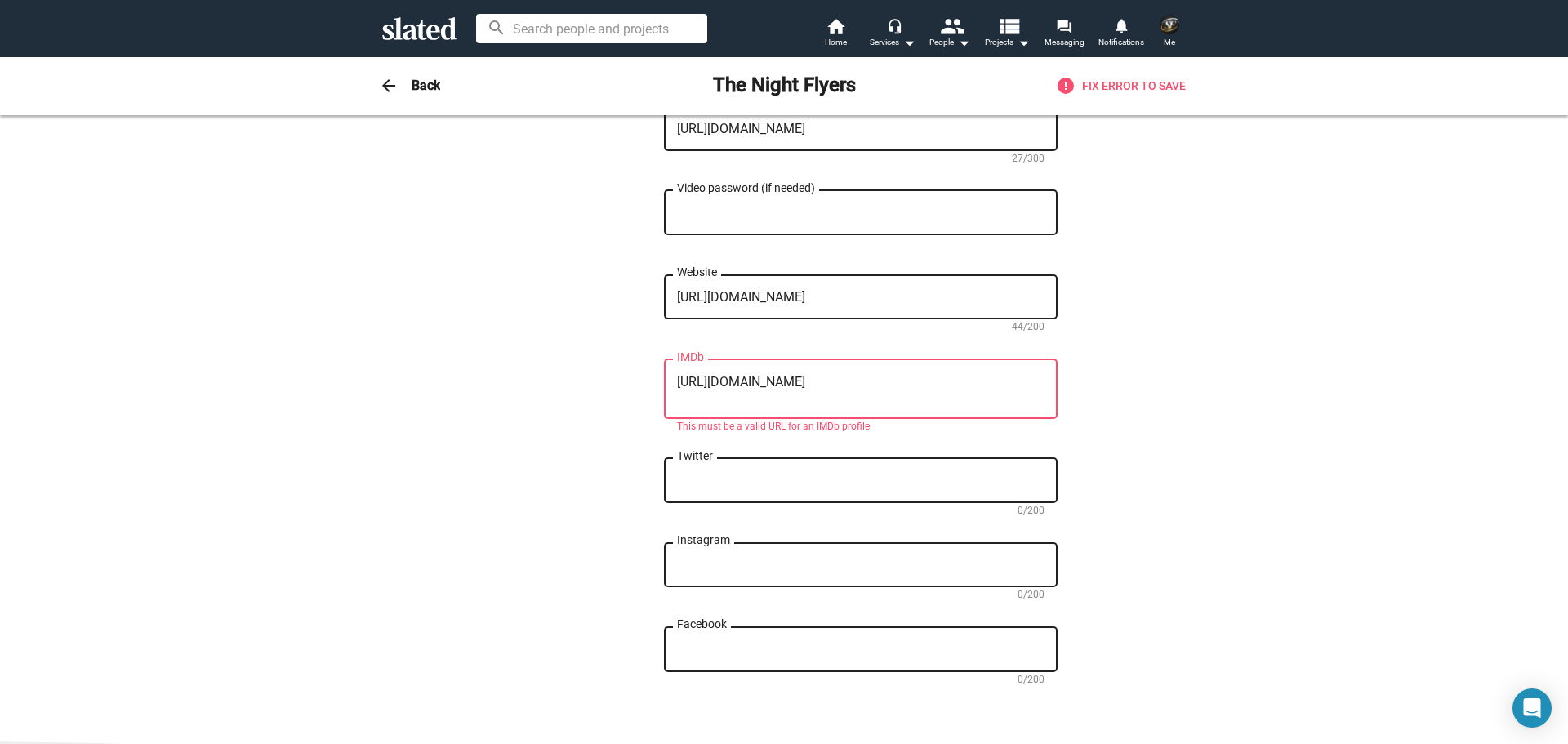
type textarea "[URL][DOMAIN_NAME]"
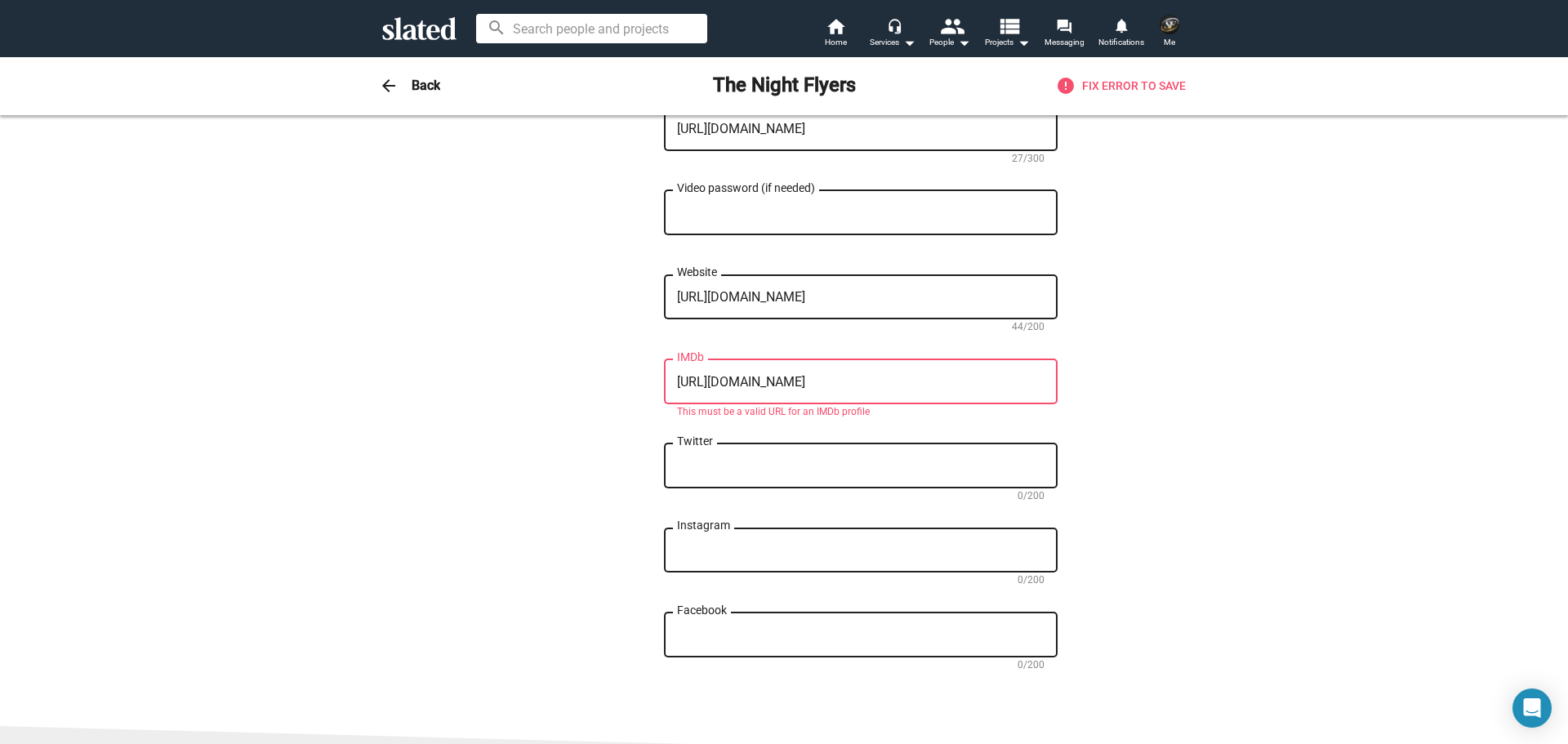
drag, startPoint x: 941, startPoint y: 350, endPoint x: 594, endPoint y: 362, distance: 347.2
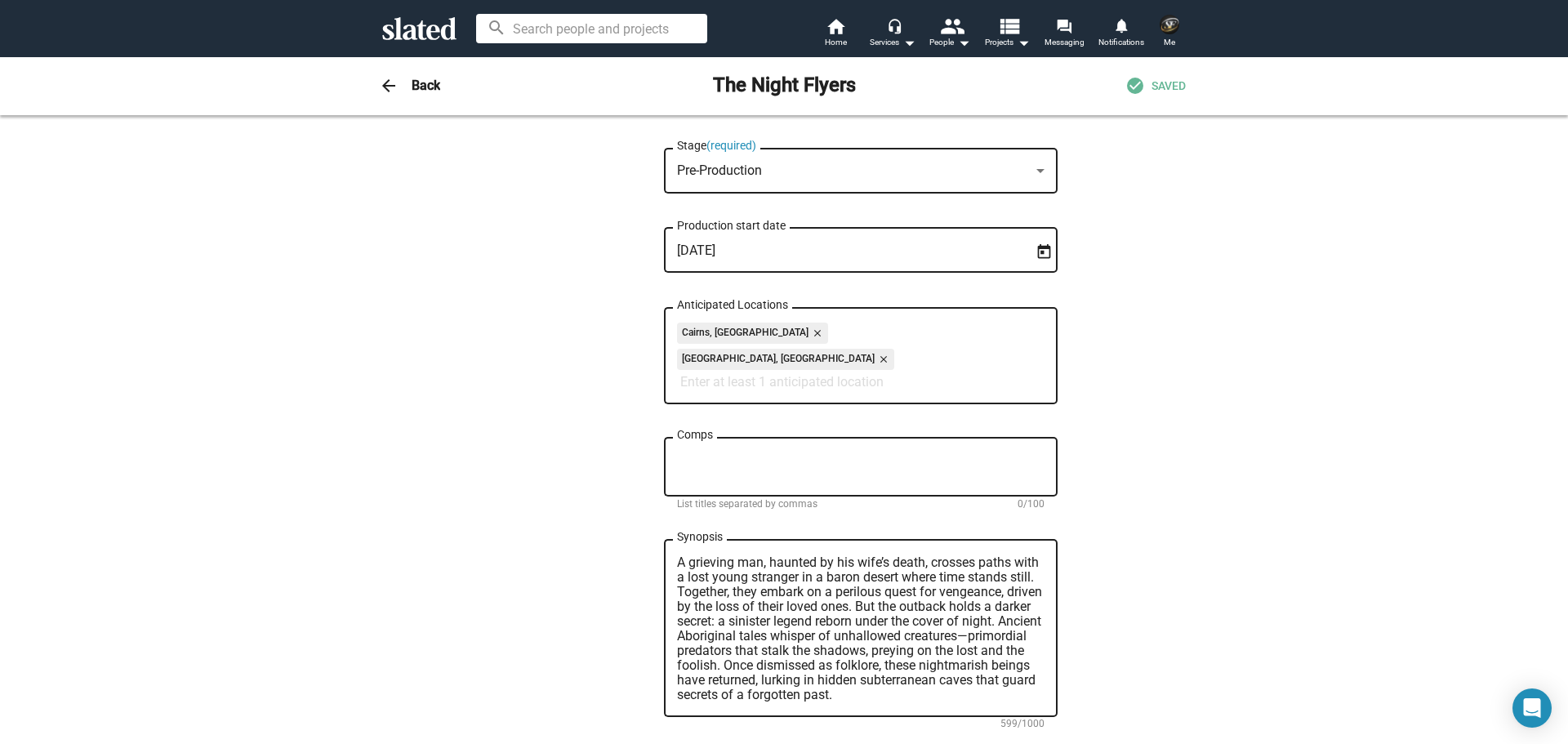
scroll to position [572, 0]
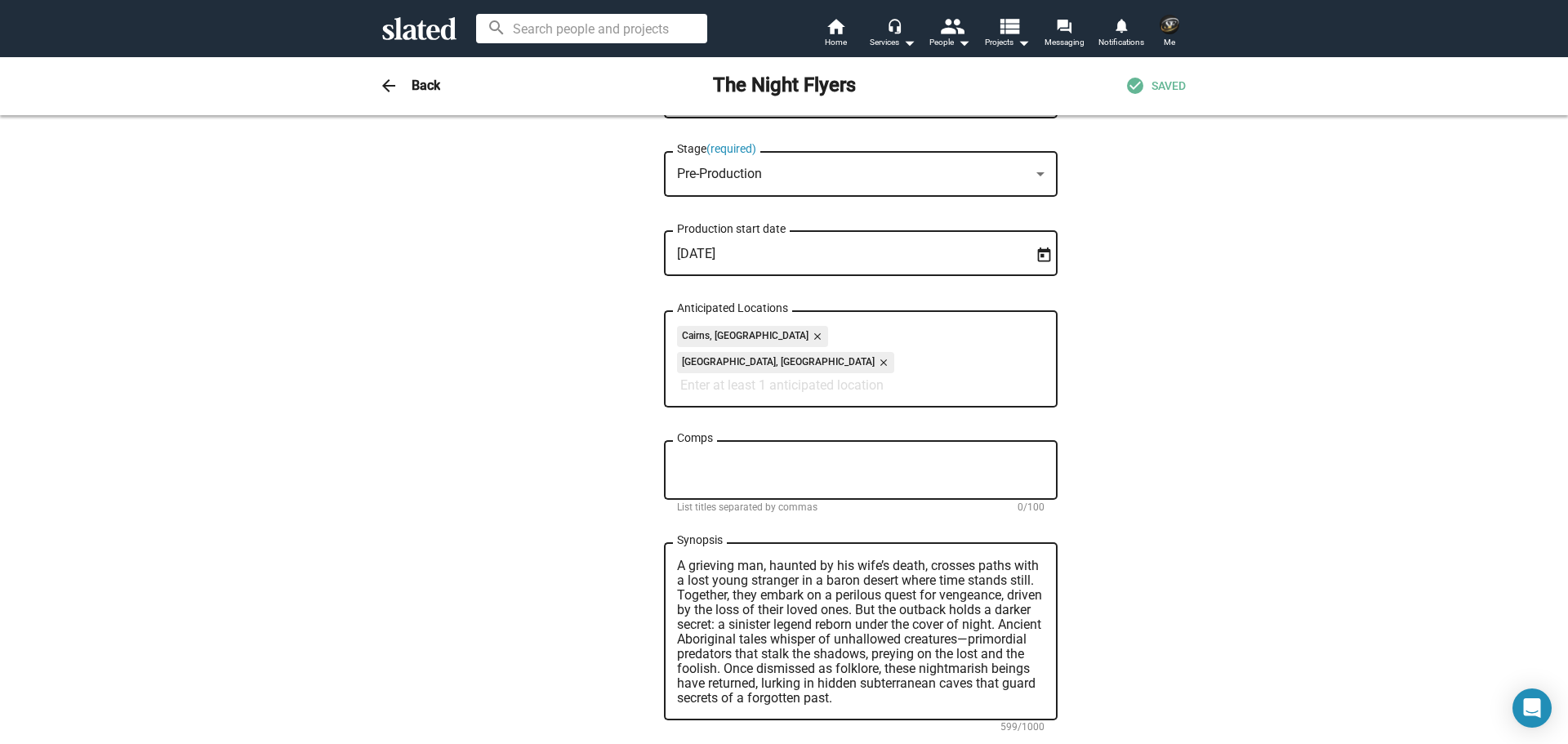
click at [704, 456] on textarea "Comps" at bounding box center [860, 470] width 368 height 30
type textarea "Action, Horror, Thriller"
click at [1224, 385] on div "— Change Image — Change Image The Night Flyers Title (required) 16/200 In the u…" at bounding box center [784, 461] width 1568 height 1836
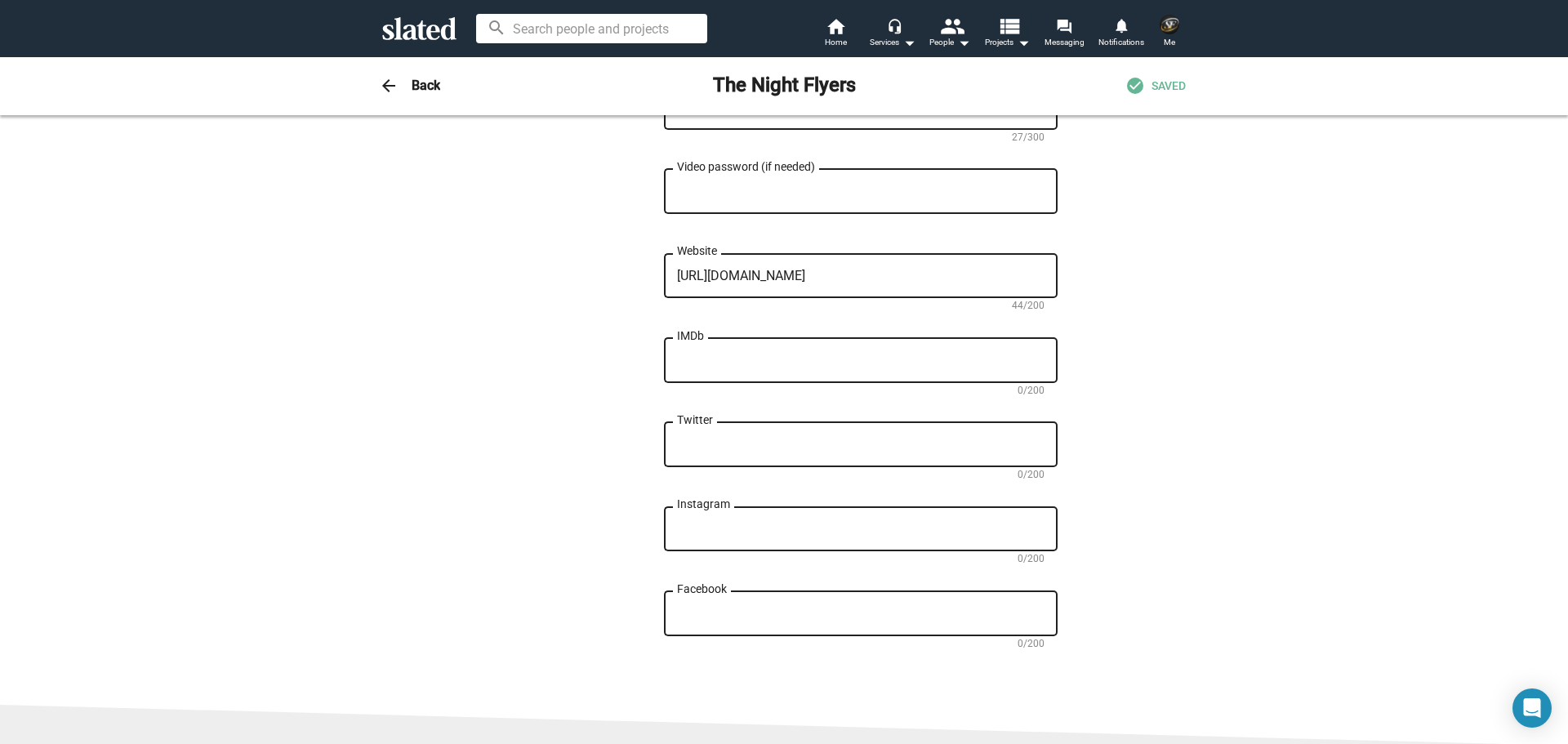
scroll to position [1202, 0]
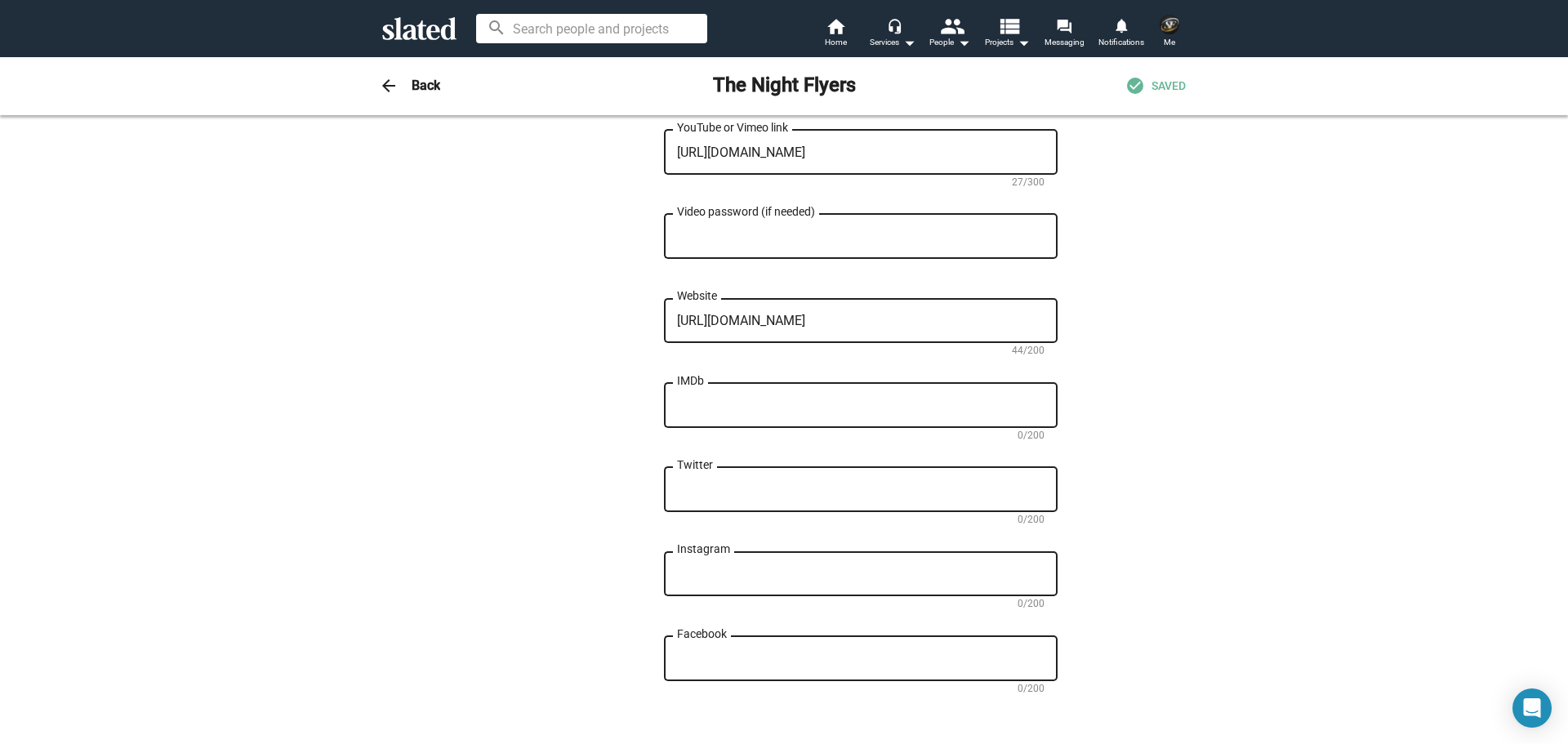
click at [762, 633] on div "Facebook" at bounding box center [860, 657] width 368 height 48
paste textarea "[URL][DOMAIN_NAME]"
type textarea "[URL][DOMAIN_NAME]"
click at [798, 398] on textarea "IMDb" at bounding box center [860, 406] width 368 height 14
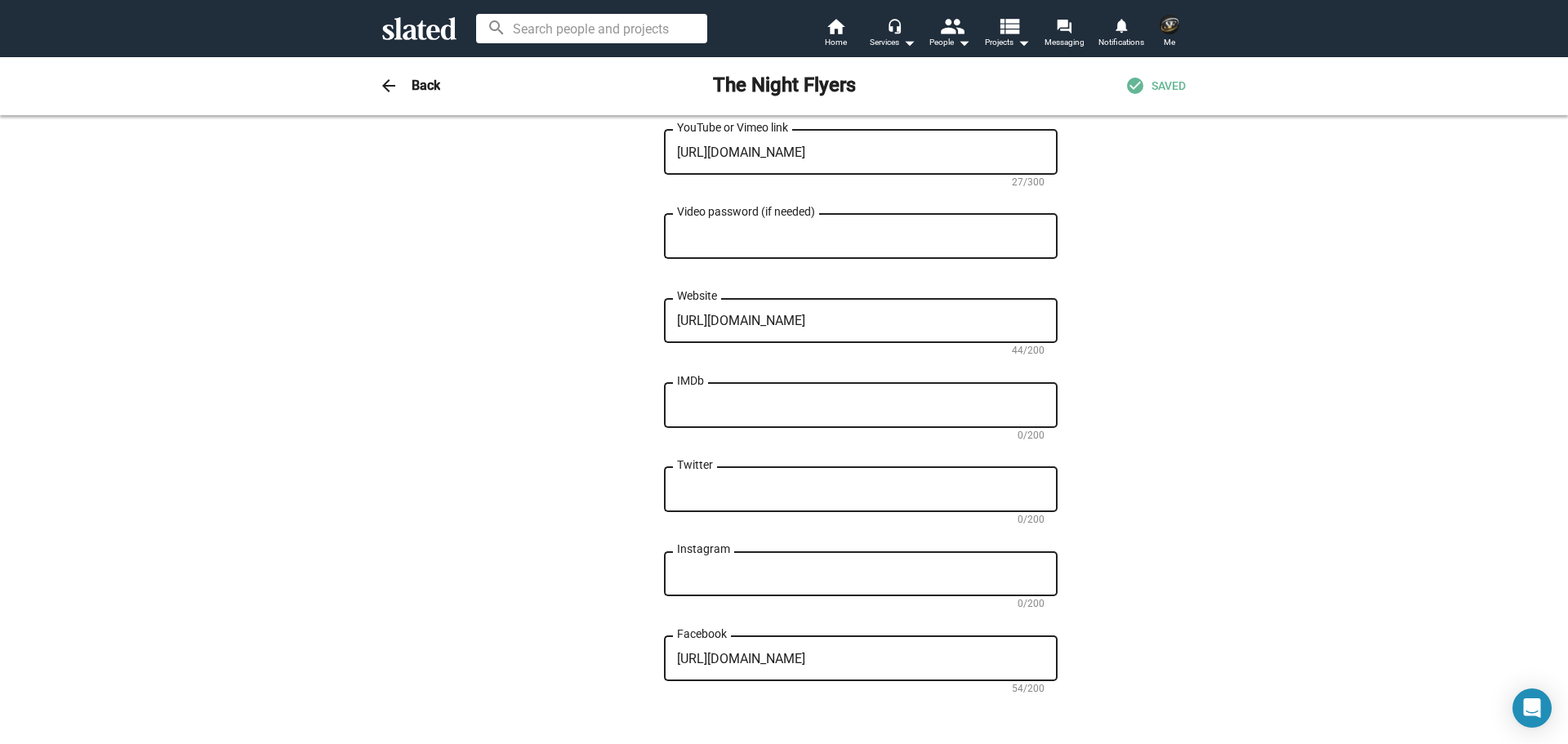
click at [707, 398] on textarea "IMDb" at bounding box center [860, 406] width 368 height 14
paste textarea "[URL][DOMAIN_NAME]"
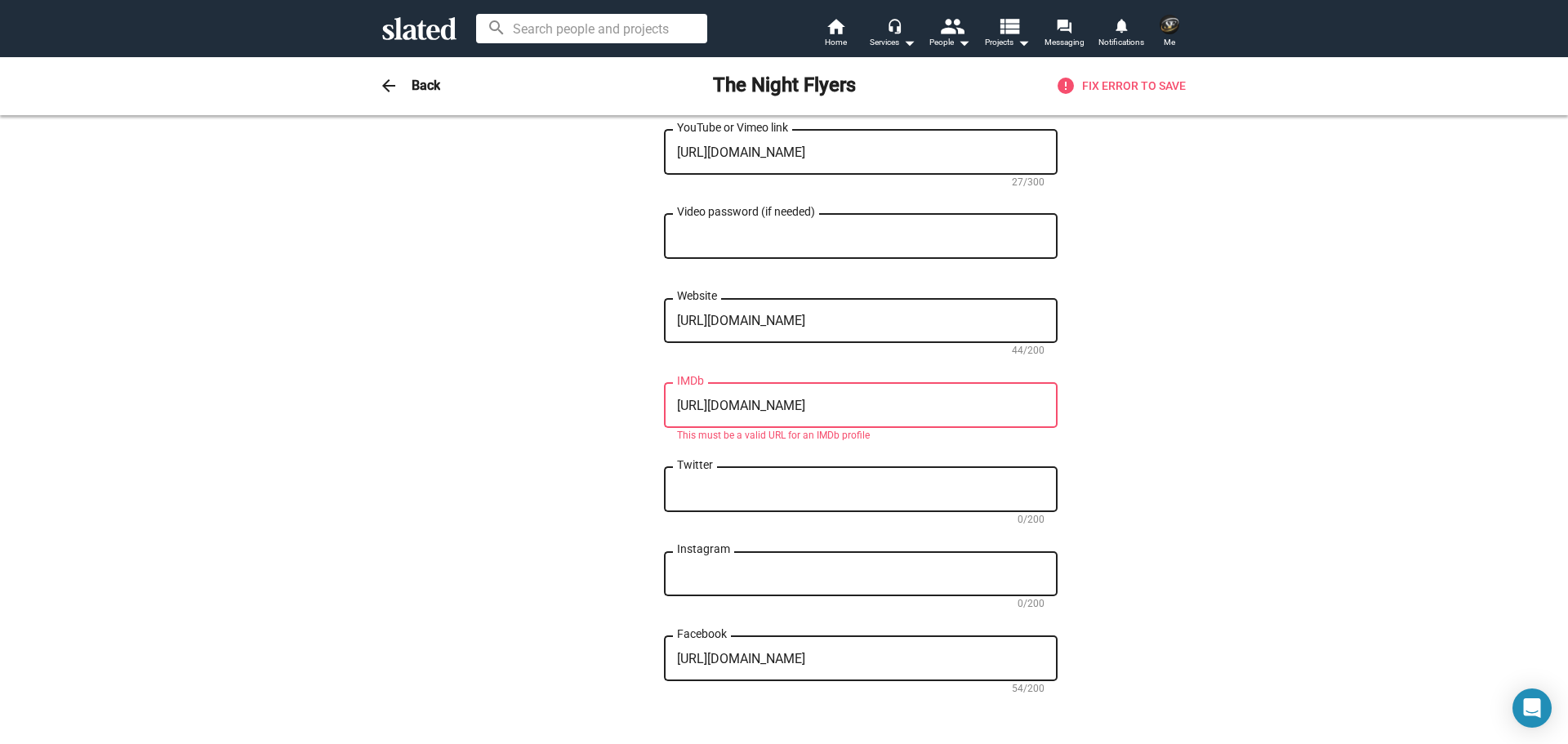
type textarea "[URL][DOMAIN_NAME]"
drag, startPoint x: 946, startPoint y: 378, endPoint x: 569, endPoint y: 387, distance: 377.1
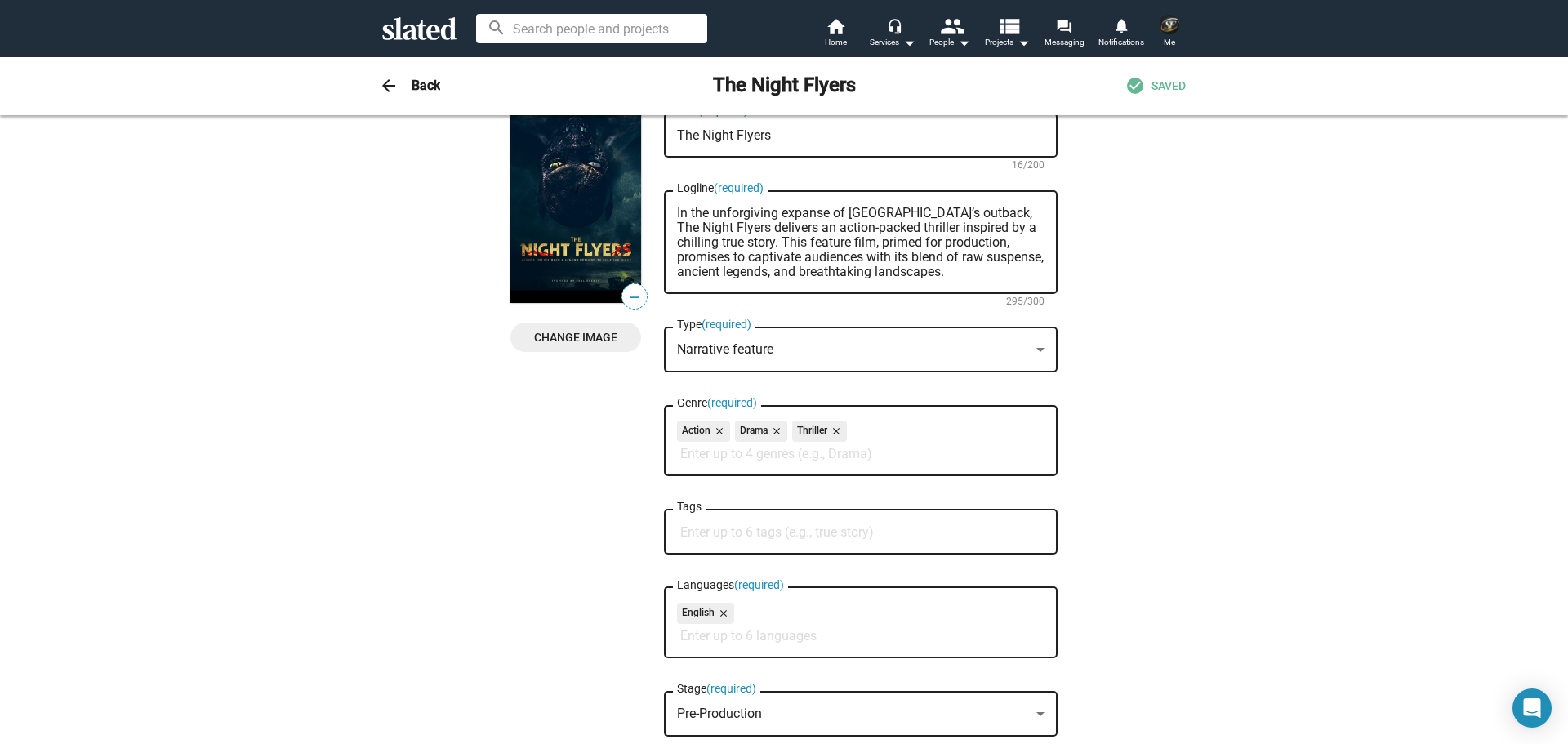
scroll to position [0, 0]
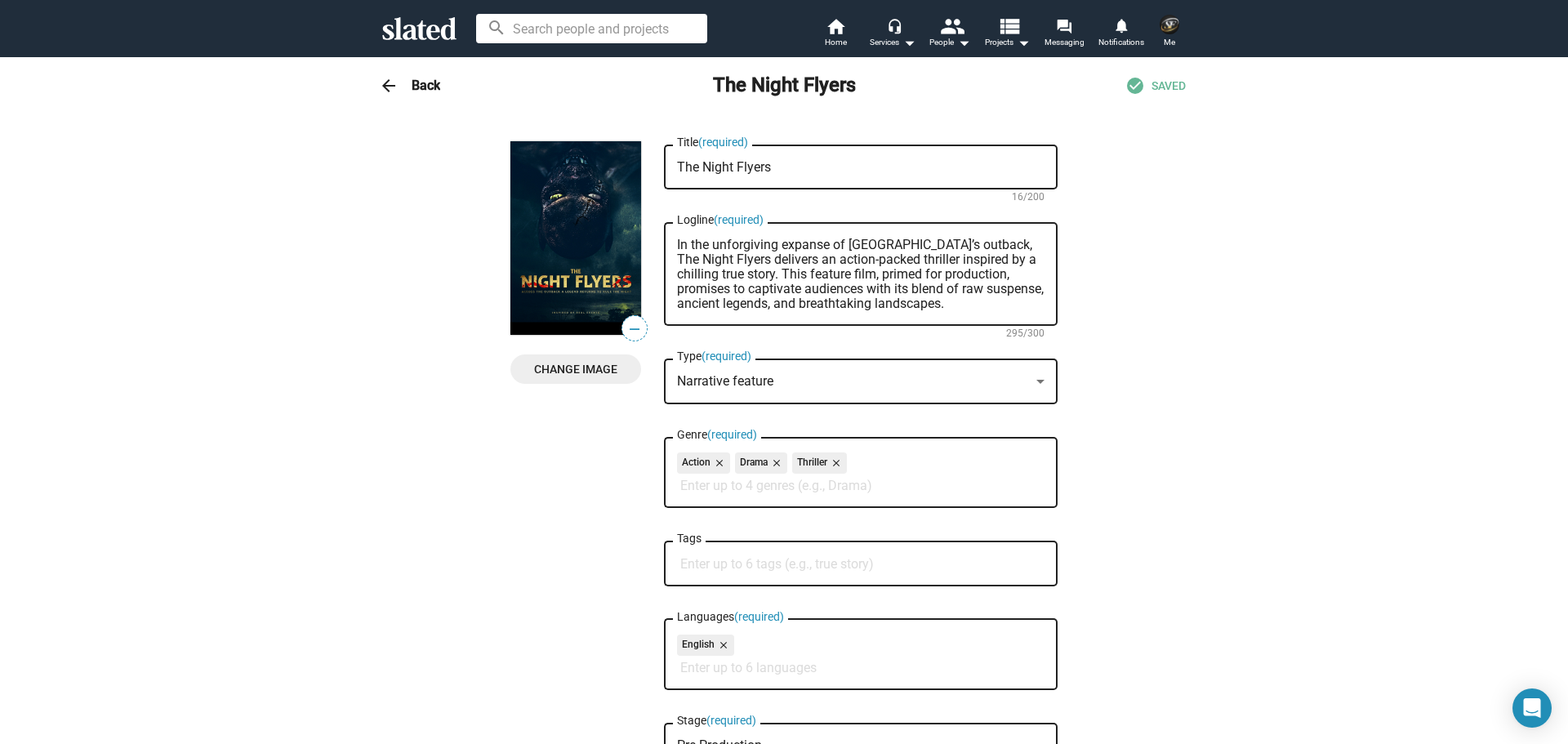
click at [418, 81] on h3 "Back" at bounding box center [426, 85] width 29 height 17
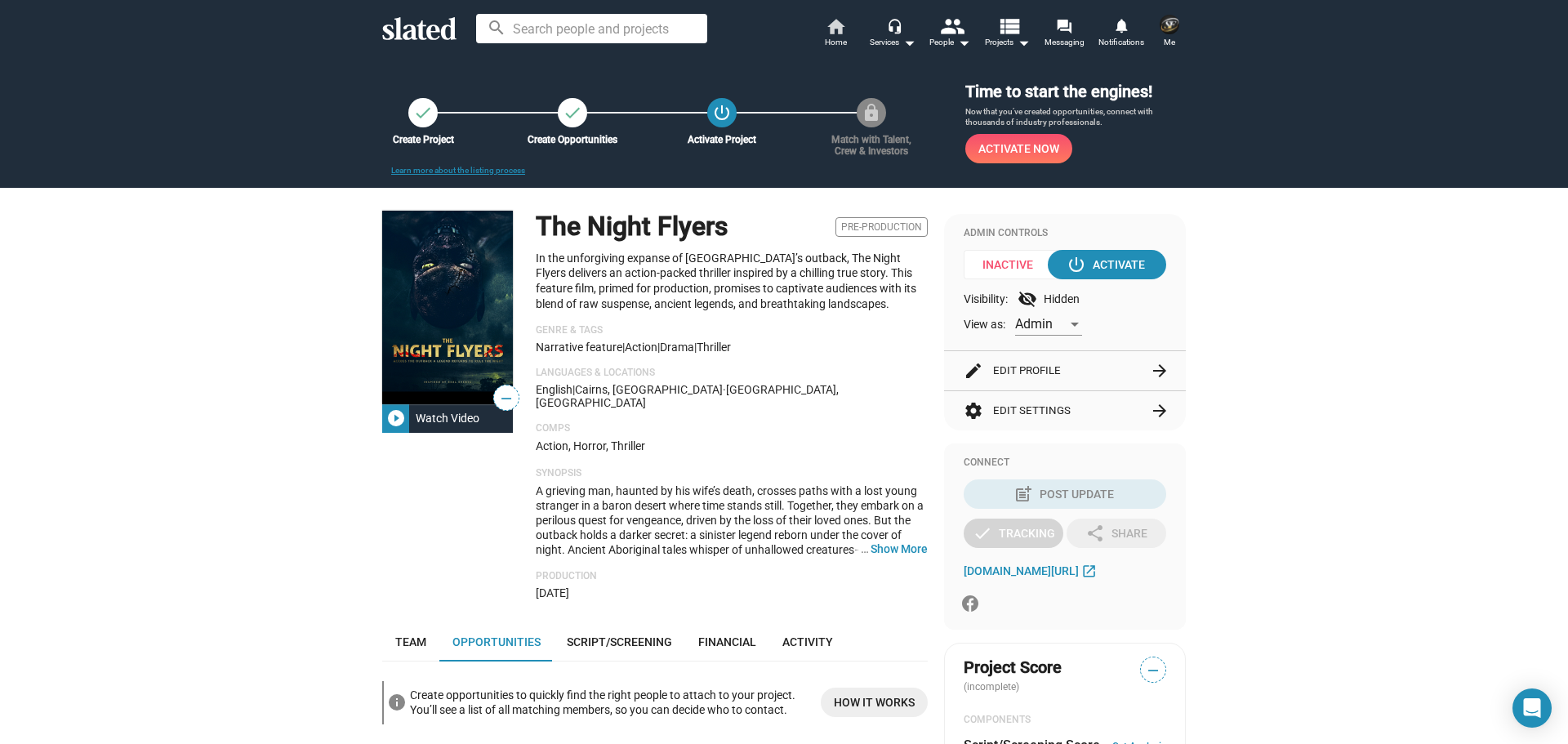
click at [840, 32] on mat-icon "home" at bounding box center [836, 26] width 20 height 20
